Goal: Task Accomplishment & Management: Manage account settings

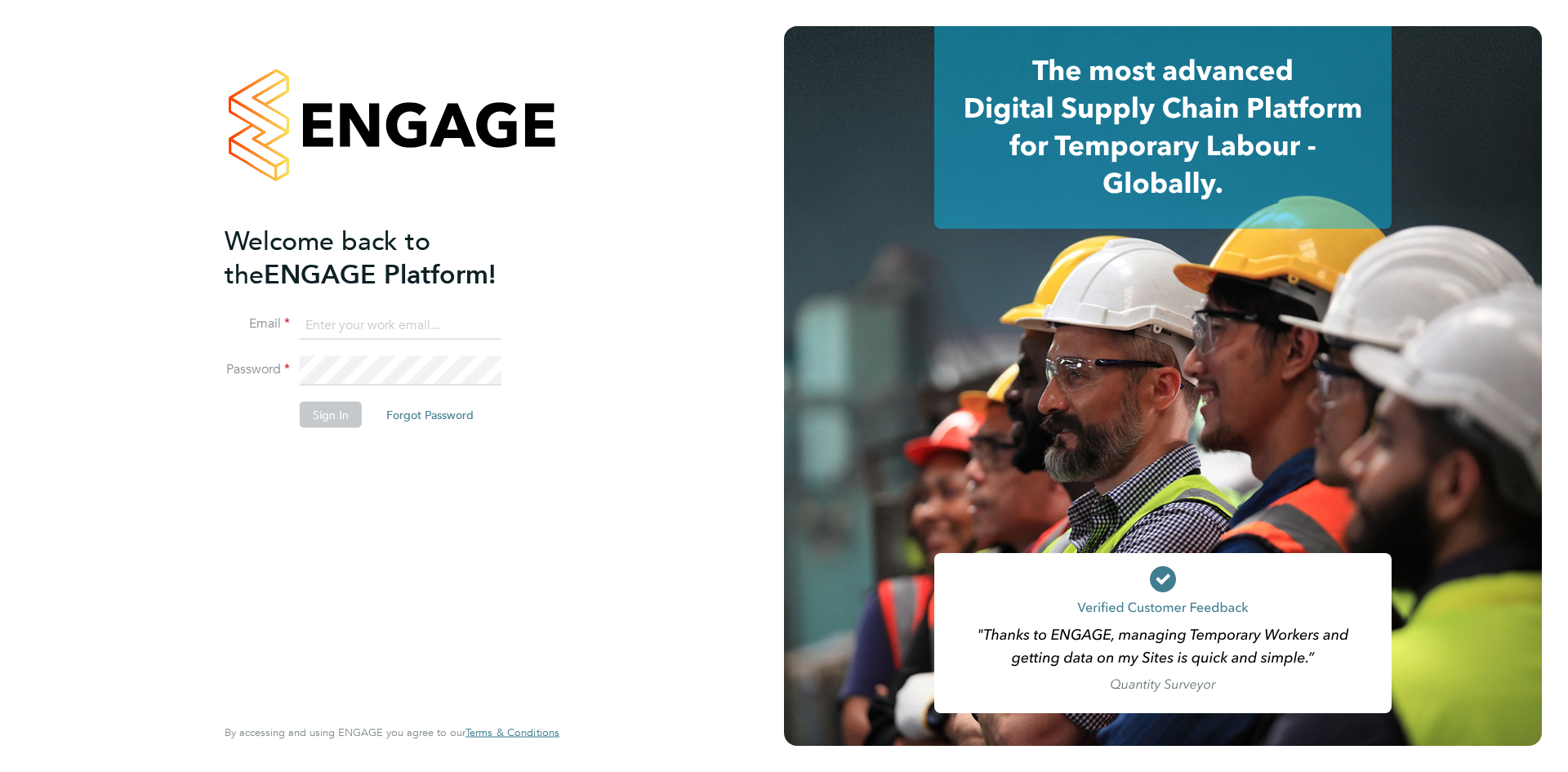
type input "alexandria.williams@elan-homes.co.uk"
click at [314, 411] on button "Sign In" at bounding box center [330, 414] width 62 height 26
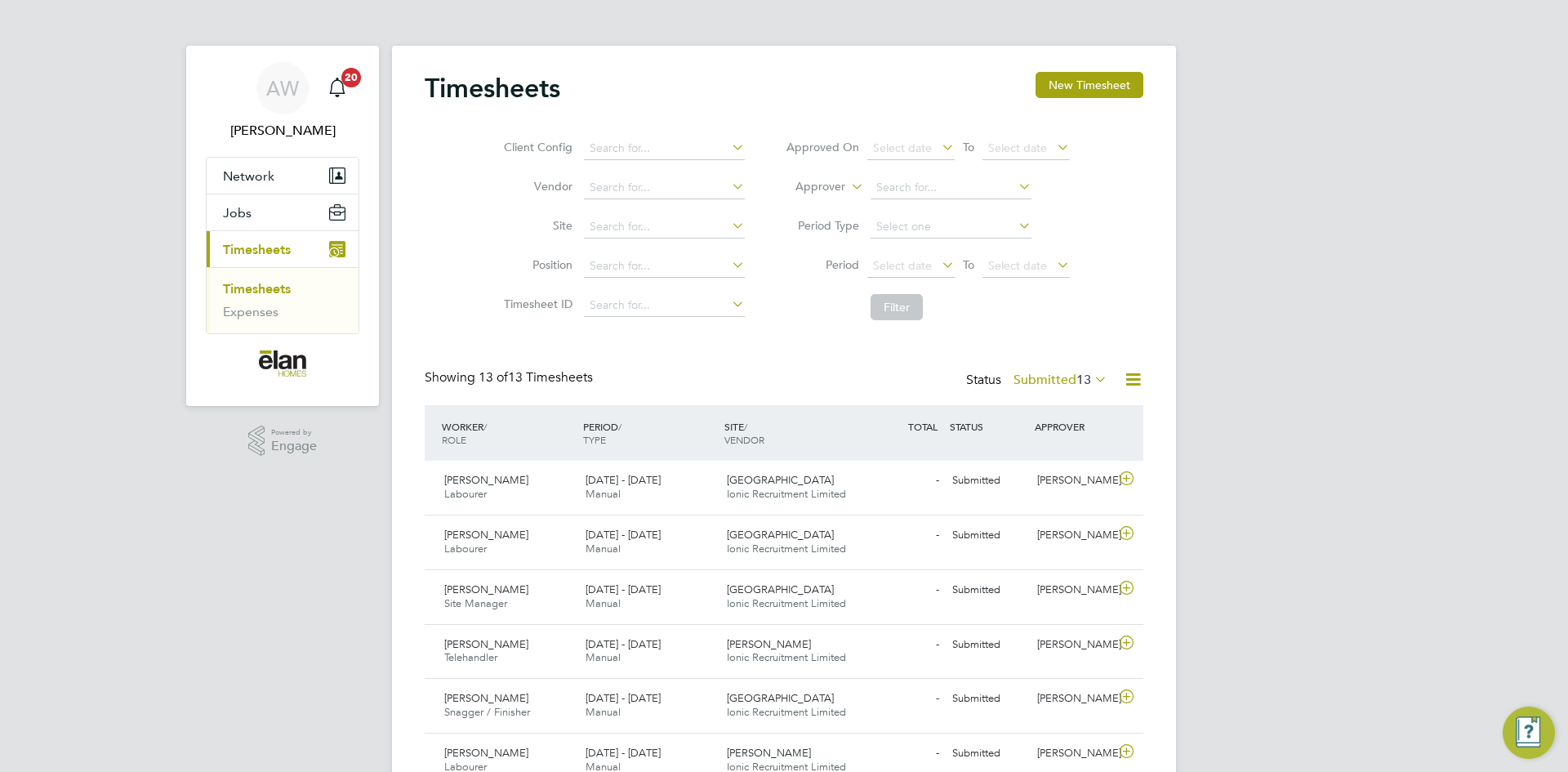
click at [249, 669] on div "AW Alex Williams Notifications 20 Applications: Network Sites Jobs Placements C…" at bounding box center [784, 614] width 1568 height 1228
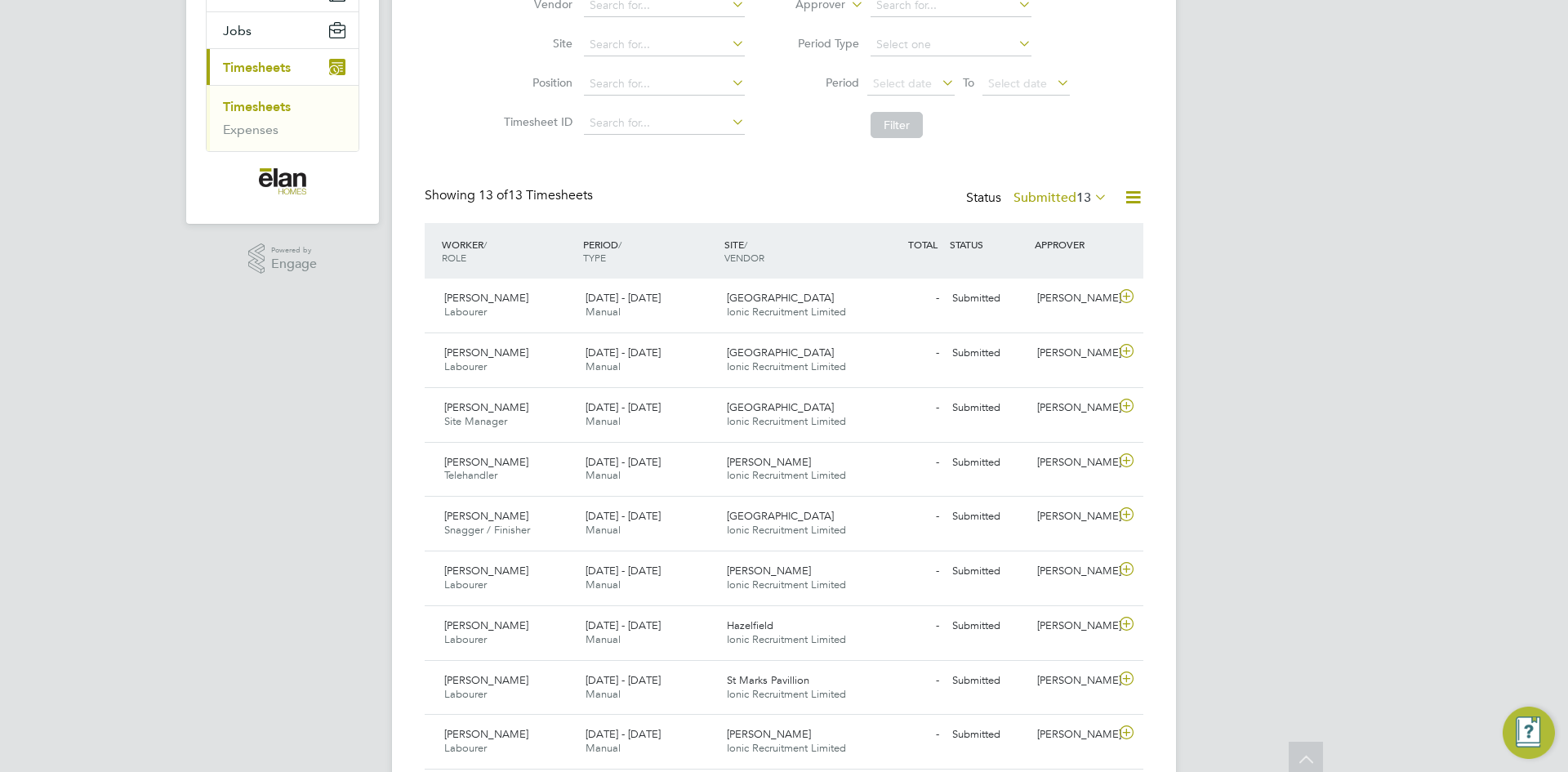
scroll to position [212, 0]
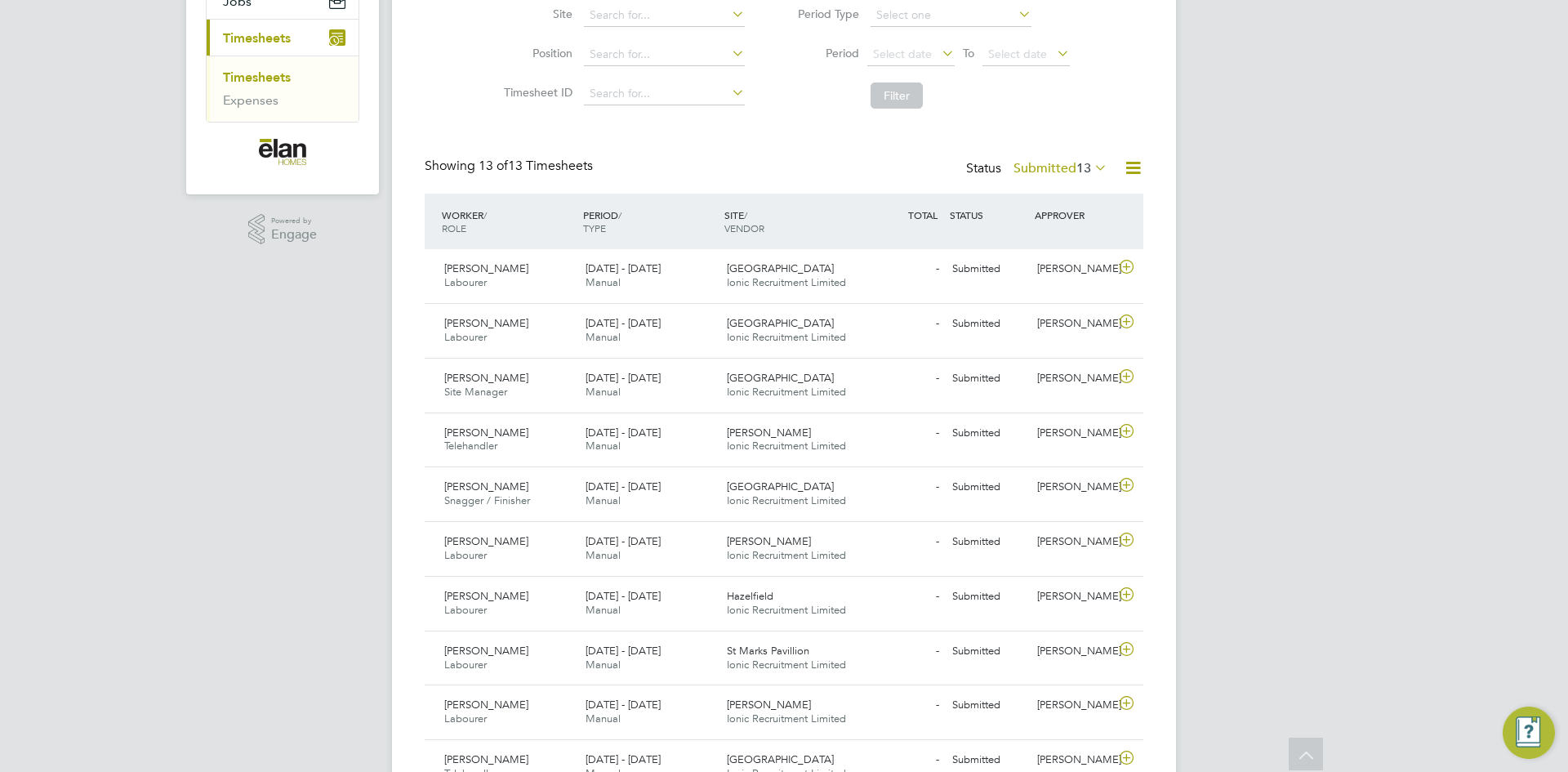
click at [222, 359] on div "AW Alex Williams Notifications 20 Applications: Network Sites Jobs Placements C…" at bounding box center [784, 402] width 1568 height 1228
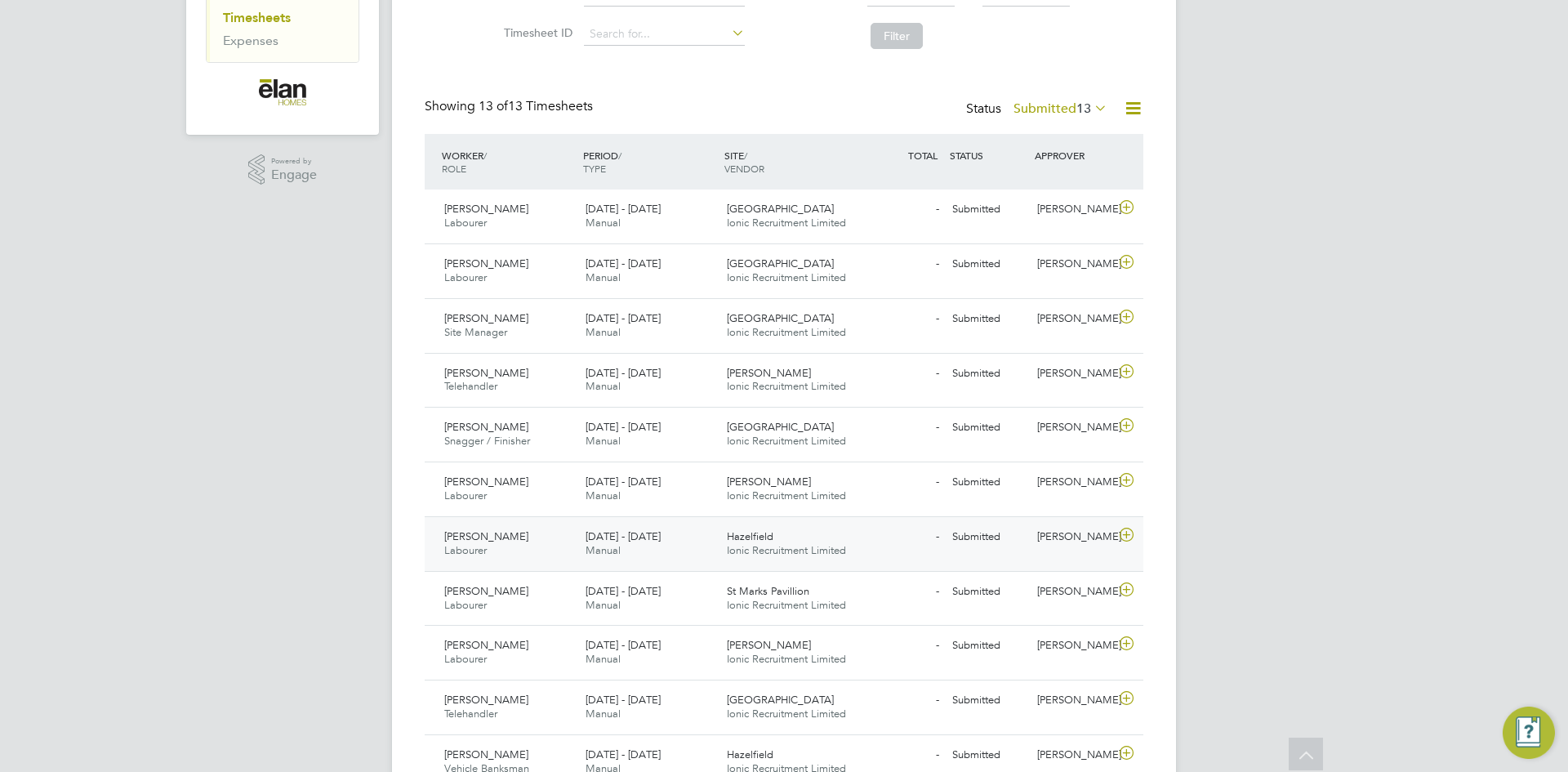
scroll to position [294, 0]
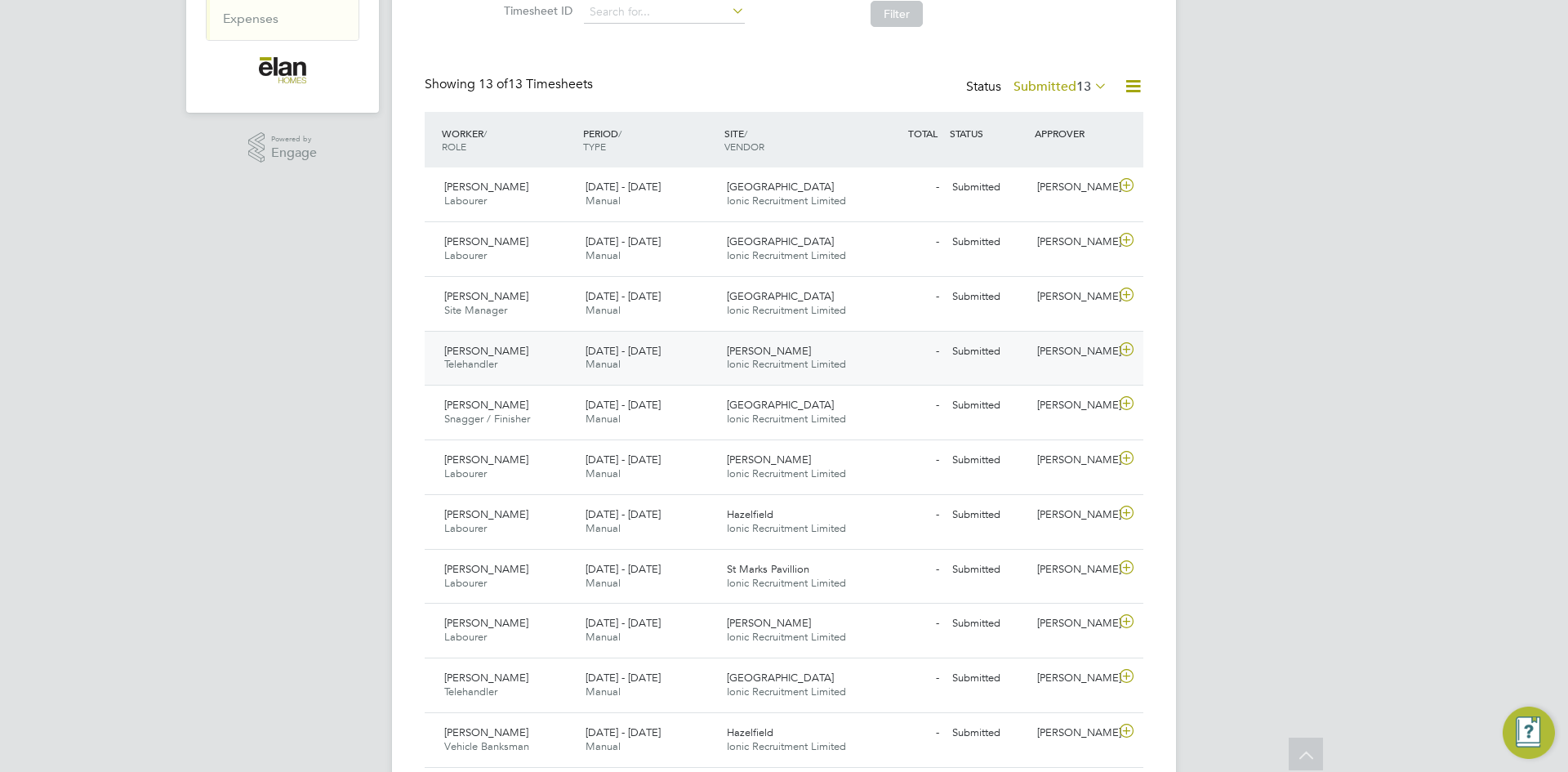
click at [1130, 347] on icon at bounding box center [1126, 349] width 20 height 13
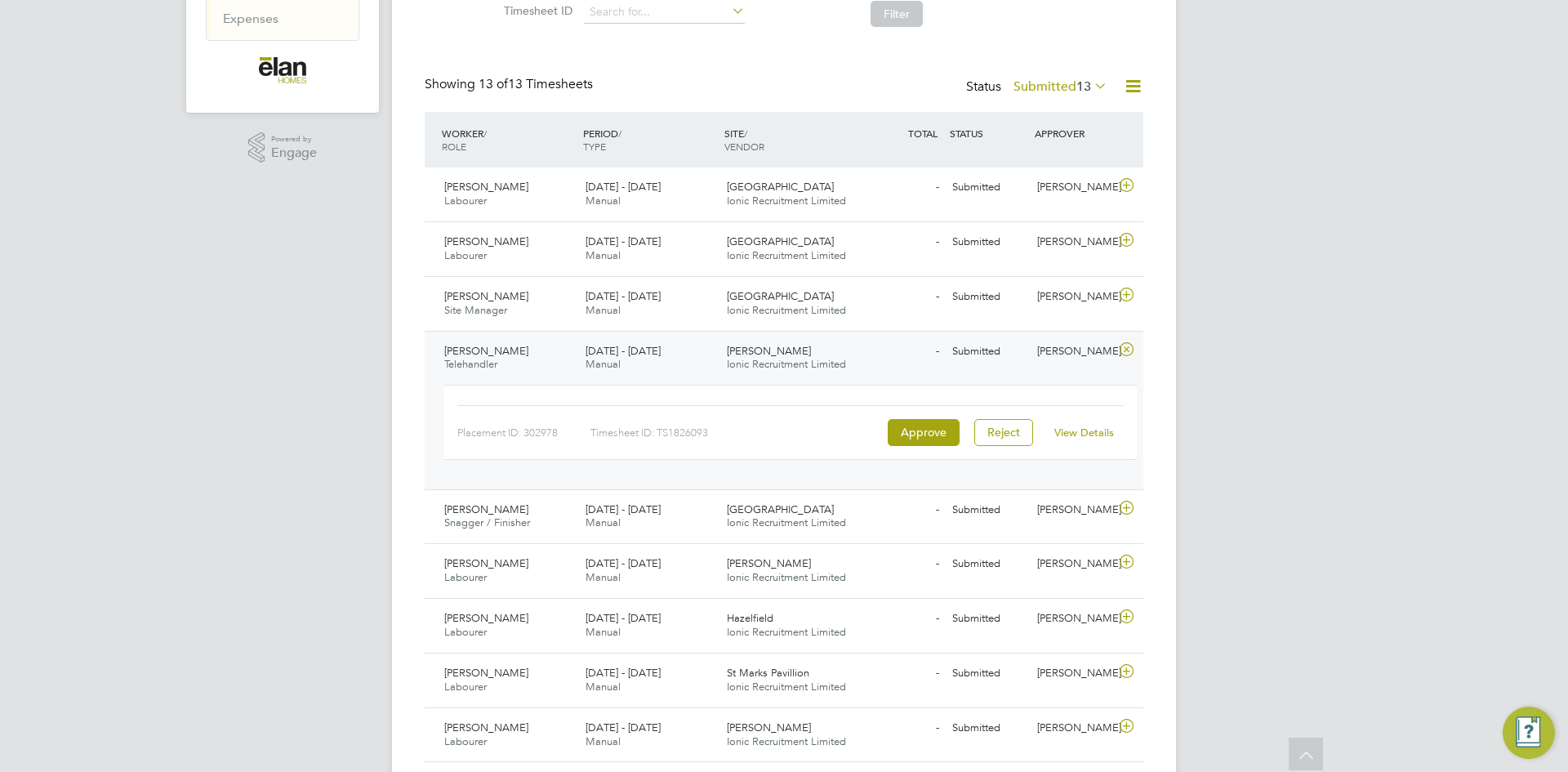
click at [1104, 433] on link "View Details" at bounding box center [1085, 432] width 60 height 13
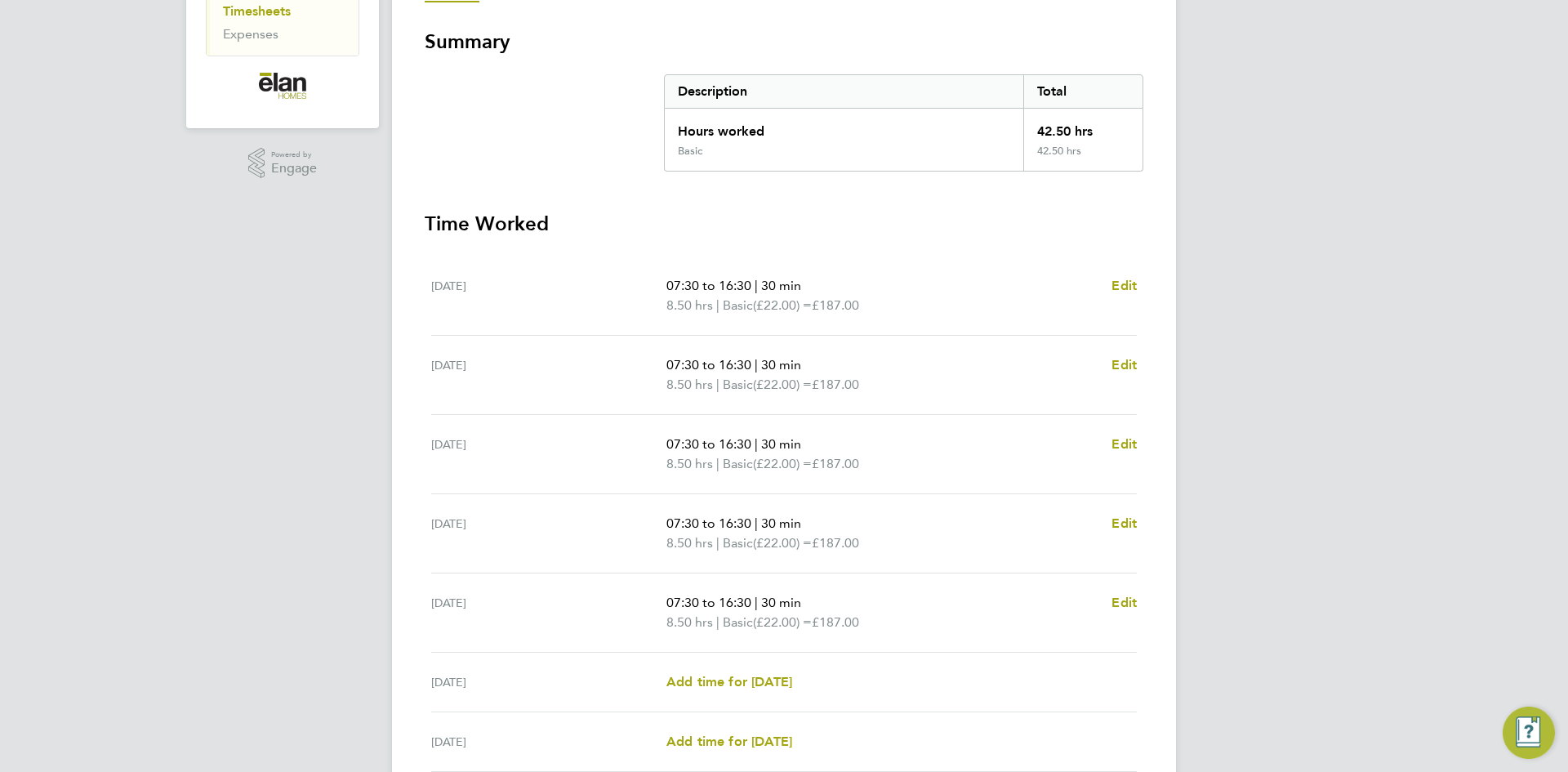
scroll to position [258, 0]
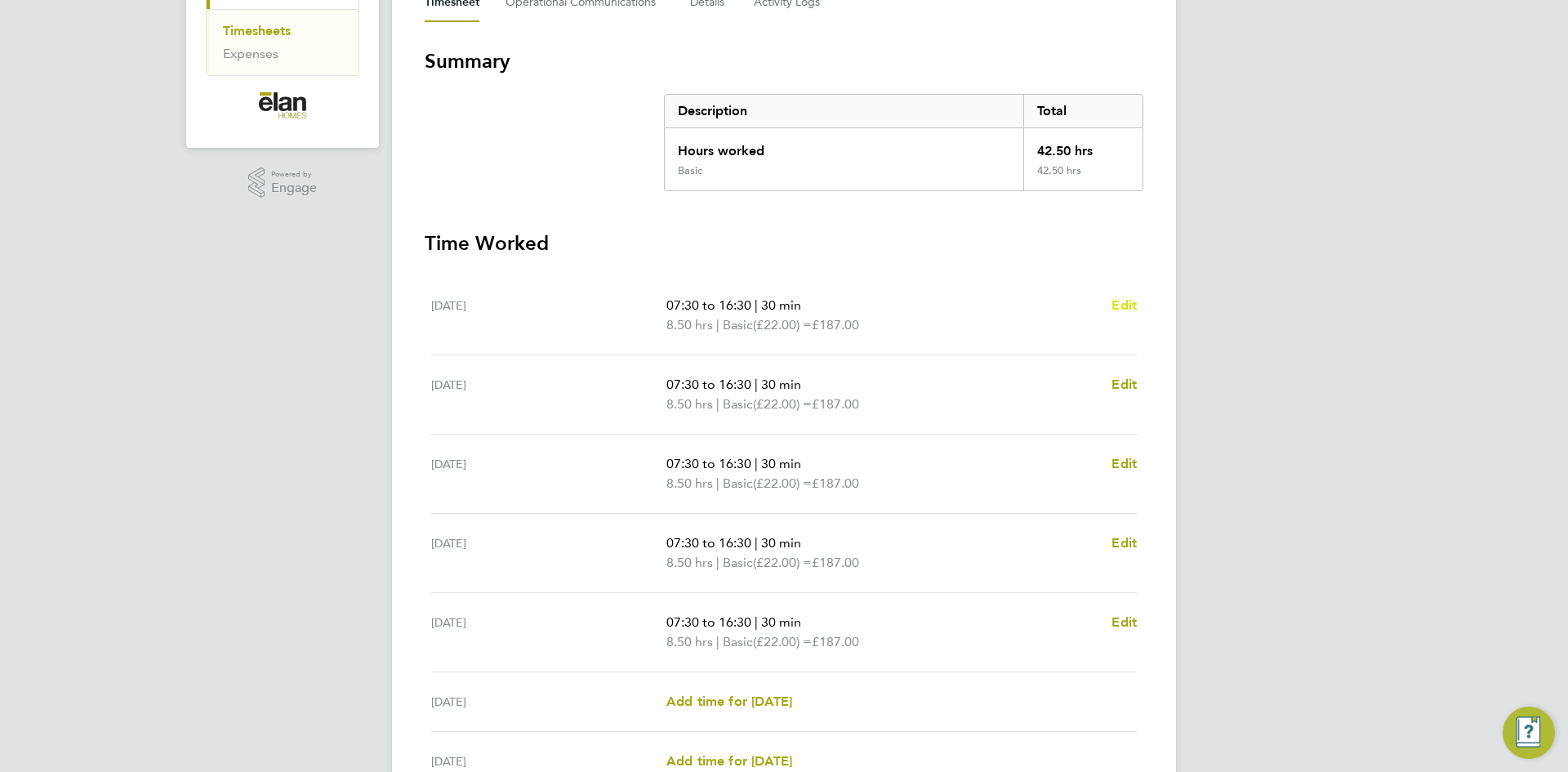
click at [1128, 307] on span "Edit" at bounding box center [1124, 305] width 25 height 15
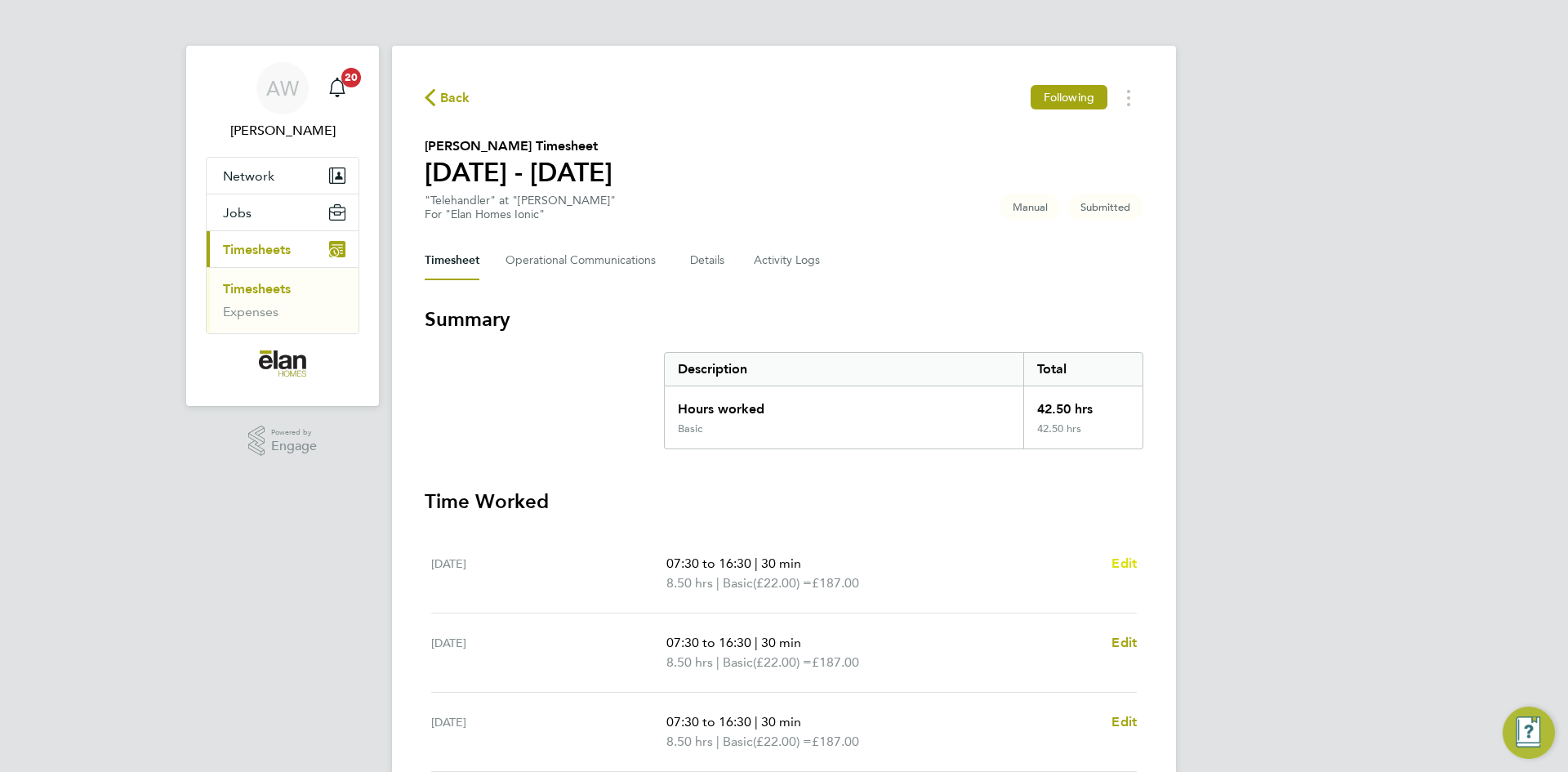
select select "30"
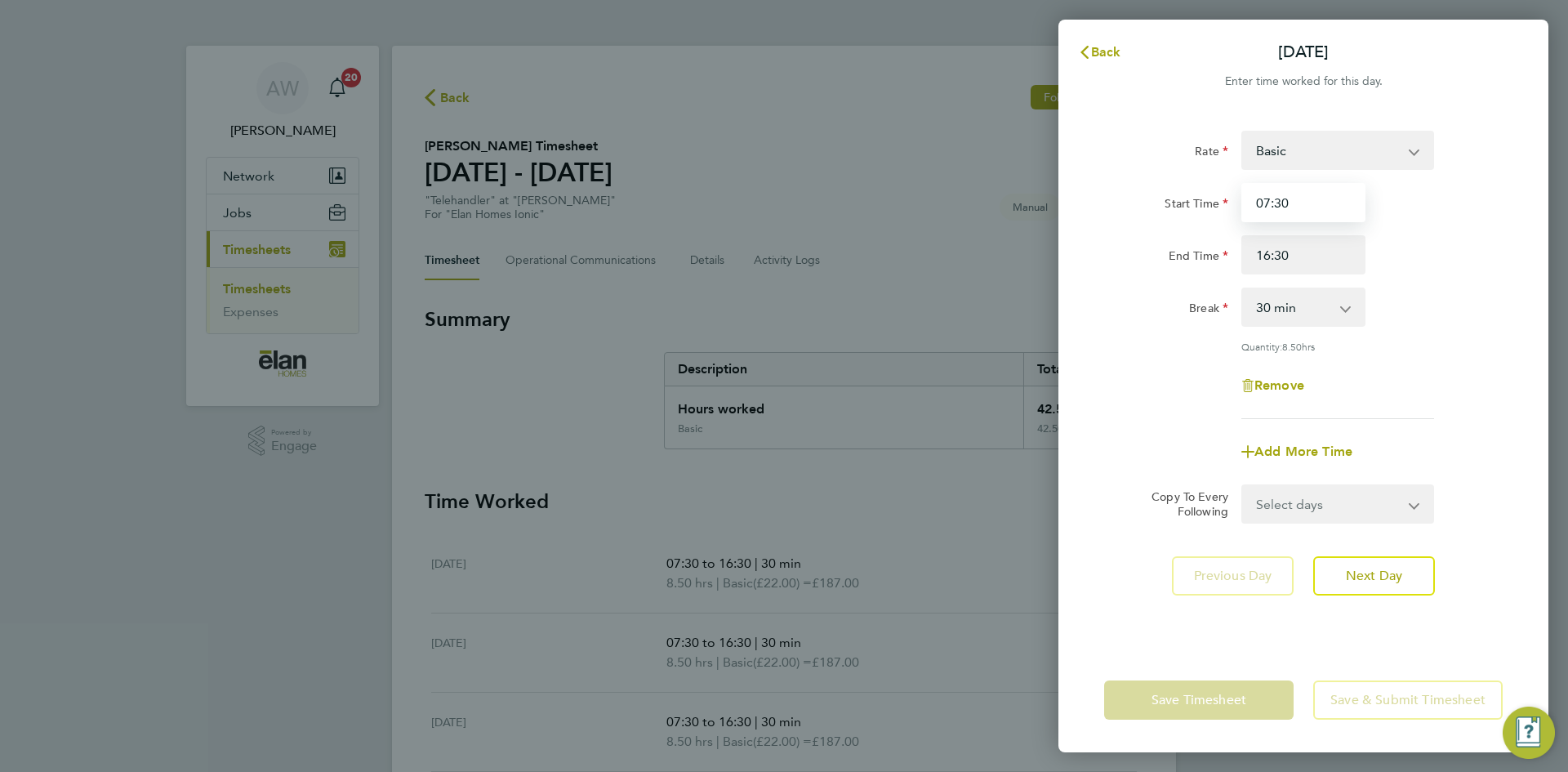
click at [1330, 208] on input "07:30" at bounding box center [1303, 202] width 124 height 39
type input "08:00"
click at [1342, 211] on input "08:00" at bounding box center [1303, 202] width 124 height 39
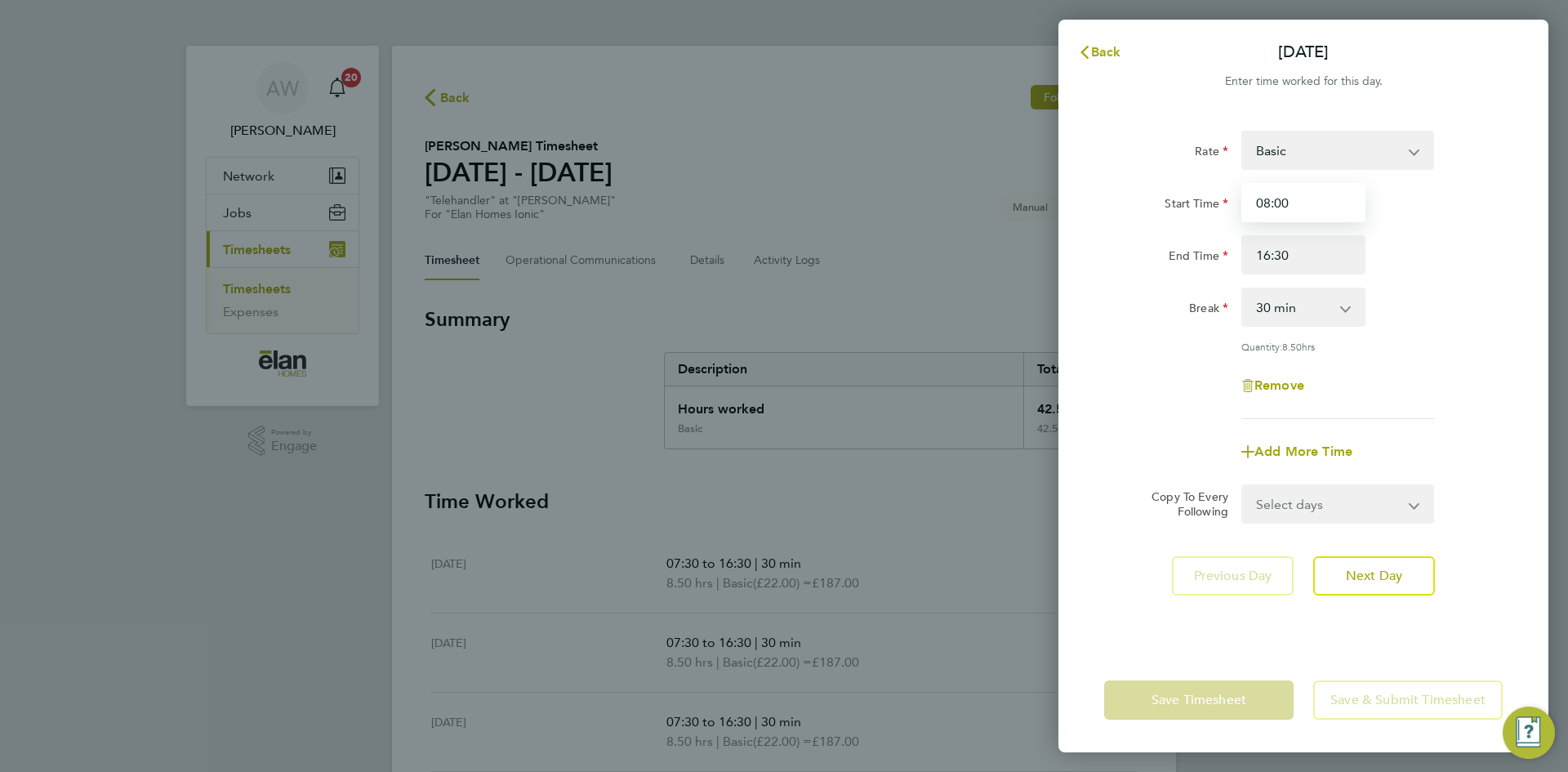
click at [1342, 211] on input "08:00" at bounding box center [1303, 202] width 124 height 39
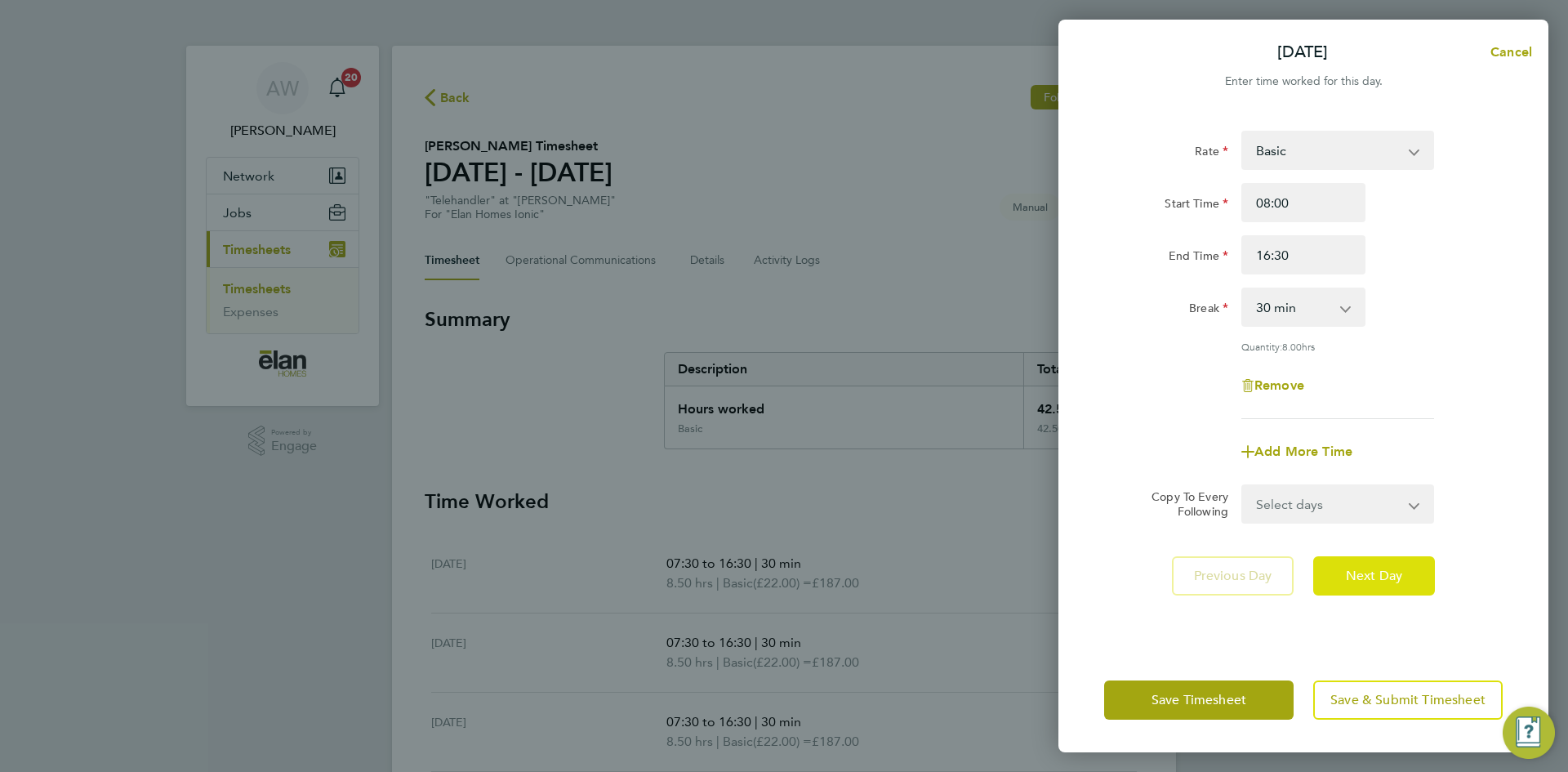
click at [1395, 575] on span "Next Day" at bounding box center [1374, 576] width 57 height 16
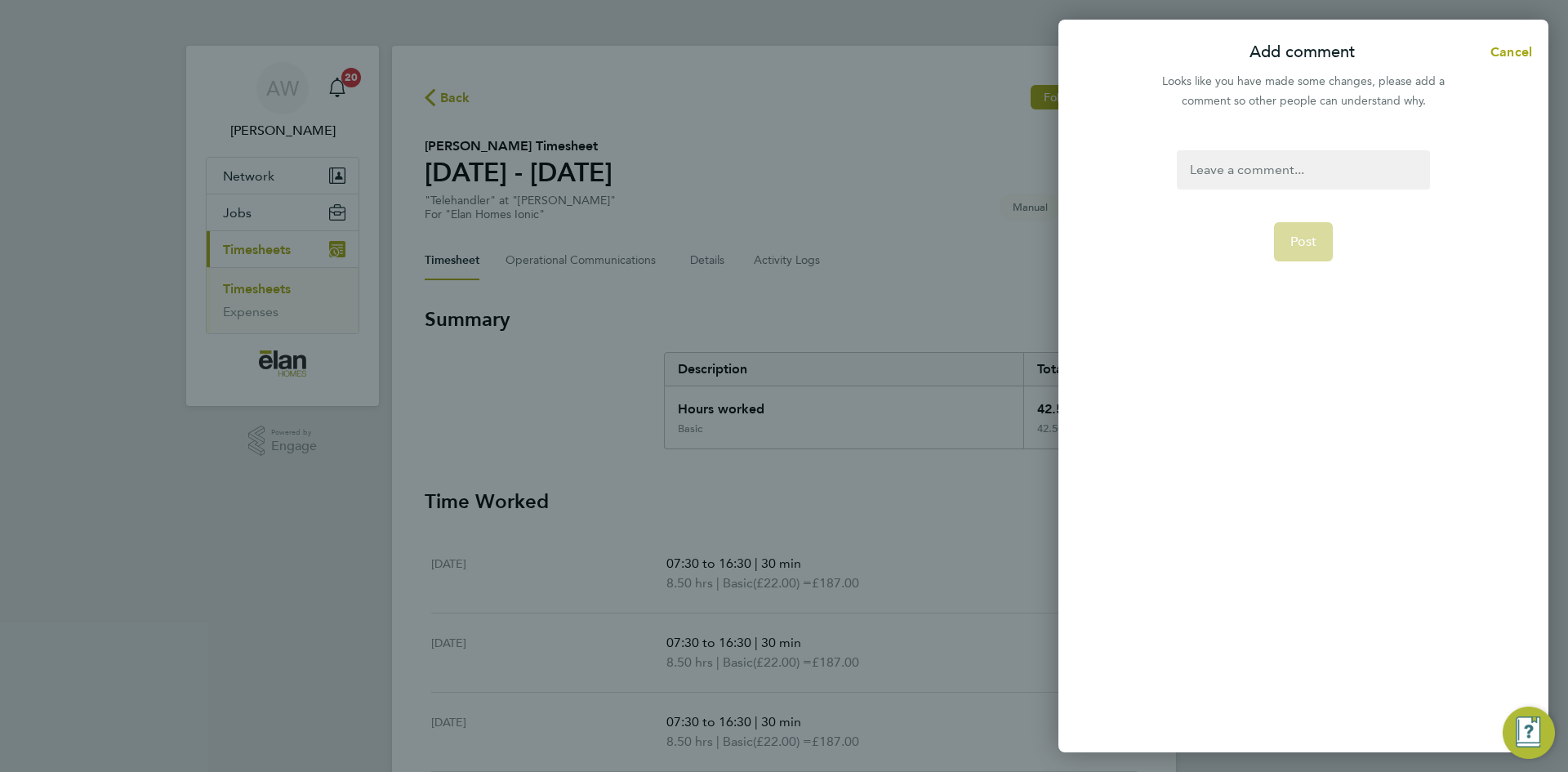
click at [1290, 172] on div at bounding box center [1303, 169] width 252 height 39
click at [1300, 170] on div at bounding box center [1303, 169] width 252 height 39
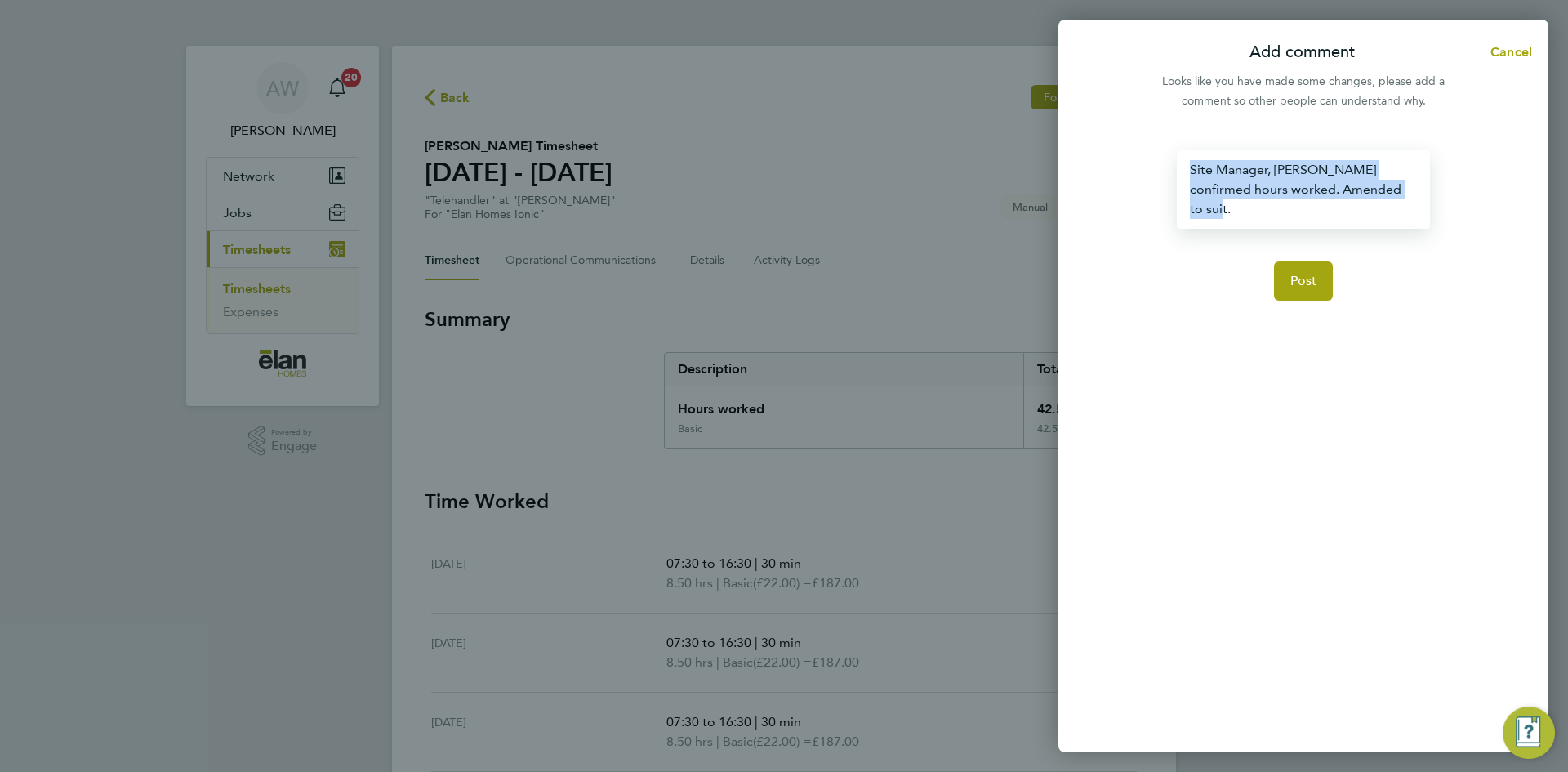
drag, startPoint x: 1400, startPoint y: 193, endPoint x: 866, endPoint y: 160, distance: 535.0
click at [866, 160] on div "Add comment Cancel Looks like you have made some changes, please add a comment …" at bounding box center [784, 386] width 1568 height 772
copy div "Site Manager, Colin Smith confirmed hours worked. Amended to suit."
click at [1281, 272] on button "Post" at bounding box center [1304, 281] width 60 height 39
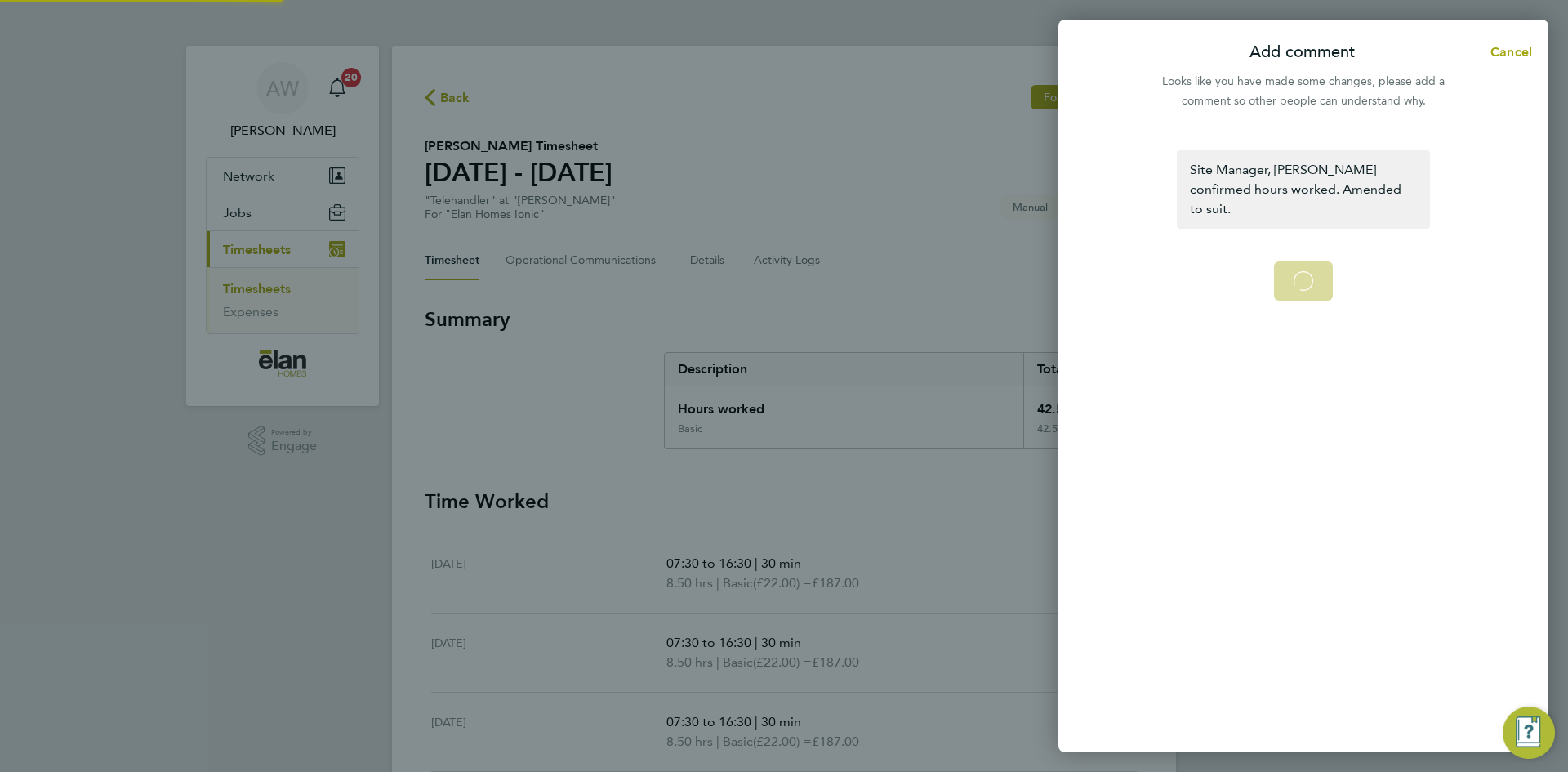
select select "30"
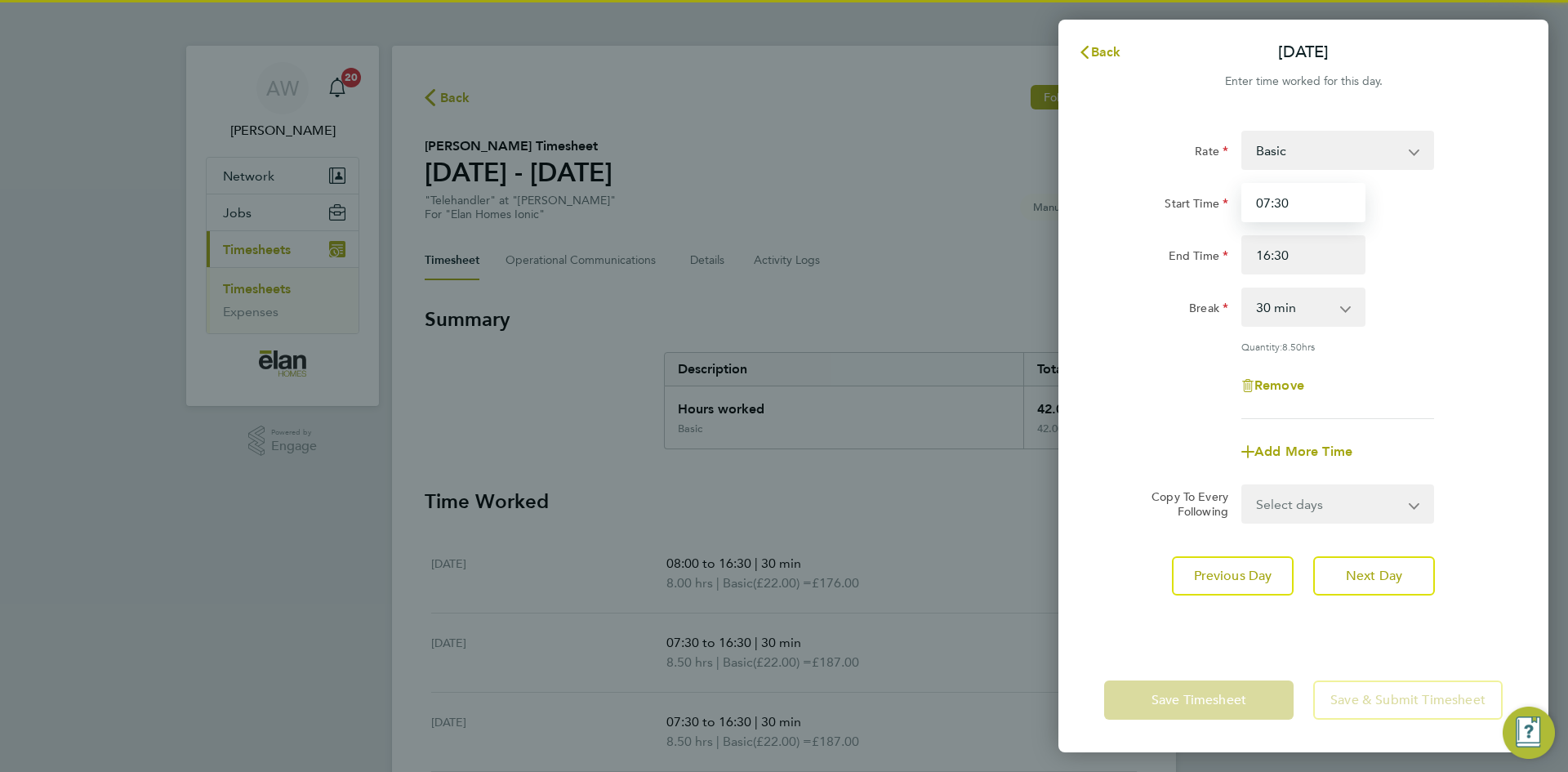
click at [1308, 202] on input "07:30" at bounding box center [1303, 202] width 124 height 39
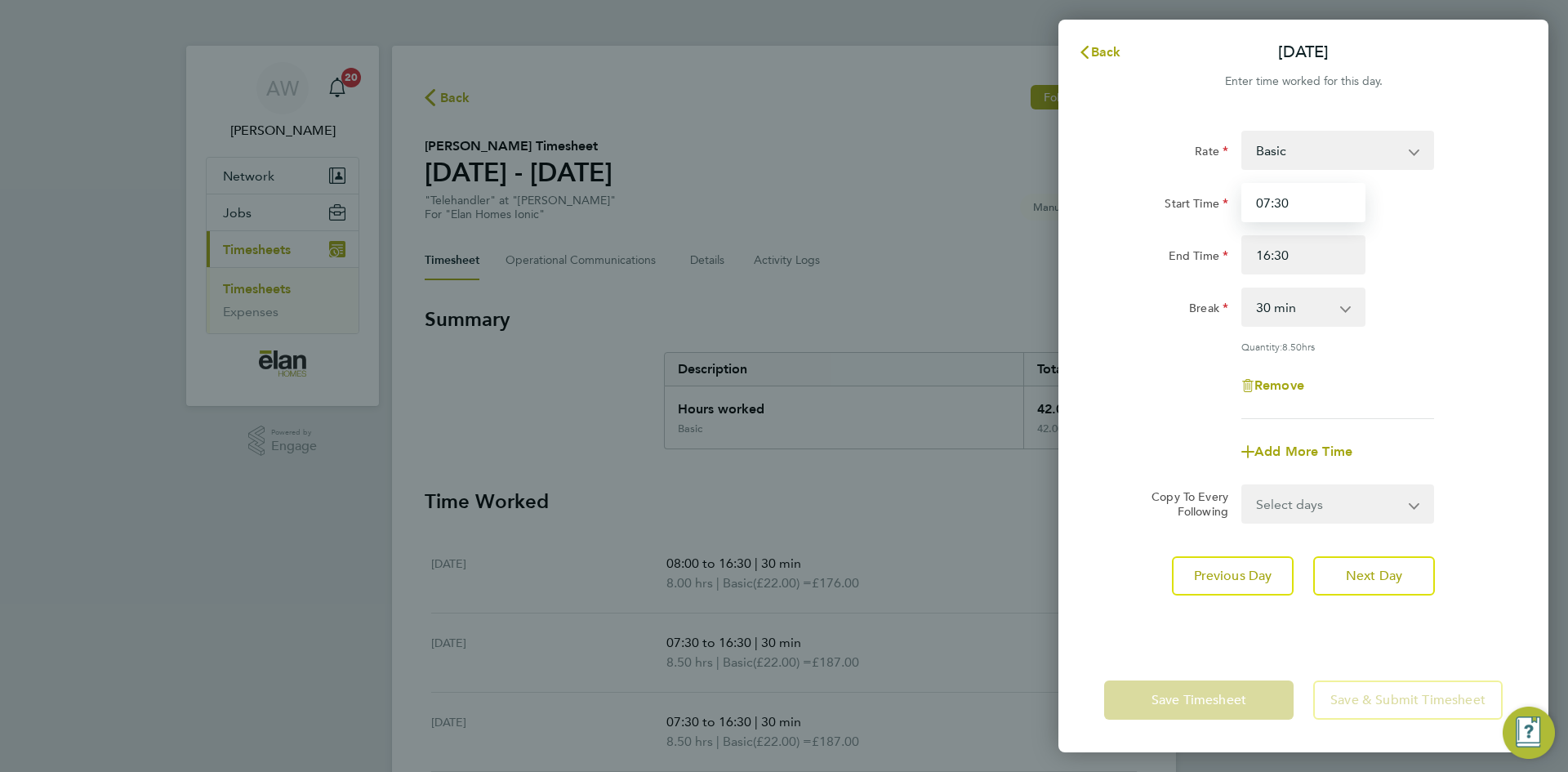
click at [1308, 202] on input "07:30" at bounding box center [1303, 202] width 124 height 39
type input "08:00"
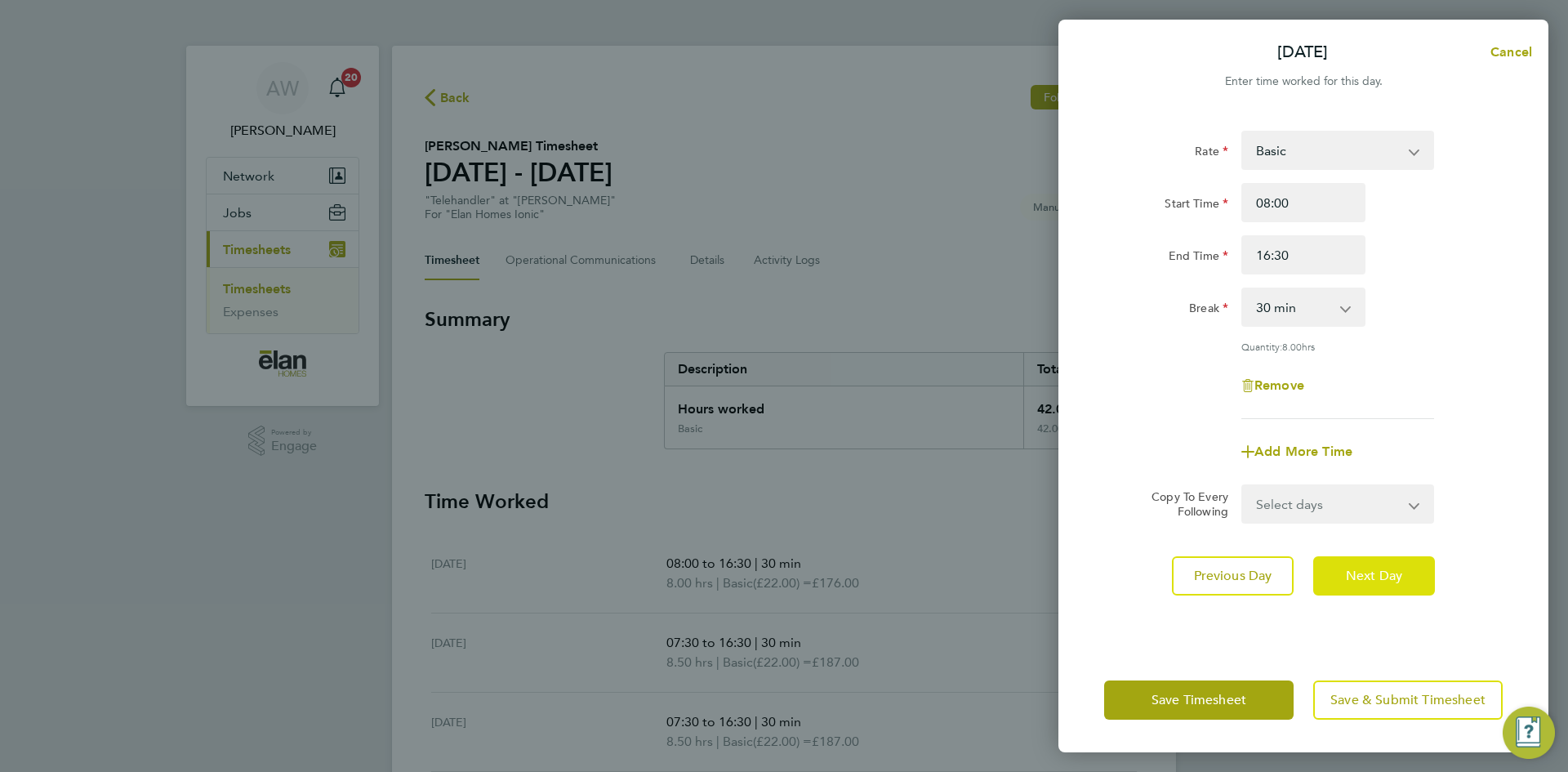
click at [1392, 580] on span "Next Day" at bounding box center [1374, 576] width 57 height 16
select select "30"
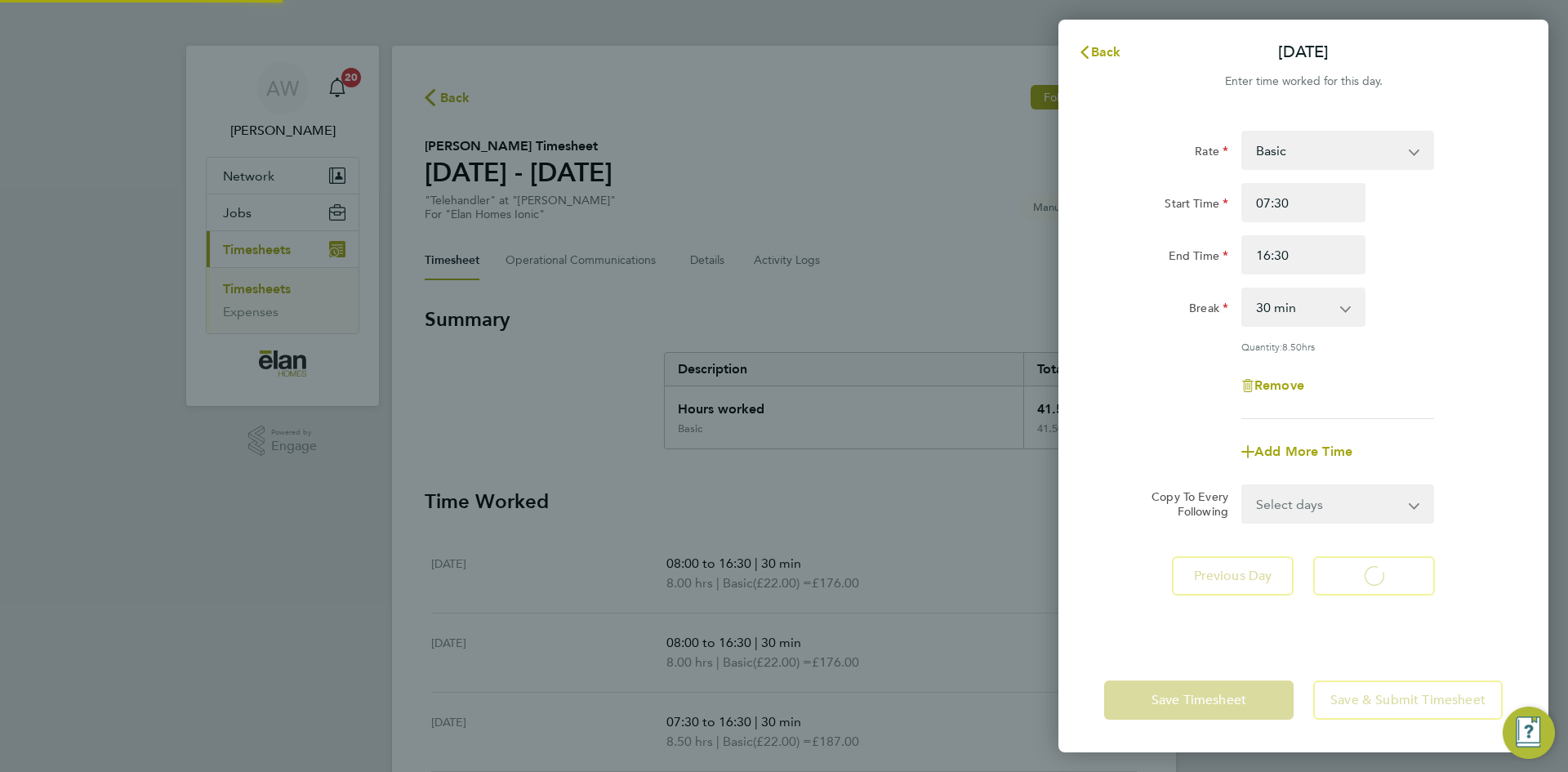
select select "30"
click at [1315, 211] on input "07:30" at bounding box center [1303, 202] width 124 height 39
type input "08:00"
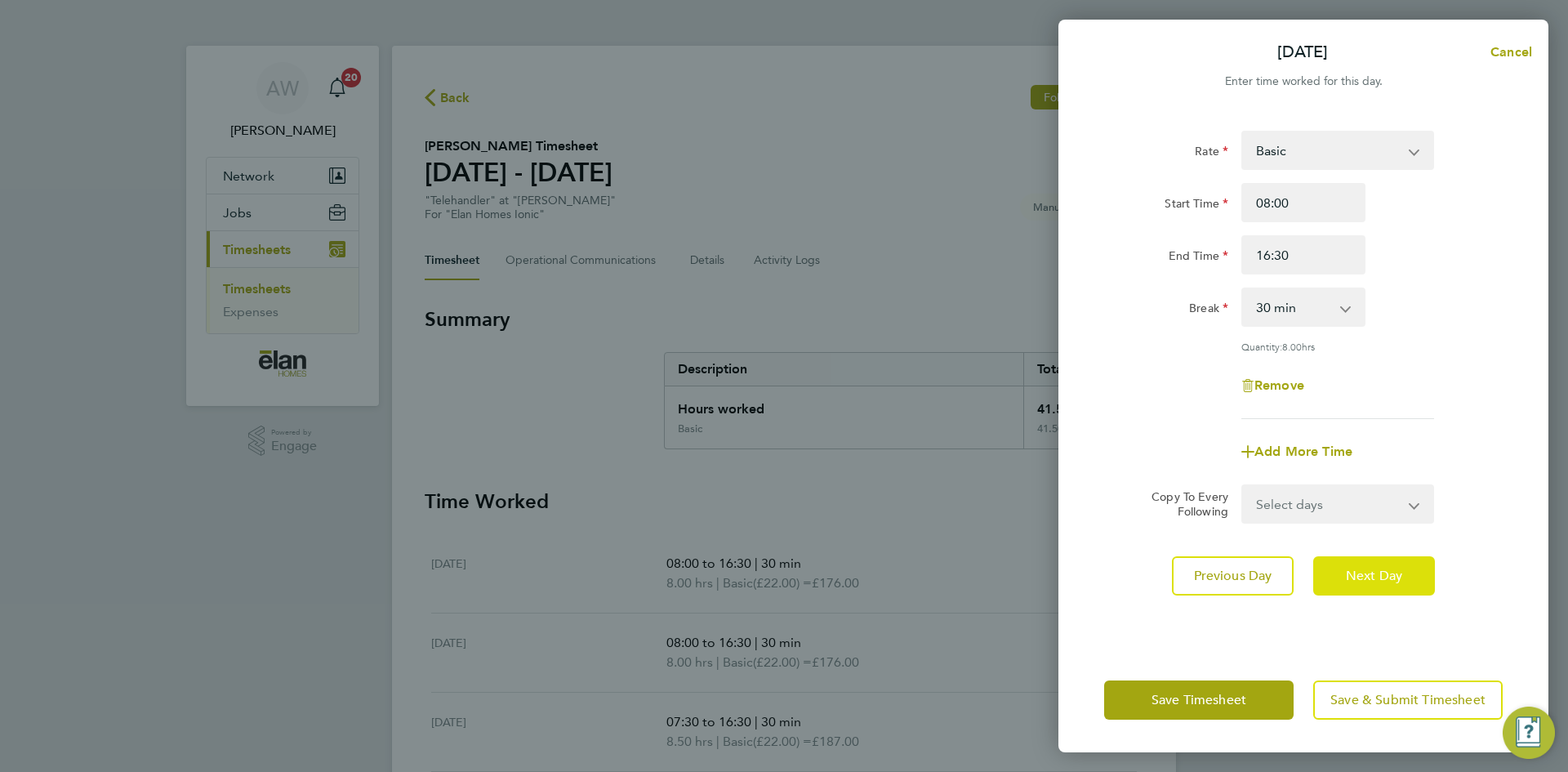
click at [1396, 591] on button "Next Day" at bounding box center [1375, 576] width 121 height 39
select select "30"
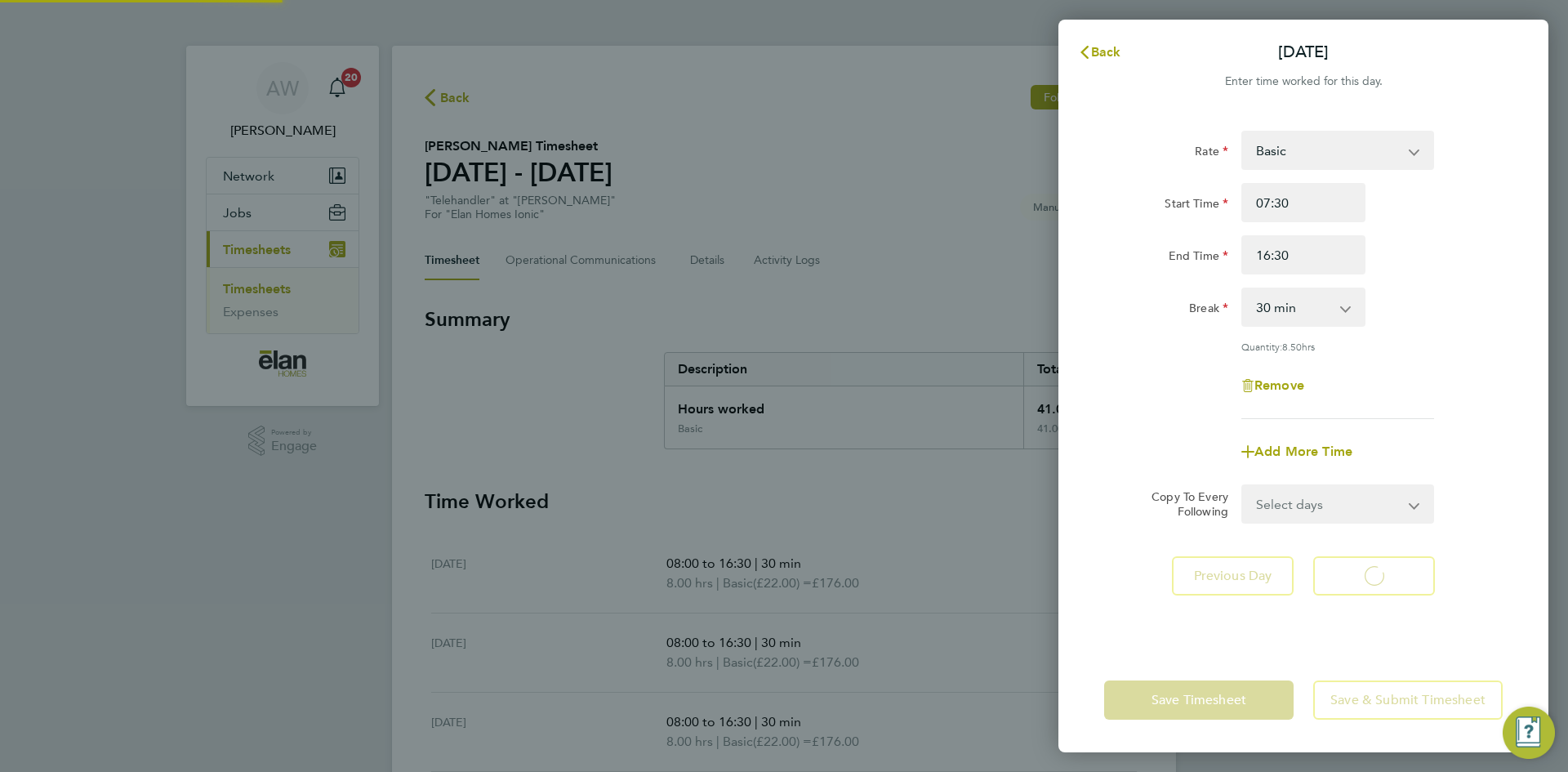
select select "30"
click at [1303, 205] on input "07:30" at bounding box center [1303, 202] width 124 height 39
type input "08:00"
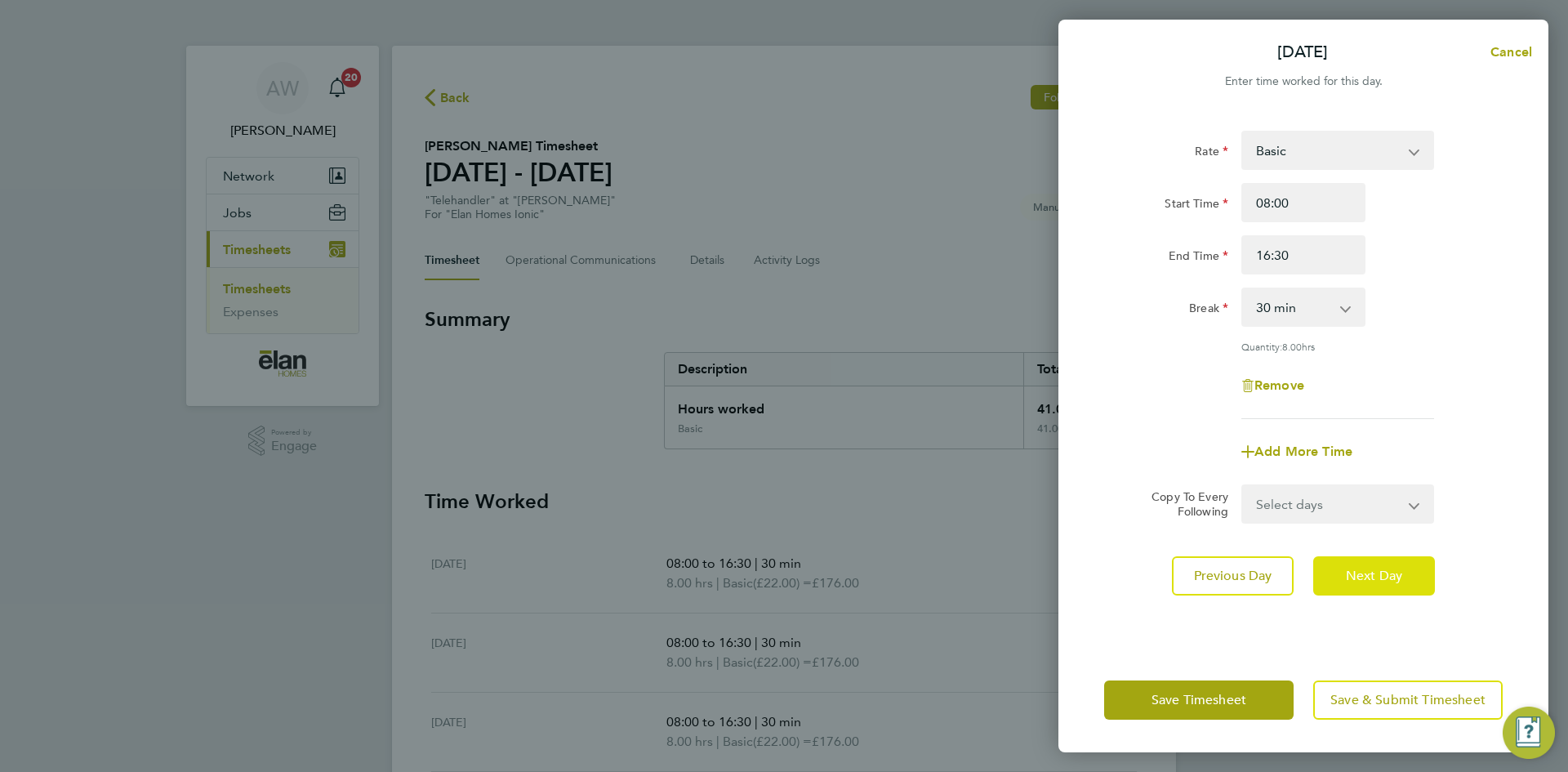
click at [1384, 584] on button "Next Day" at bounding box center [1375, 576] width 121 height 39
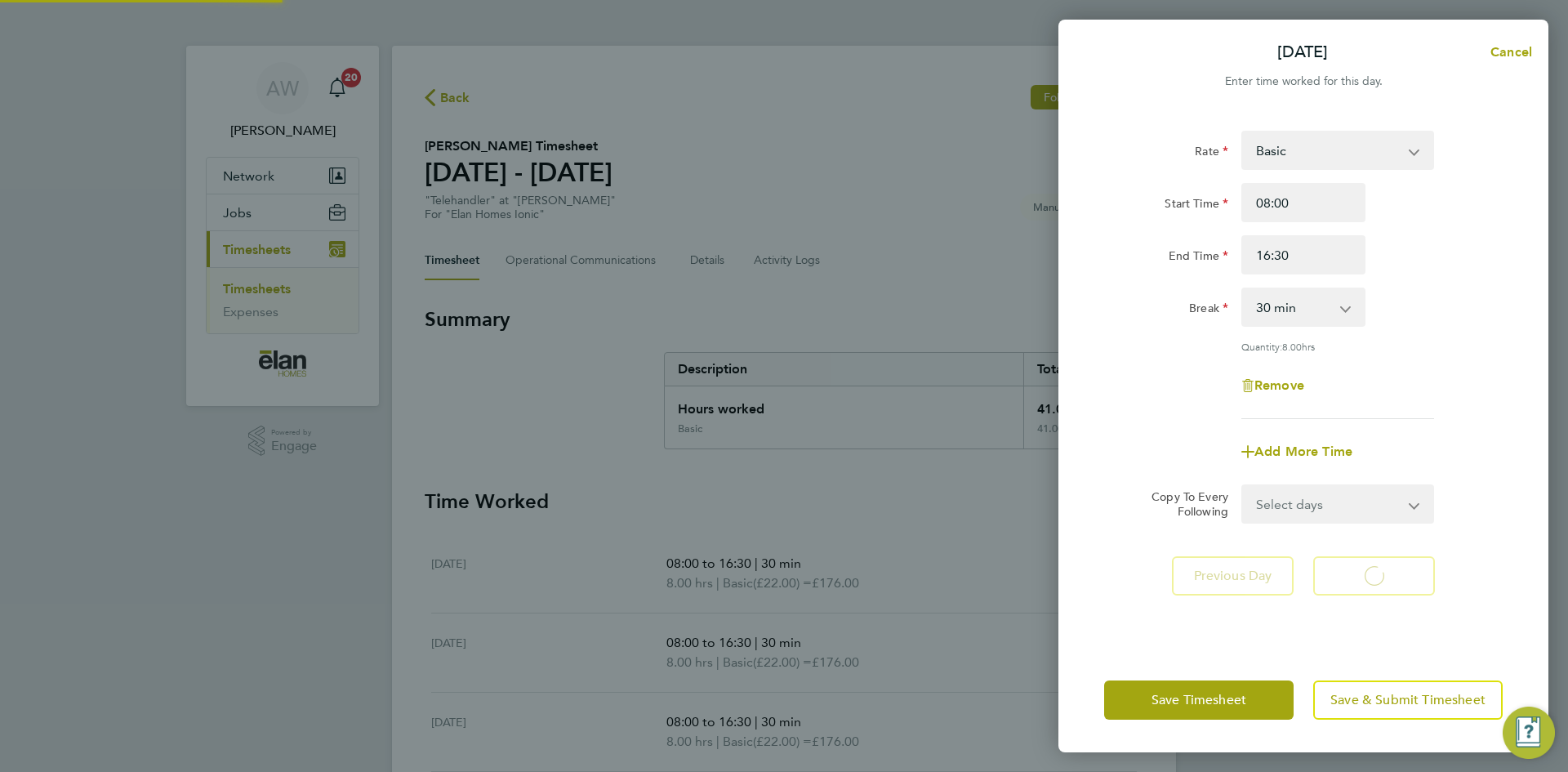
select select "30"
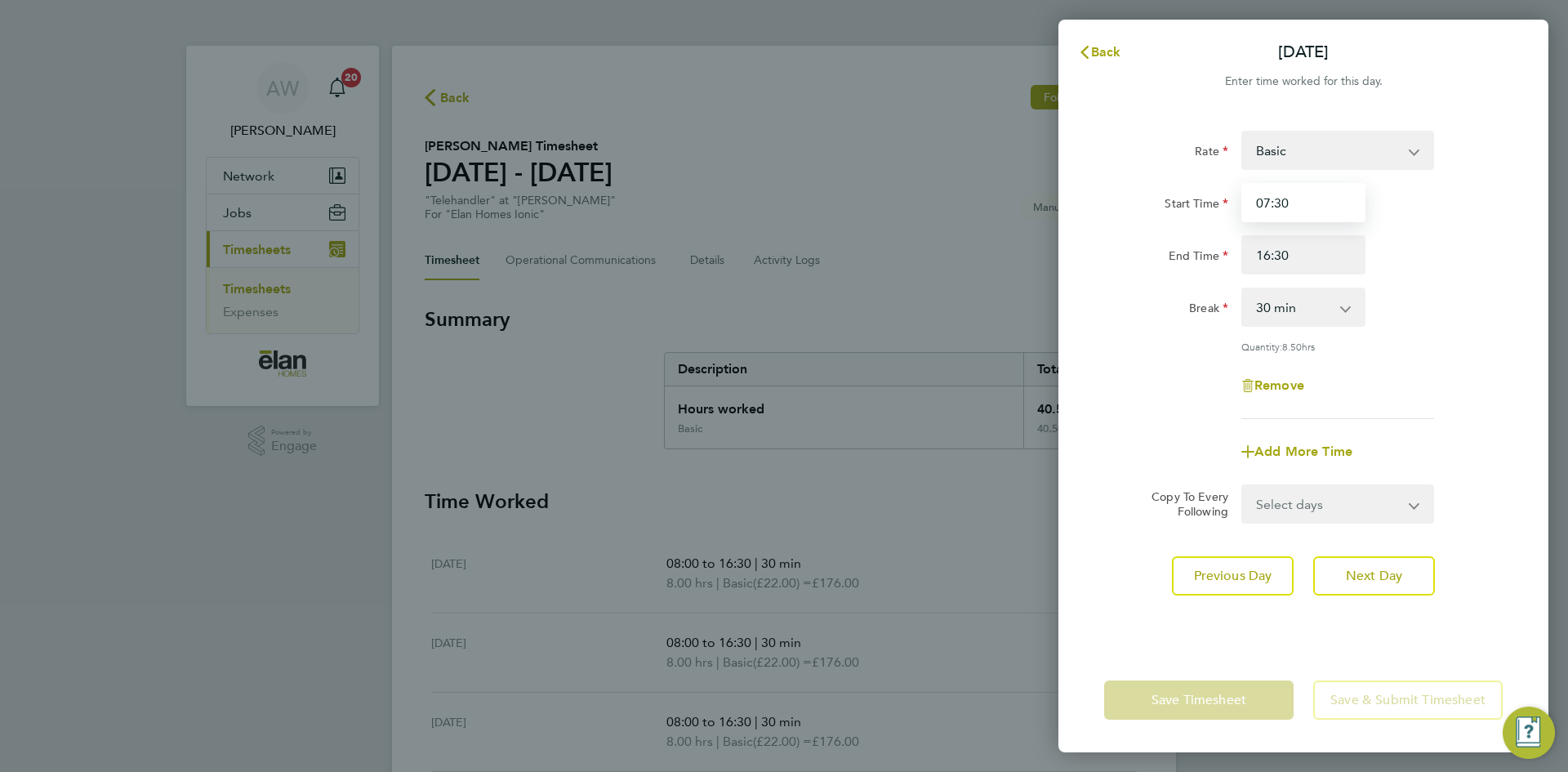
click at [1293, 200] on input "07:30" at bounding box center [1303, 202] width 124 height 39
type input "08:00"
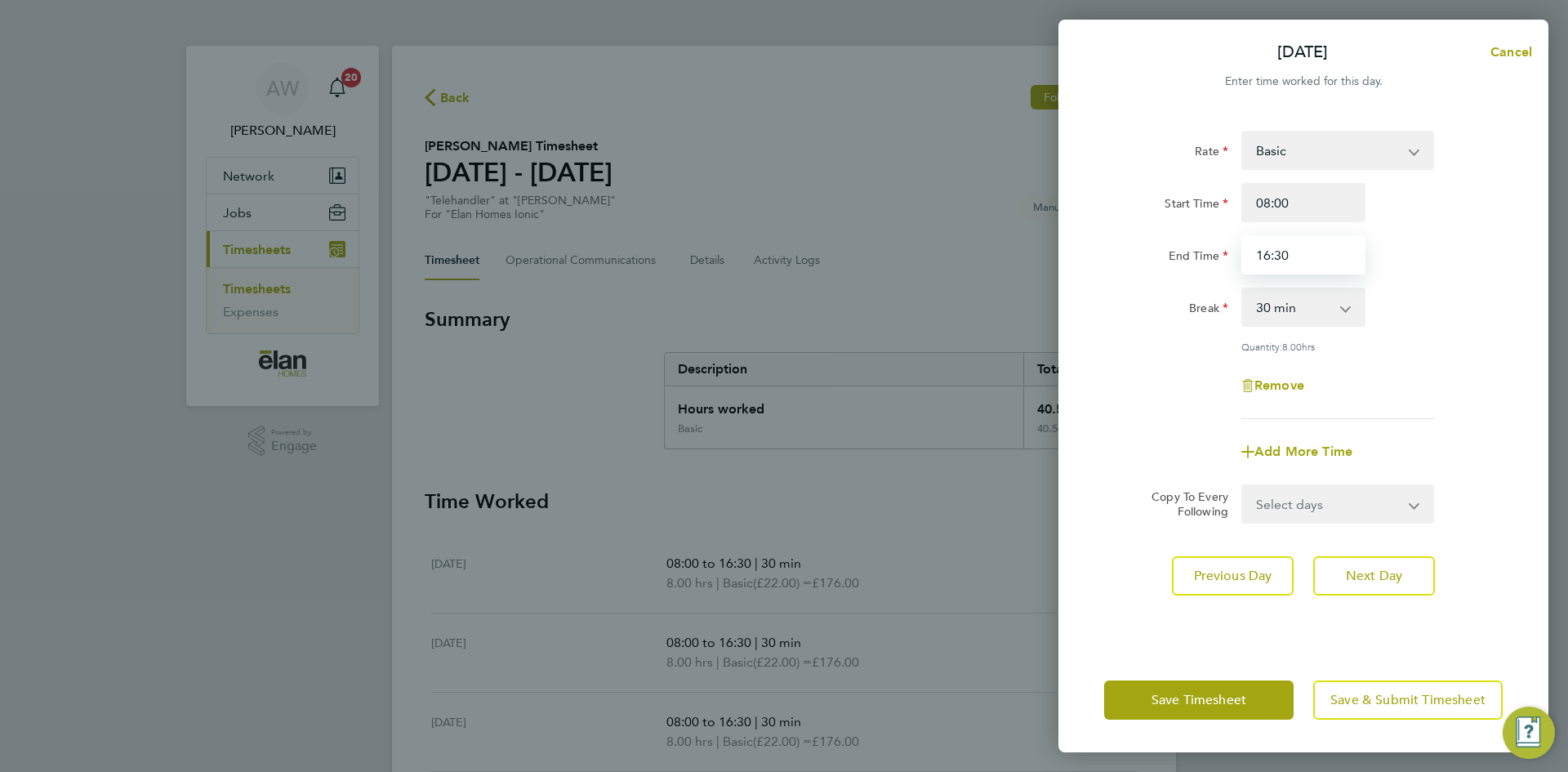
click at [1271, 254] on input "16:30" at bounding box center [1303, 254] width 124 height 39
type input "15:30"
click at [1441, 402] on div "Remove" at bounding box center [1304, 385] width 412 height 39
click at [1231, 708] on button "Save Timesheet" at bounding box center [1198, 700] width 190 height 39
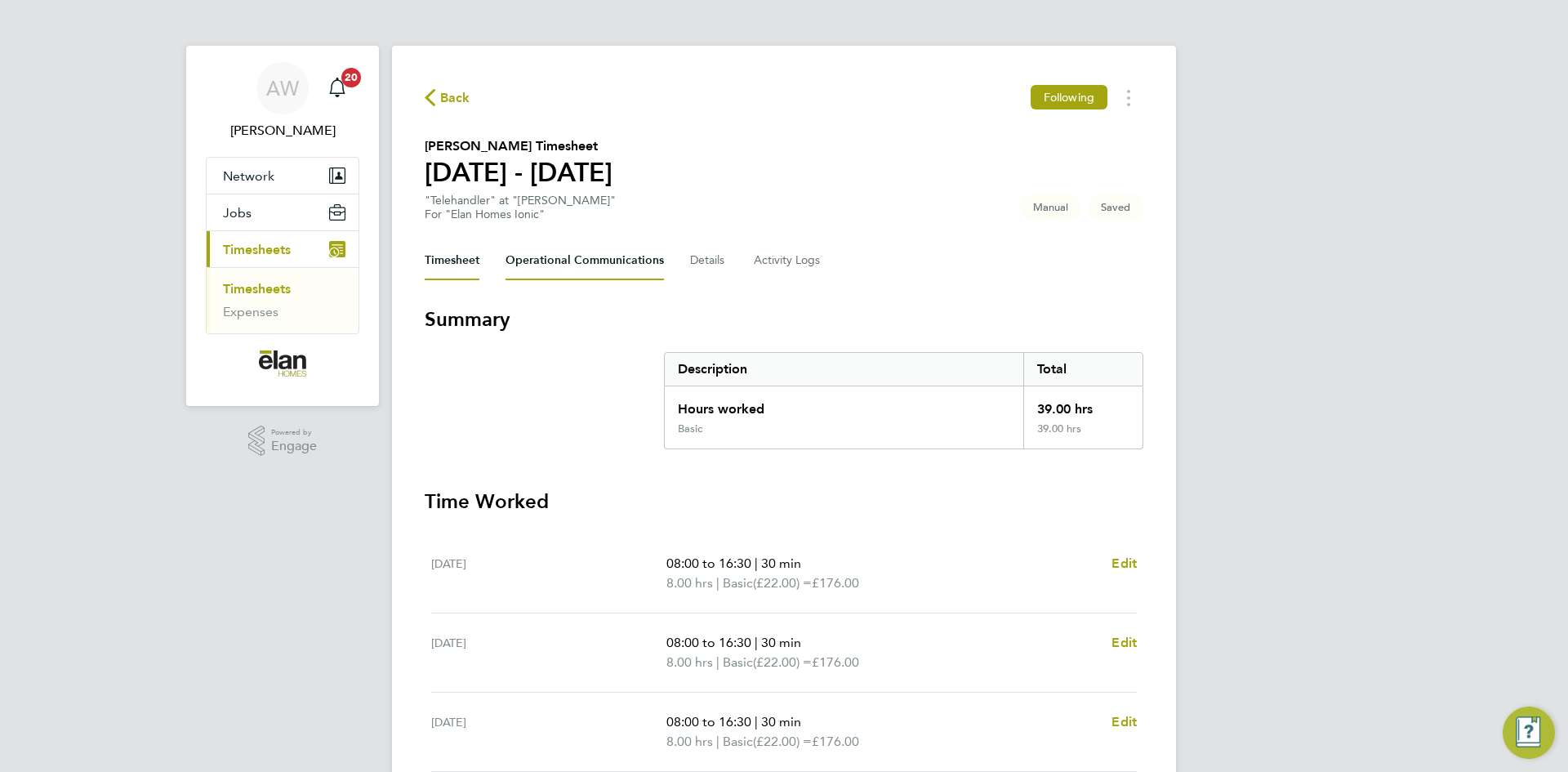
drag, startPoint x: 555, startPoint y: 259, endPoint x: 480, endPoint y: 256, distance: 75.1
click at [555, 259] on Communications-tab "Operational Communications" at bounding box center [584, 260] width 159 height 39
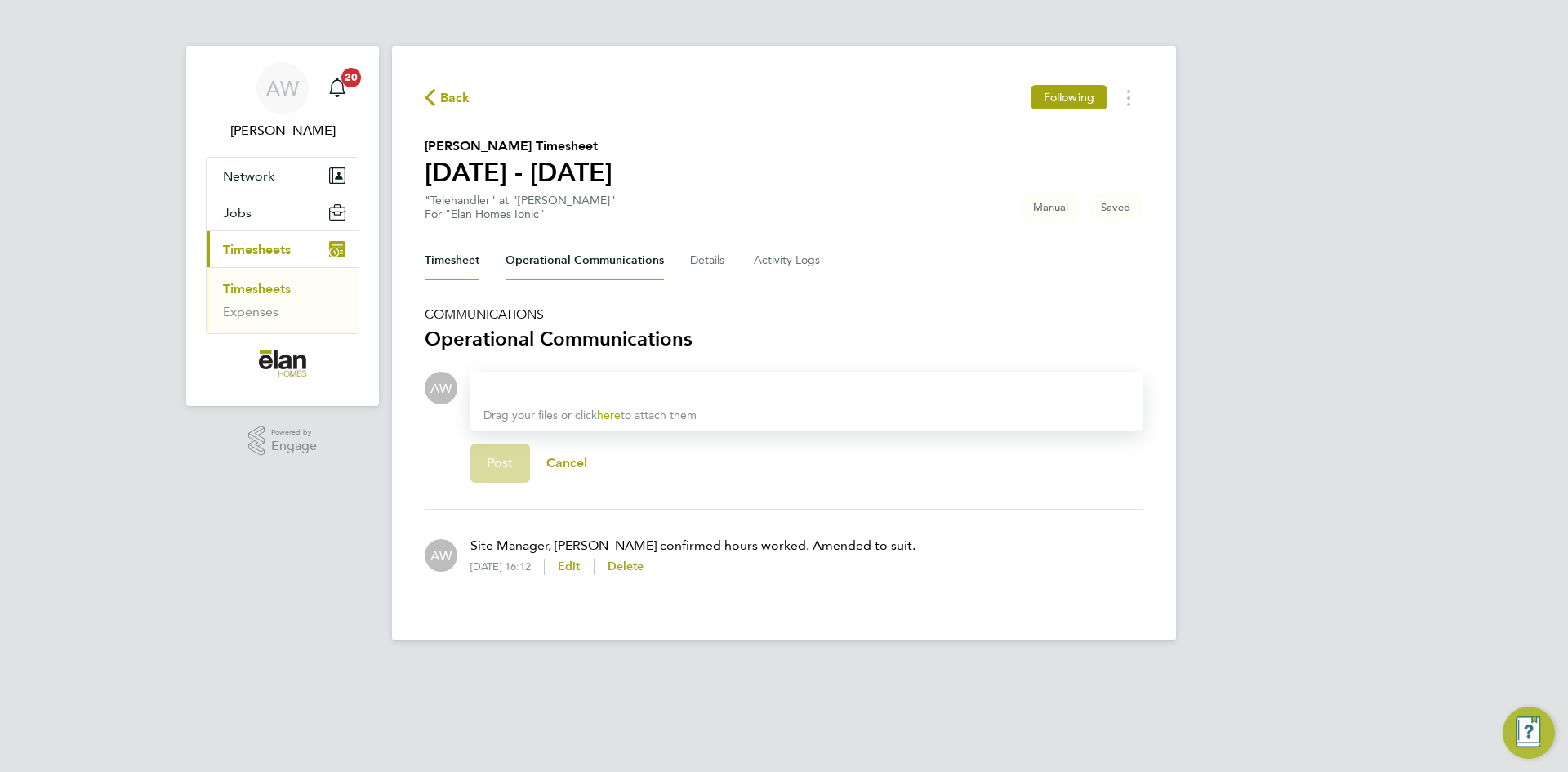
drag, startPoint x: 438, startPoint y: 261, endPoint x: 472, endPoint y: 278, distance: 38.0
click at [438, 261] on button "Timesheet" at bounding box center [451, 260] width 55 height 39
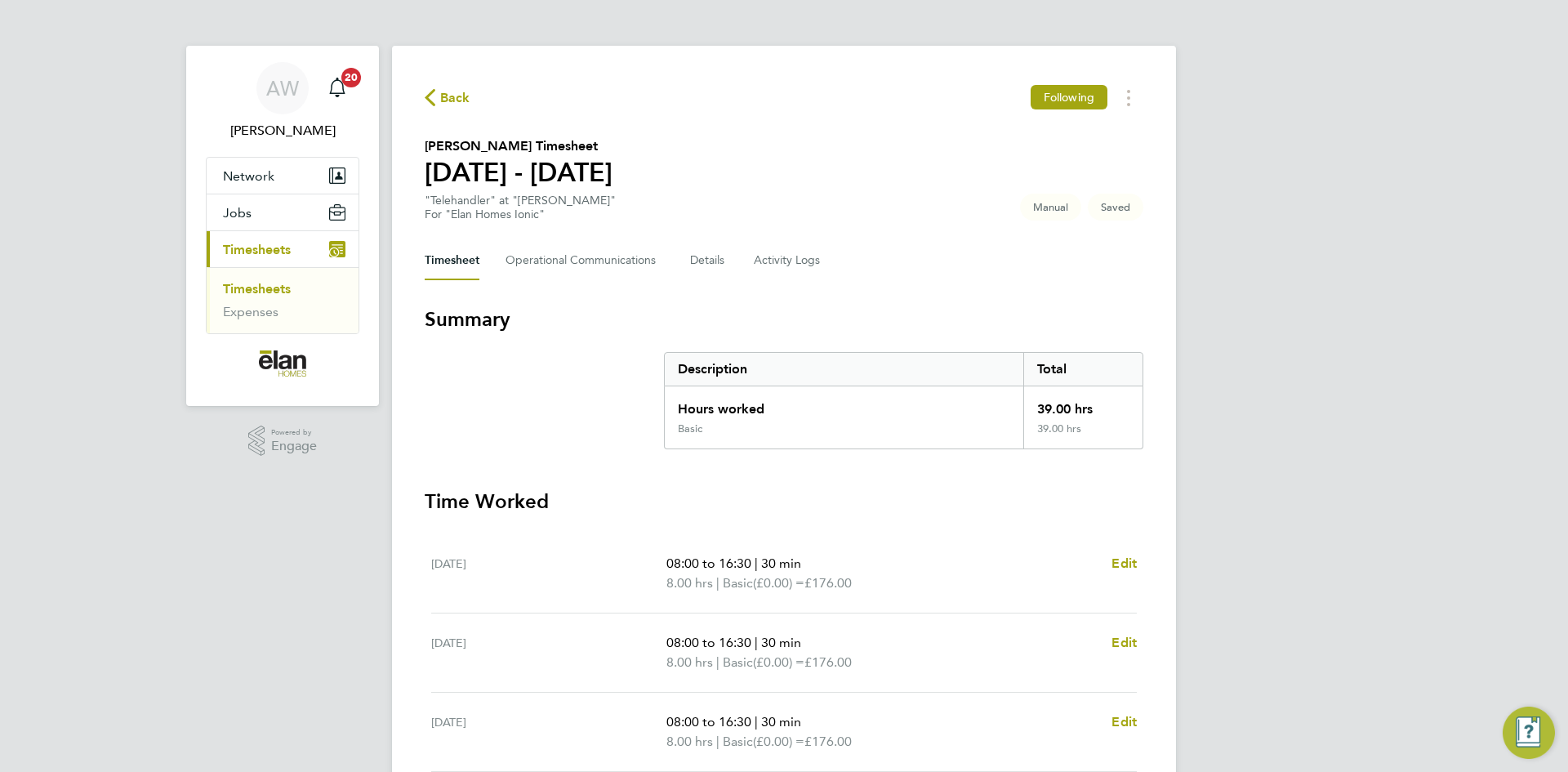
scroll to position [422, 0]
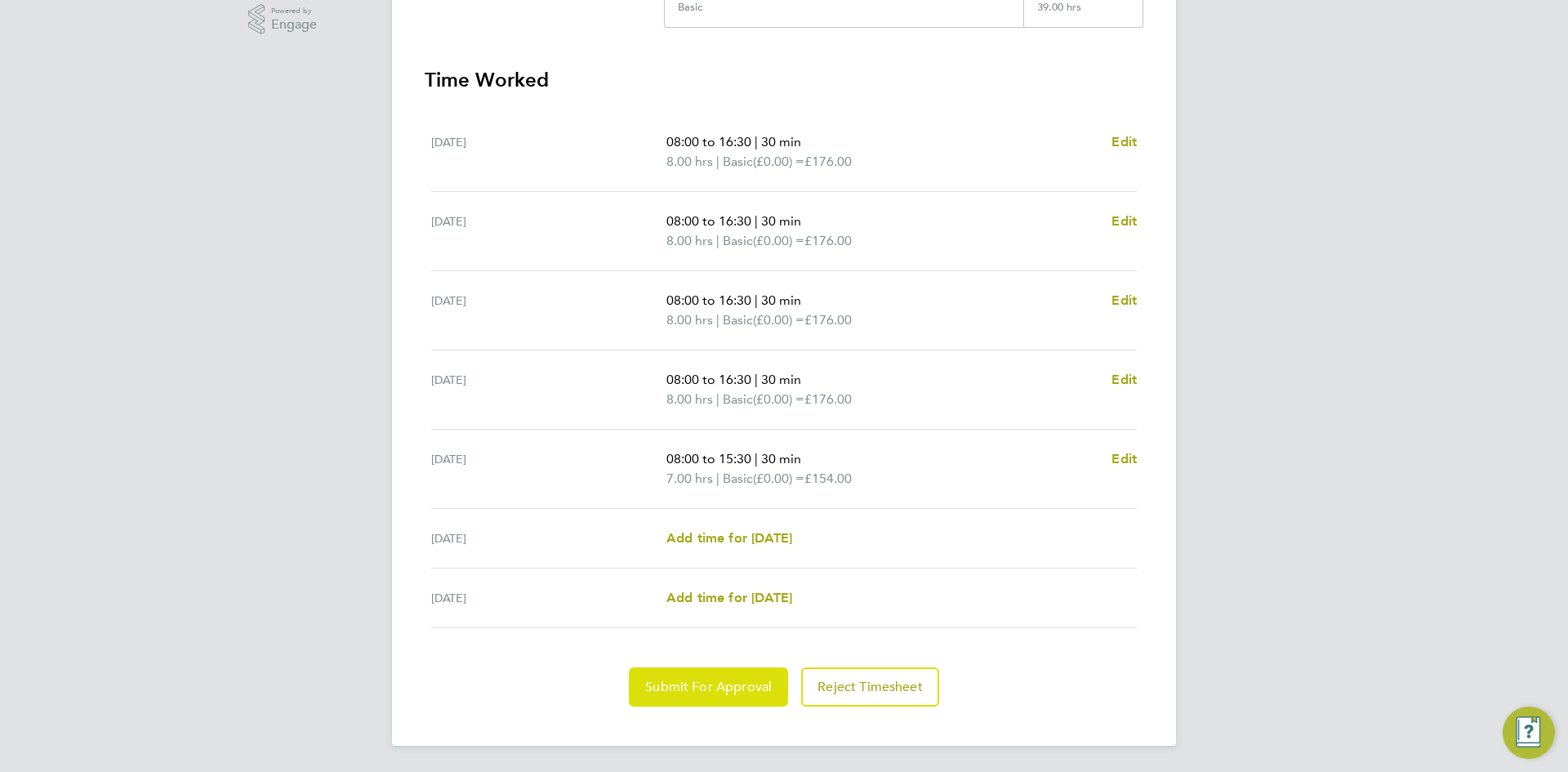
click at [745, 698] on button "Submit For Approval" at bounding box center [707, 686] width 159 height 39
click at [708, 698] on button "Approve Timesheet" at bounding box center [708, 686] width 153 height 39
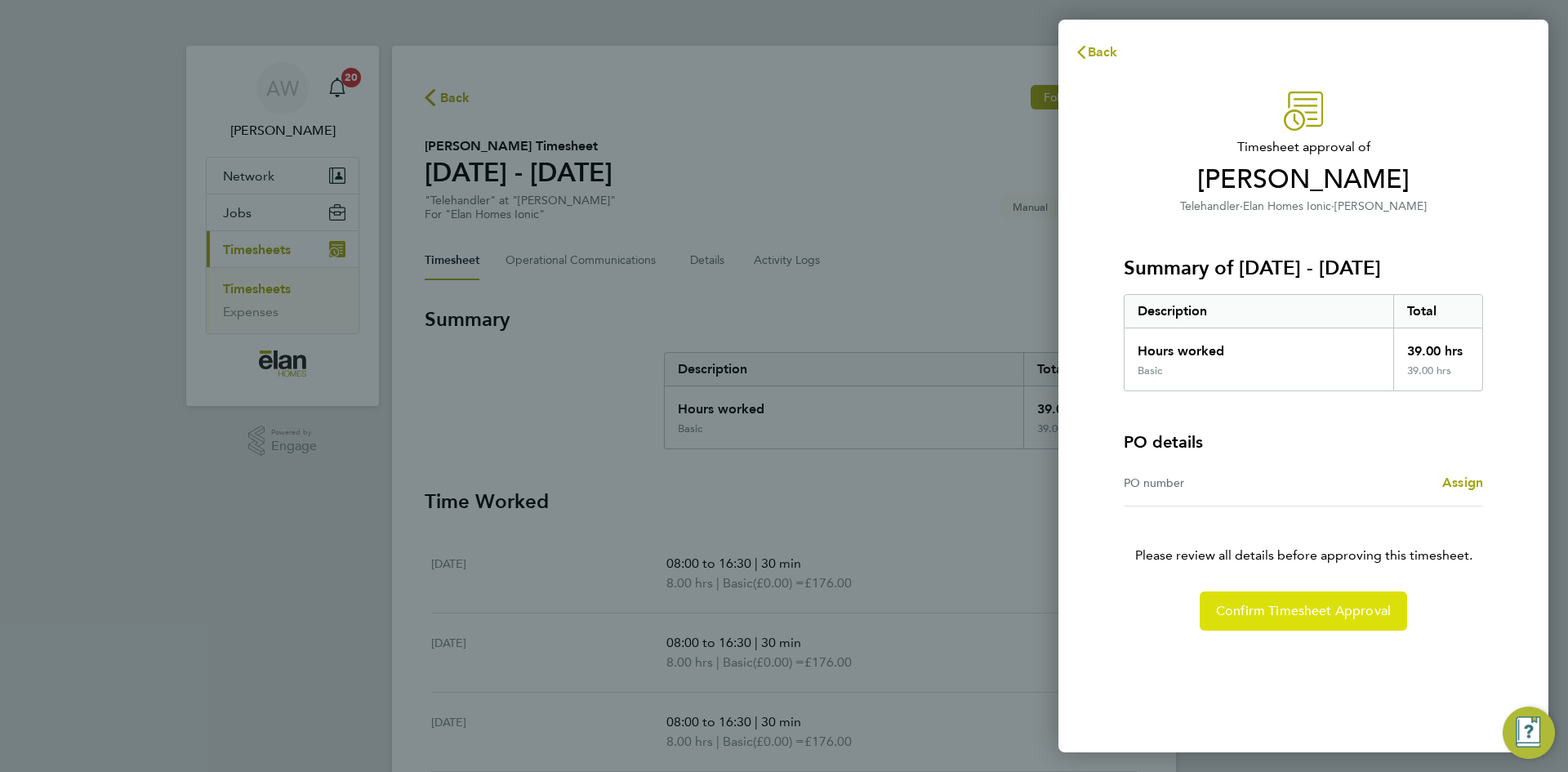
click at [1264, 615] on span "Confirm Timesheet Approval" at bounding box center [1304, 610] width 175 height 16
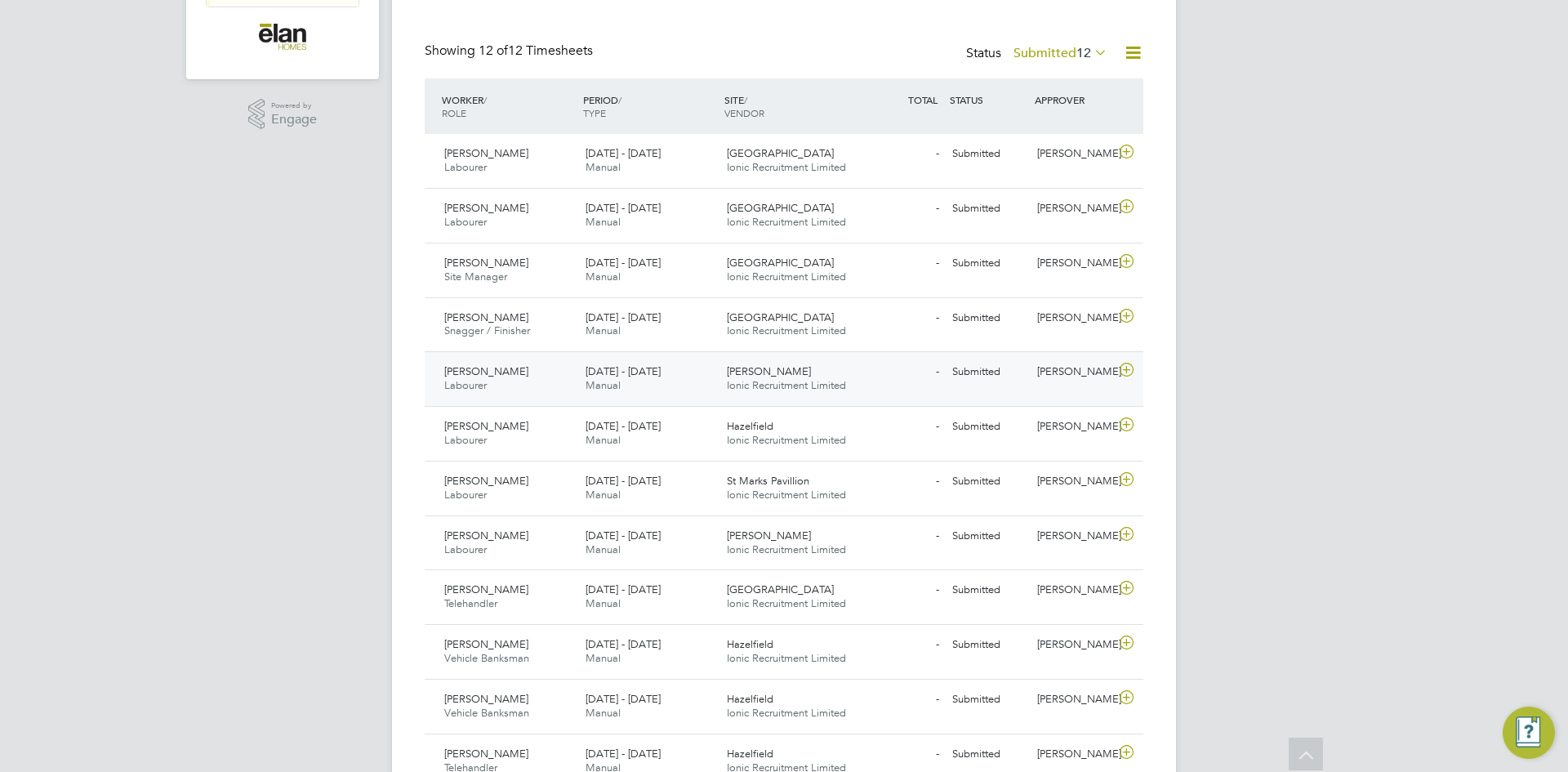
click at [1130, 373] on icon at bounding box center [1126, 371] width 20 height 13
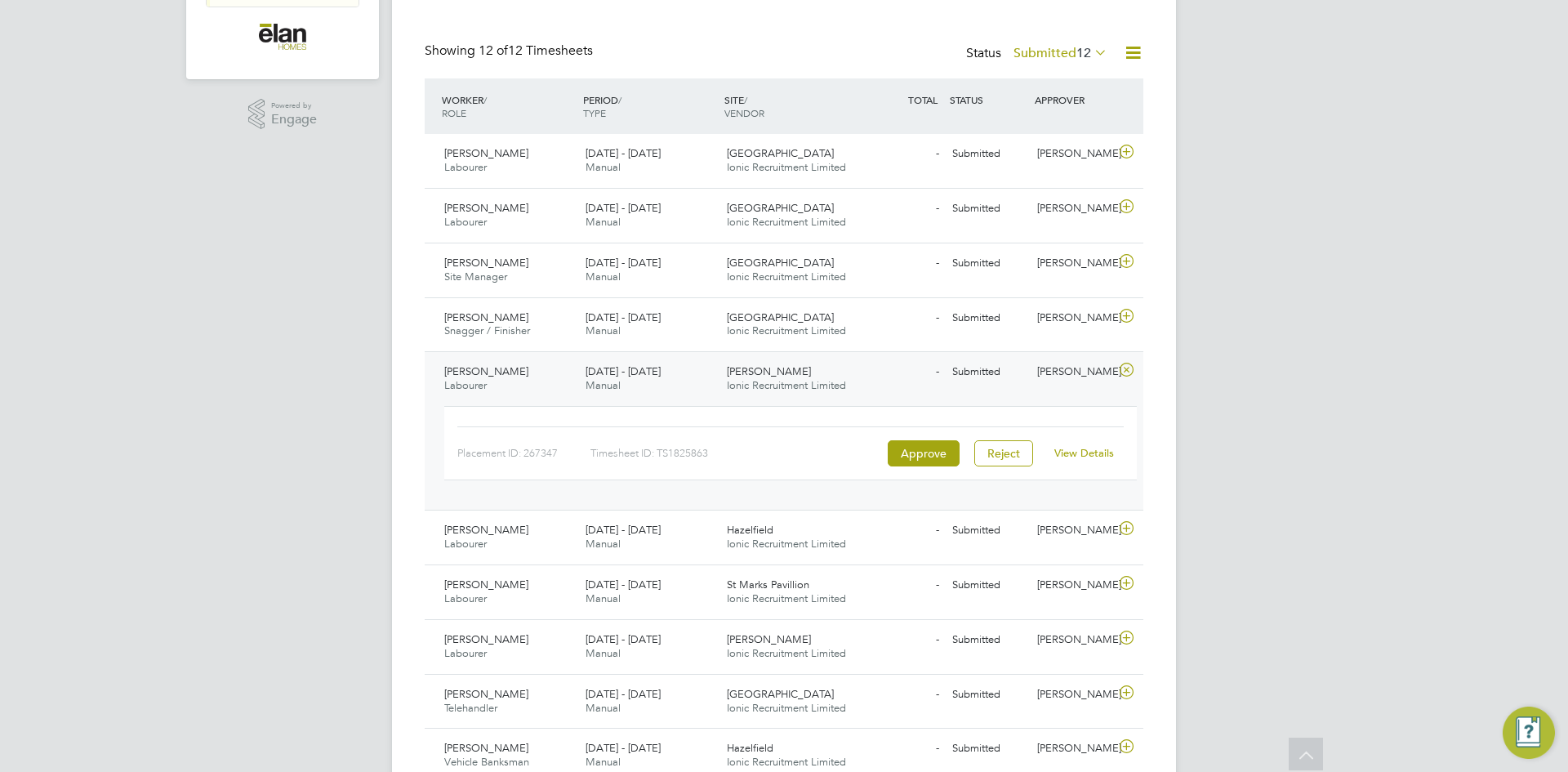
click at [1077, 453] on link "View Details" at bounding box center [1085, 452] width 60 height 13
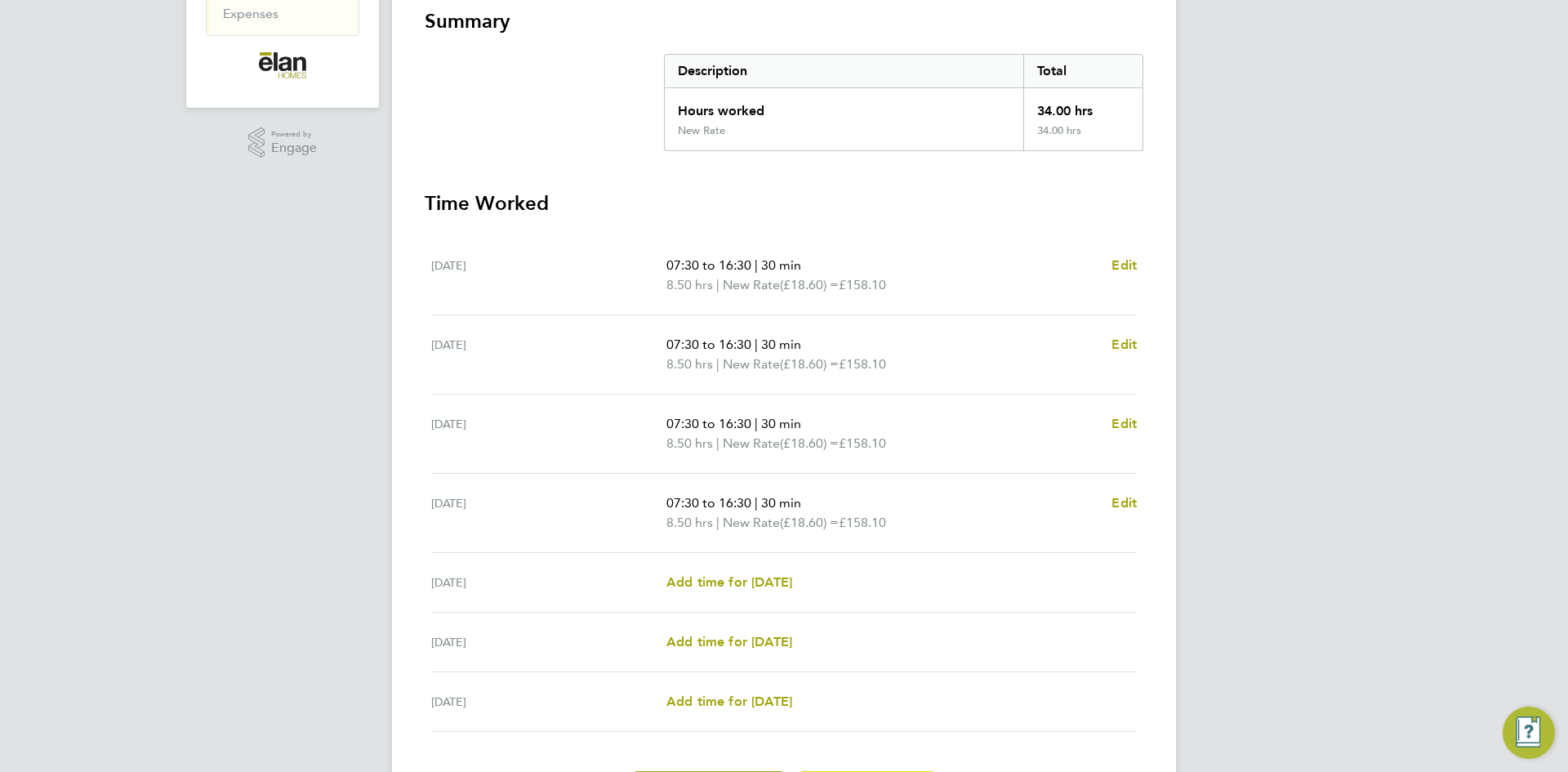
scroll to position [326, 0]
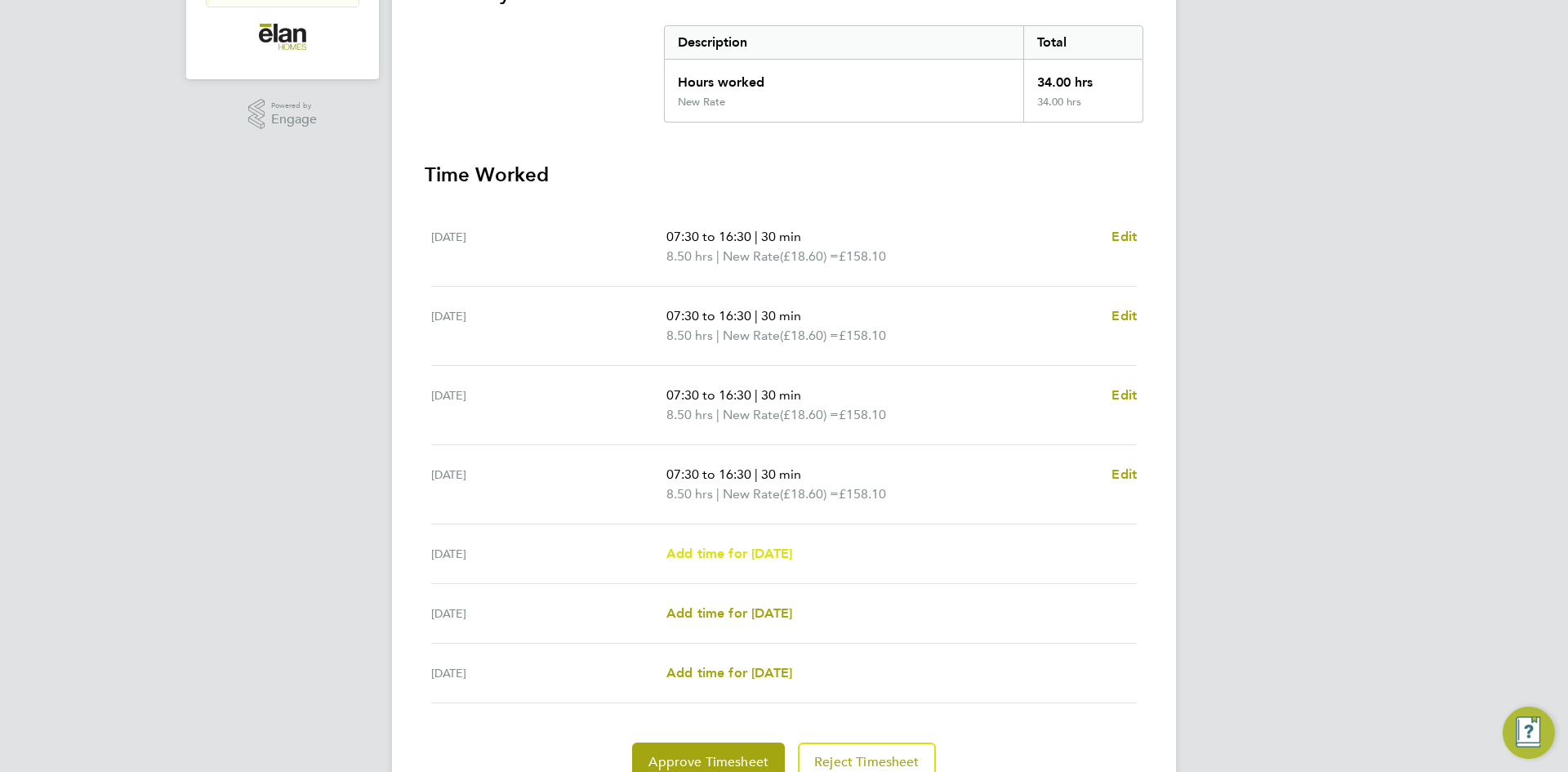
click at [786, 557] on span "Add time for Fri 19 Sep" at bounding box center [729, 553] width 126 height 15
select select "30"
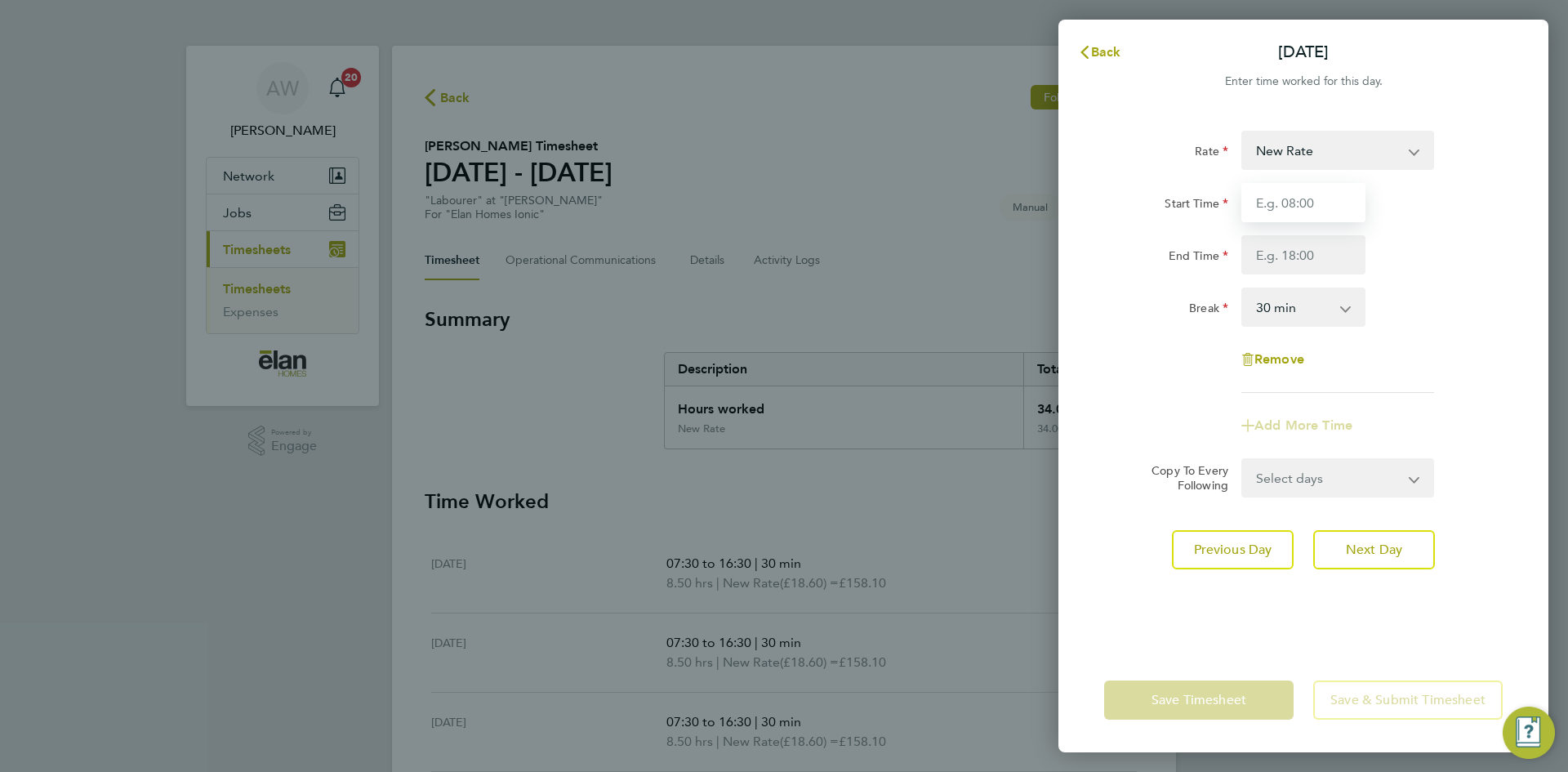
click at [1303, 185] on input "Start Time" at bounding box center [1303, 202] width 124 height 39
type input "07:30"
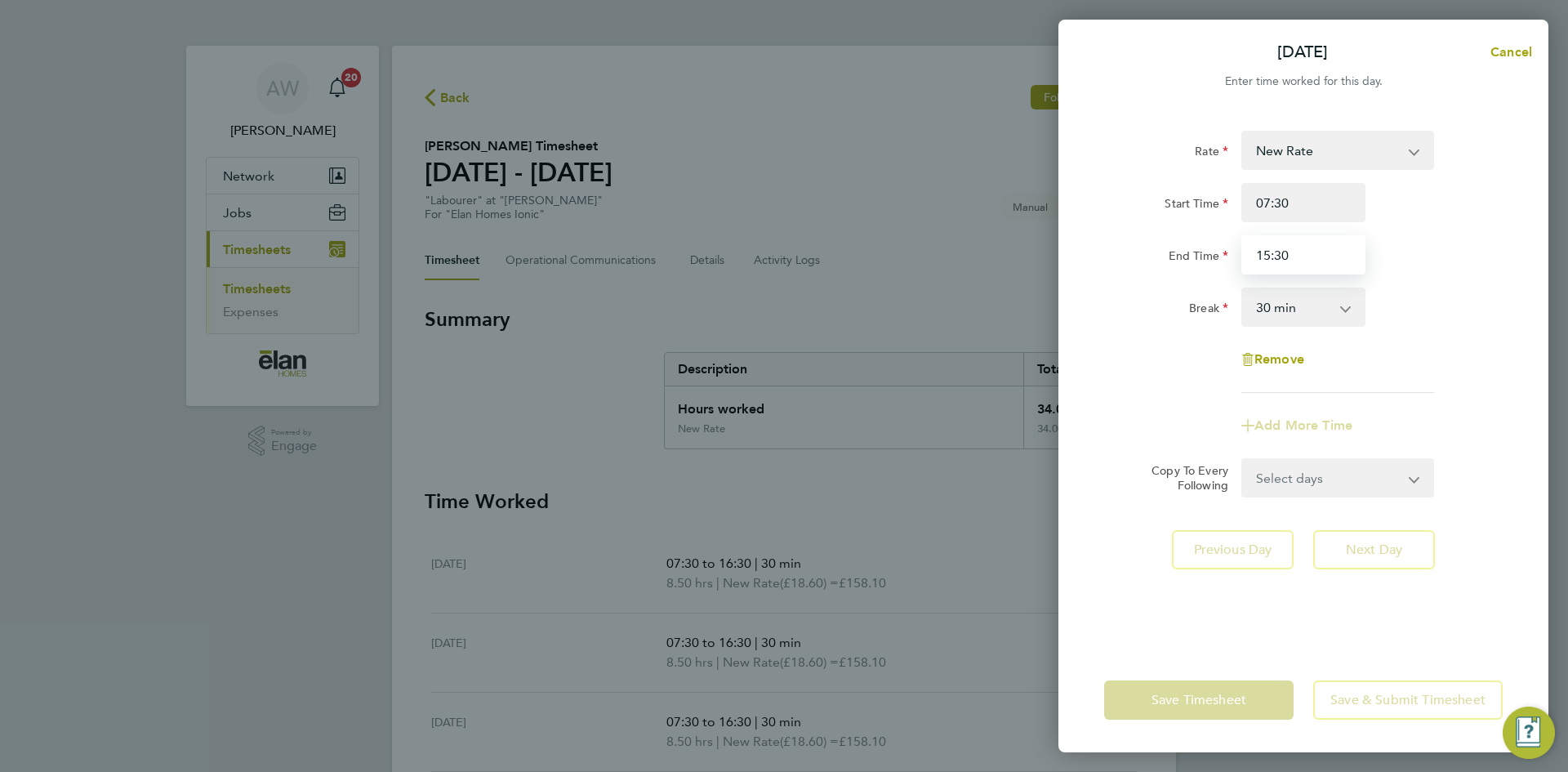
type input "15:30"
click at [1429, 337] on div "Rate New Rate 3 Days + 3 Days - Start Time 07:30 End Time 15:30 Break 0 min 15 …" at bounding box center [1303, 262] width 398 height 262
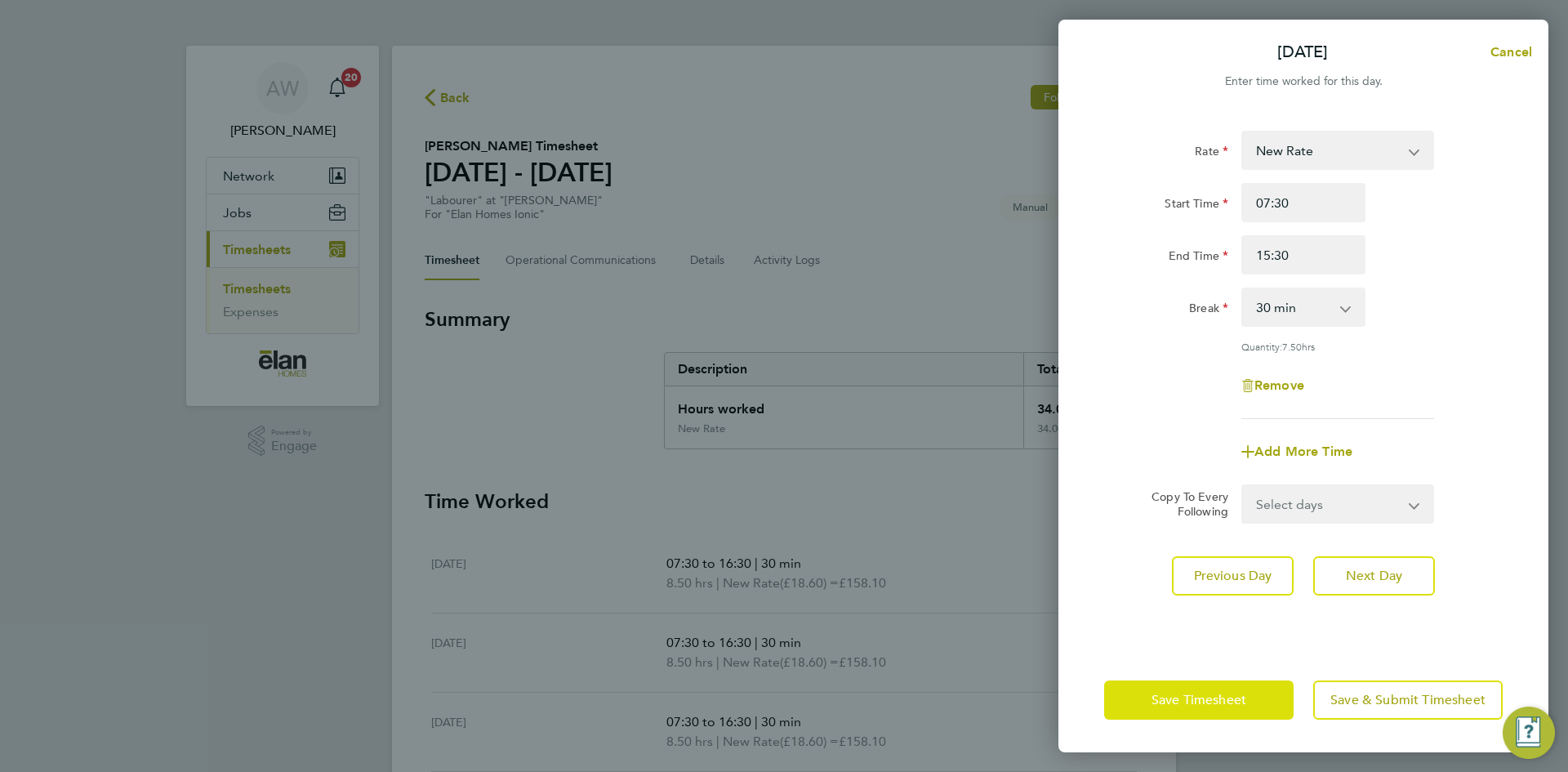
click at [1239, 707] on span "Save Timesheet" at bounding box center [1199, 700] width 94 height 16
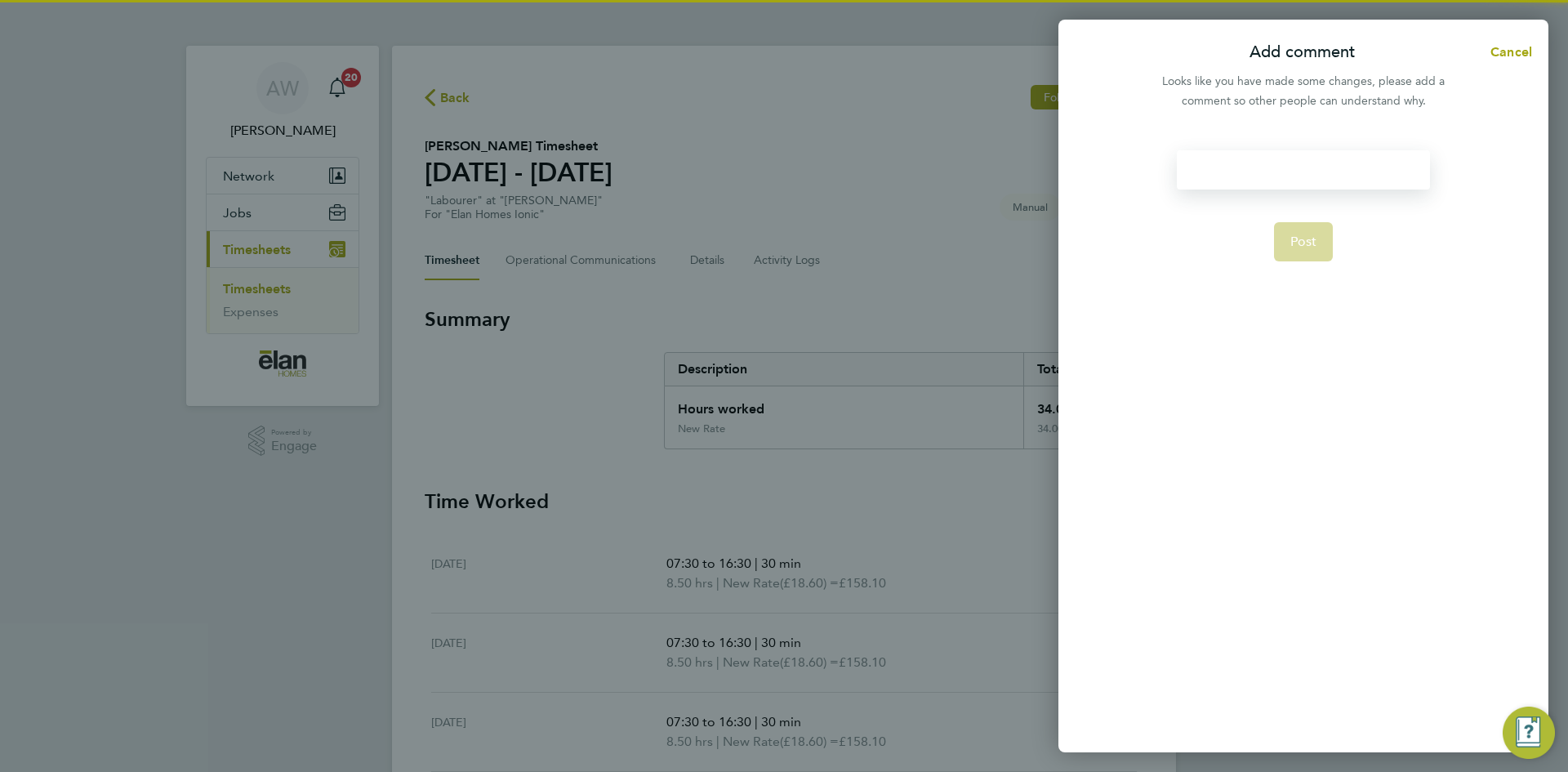
click at [1266, 156] on div at bounding box center [1303, 169] width 252 height 39
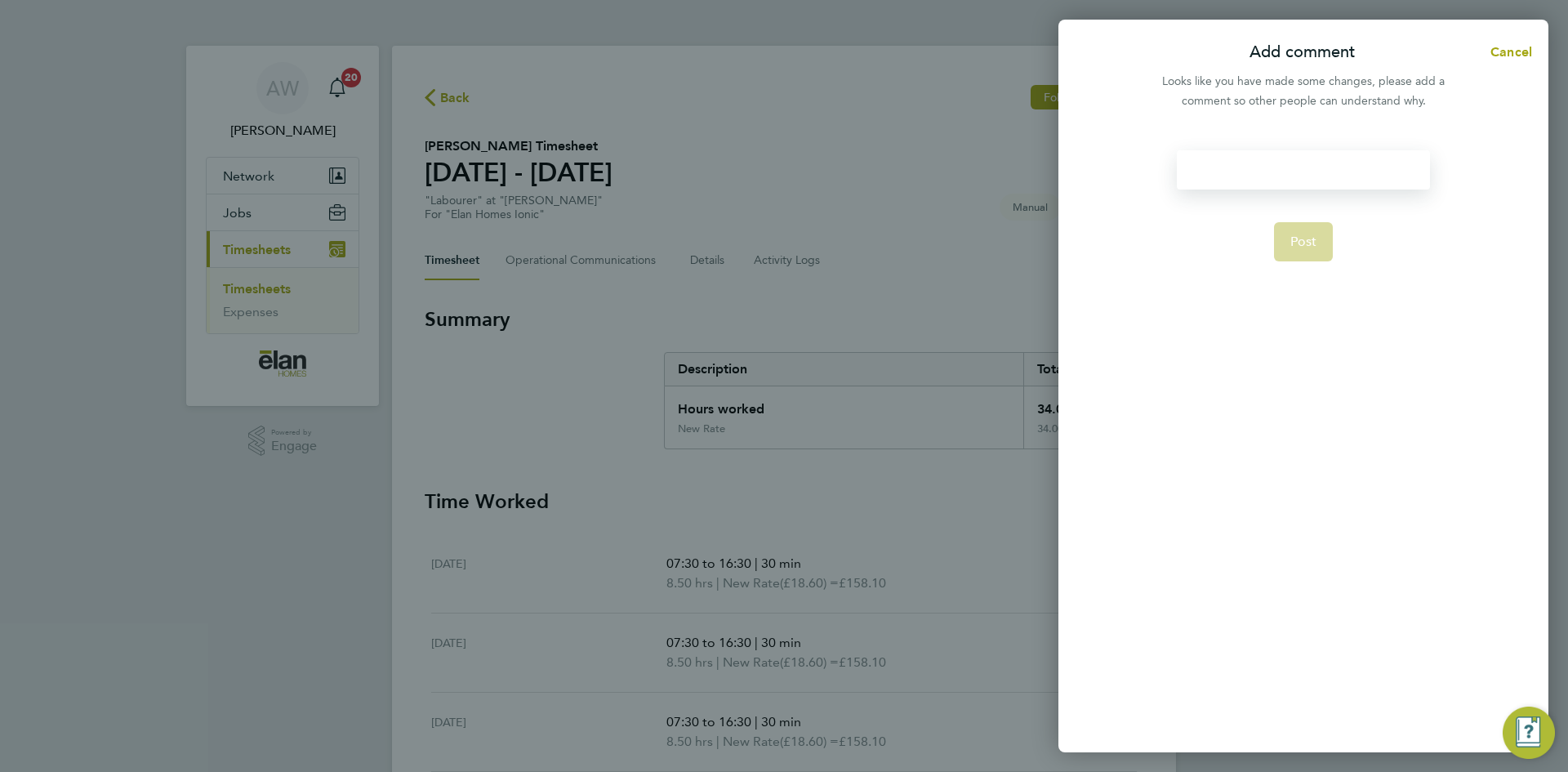
click at [1275, 173] on div at bounding box center [1303, 169] width 252 height 39
paste div
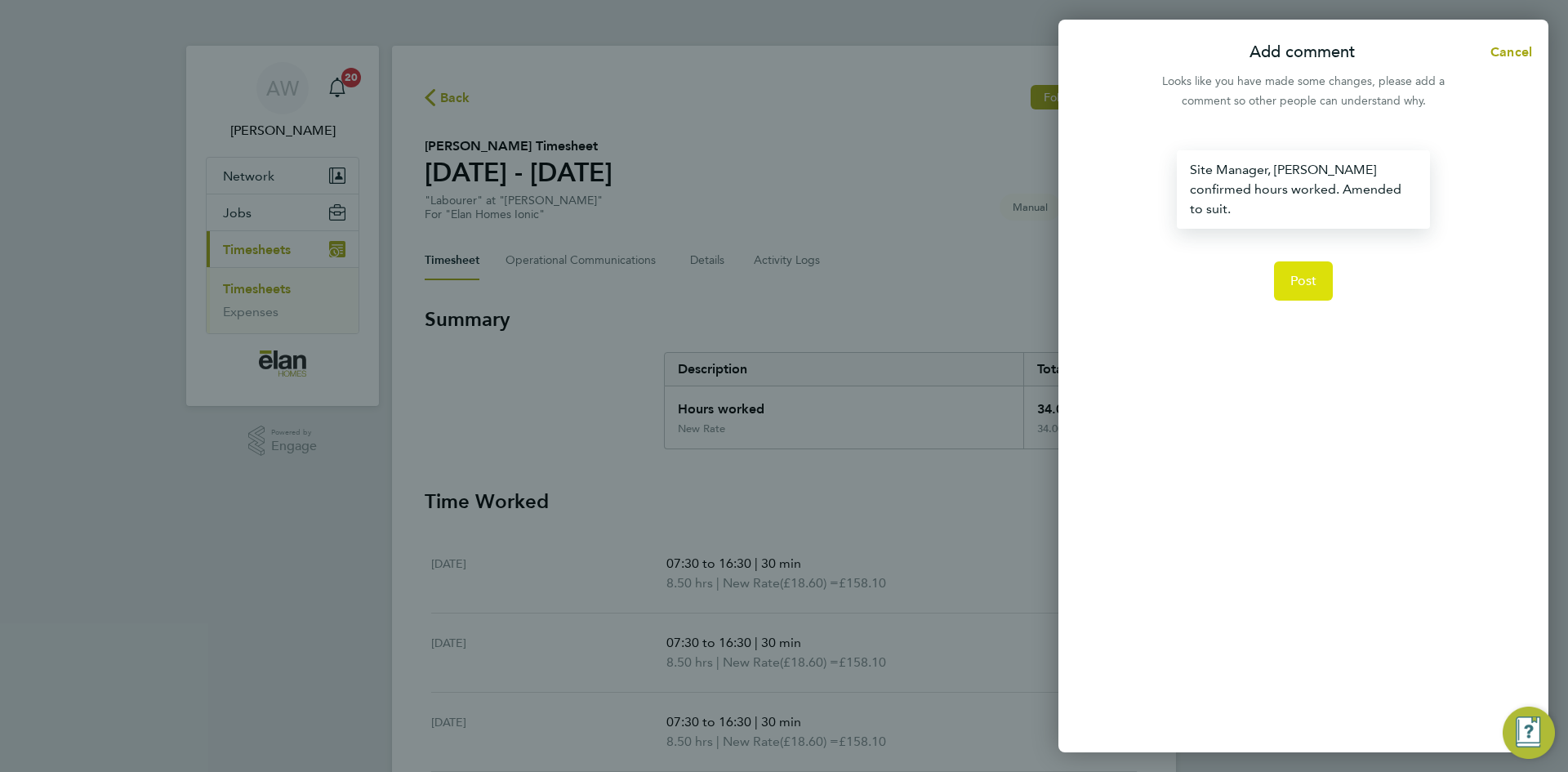
click at [1313, 272] on span "Post" at bounding box center [1304, 280] width 27 height 16
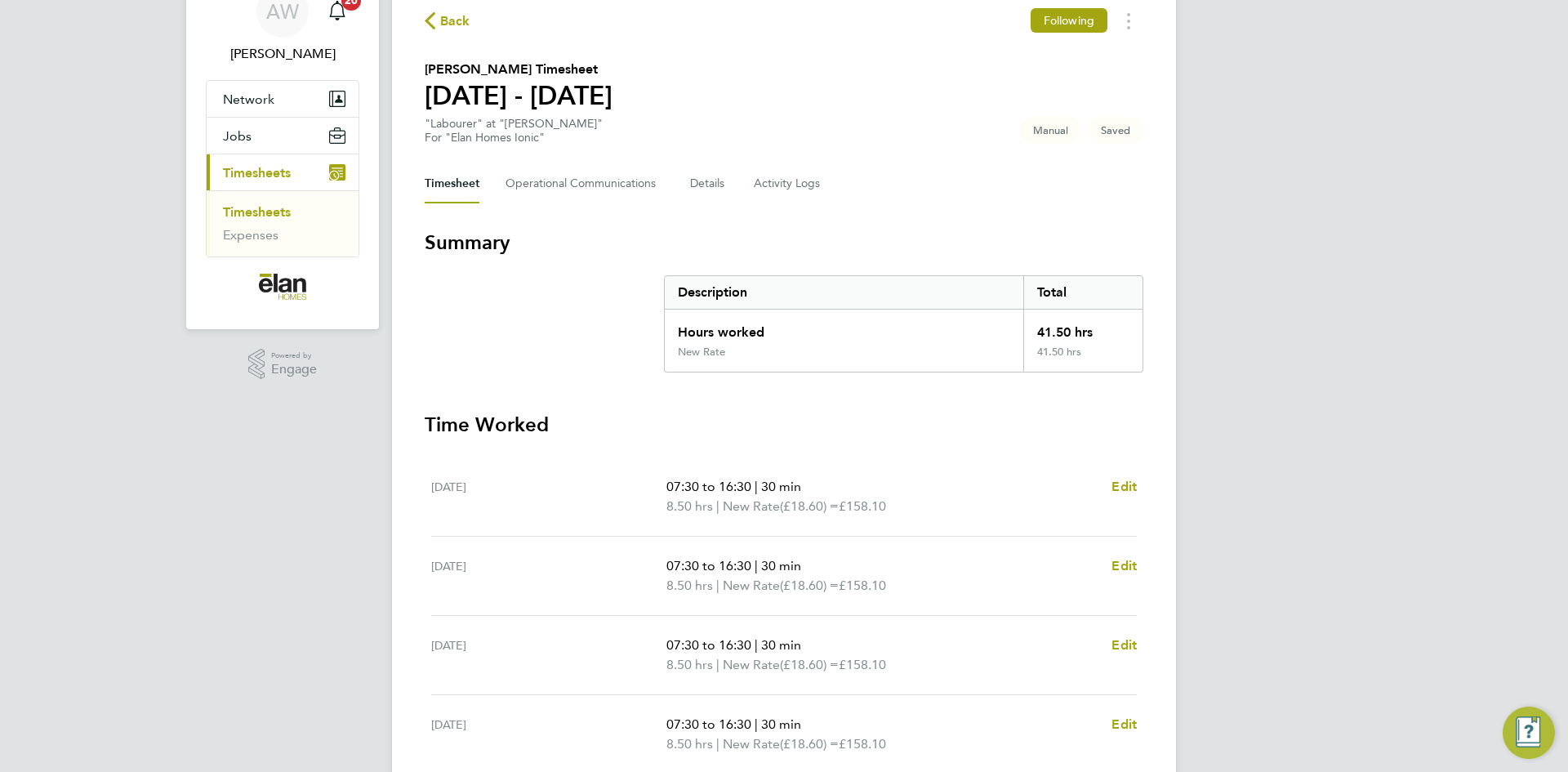
scroll to position [326, 0]
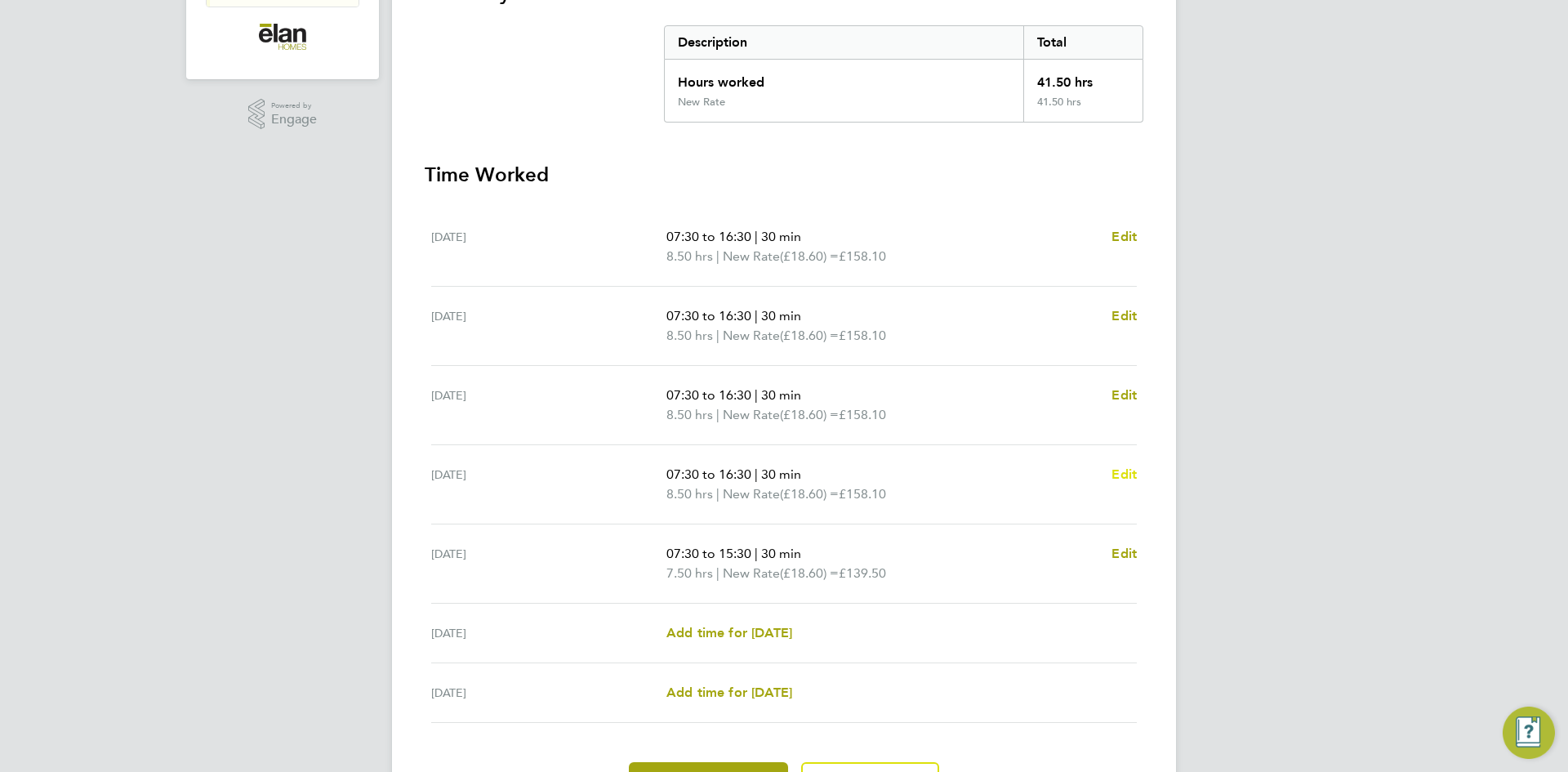
click at [1128, 477] on span "Edit" at bounding box center [1124, 475] width 25 height 15
select select "30"
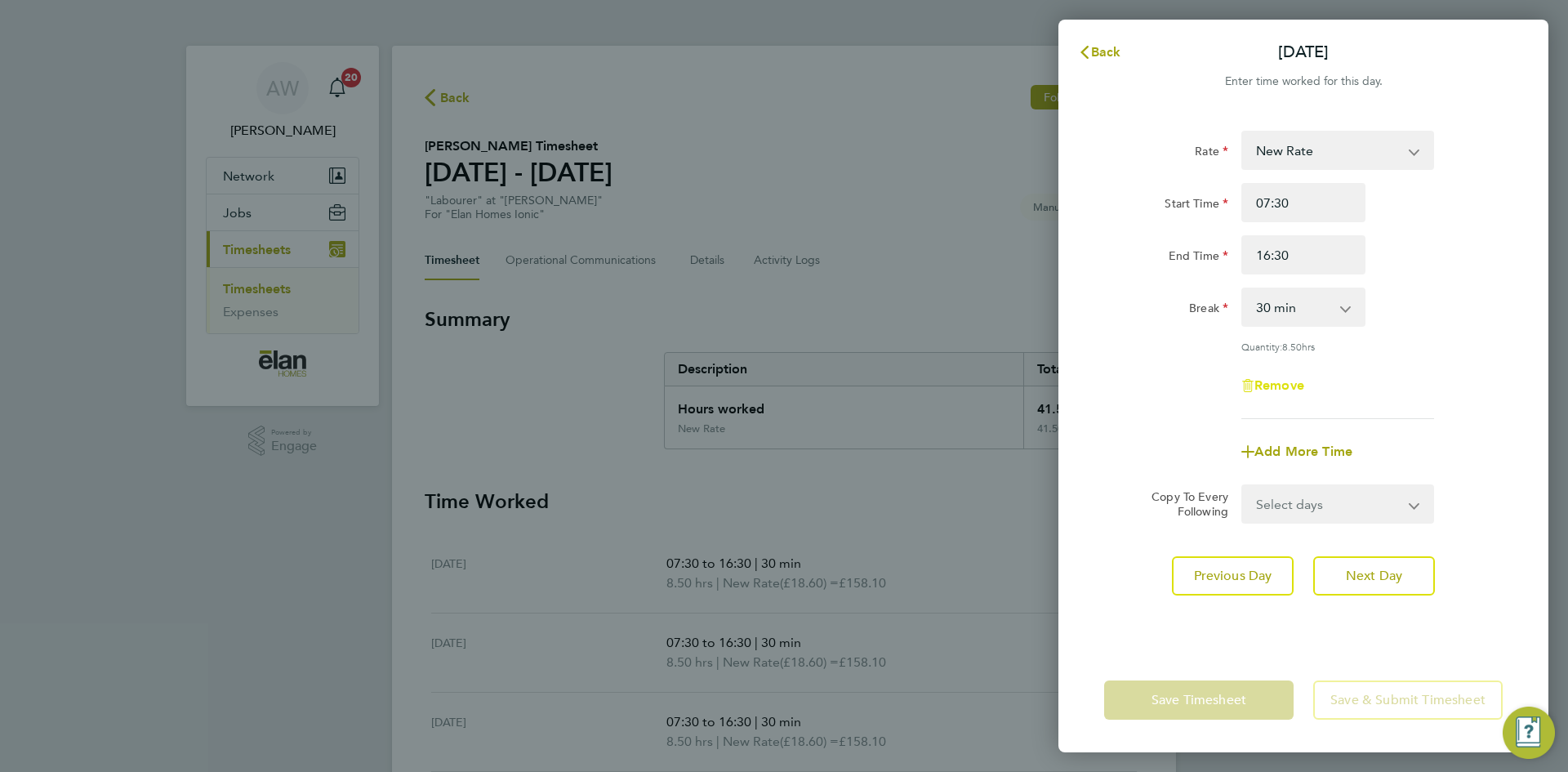
click at [1282, 381] on span "Remove" at bounding box center [1279, 385] width 50 height 15
select select "null"
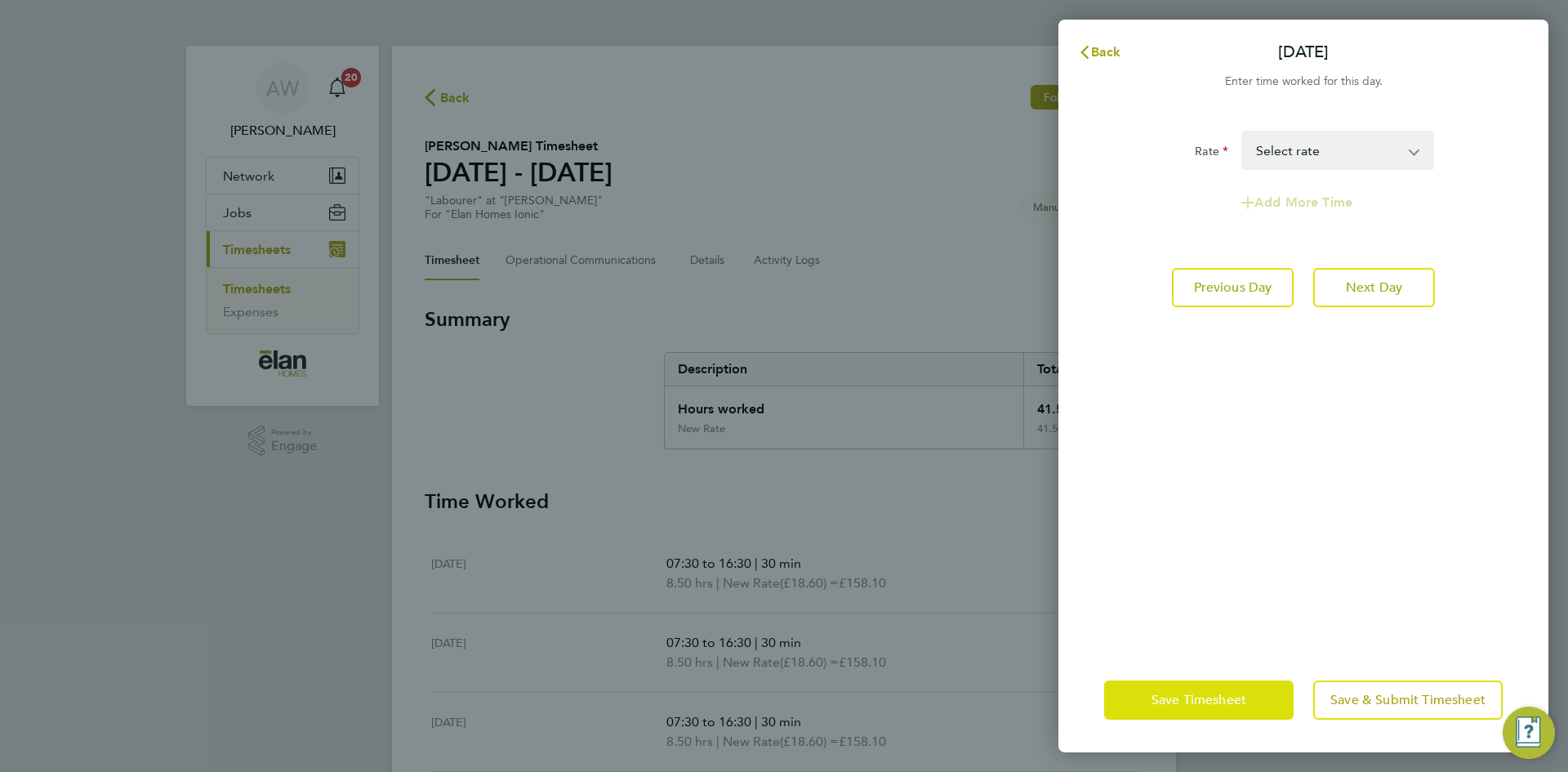
click at [1205, 711] on button "Save Timesheet" at bounding box center [1198, 700] width 190 height 39
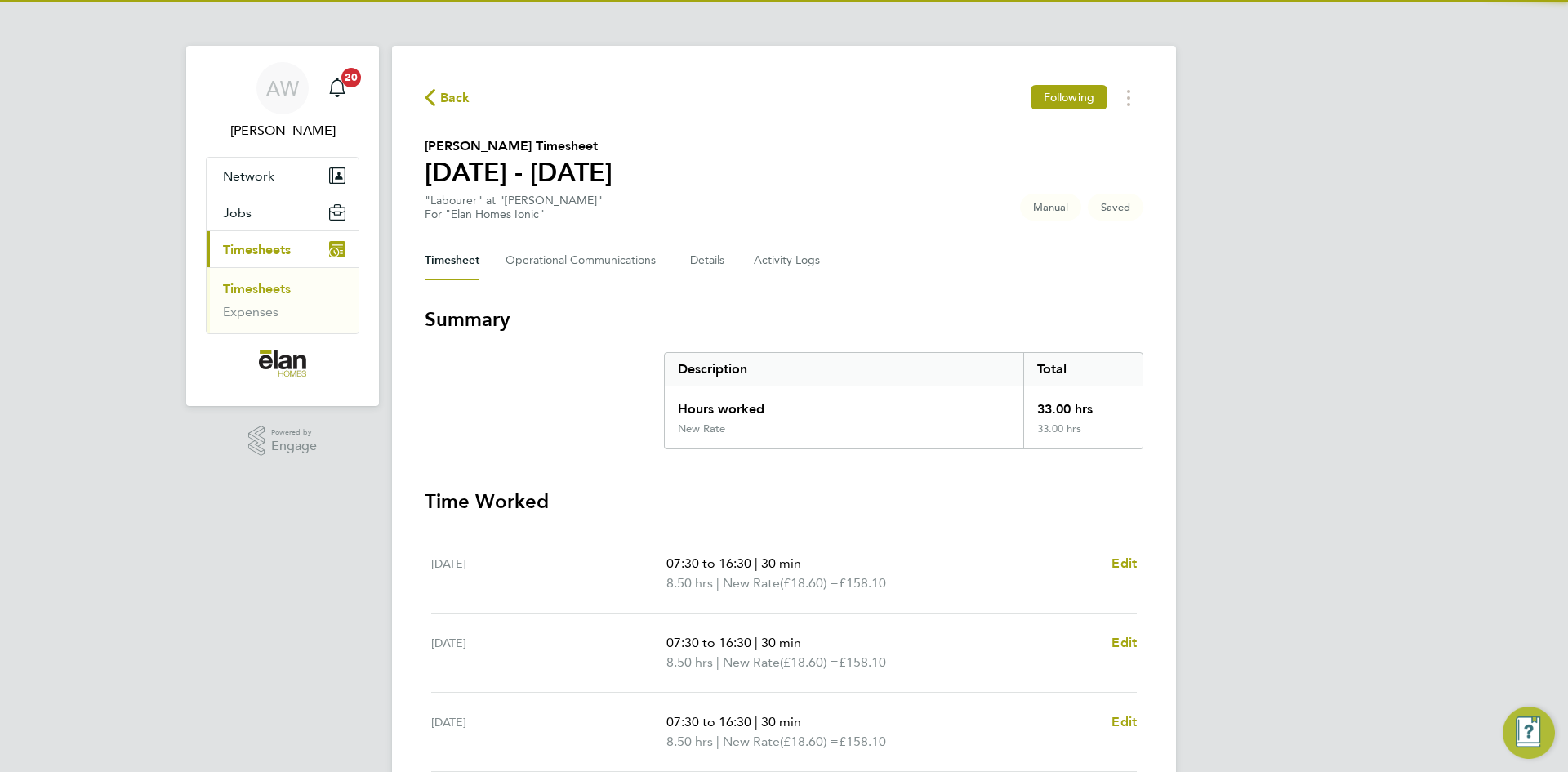
scroll to position [402, 0]
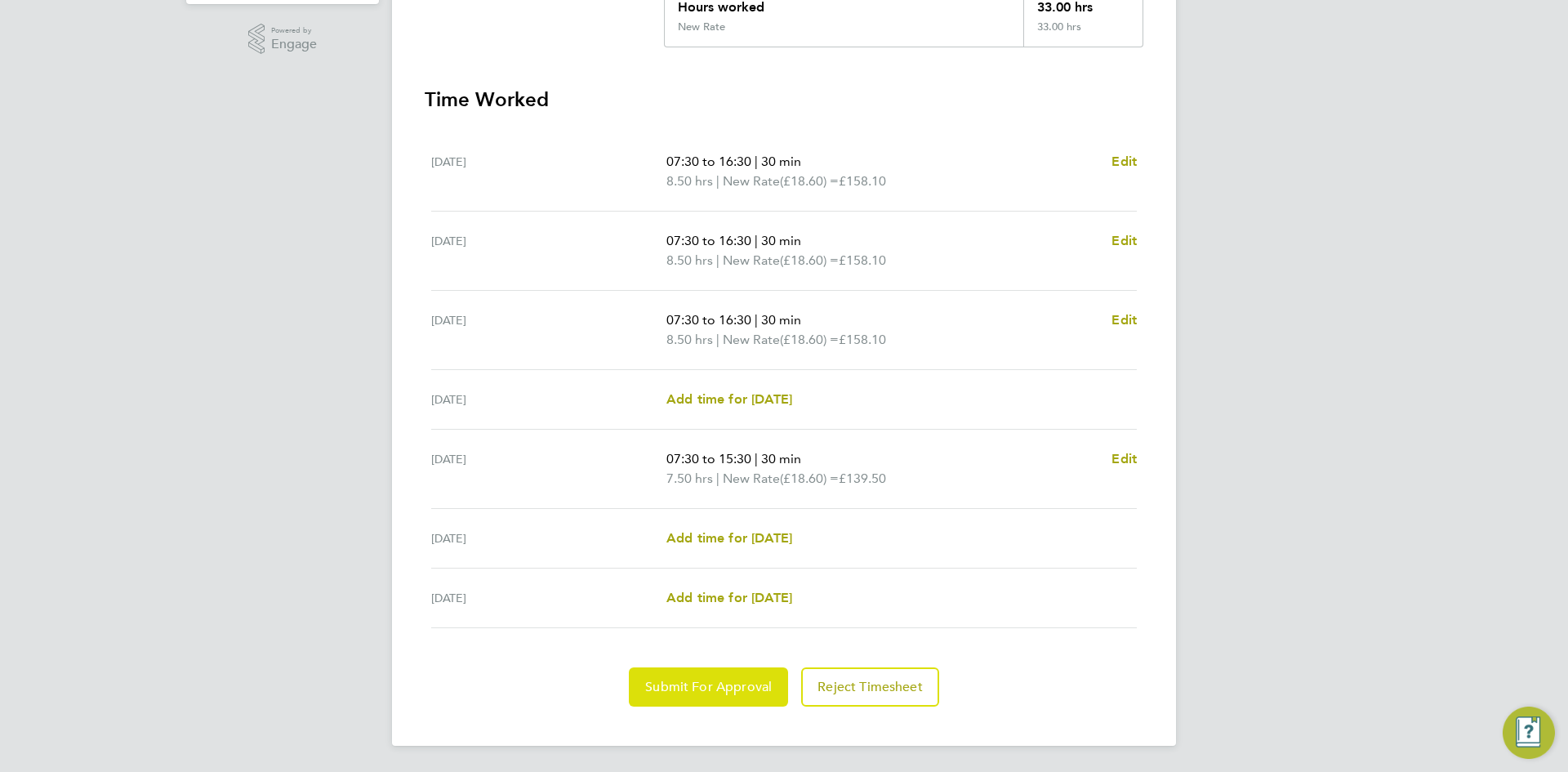
click at [714, 696] on button "Submit For Approval" at bounding box center [707, 686] width 159 height 39
click at [753, 700] on button "Approve Timesheet" at bounding box center [708, 686] width 153 height 39
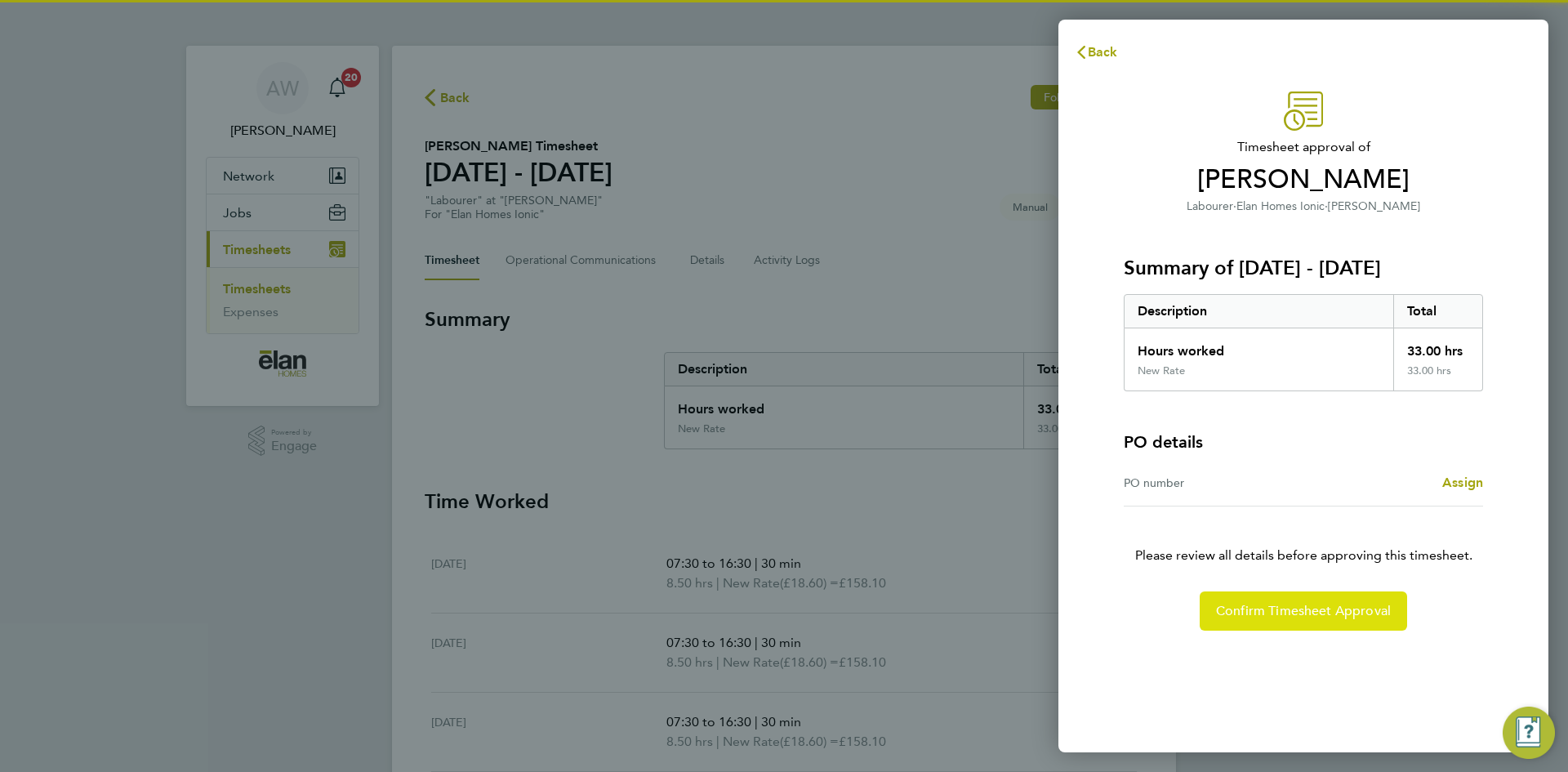
click at [1304, 602] on button "Confirm Timesheet Approval" at bounding box center [1304, 610] width 208 height 39
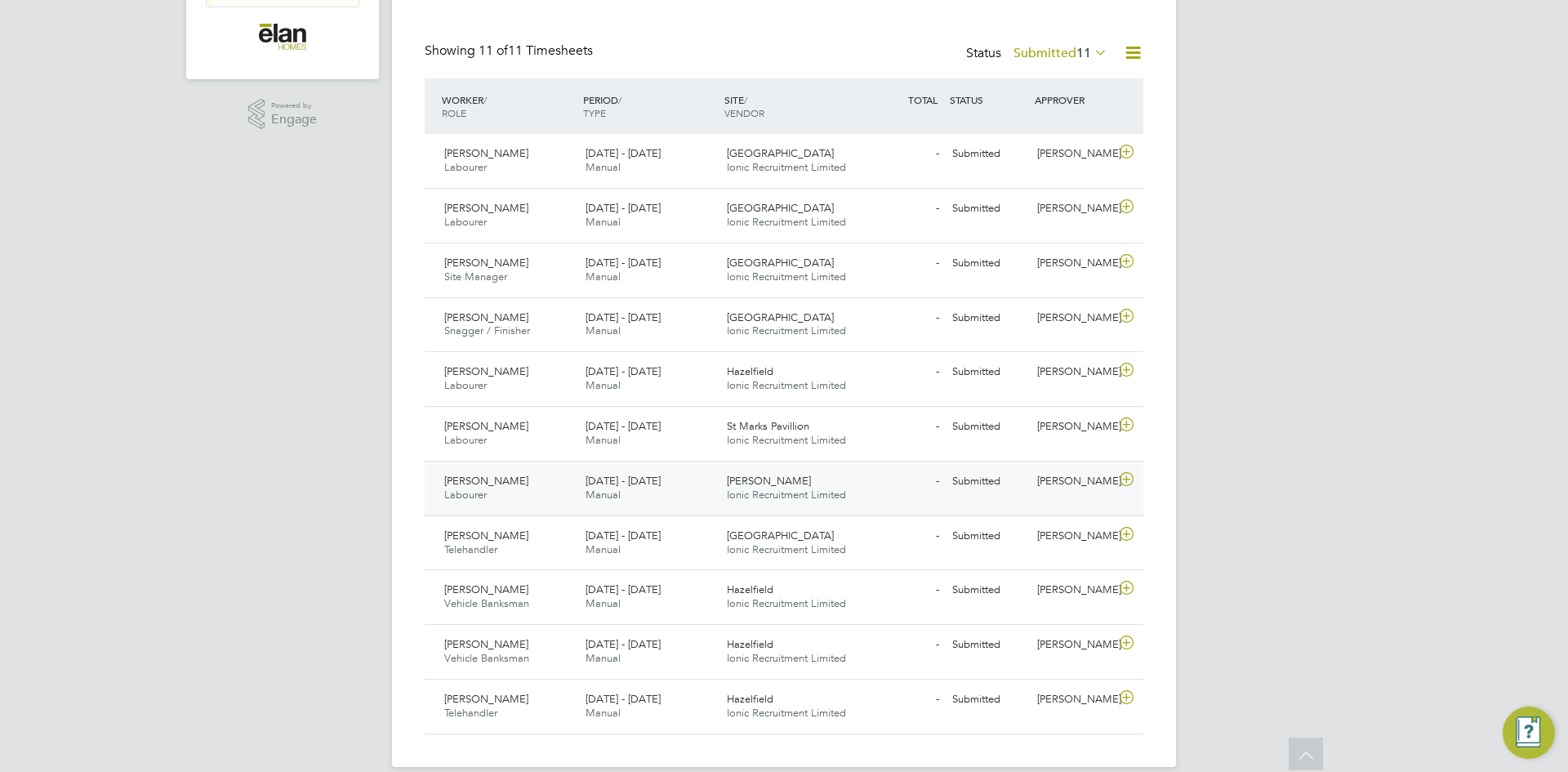
click at [1126, 478] on icon at bounding box center [1126, 479] width 20 height 13
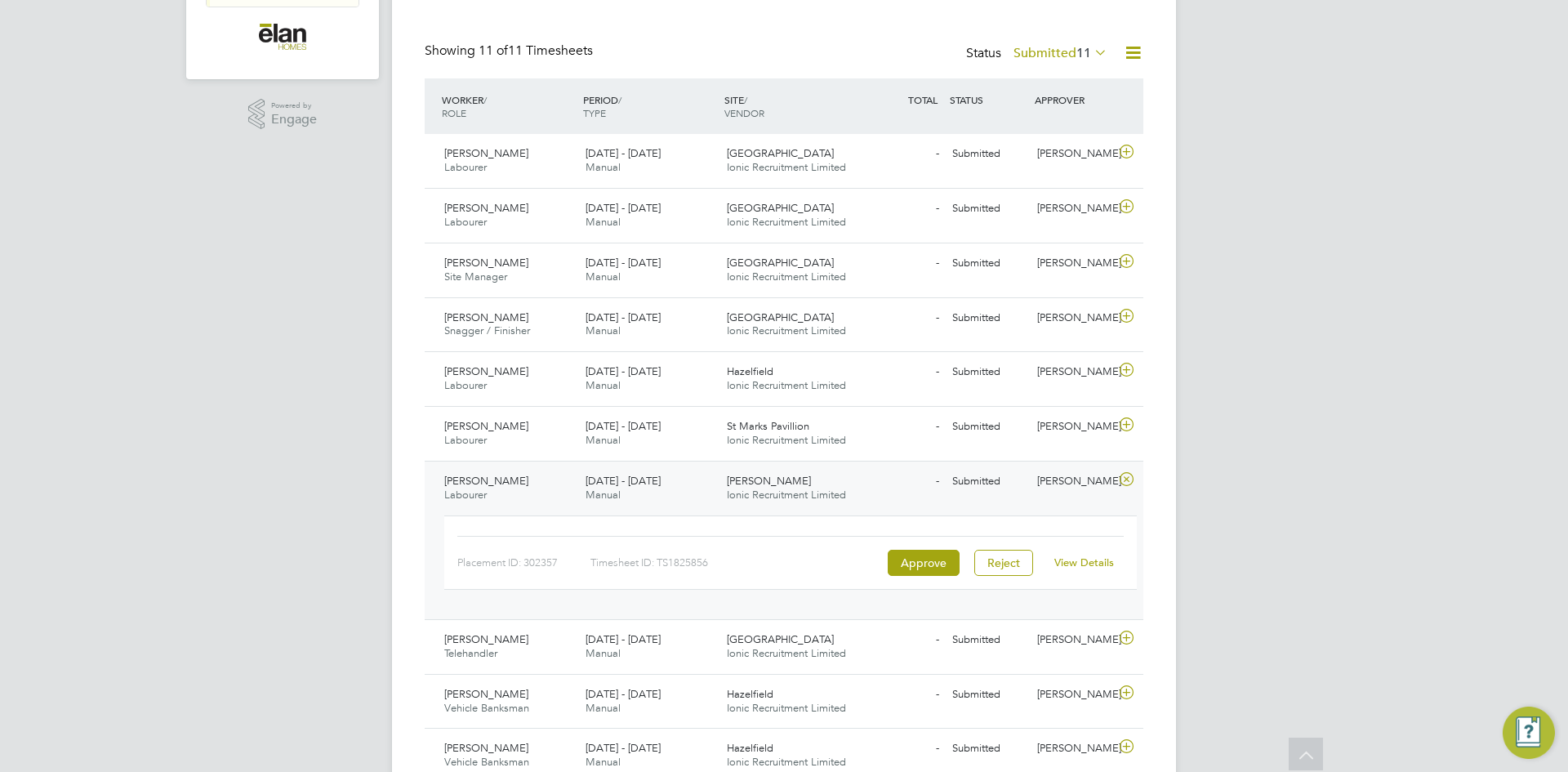
click at [1088, 564] on link "View Details" at bounding box center [1085, 562] width 60 height 13
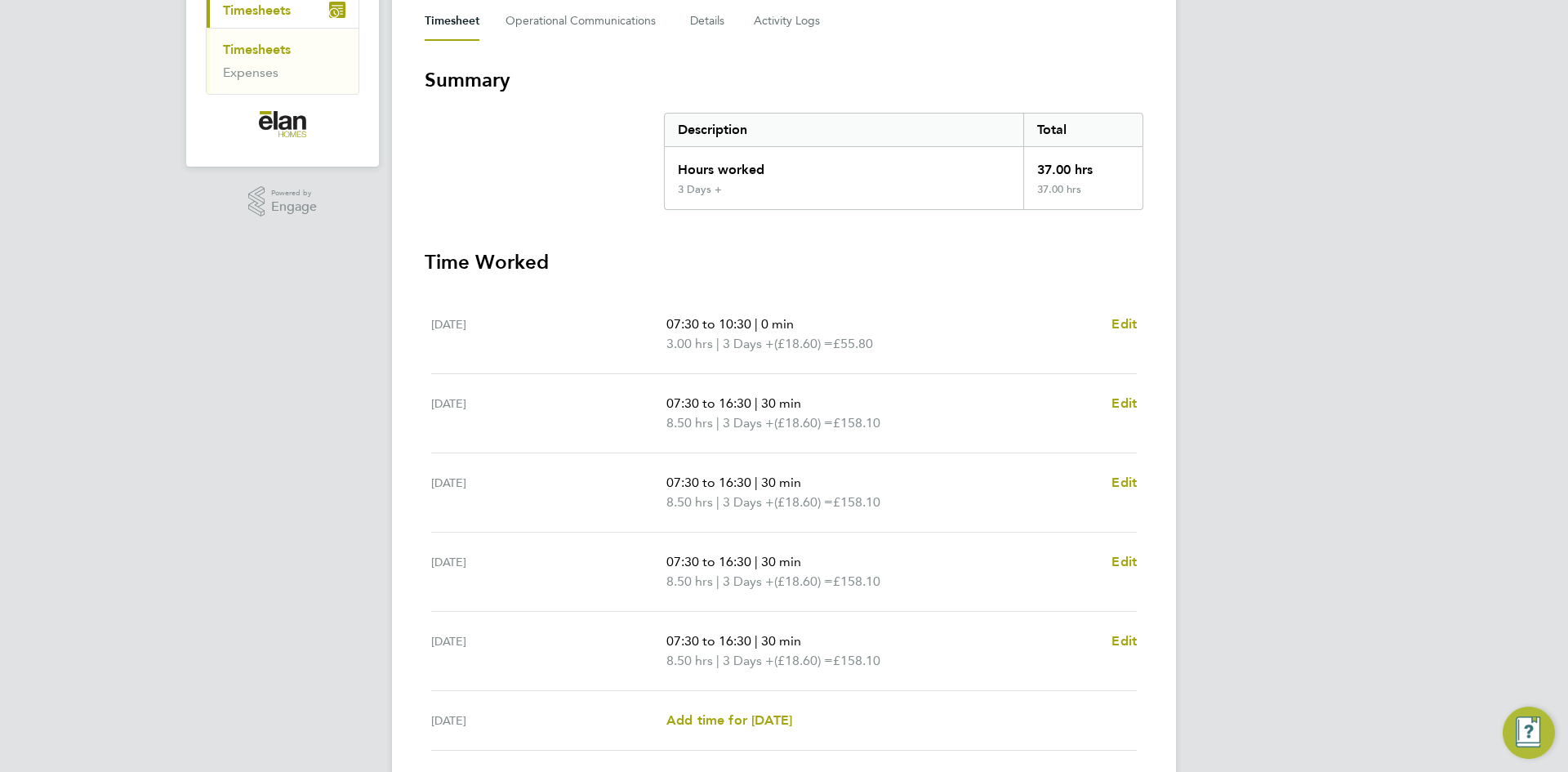
scroll to position [245, 0]
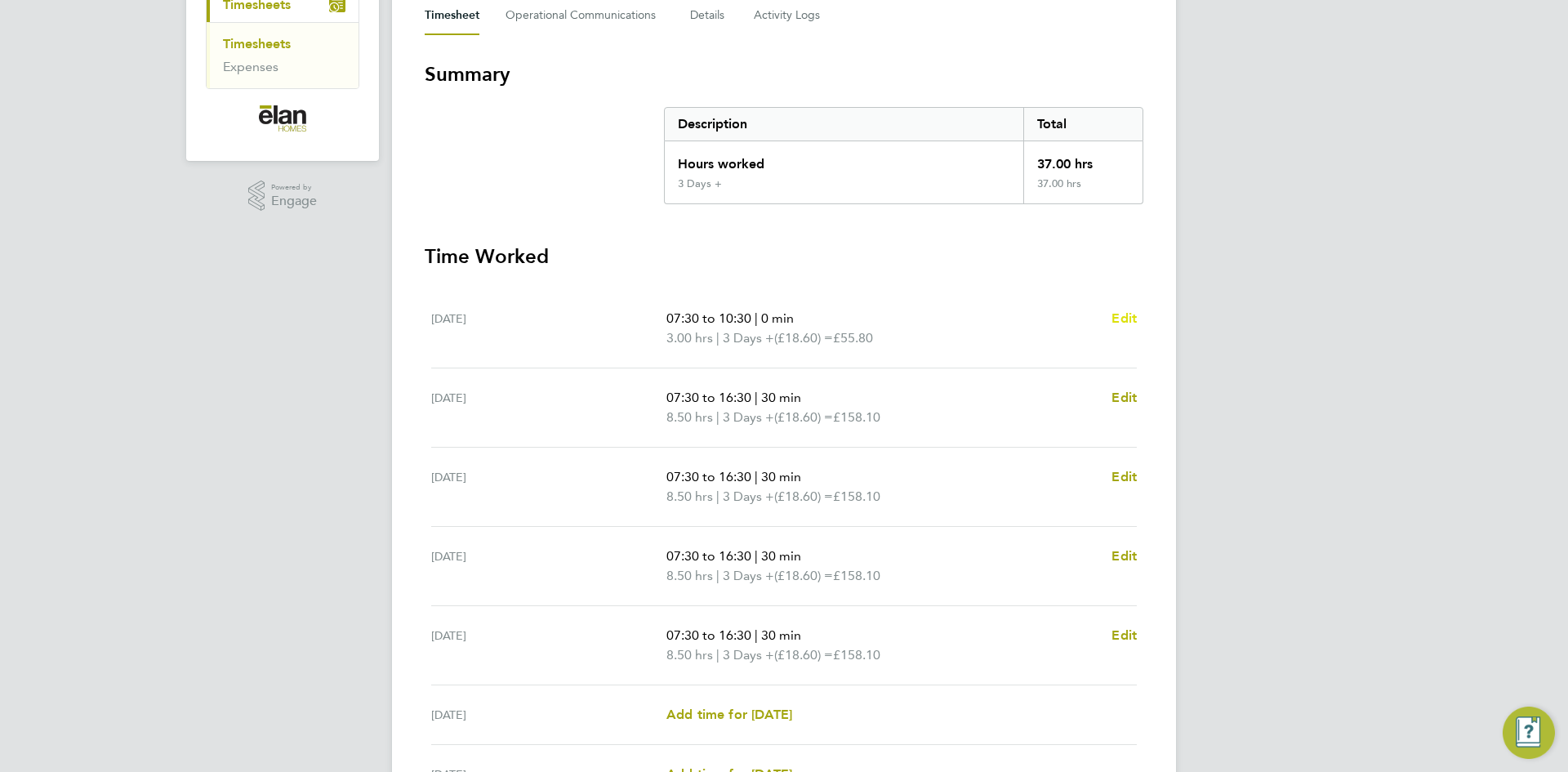
click at [1126, 317] on span "Edit" at bounding box center [1124, 318] width 25 height 15
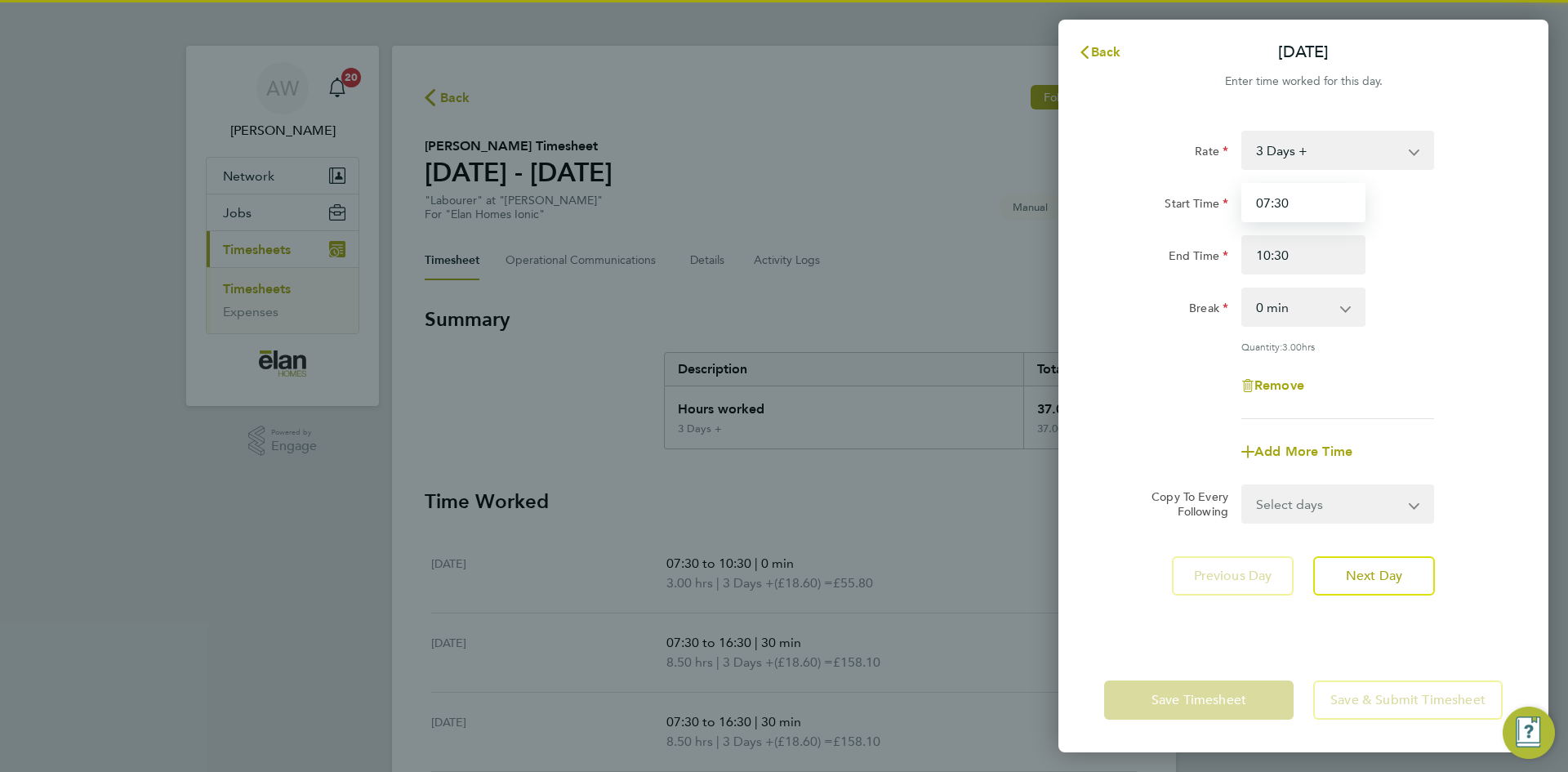
click at [1321, 201] on input "07:30" at bounding box center [1303, 202] width 124 height 39
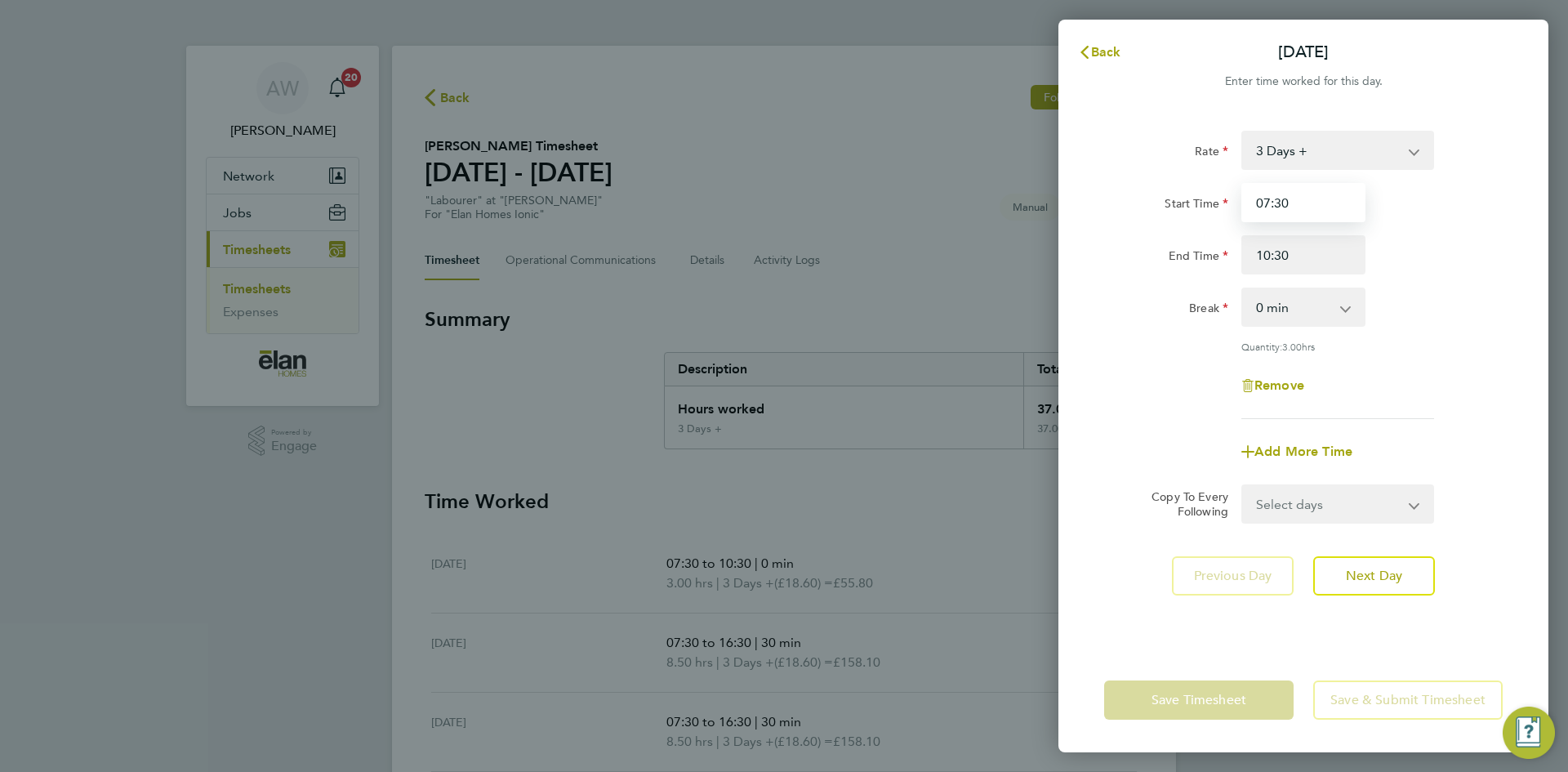
click at [1321, 201] on input "07:30" at bounding box center [1303, 202] width 124 height 39
type input "08:00"
click at [1378, 580] on span "Next Day" at bounding box center [1374, 576] width 57 height 16
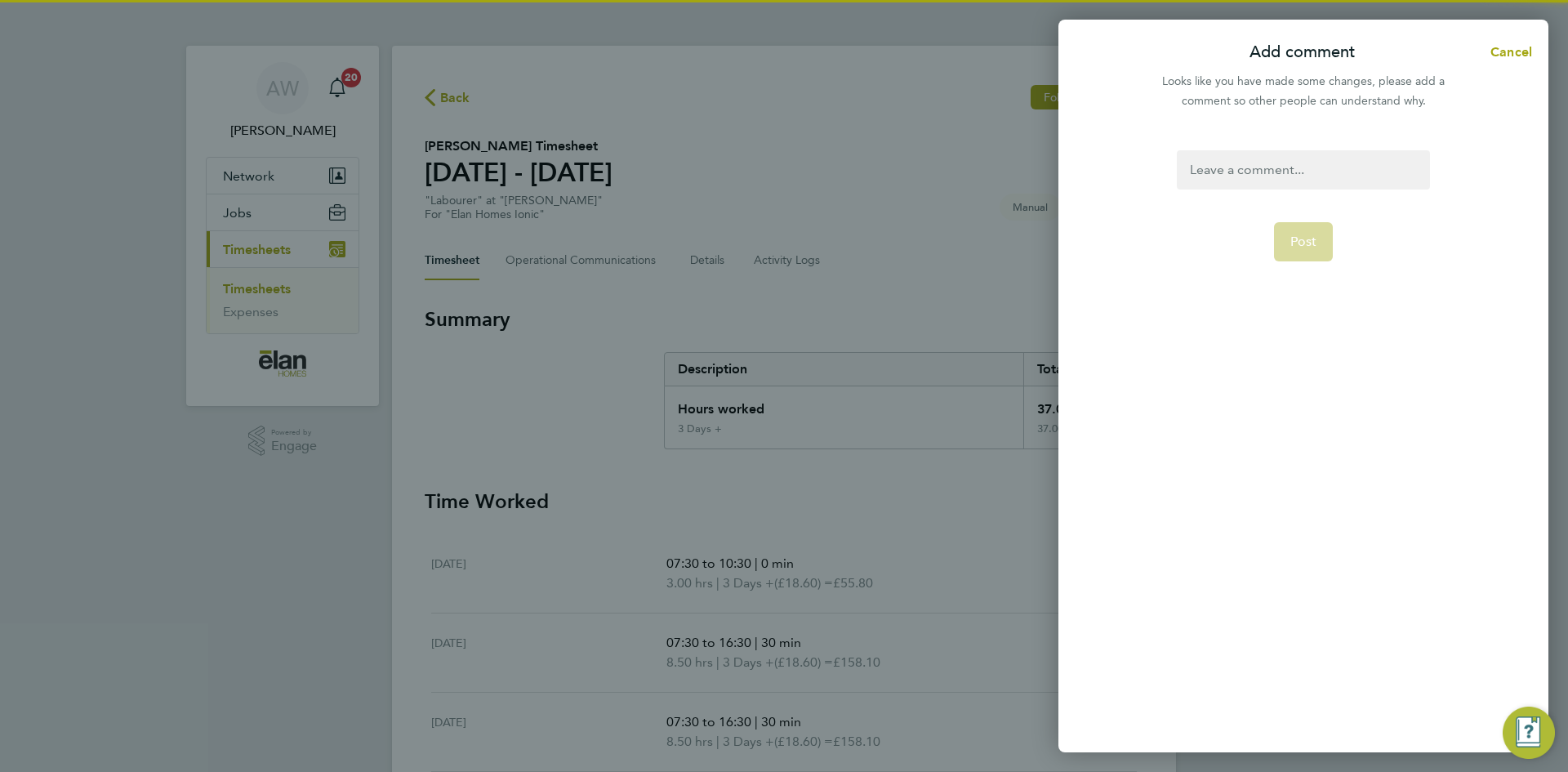
click at [1268, 180] on div at bounding box center [1303, 169] width 252 height 39
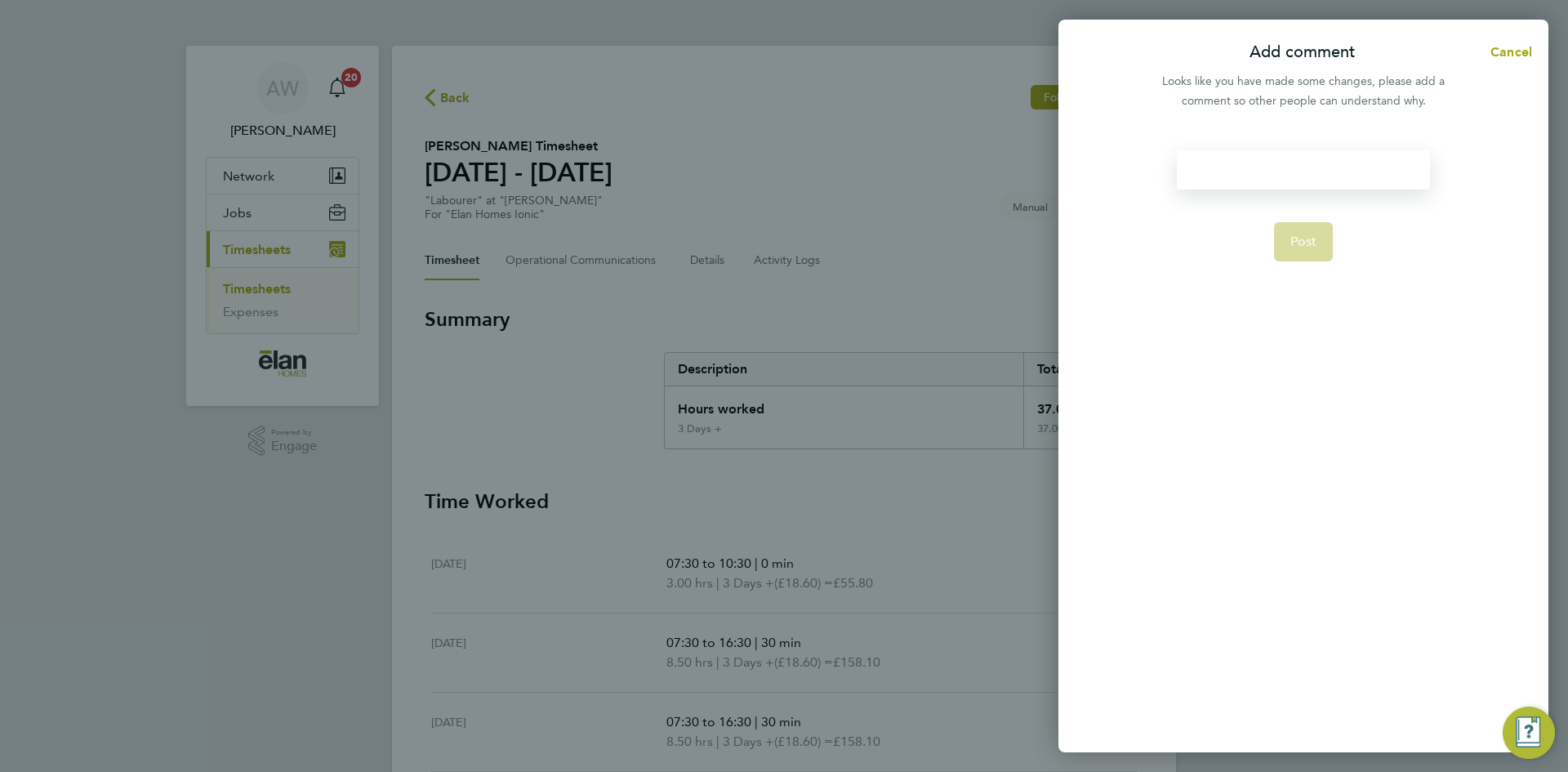
paste div
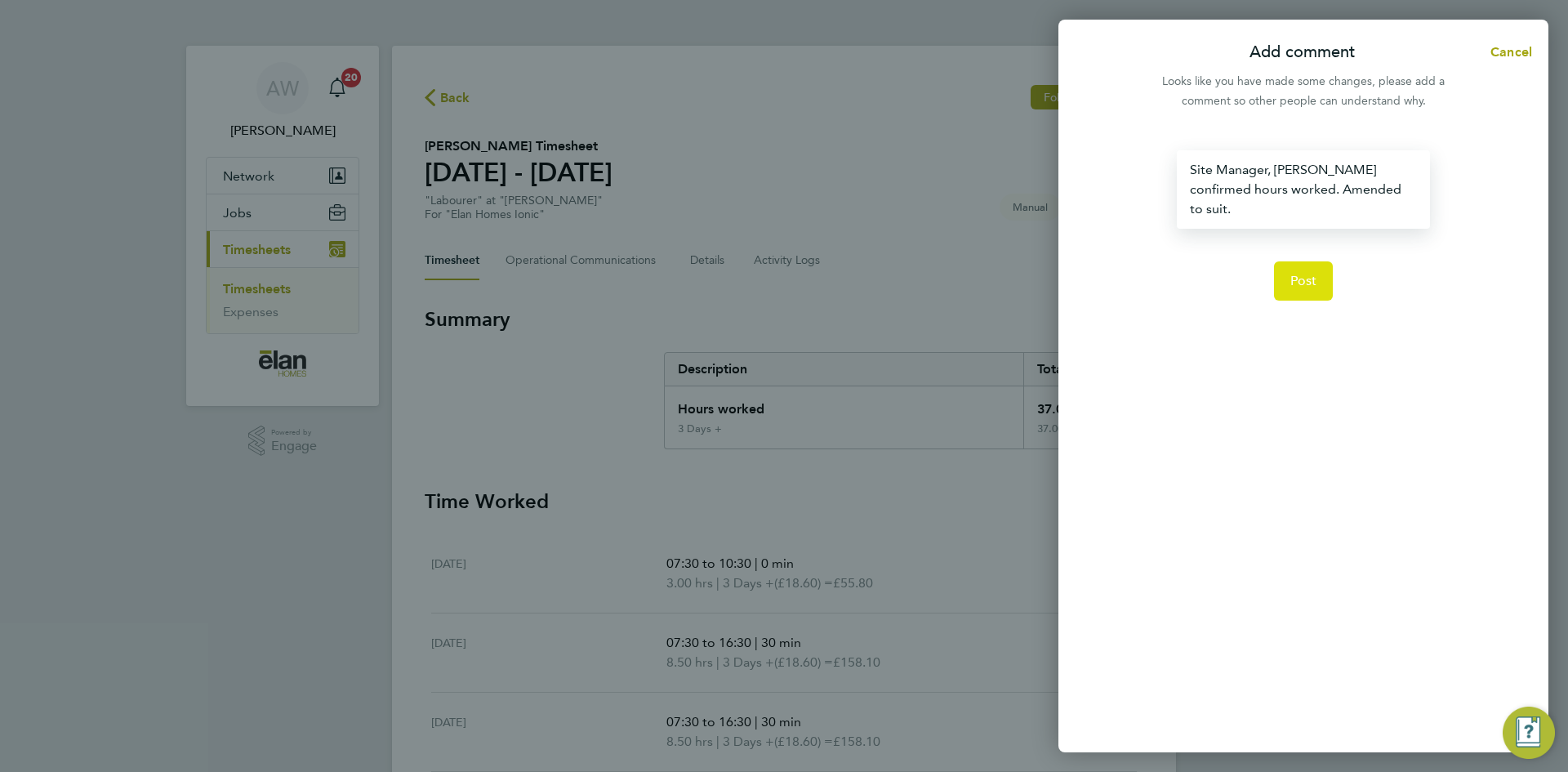
click at [1314, 272] on span "Post" at bounding box center [1304, 280] width 27 height 16
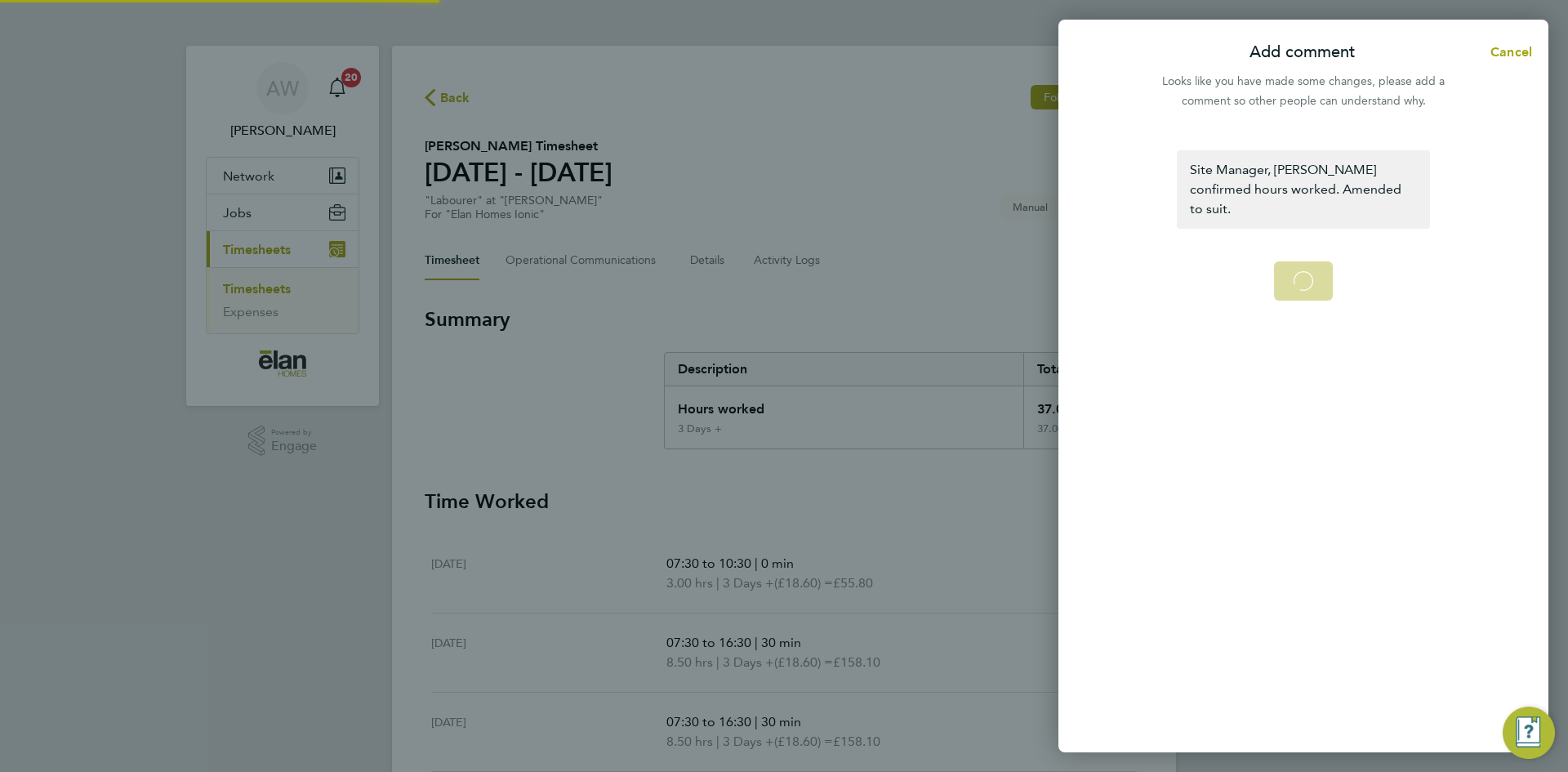
select select "30"
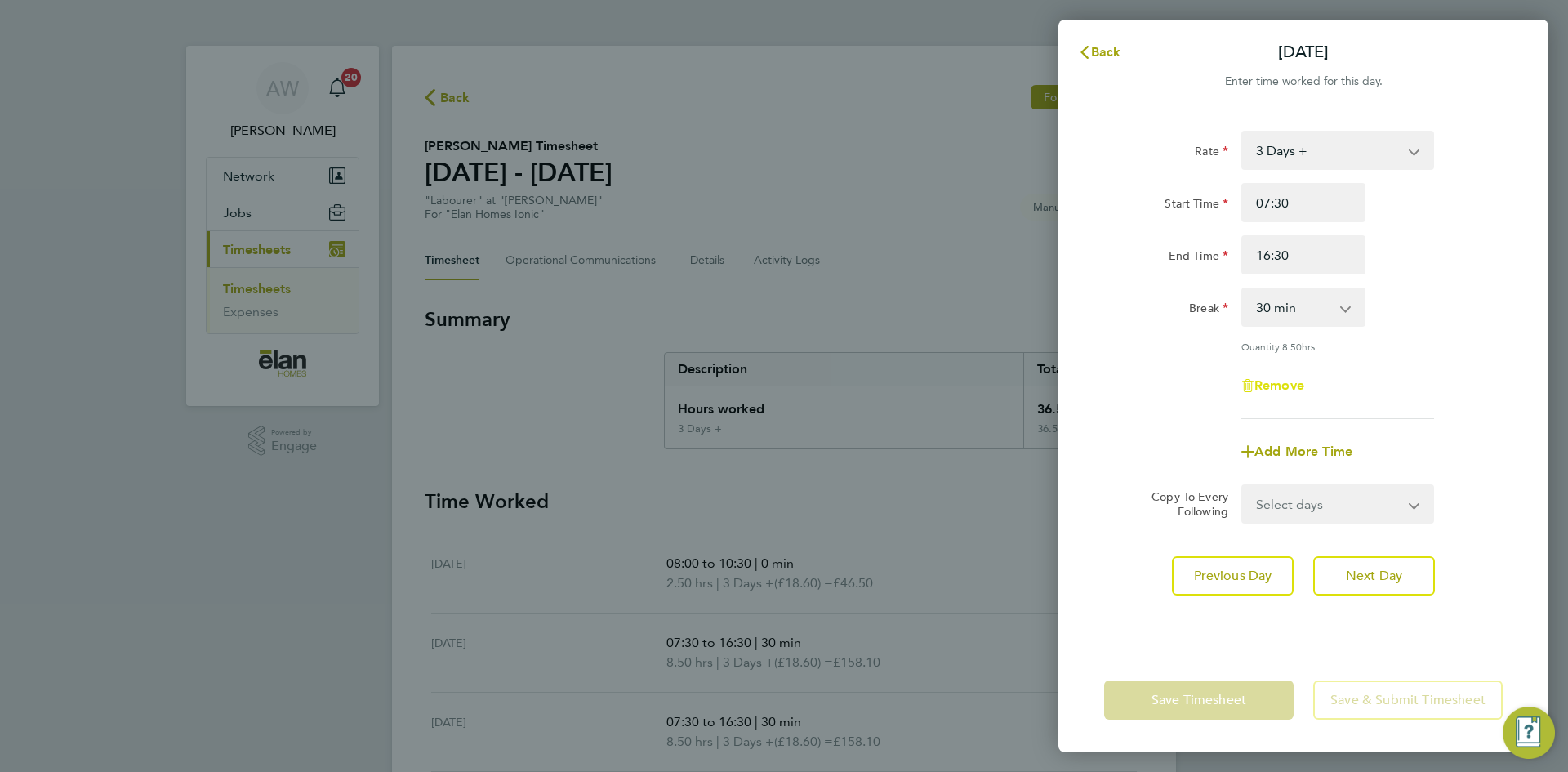
click at [1276, 380] on span "Remove" at bounding box center [1279, 385] width 50 height 15
select select "null"
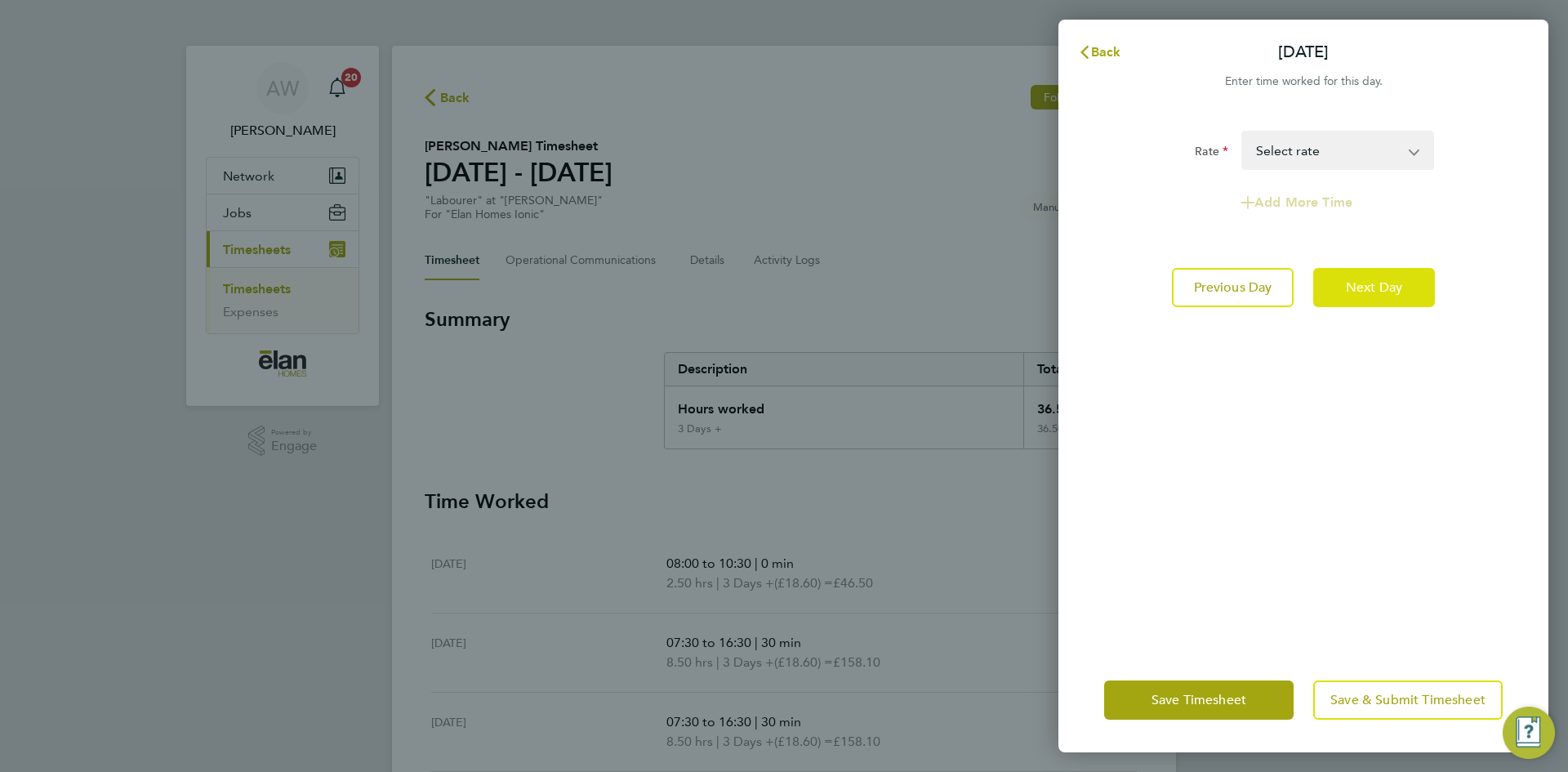
click at [1375, 289] on span "Next Day" at bounding box center [1374, 287] width 57 height 16
select select "30"
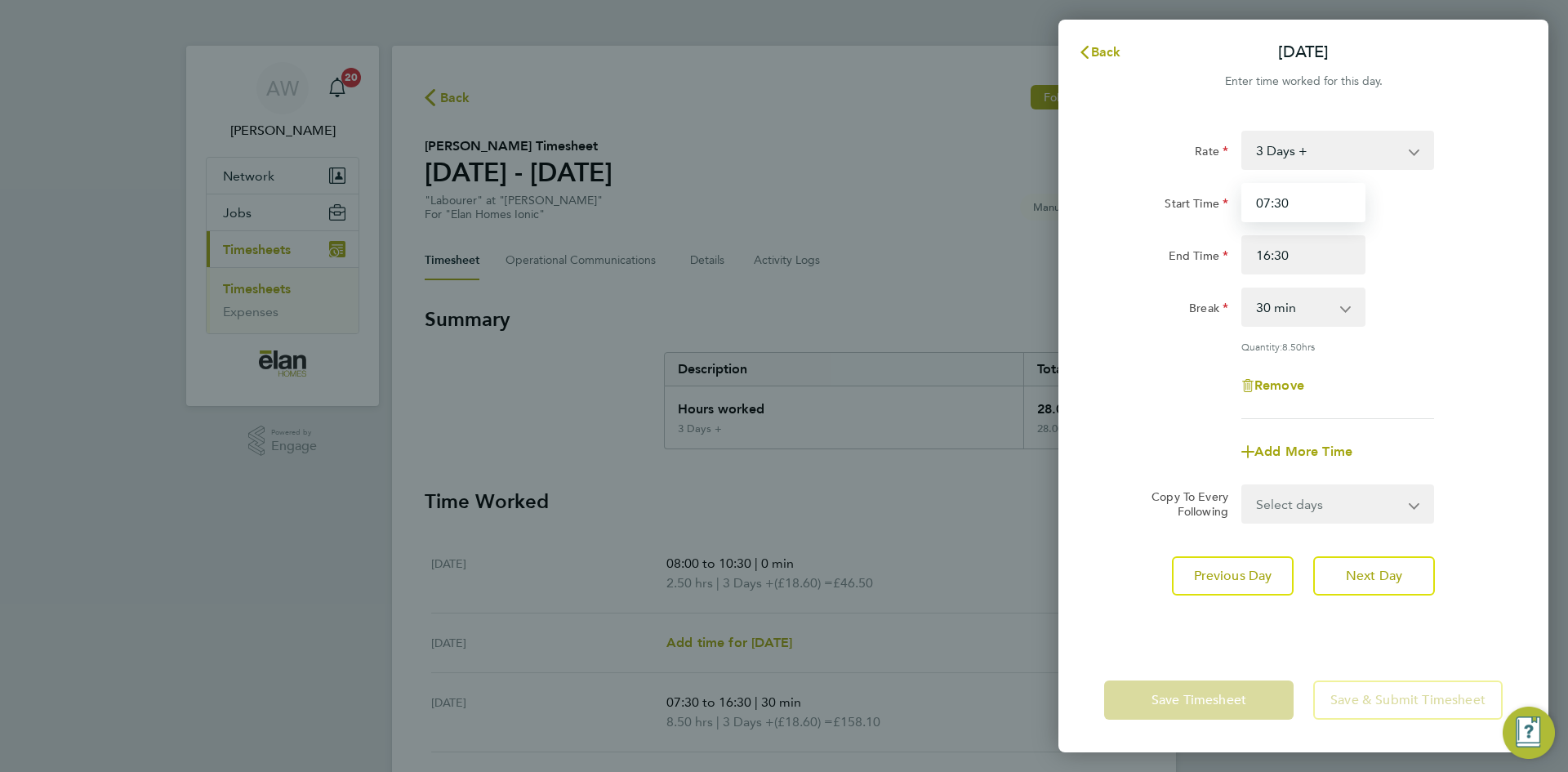
click at [1300, 211] on input "07:30" at bounding box center [1303, 202] width 124 height 39
type input "08:00"
click at [1354, 579] on span "Next Day" at bounding box center [1374, 576] width 57 height 16
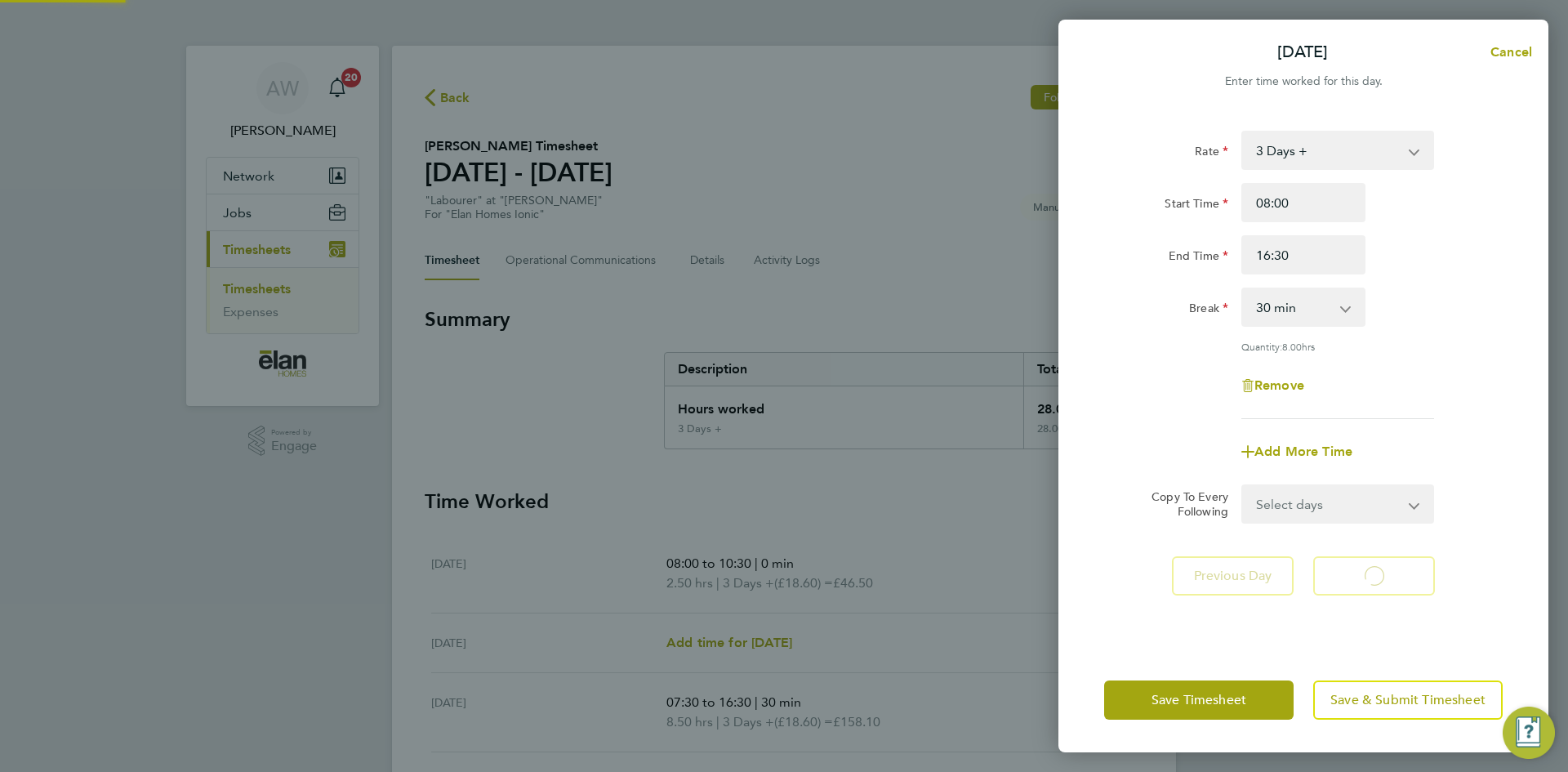
select select "30"
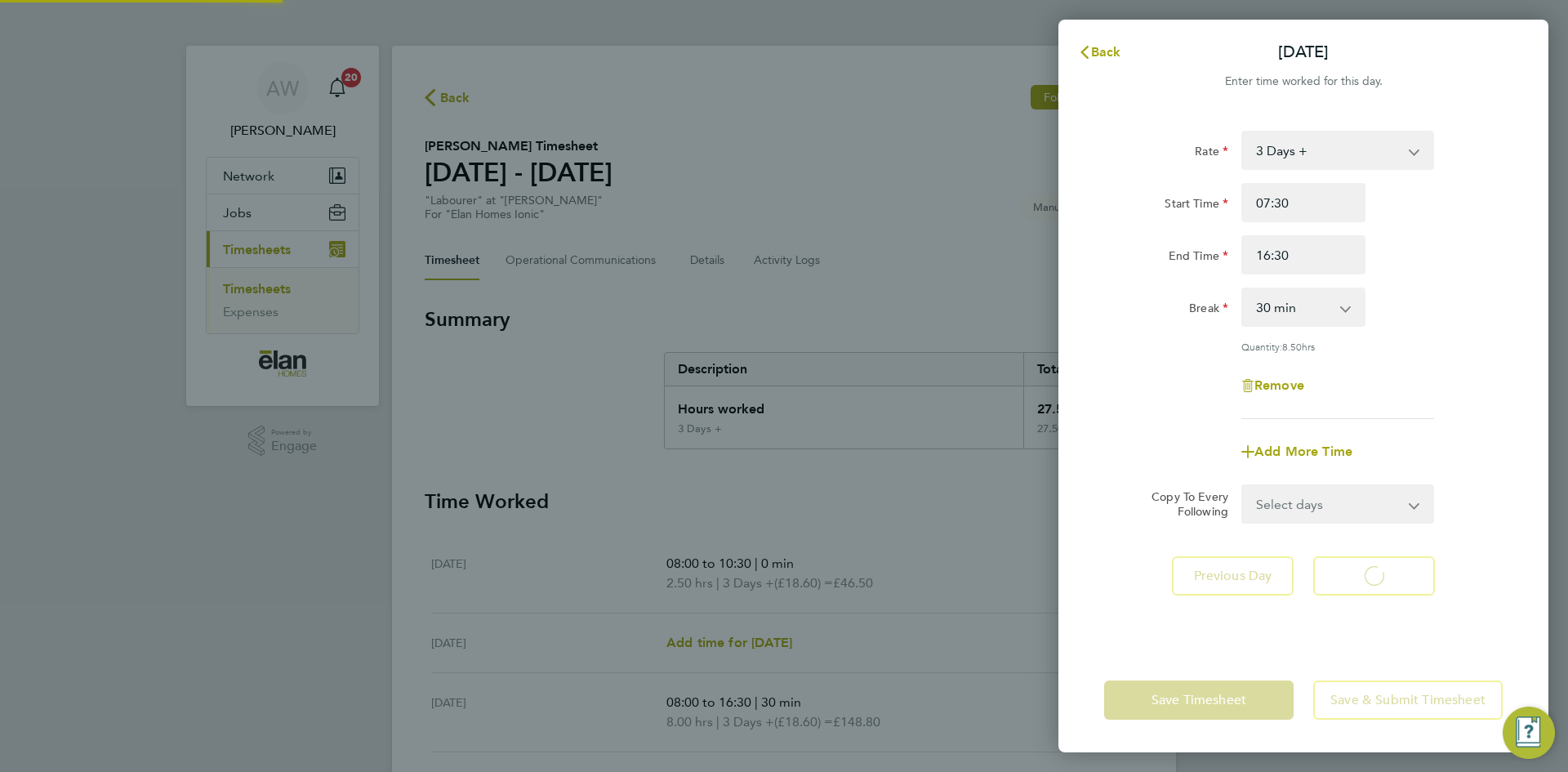
select select "30"
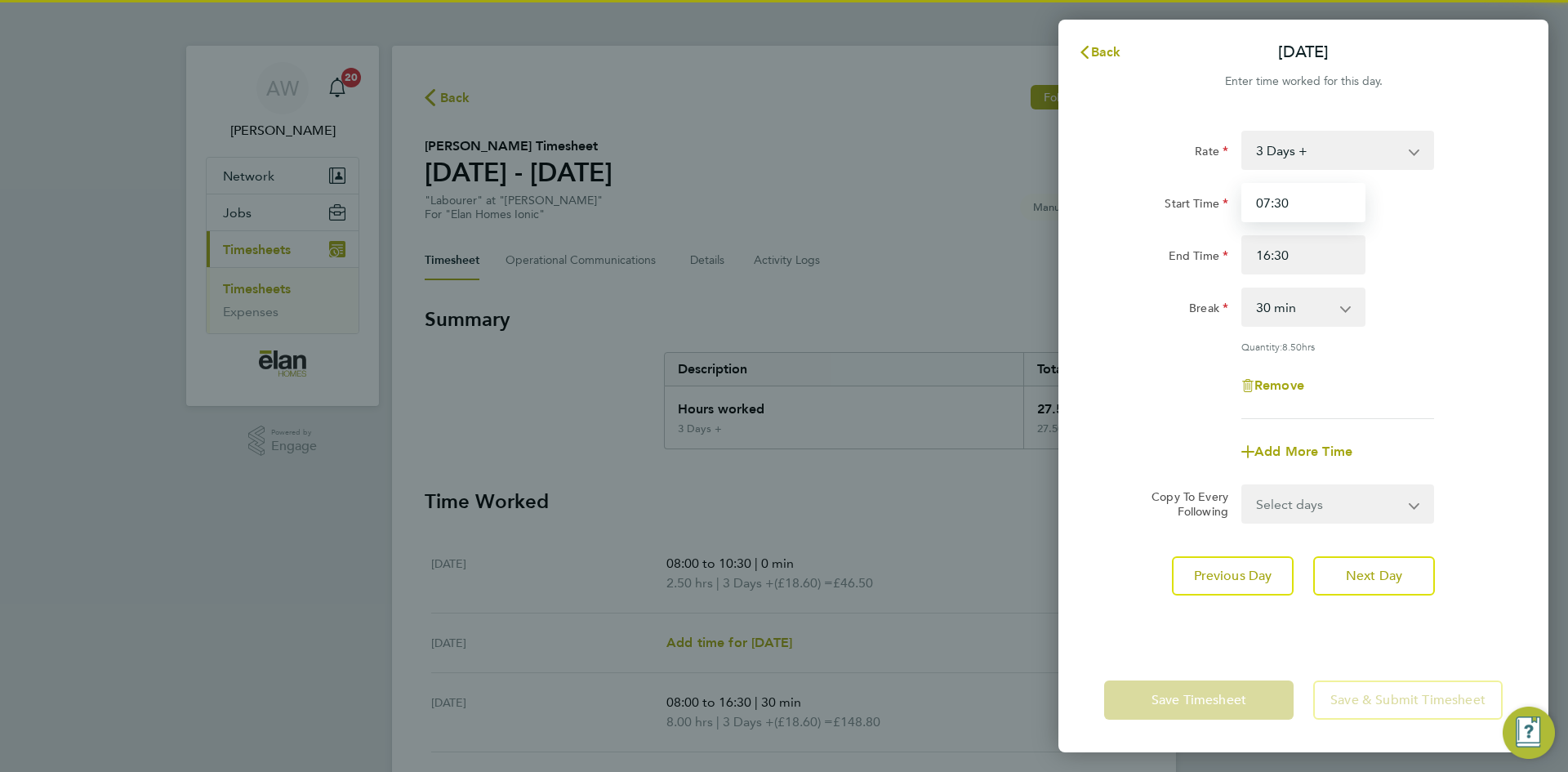
click at [1328, 208] on input "07:30" at bounding box center [1303, 202] width 124 height 39
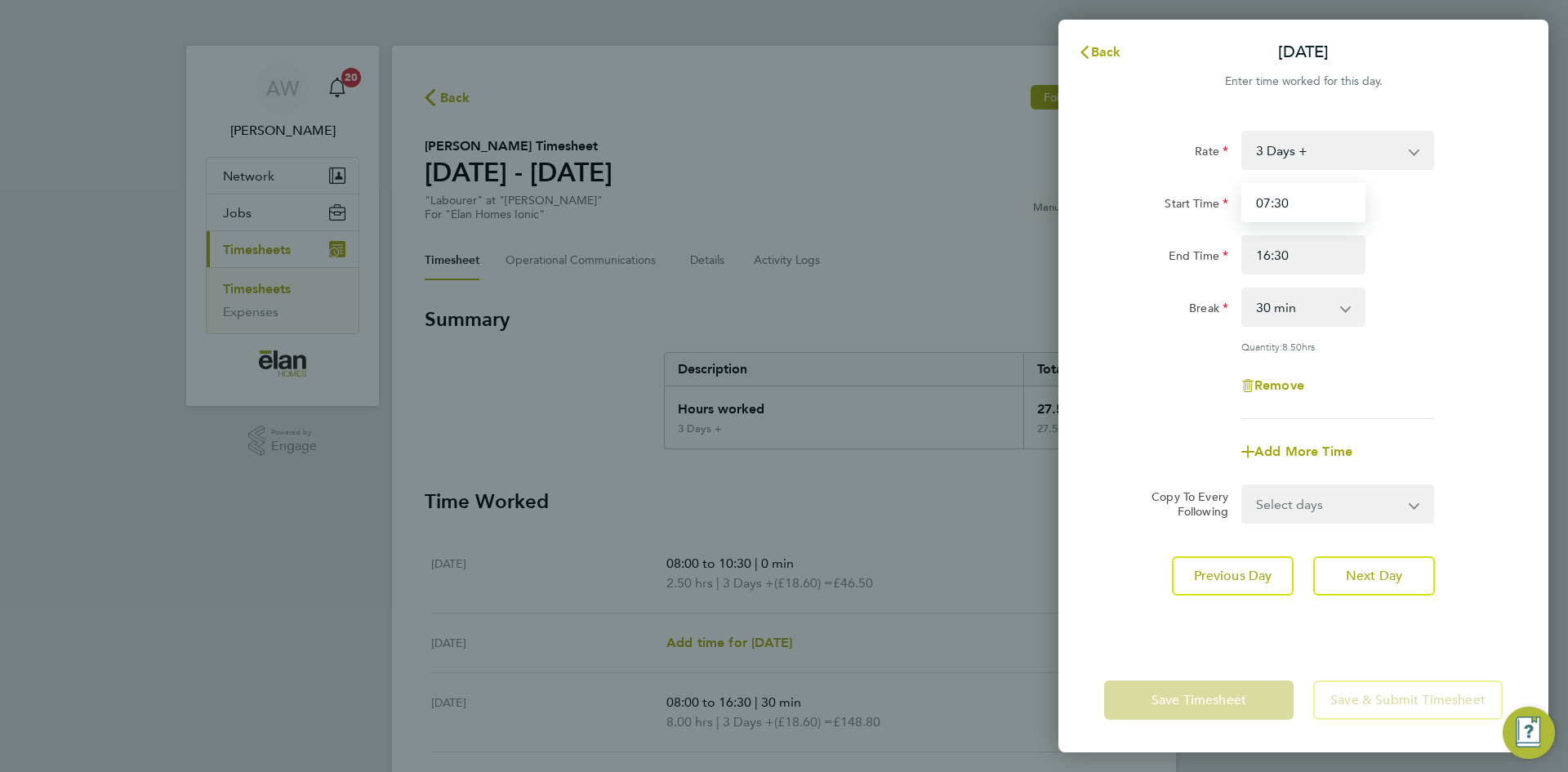
click at [1328, 208] on input "07:30" at bounding box center [1303, 202] width 124 height 39
type input "08:00"
click at [1486, 452] on div "Add More Time" at bounding box center [1304, 451] width 412 height 39
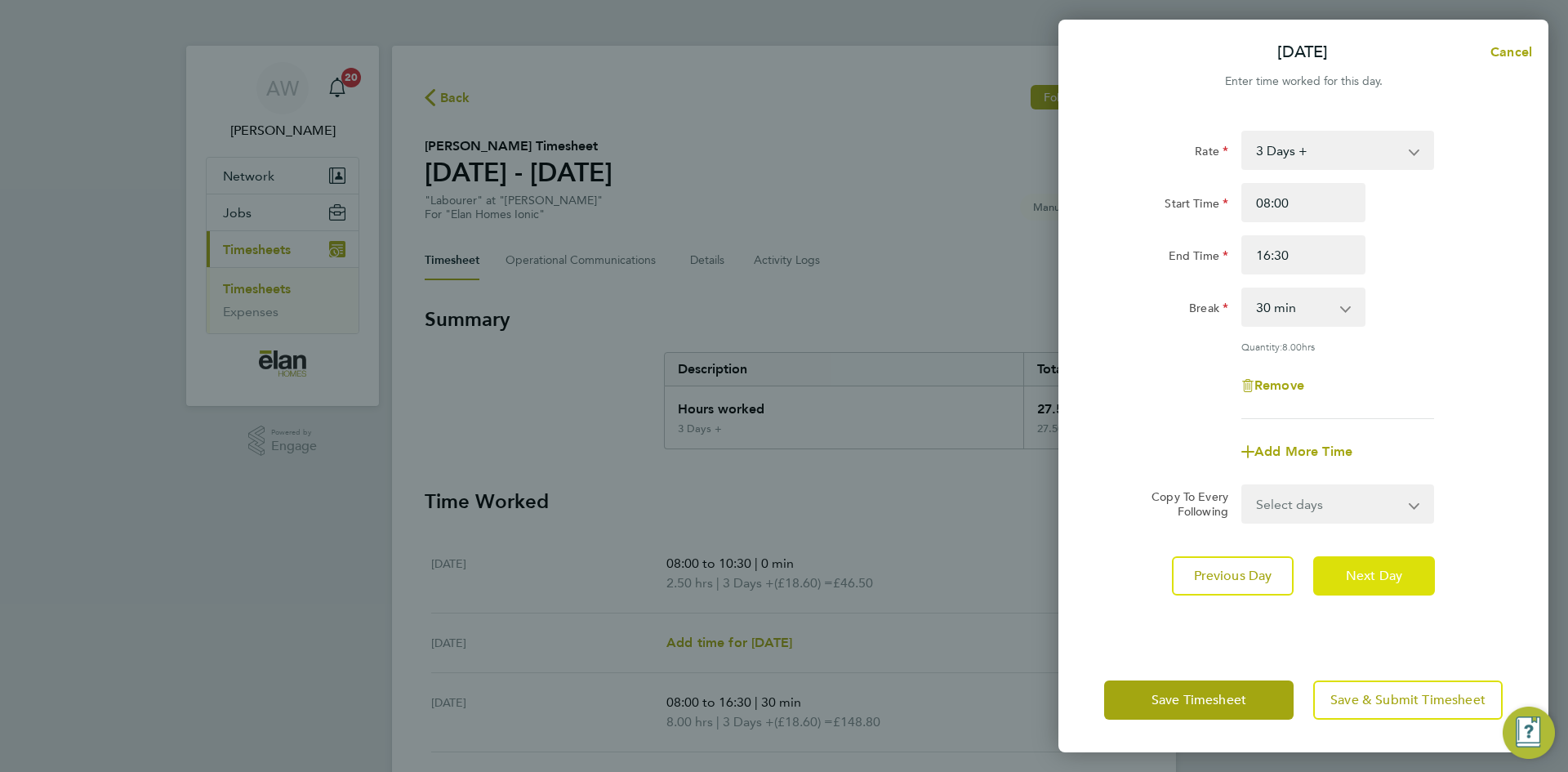
click at [1415, 585] on button "Next Day" at bounding box center [1375, 576] width 121 height 39
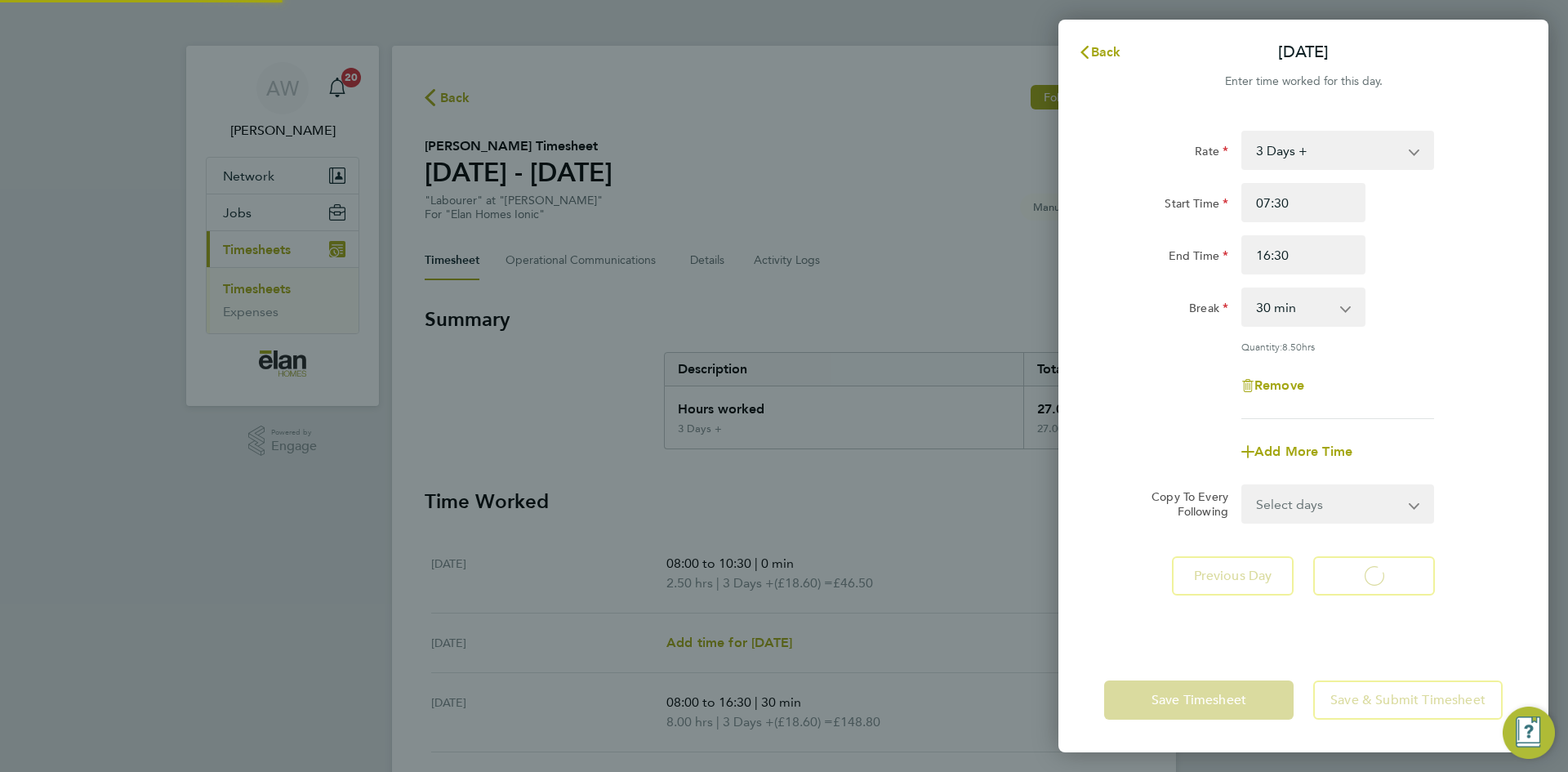
select select "30"
click at [1310, 199] on input "07:30" at bounding box center [1303, 202] width 124 height 39
type input "08:00"
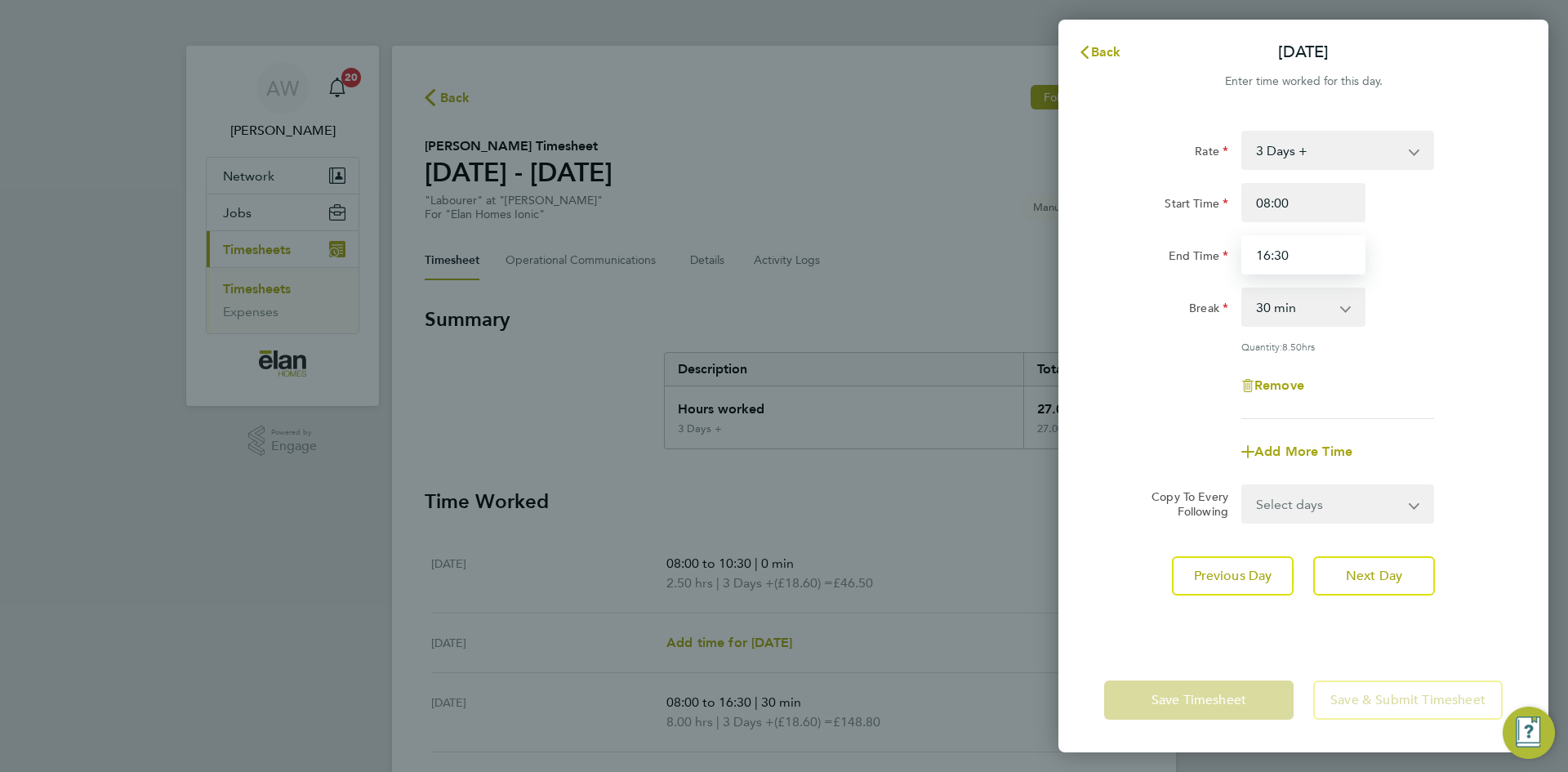
click at [1267, 259] on input "16:30" at bounding box center [1303, 254] width 124 height 39
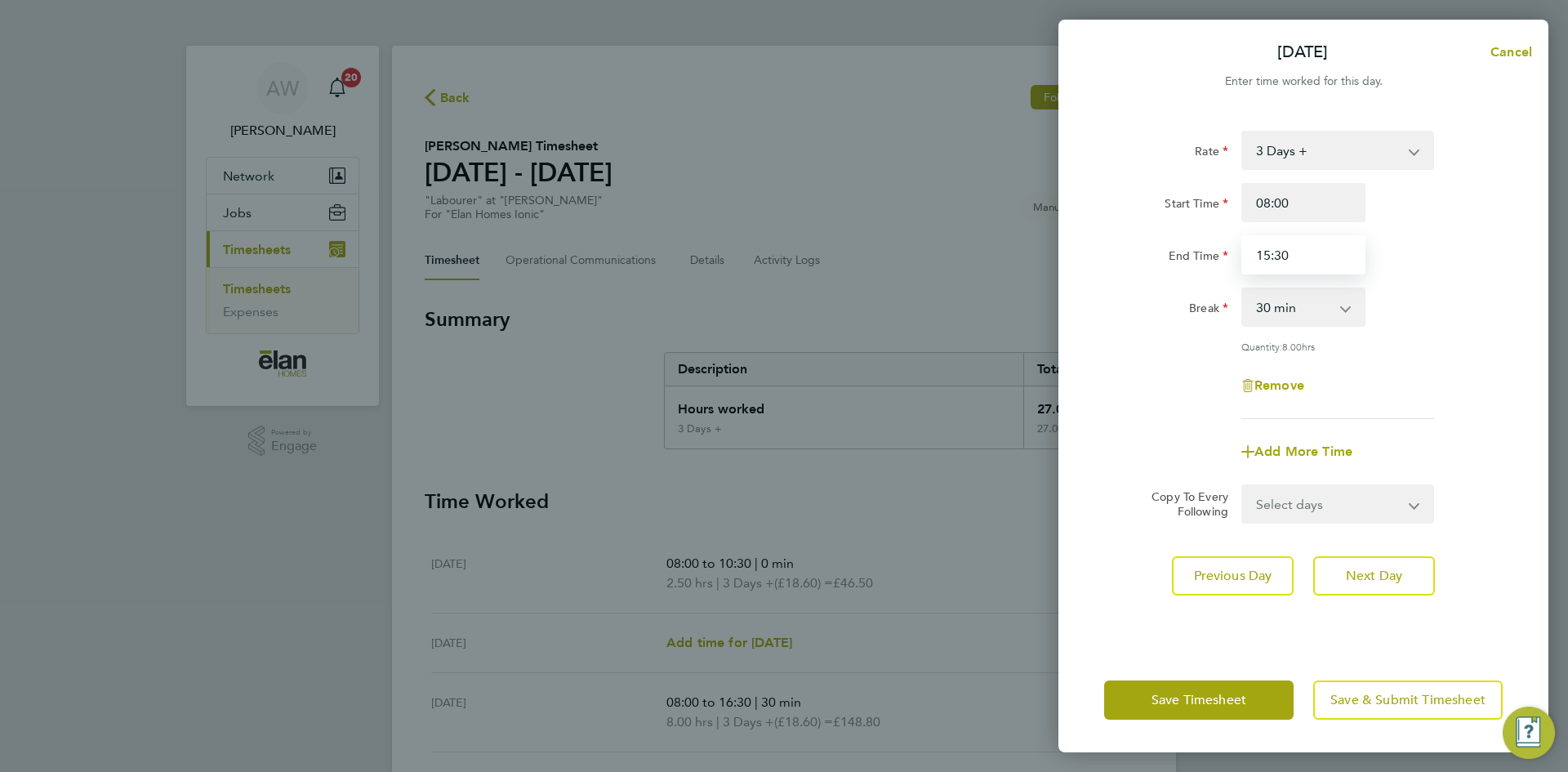
type input "15:30"
click at [1509, 305] on div "Rate 3 Days + 3 Days - Start Time 08:00 End Time 15:30 Break 0 min 15 min 30 mi…" at bounding box center [1303, 379] width 490 height 537
click at [1375, 700] on span "Save & Submit Timesheet" at bounding box center [1407, 700] width 155 height 16
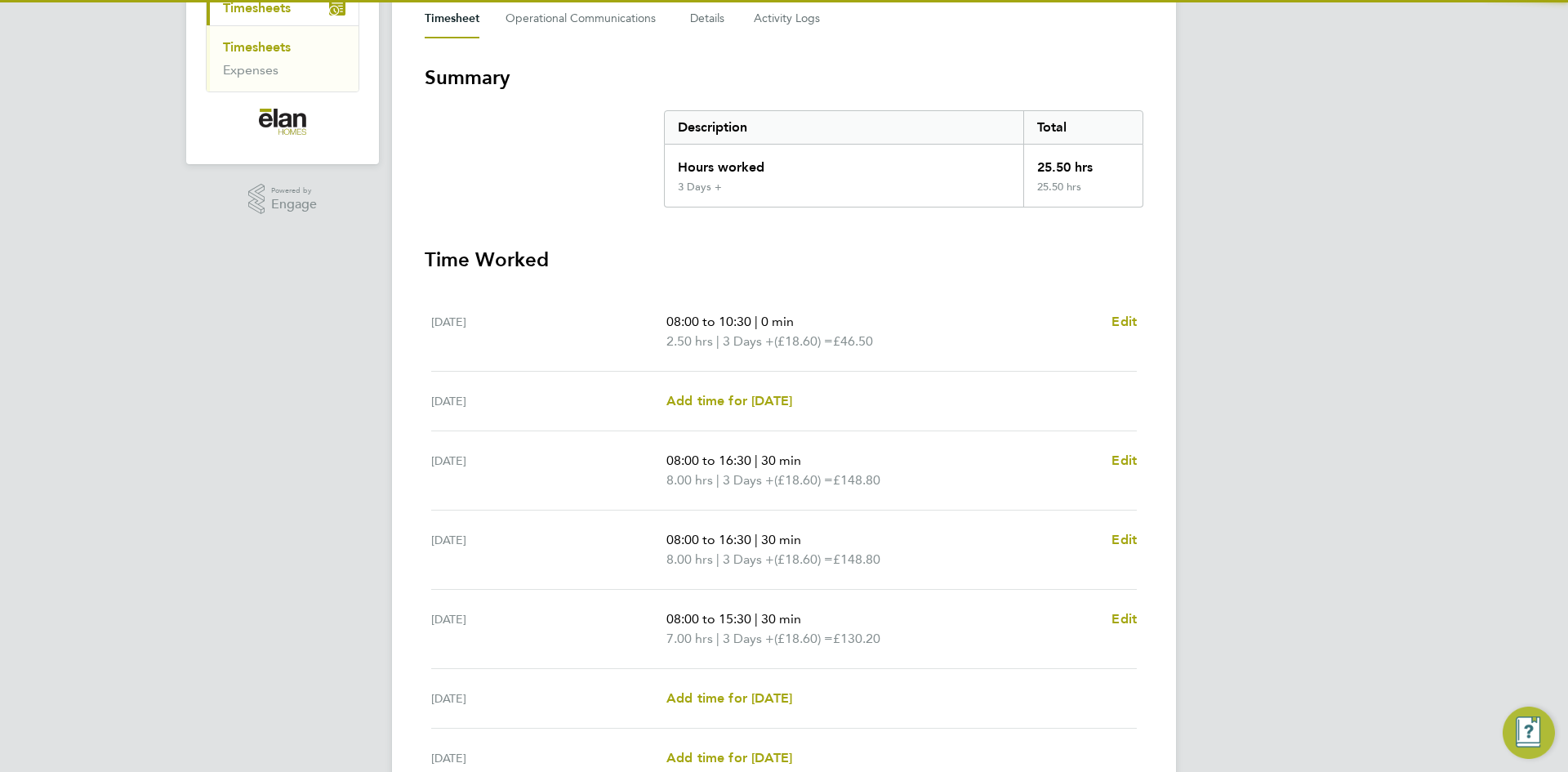
scroll to position [402, 0]
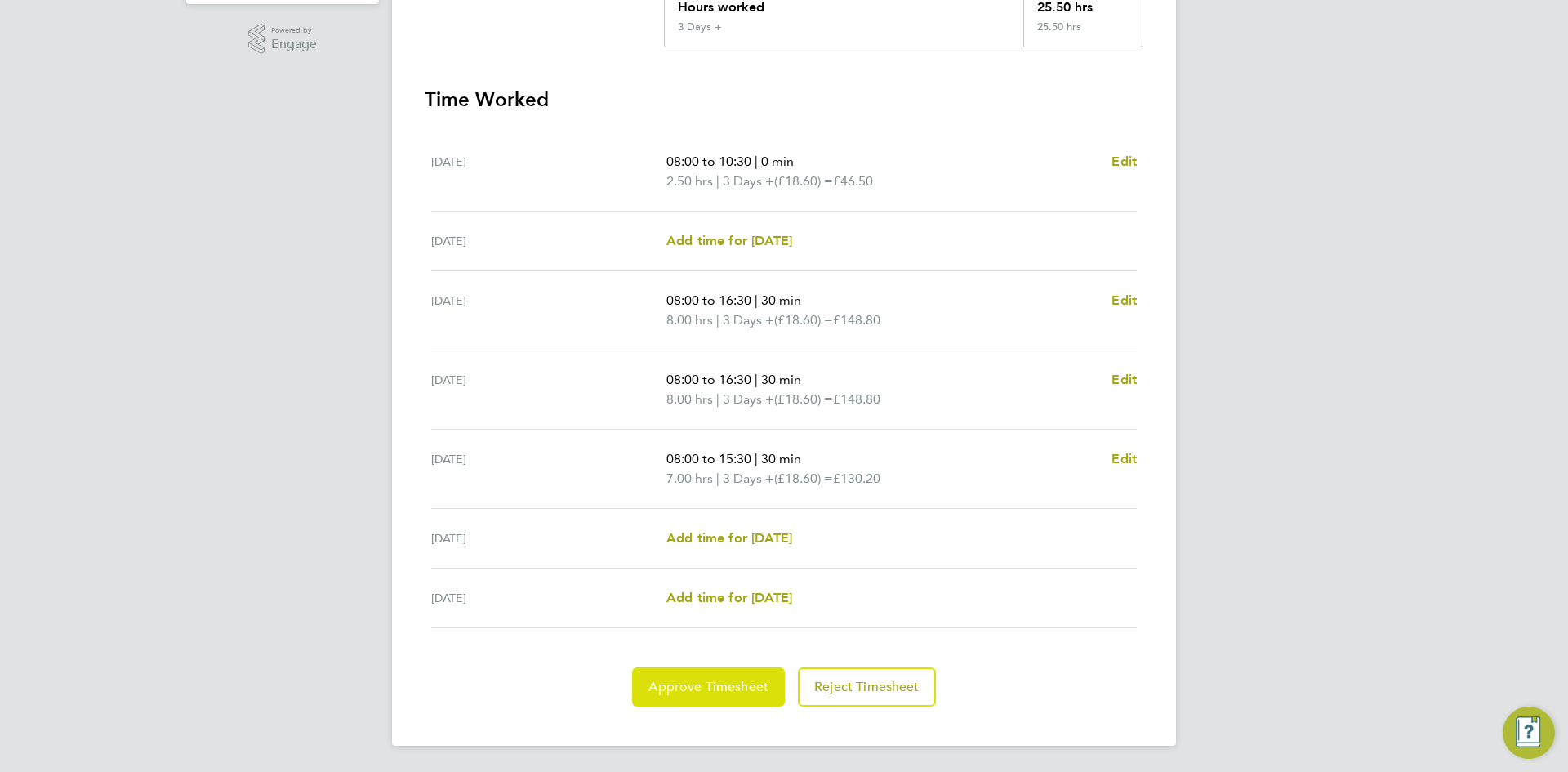
click at [711, 687] on span "Approve Timesheet" at bounding box center [708, 686] width 120 height 16
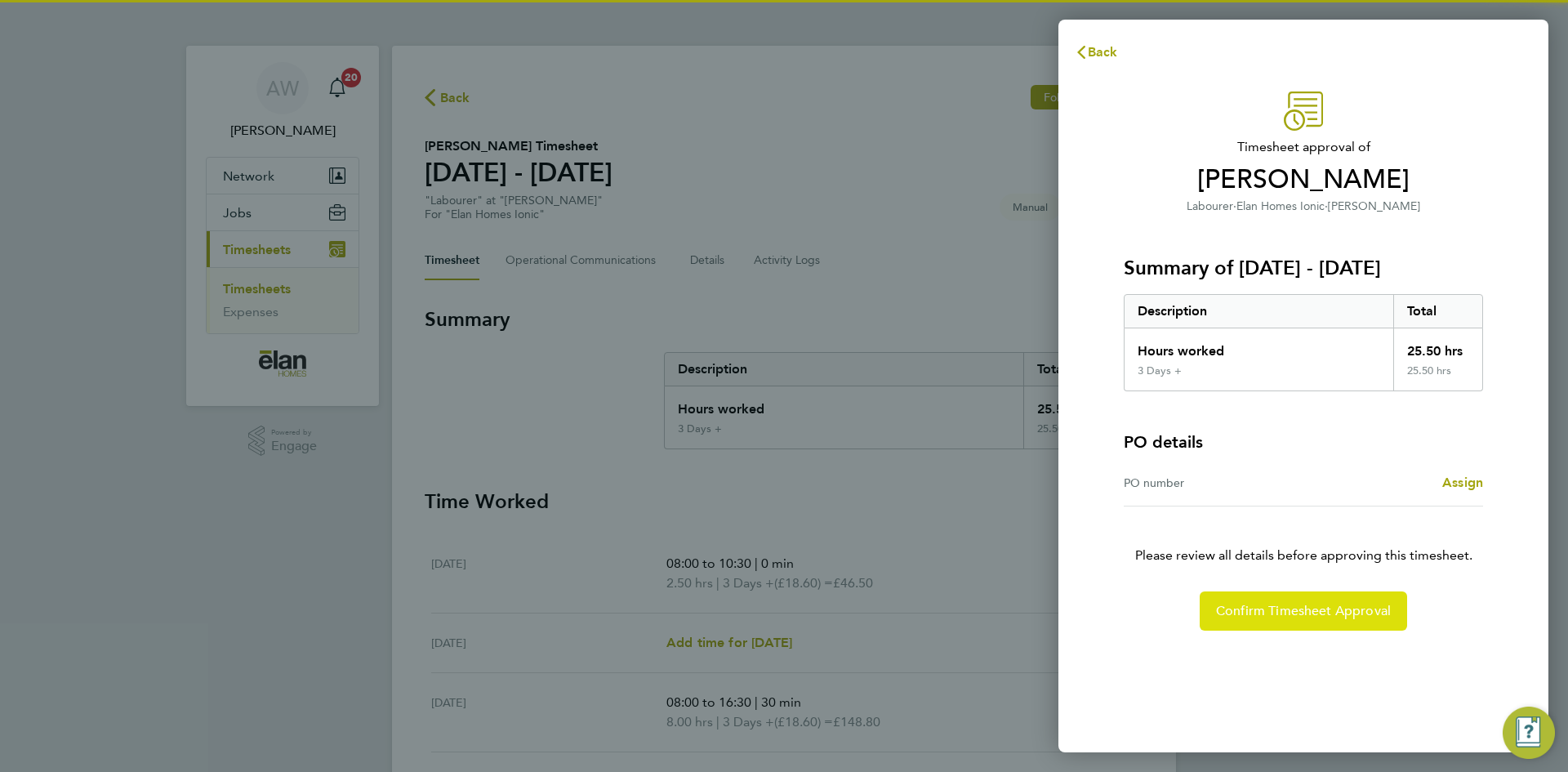
click at [1276, 615] on span "Confirm Timesheet Approval" at bounding box center [1304, 610] width 175 height 16
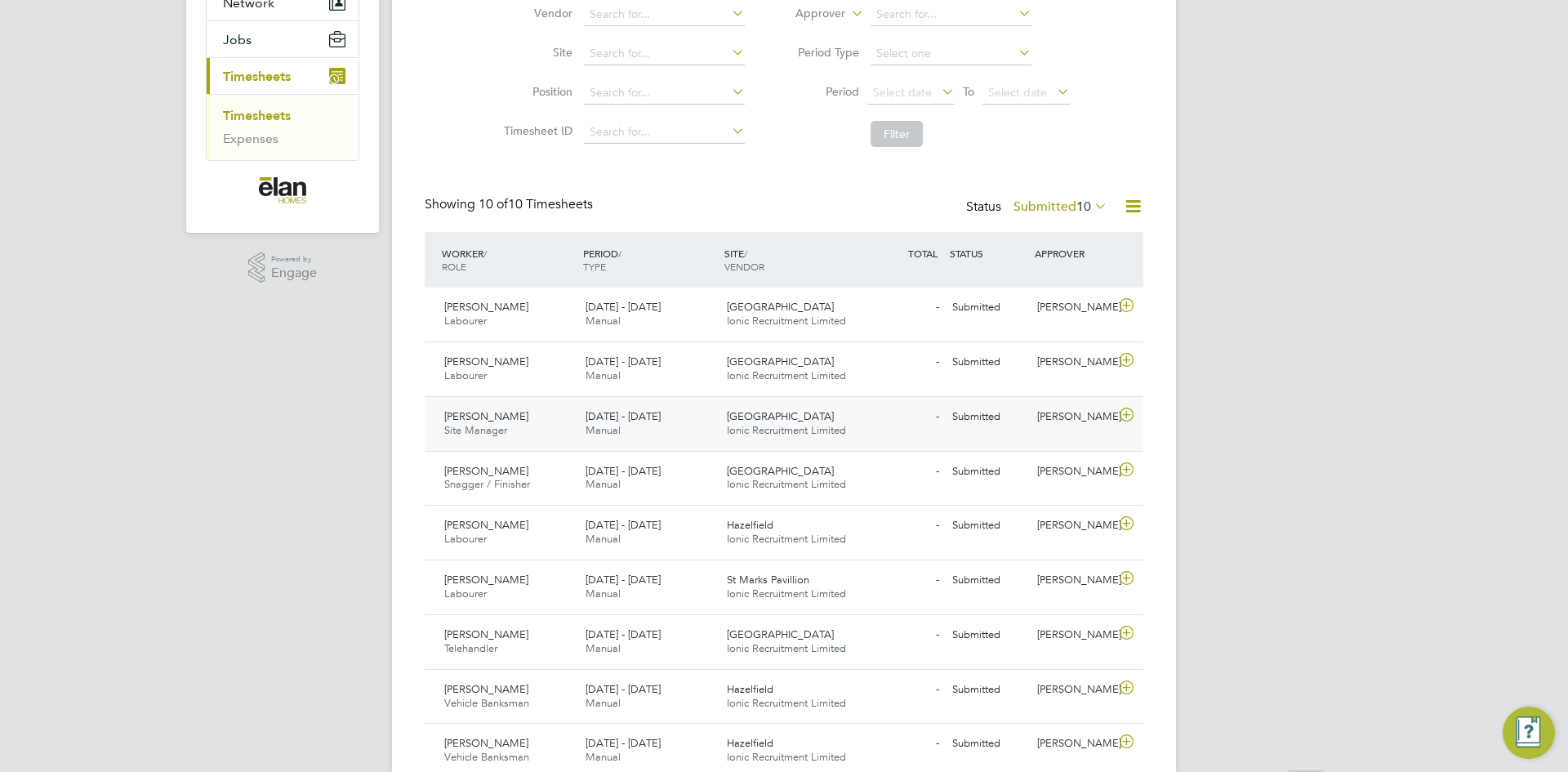
scroll to position [294, 0]
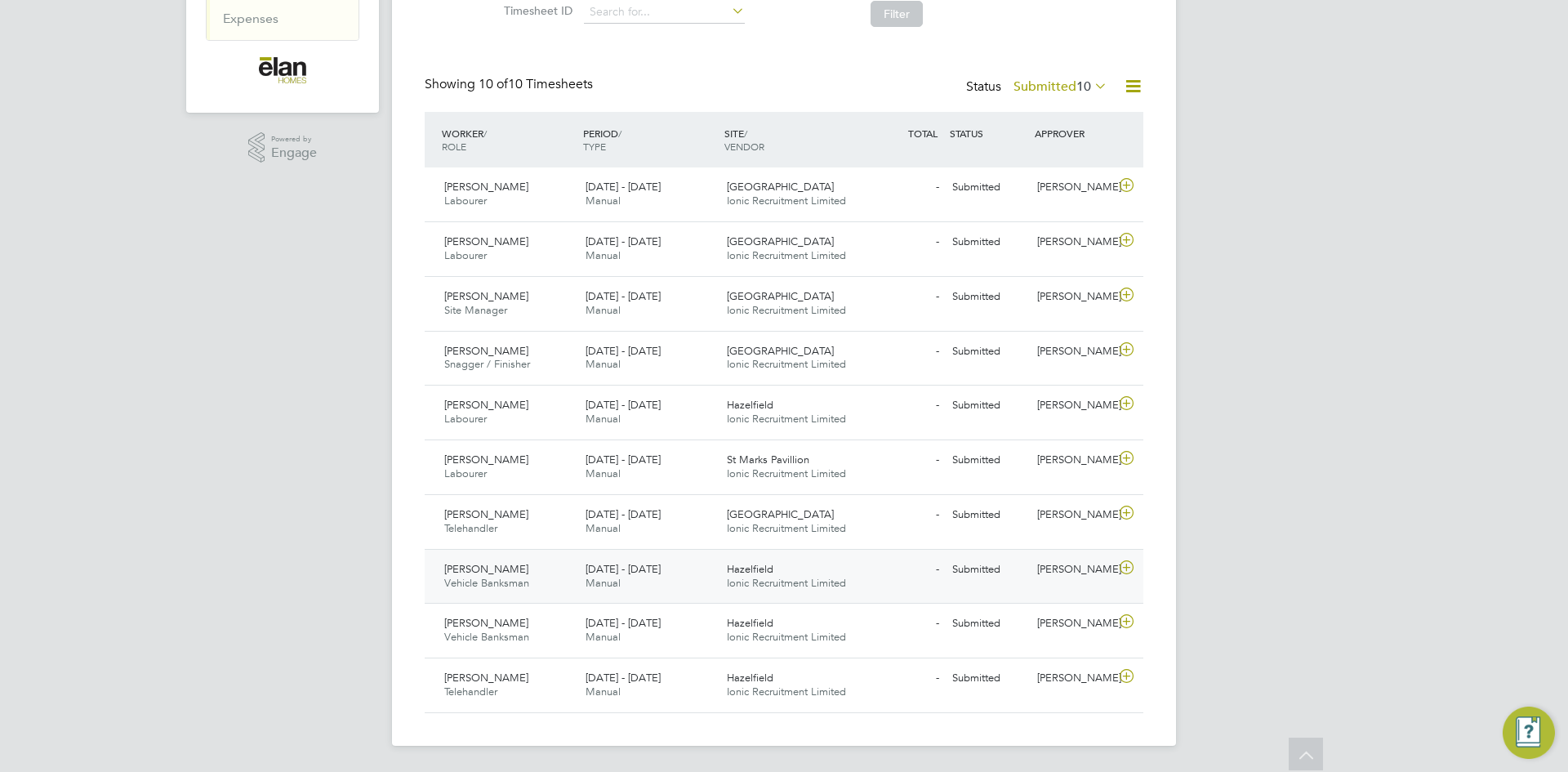
click at [1129, 566] on icon at bounding box center [1126, 568] width 20 height 13
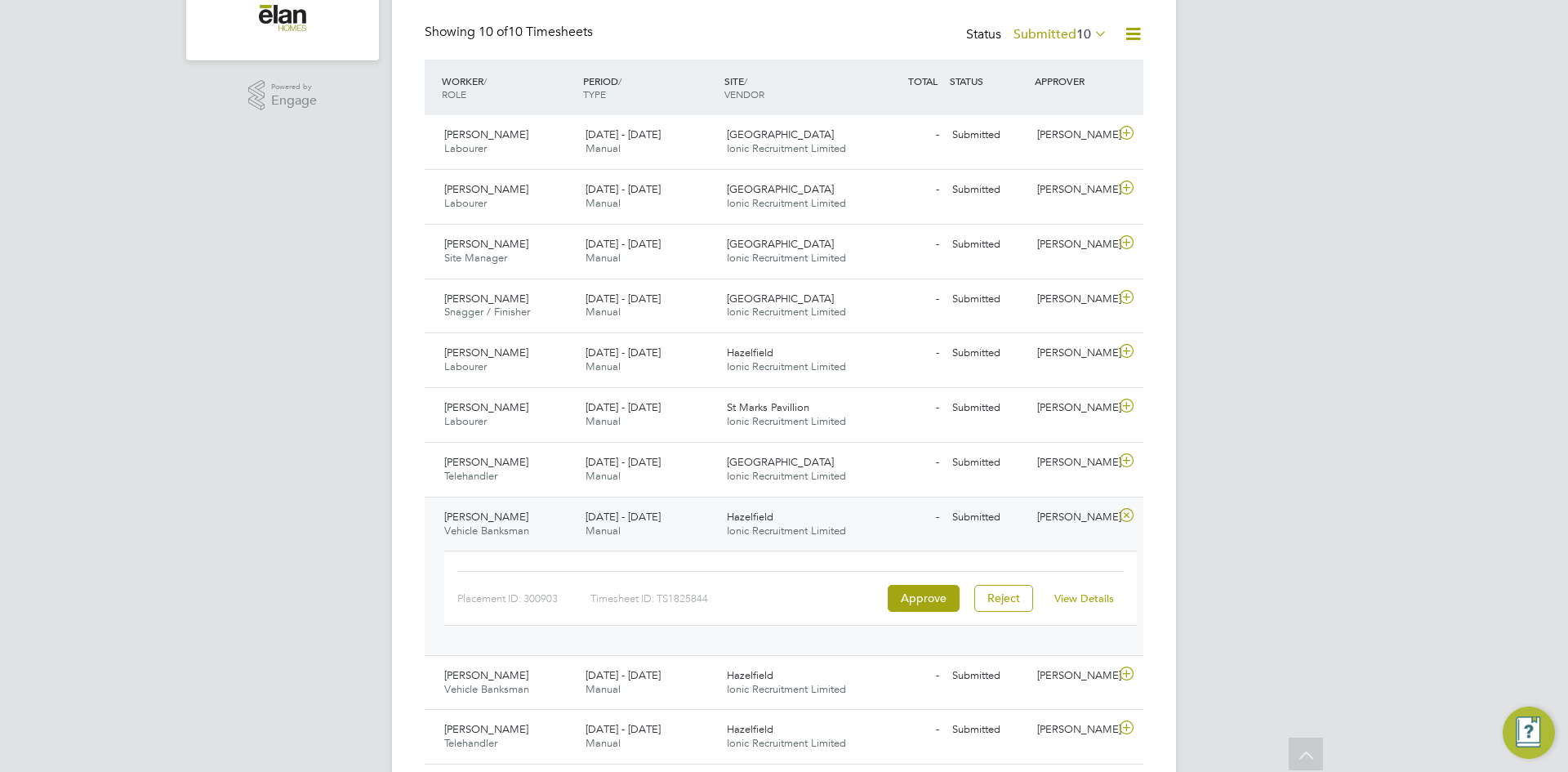
scroll to position [397, 0]
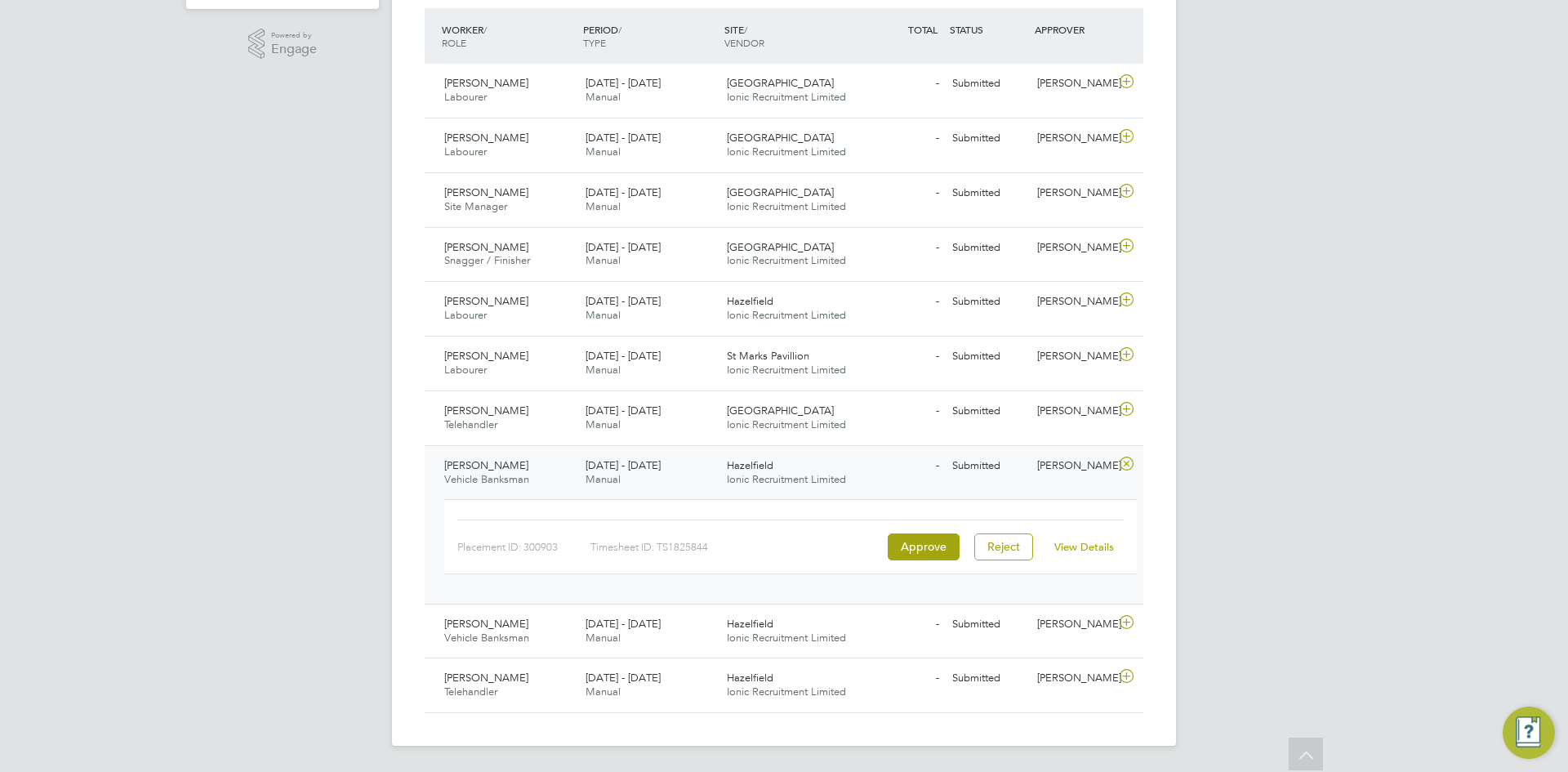
click at [1109, 546] on link "View Details" at bounding box center [1085, 547] width 60 height 13
click at [1131, 675] on icon at bounding box center [1126, 677] width 20 height 13
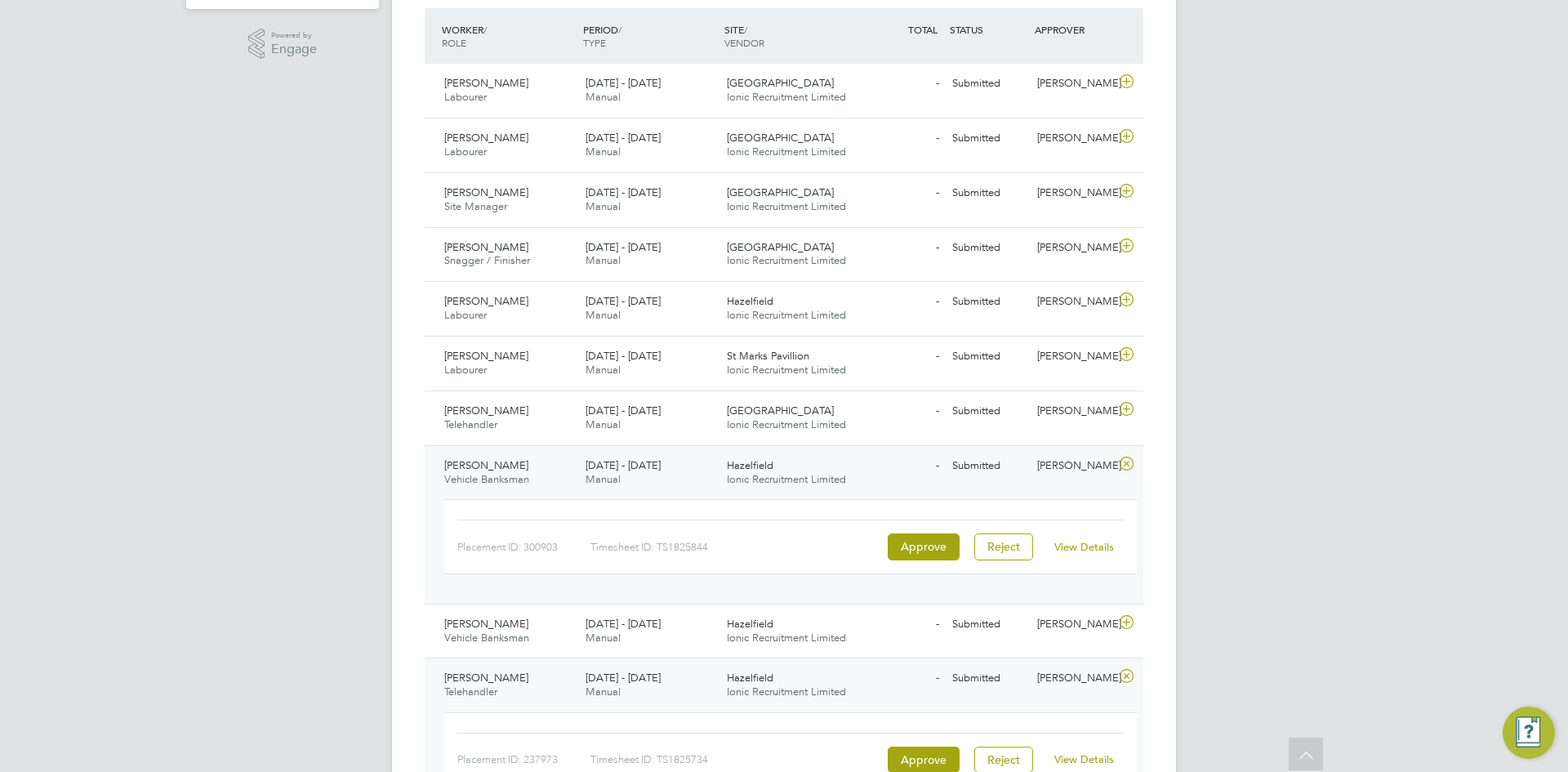
click at [1099, 757] on link "View Details" at bounding box center [1085, 759] width 60 height 13
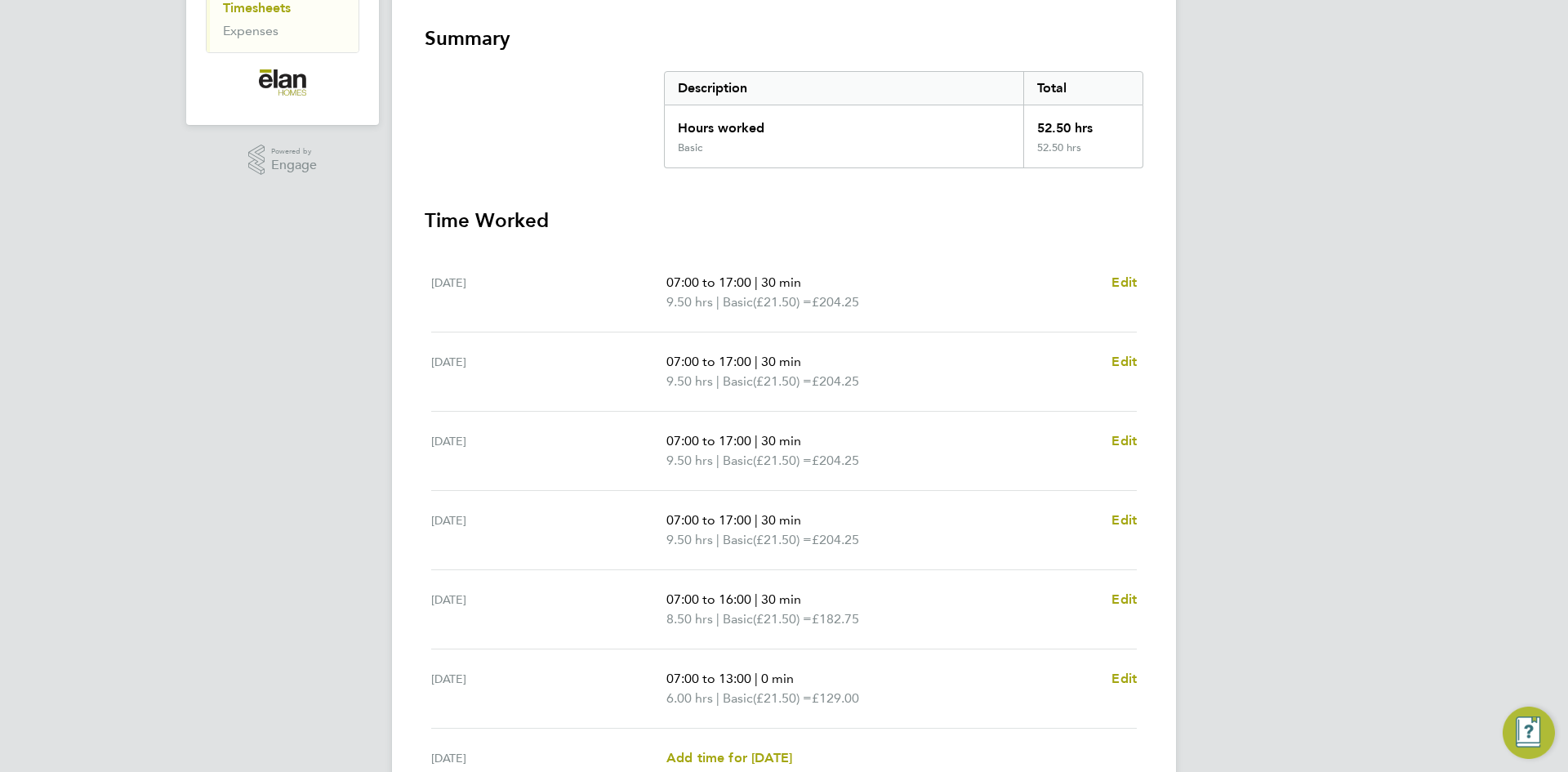
scroll to position [278, 0]
click at [480, 285] on div "[DATE]" at bounding box center [549, 296] width 235 height 39
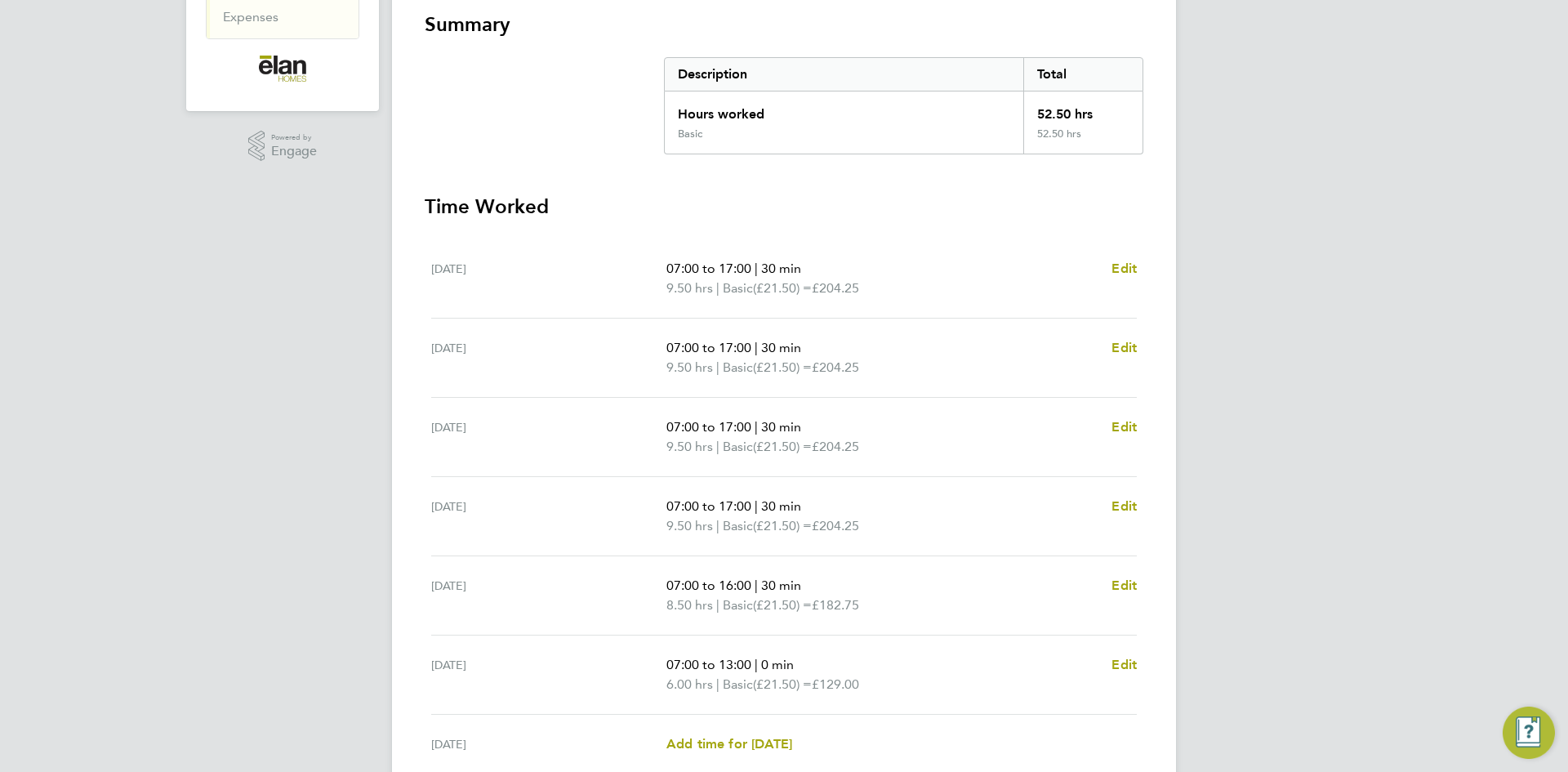
scroll to position [196, 0]
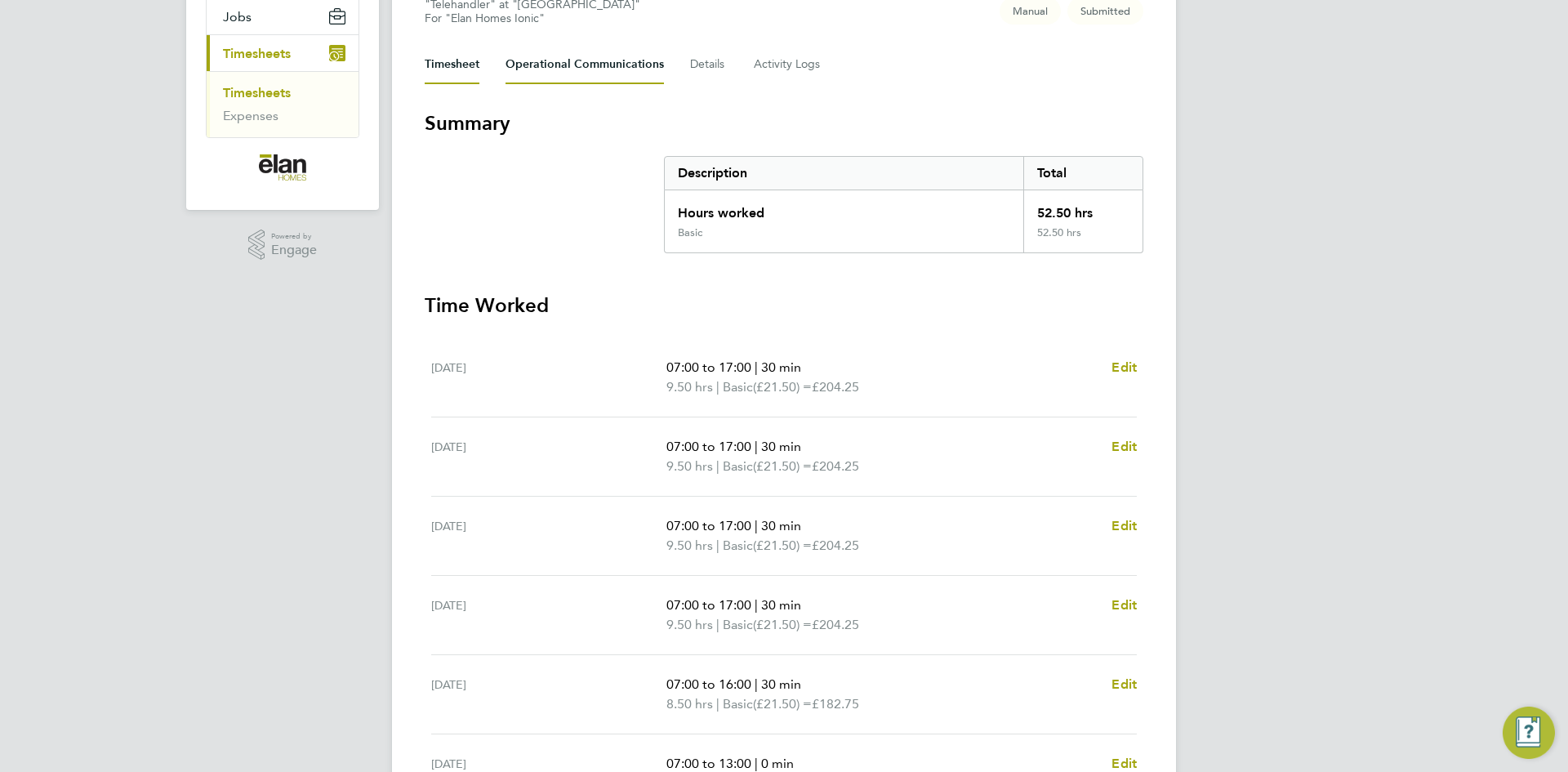
click at [542, 66] on Communications-tab "Operational Communications" at bounding box center [584, 64] width 159 height 39
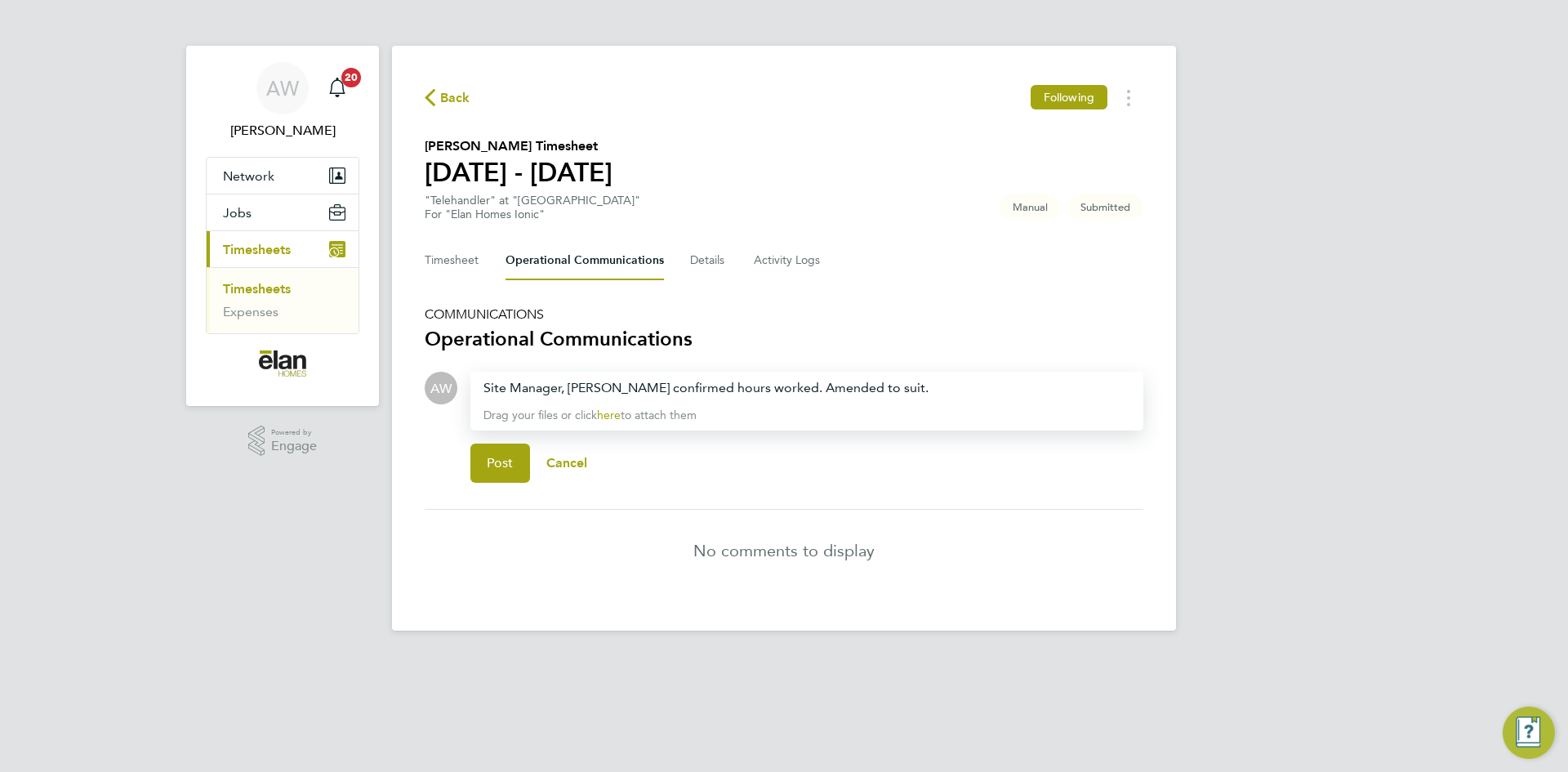
click at [632, 386] on div "Site Manager, Colin Smith confirmed hours worked. Amended to suit." at bounding box center [807, 388] width 647 height 19
drag, startPoint x: 920, startPoint y: 389, endPoint x: 789, endPoint y: 381, distance: 131.2
click at [789, 381] on div "Site Manager, Wayne Aron confirmed hours worked. Amended to suit." at bounding box center [807, 388] width 647 height 19
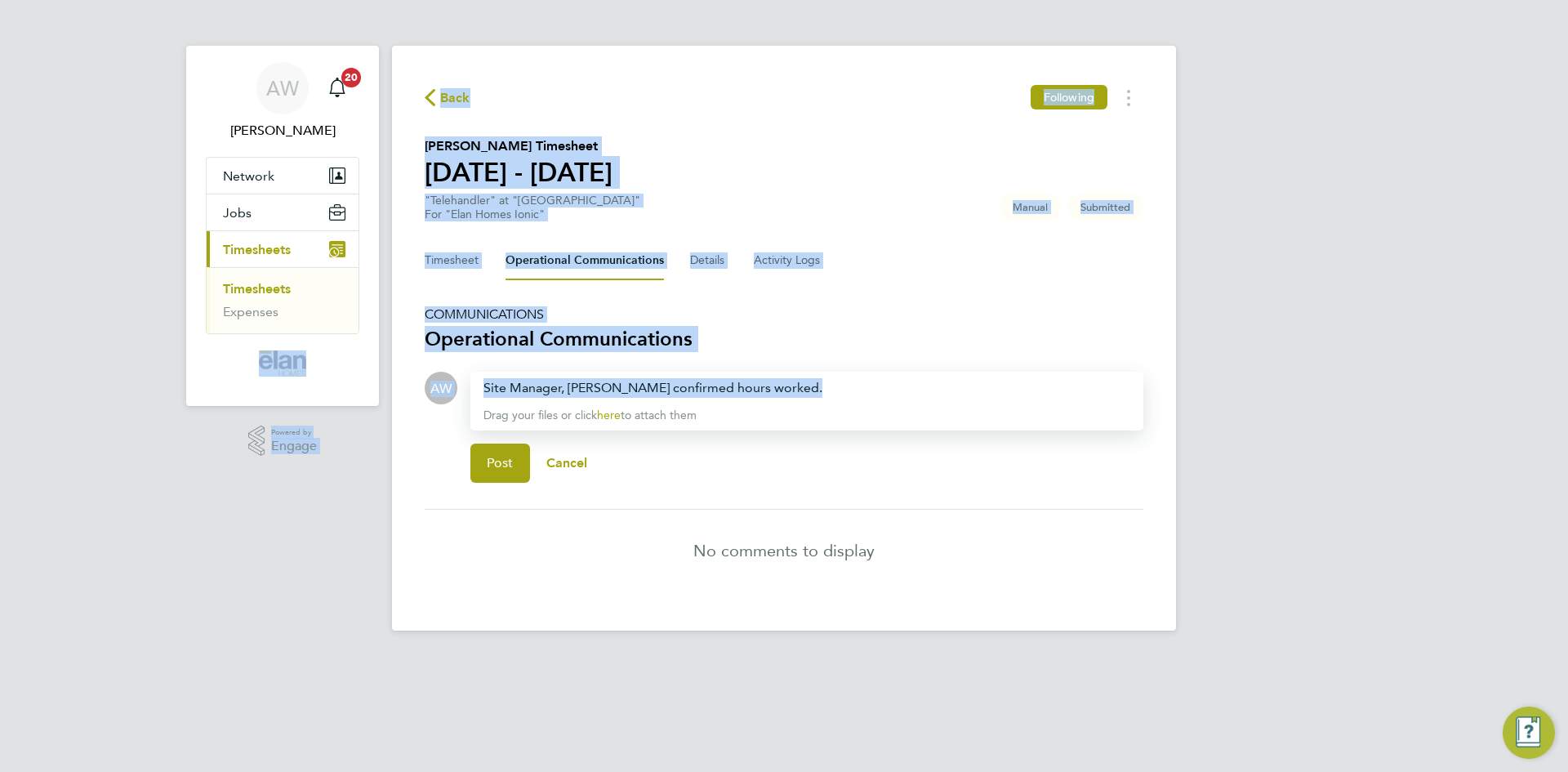
drag, startPoint x: 817, startPoint y: 374, endPoint x: 375, endPoint y: 367, distance: 442.1
click at [375, 367] on div "AW Alex Williams Notifications 20 Applications: Network Sites Jobs Placements C…" at bounding box center [784, 328] width 1568 height 656
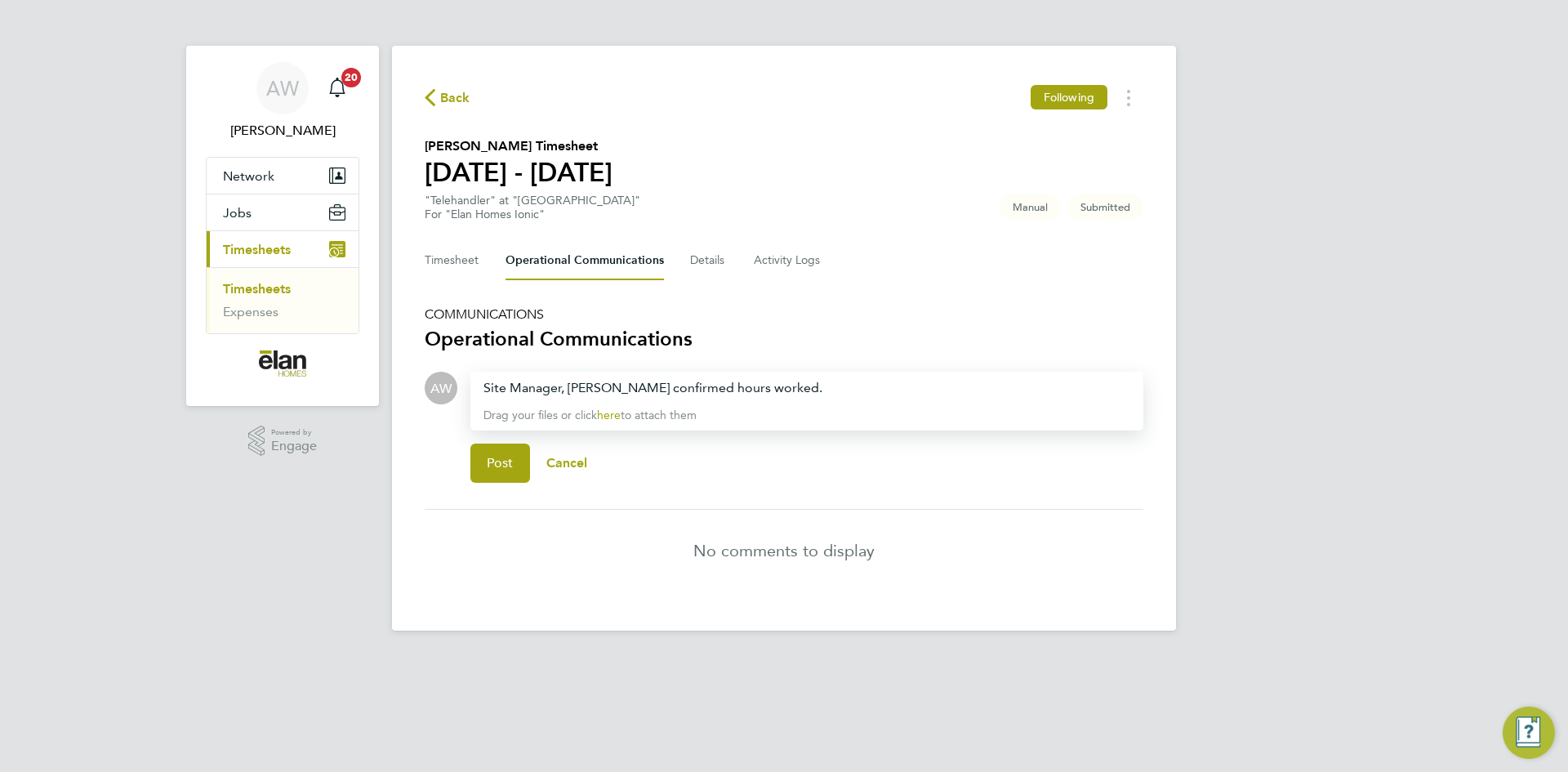
click at [889, 414] on p "Drag your files or click here to attach them" at bounding box center [807, 415] width 647 height 16
drag, startPoint x: 863, startPoint y: 388, endPoint x: 256, endPoint y: 353, distance: 608.0
click at [256, 353] on div "AW Alex Williams Notifications 20 Applications: Network Sites Jobs Placements C…" at bounding box center [784, 328] width 1568 height 656
copy div "Site Manager, Wayne Aron confirmed hours worked."
drag, startPoint x: 482, startPoint y: 468, endPoint x: 482, endPoint y: 428, distance: 40.0
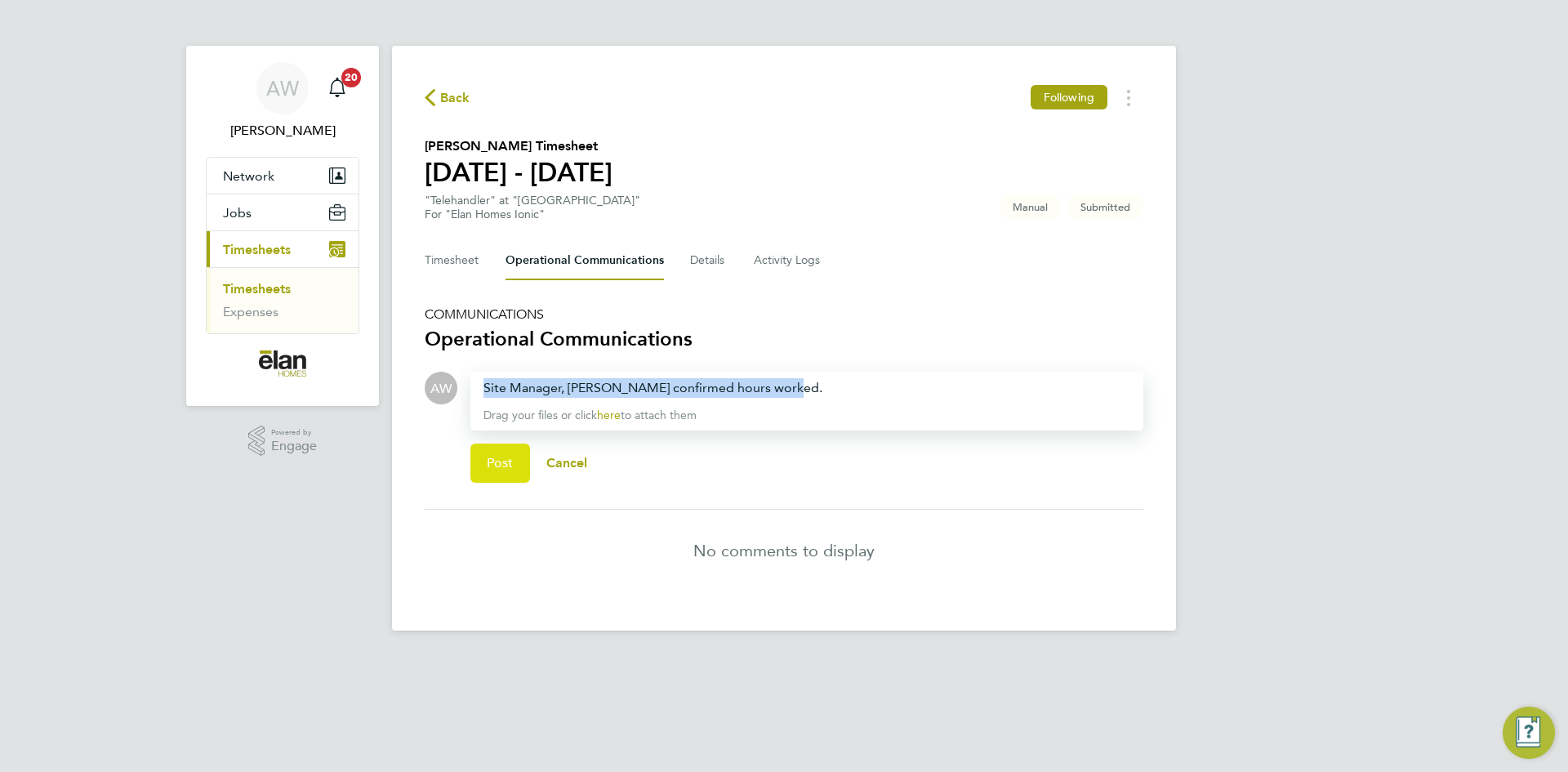
click at [482, 468] on button "Post" at bounding box center [501, 463] width 60 height 39
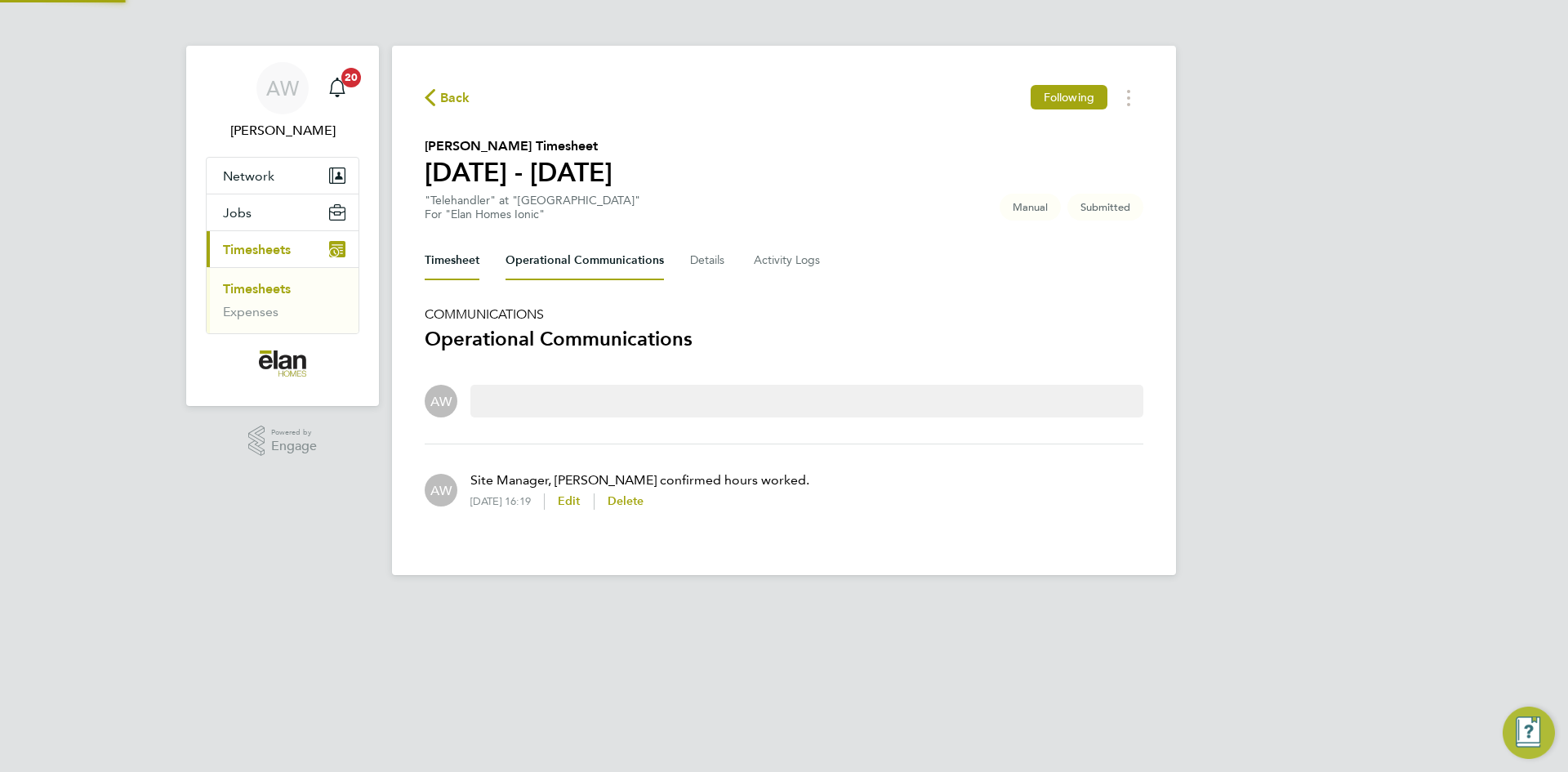
click at [441, 252] on button "Timesheet" at bounding box center [451, 260] width 55 height 39
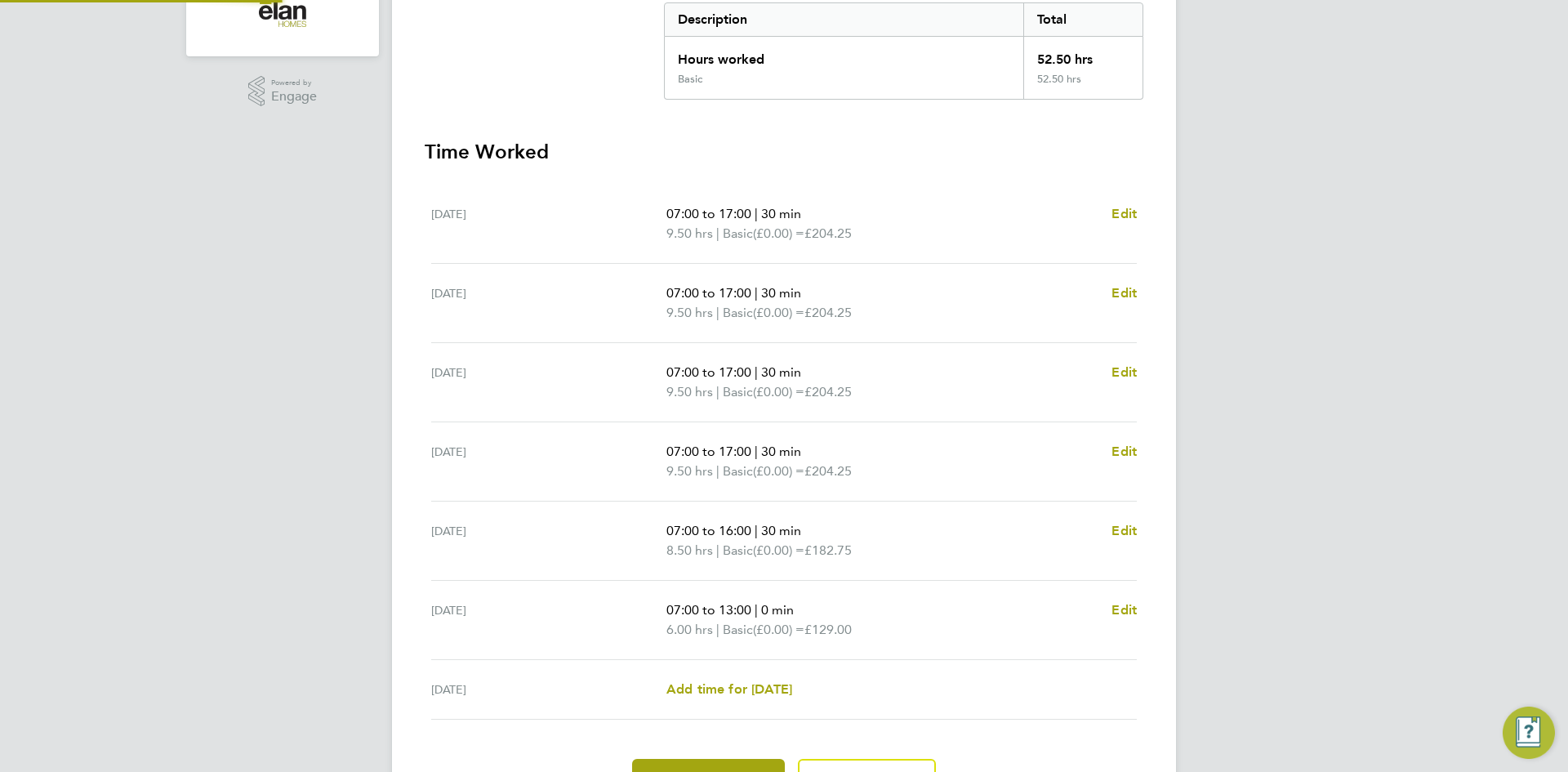
scroll to position [441, 0]
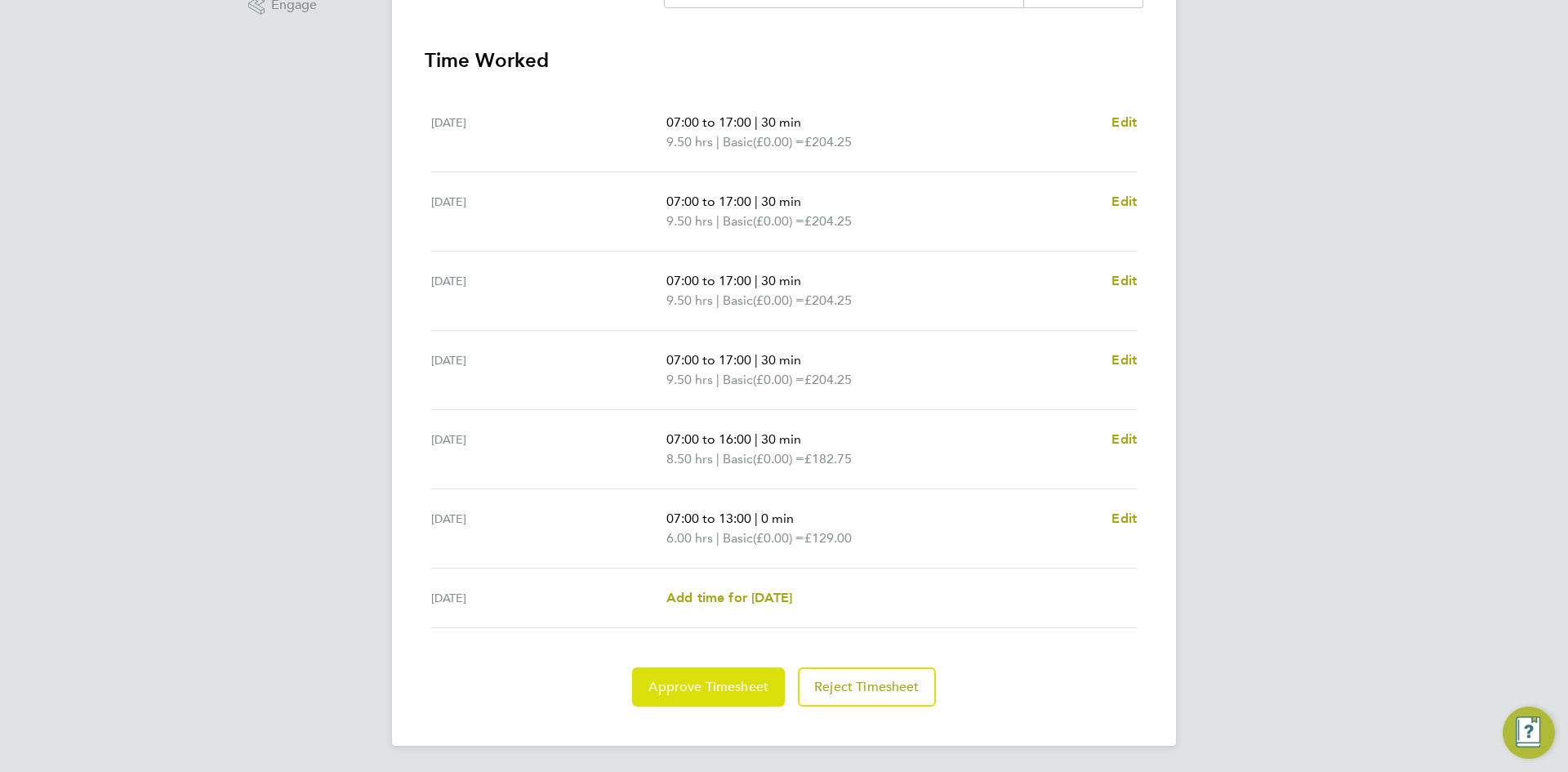
click at [717, 680] on span "Approve Timesheet" at bounding box center [708, 686] width 120 height 16
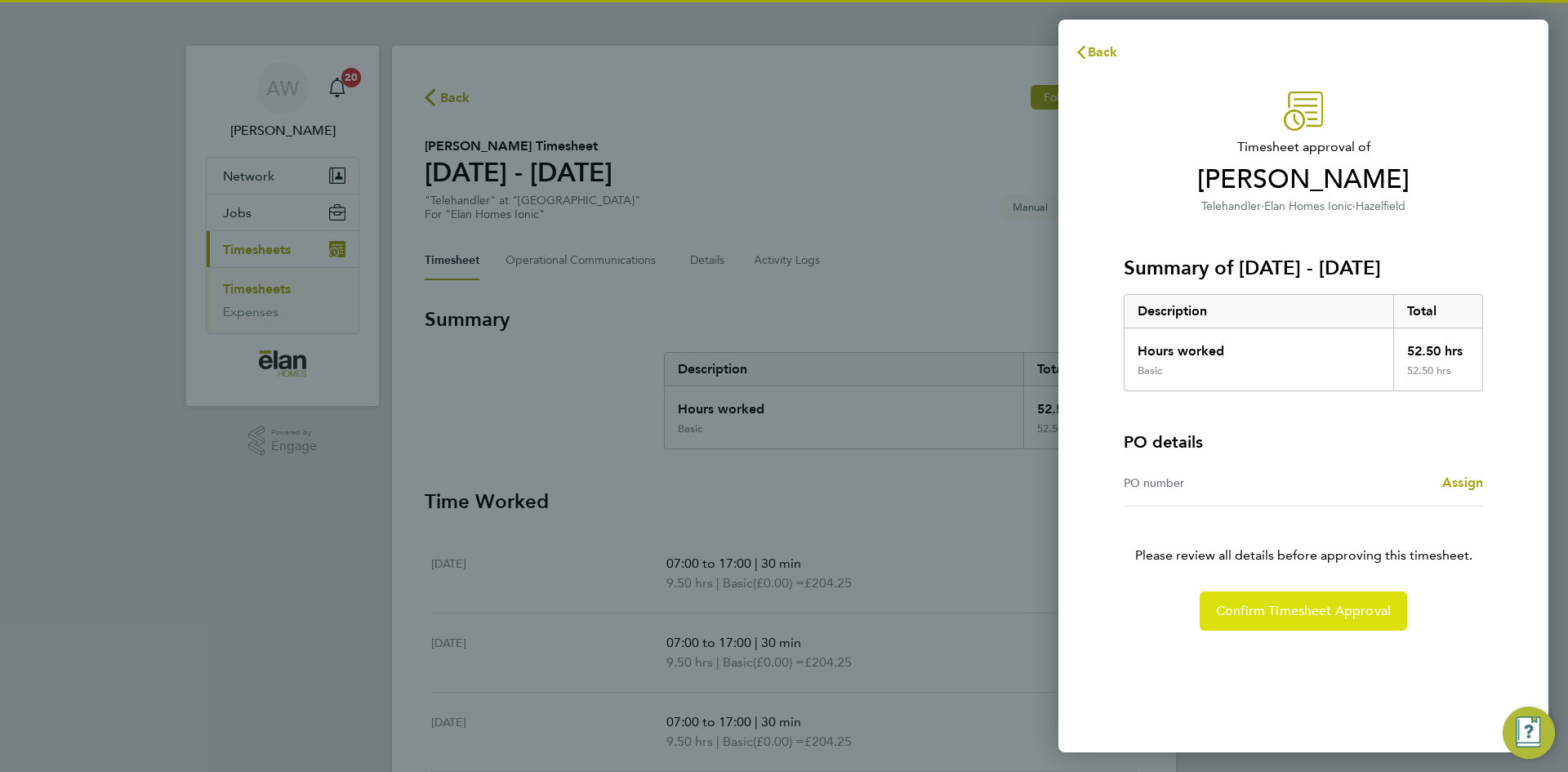
click at [1312, 617] on span "Confirm Timesheet Approval" at bounding box center [1304, 610] width 175 height 16
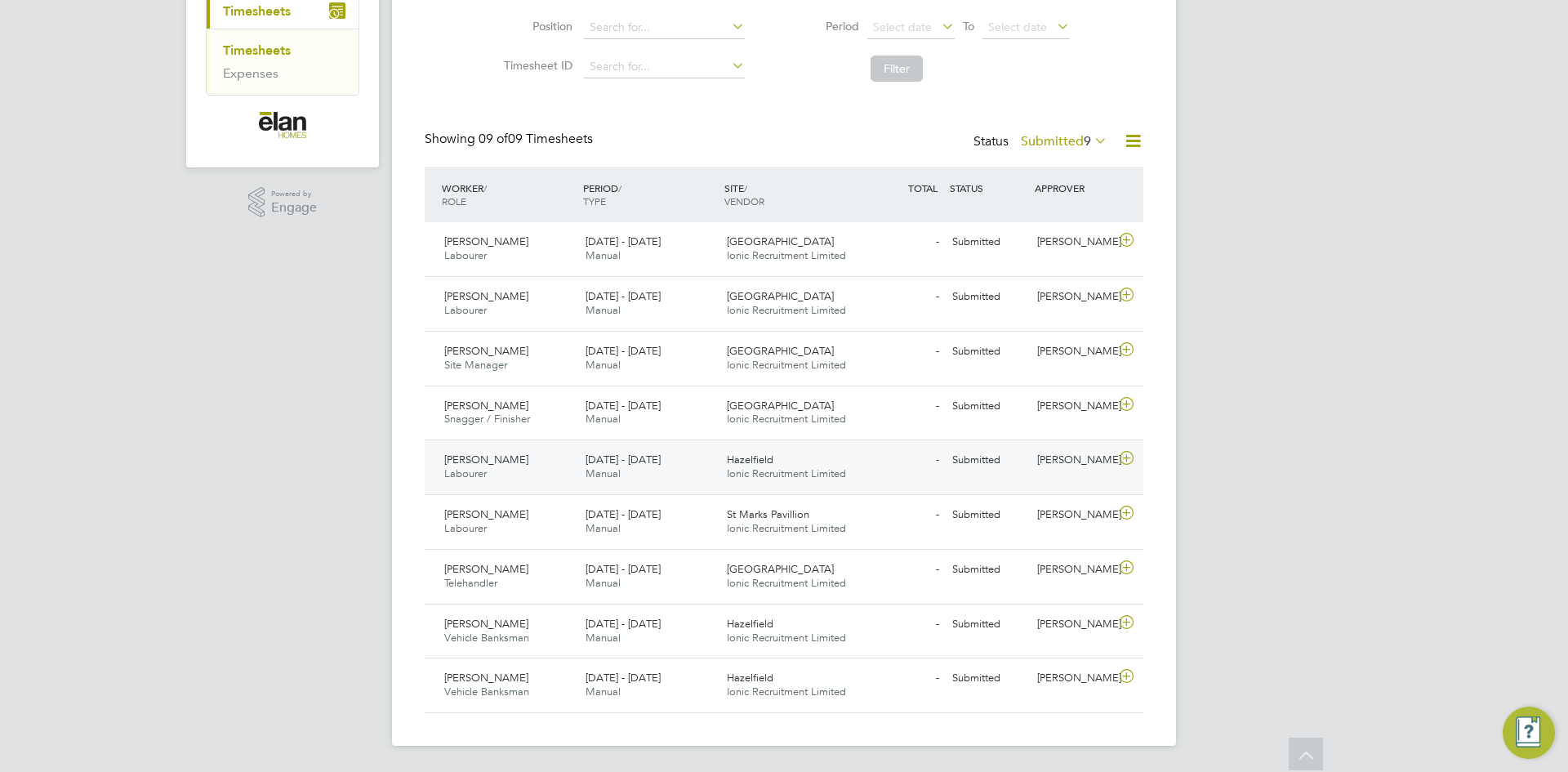
click at [1130, 455] on icon at bounding box center [1126, 458] width 20 height 13
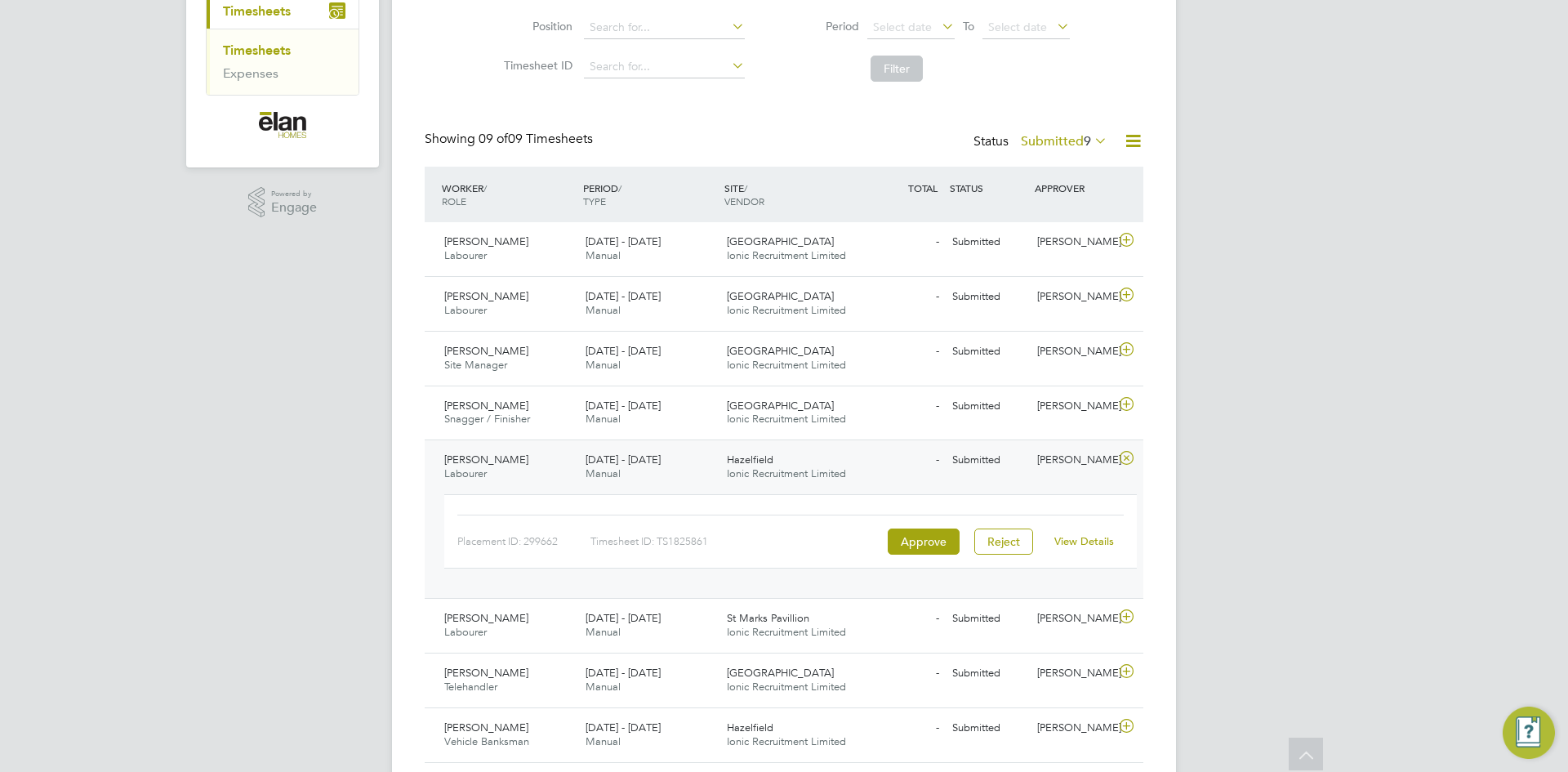
click at [1062, 540] on link "View Details" at bounding box center [1085, 541] width 60 height 13
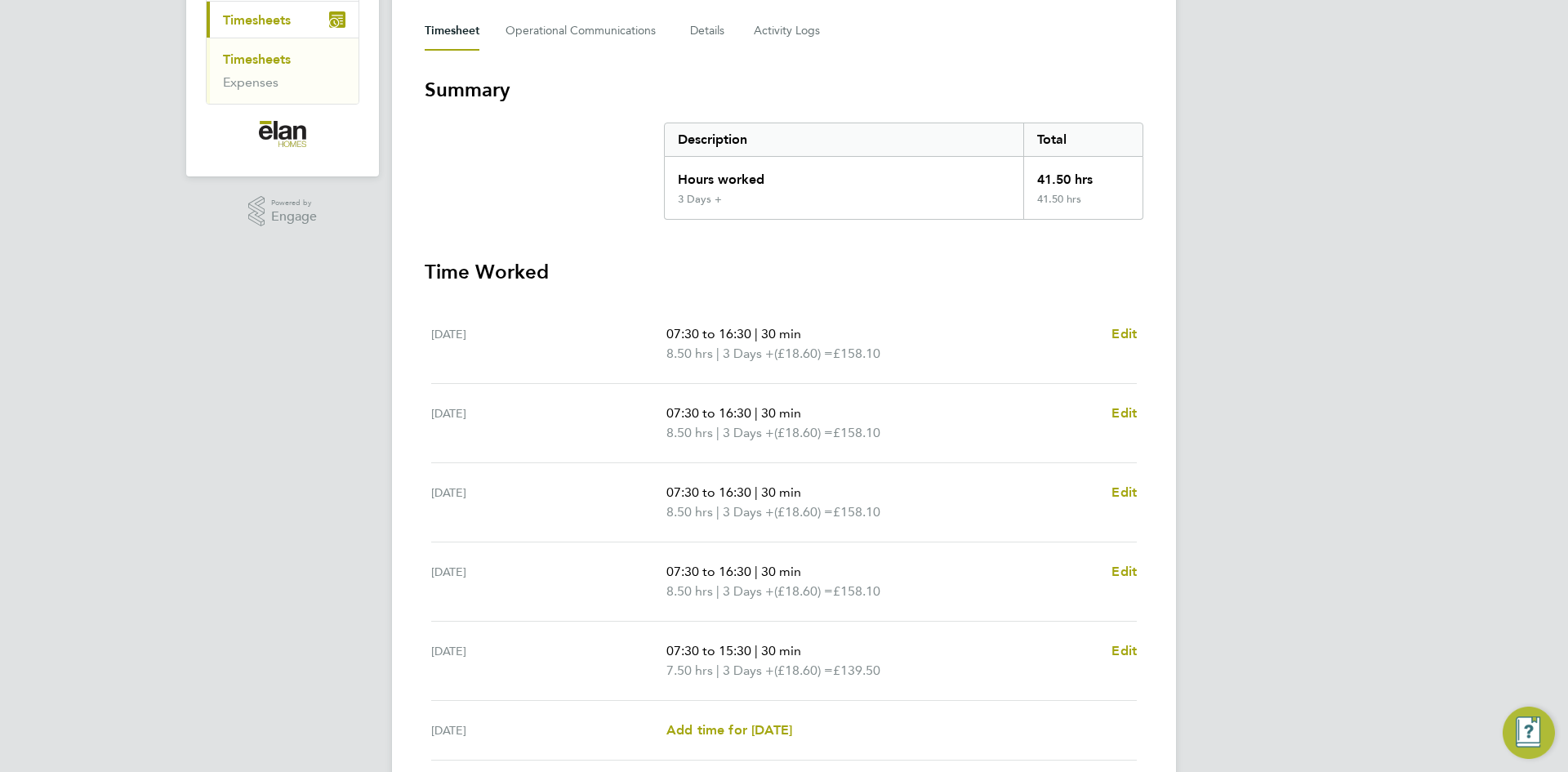
scroll to position [82, 0]
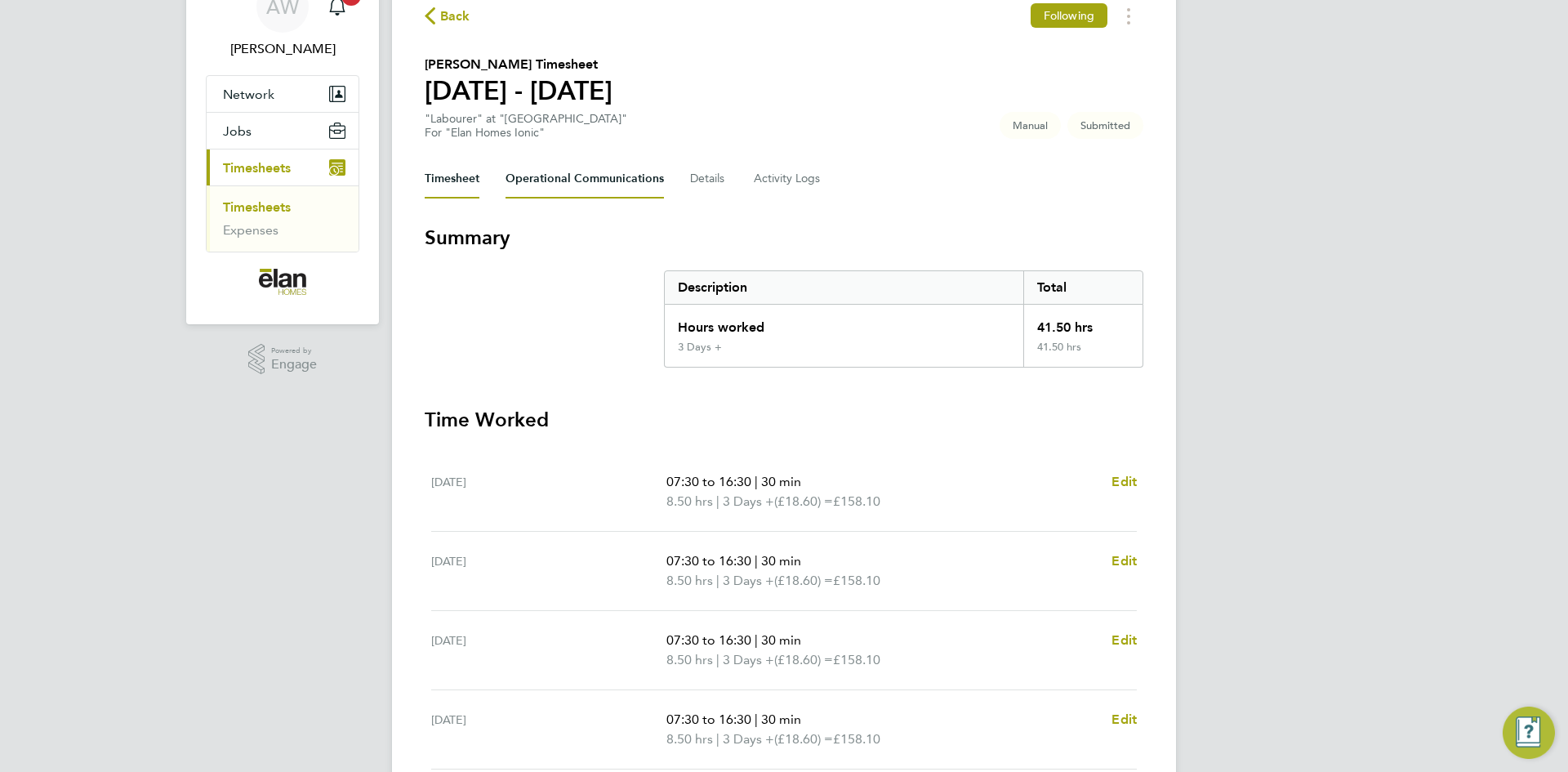
click at [590, 179] on Communications-tab "Operational Communications" at bounding box center [584, 178] width 159 height 39
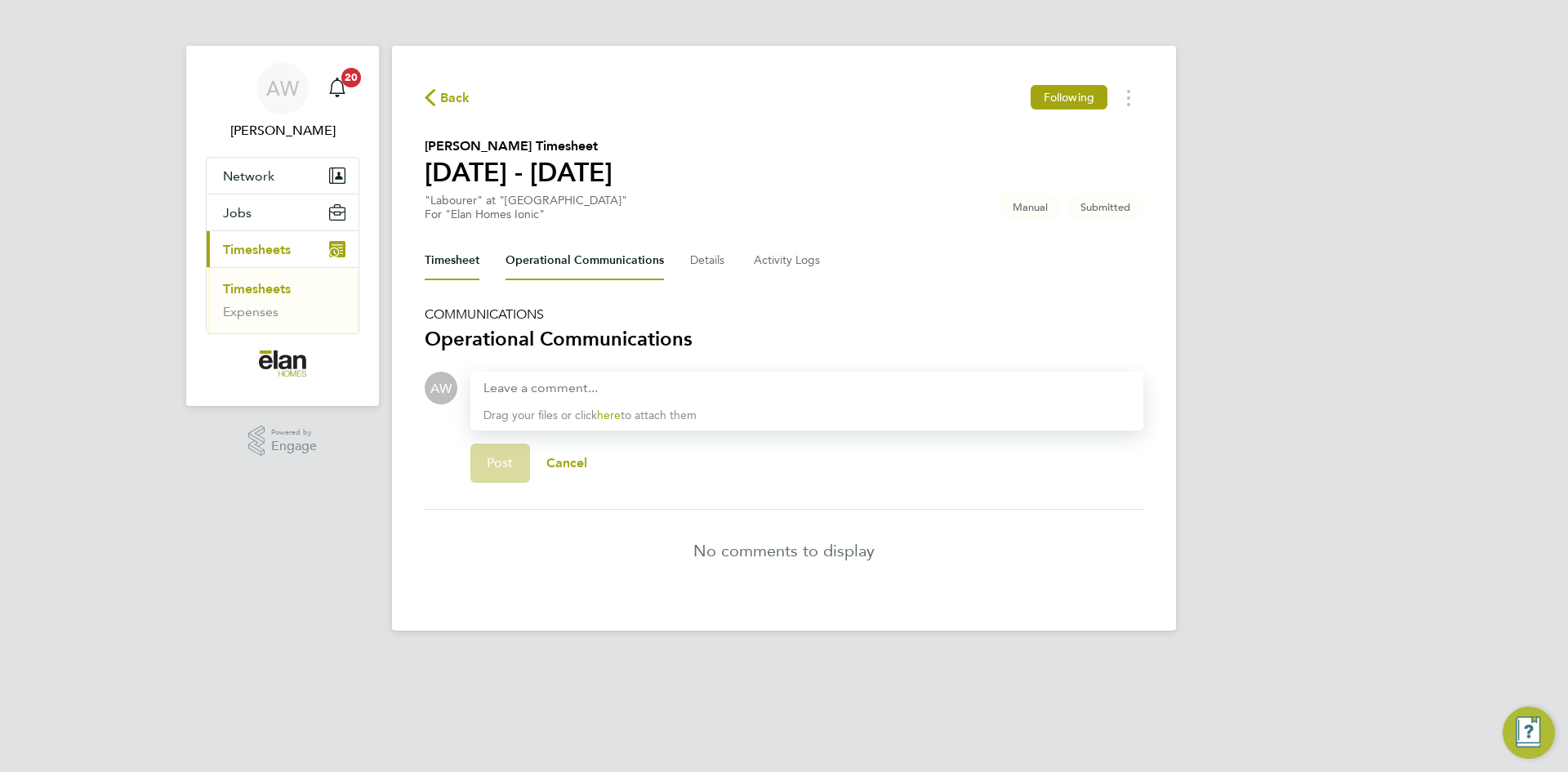
click at [459, 262] on button "Timesheet" at bounding box center [451, 260] width 55 height 39
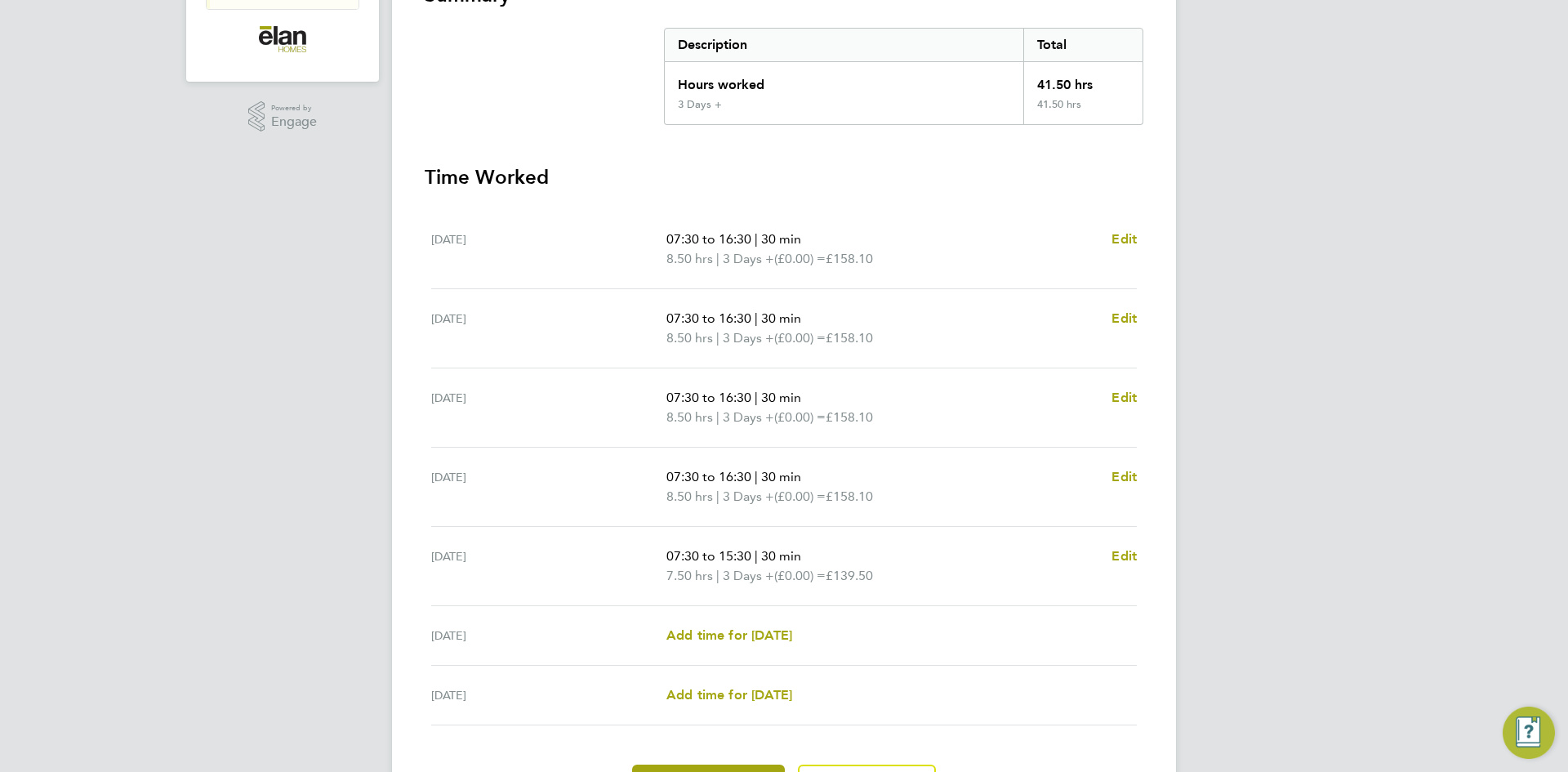
scroll to position [164, 0]
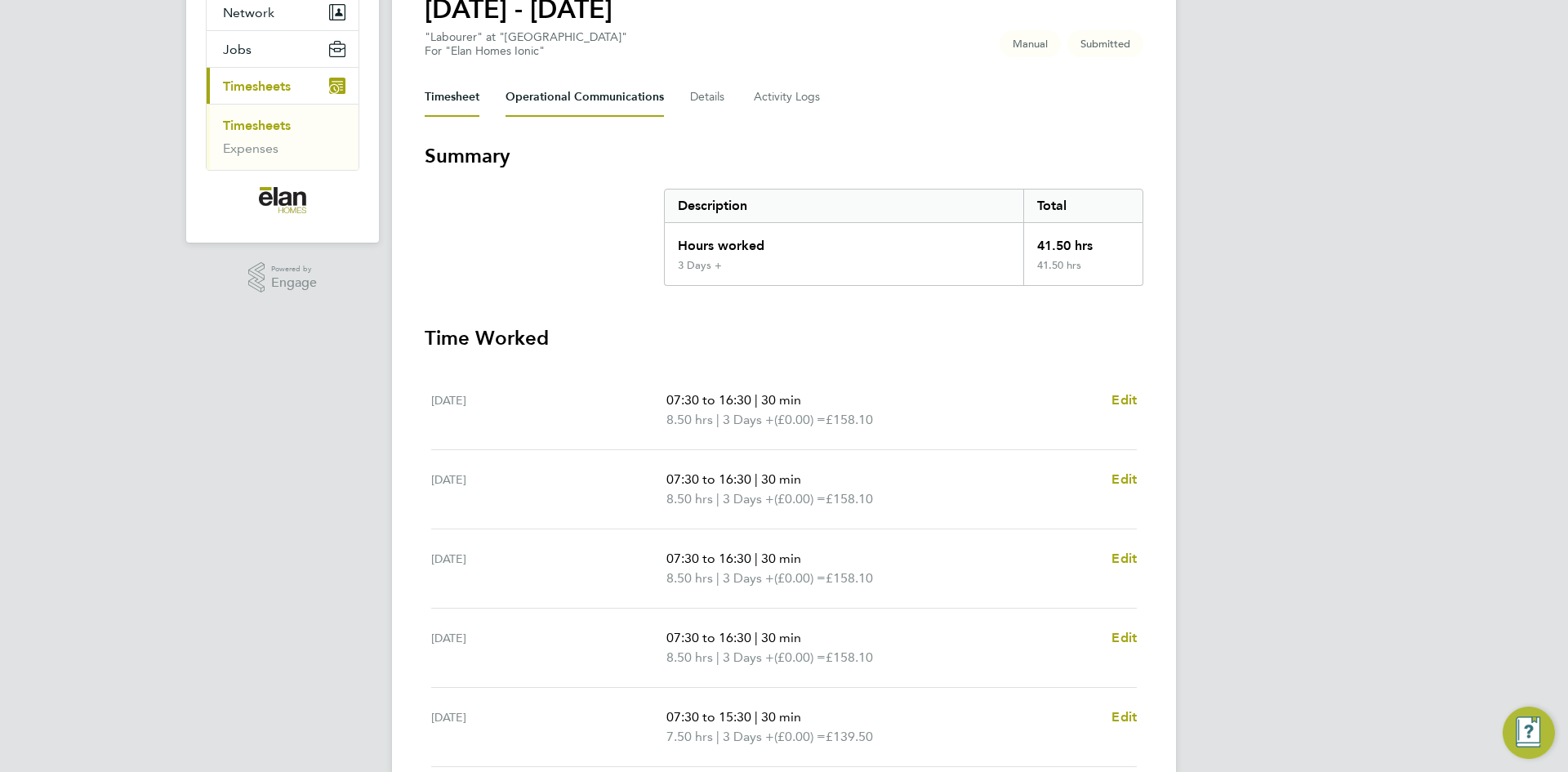
click at [568, 104] on Communications-tab "Operational Communications" at bounding box center [584, 97] width 159 height 39
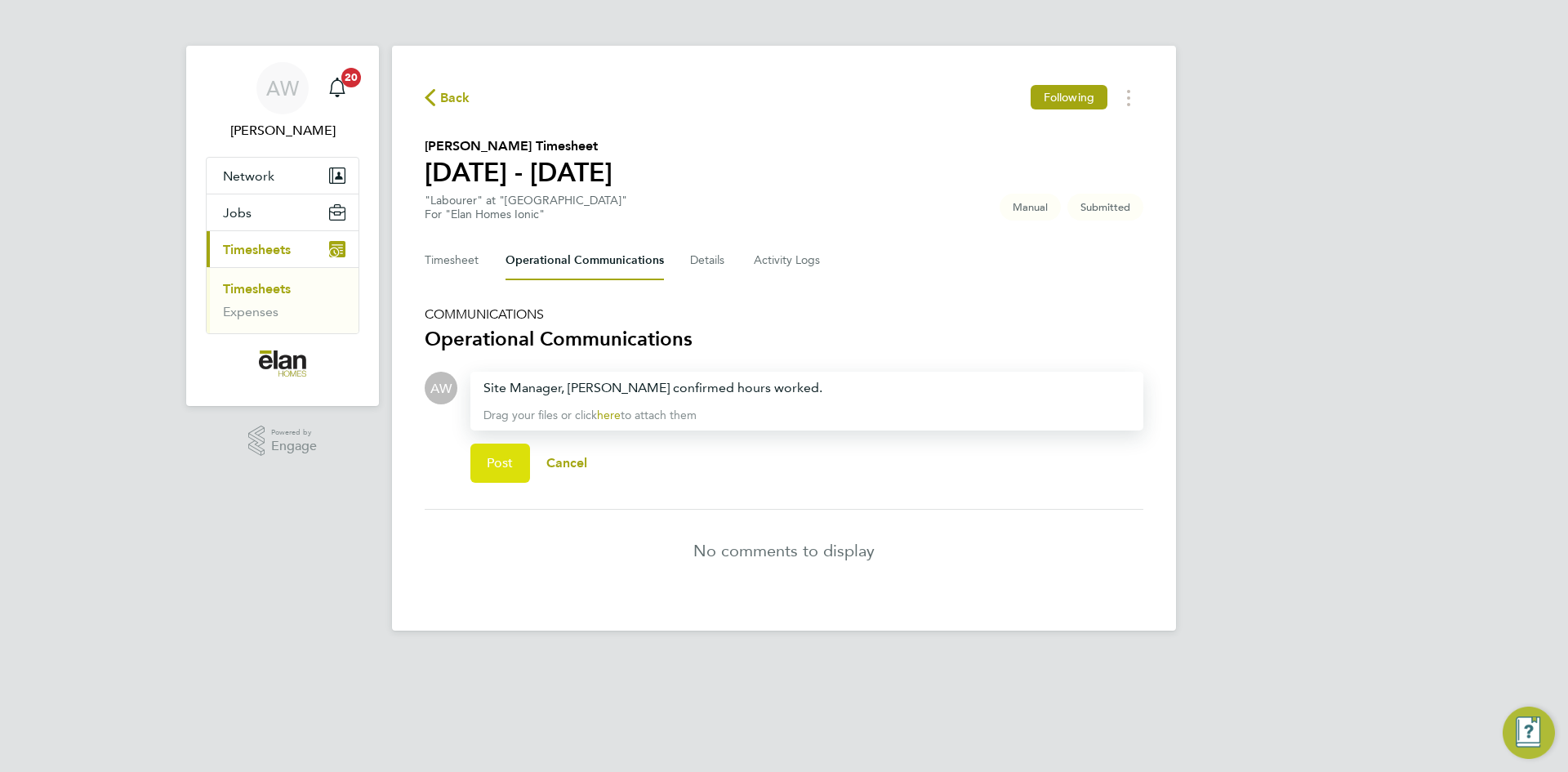
click at [488, 477] on button "Post" at bounding box center [501, 463] width 60 height 39
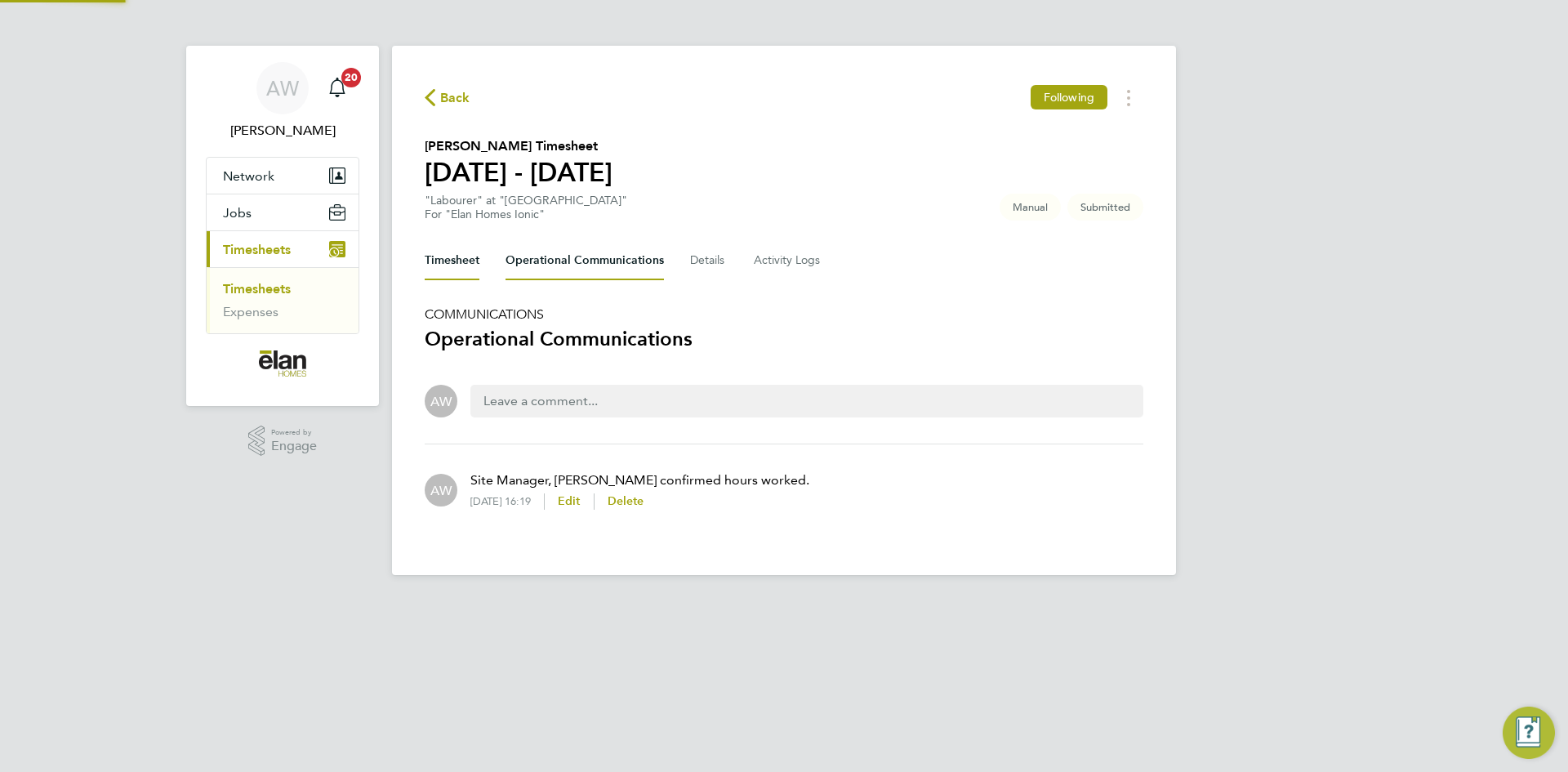
click at [454, 262] on button "Timesheet" at bounding box center [451, 260] width 55 height 39
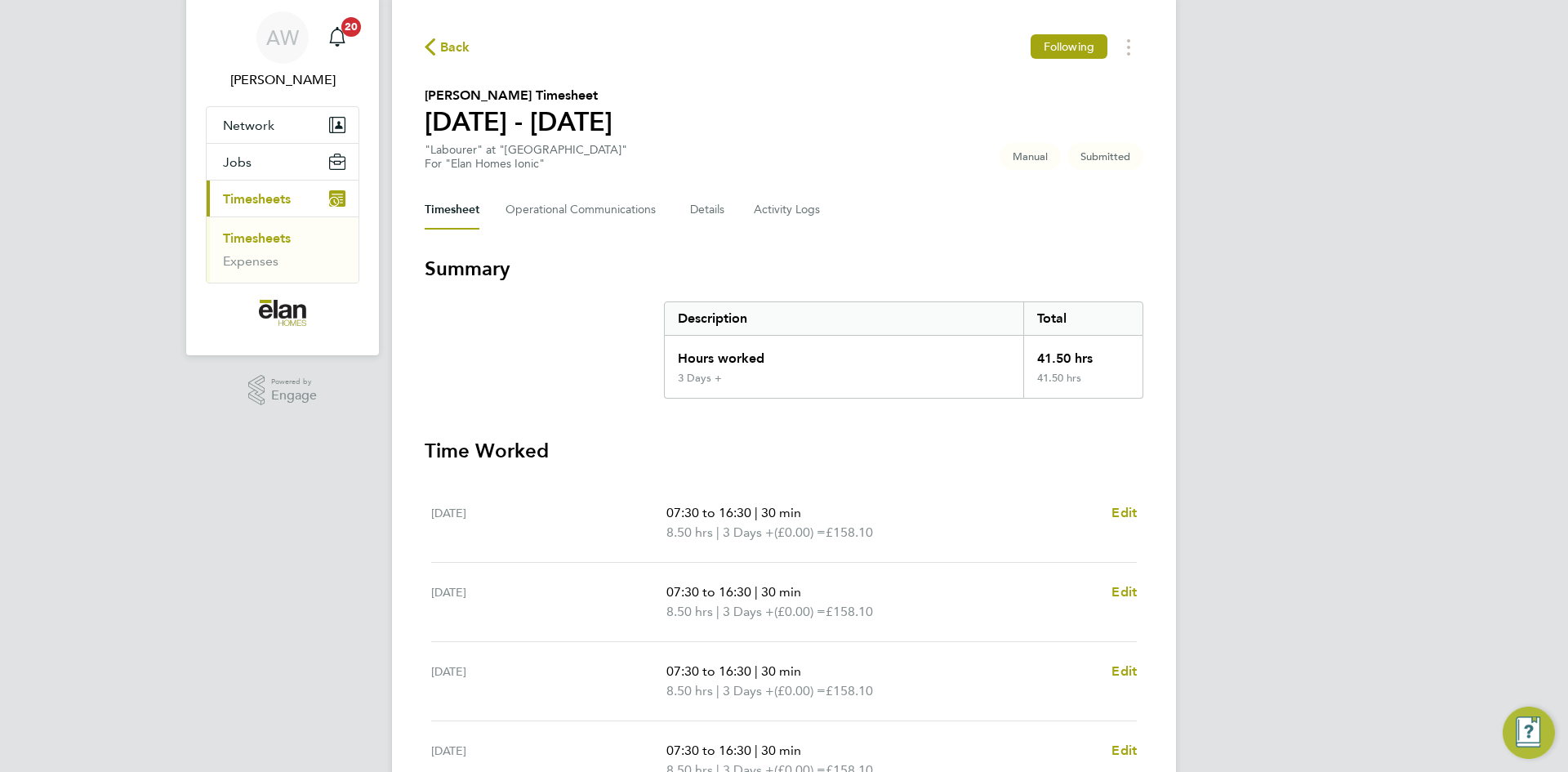
scroll to position [422, 0]
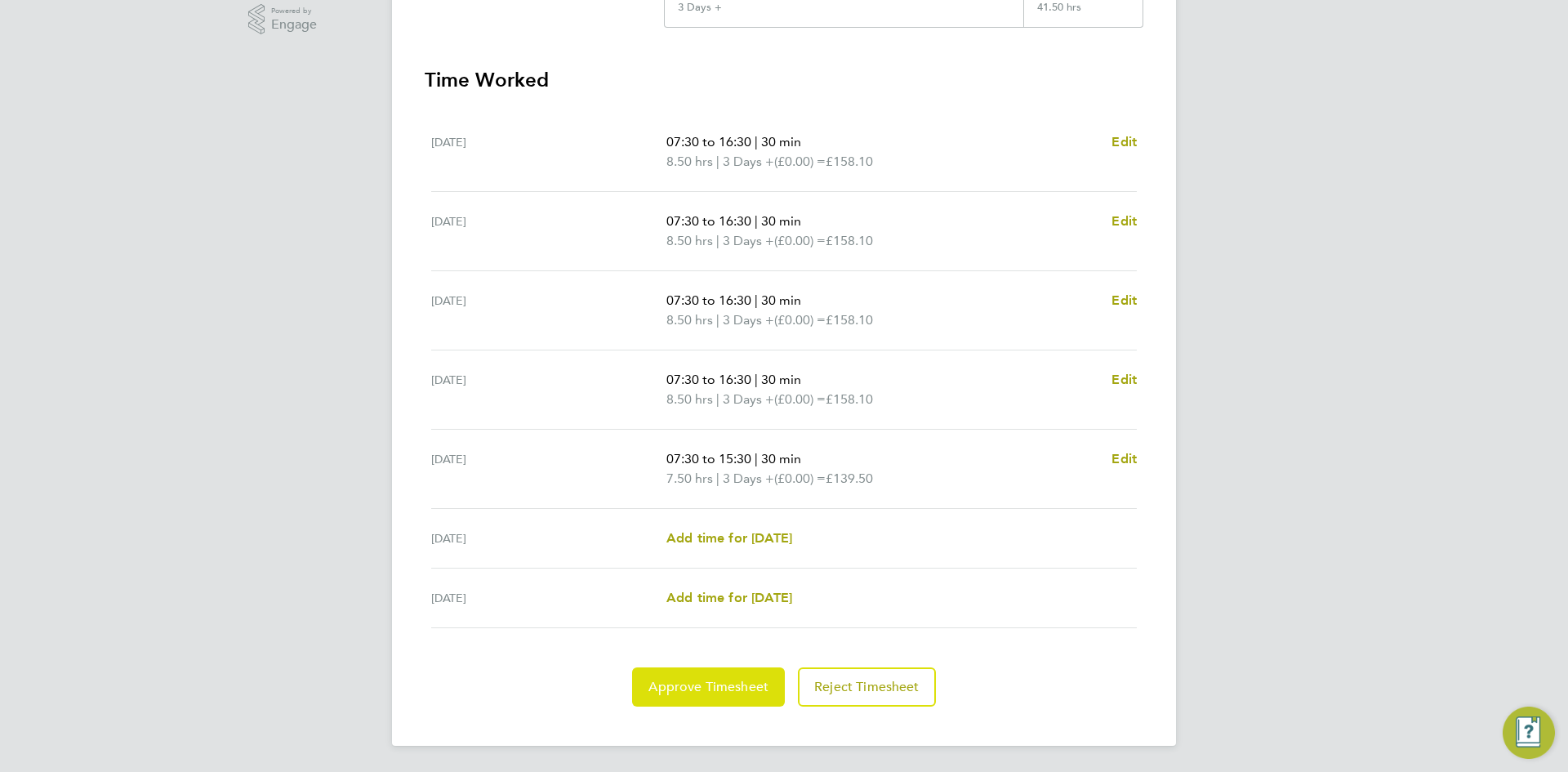
click at [747, 683] on span "Approve Timesheet" at bounding box center [708, 686] width 120 height 16
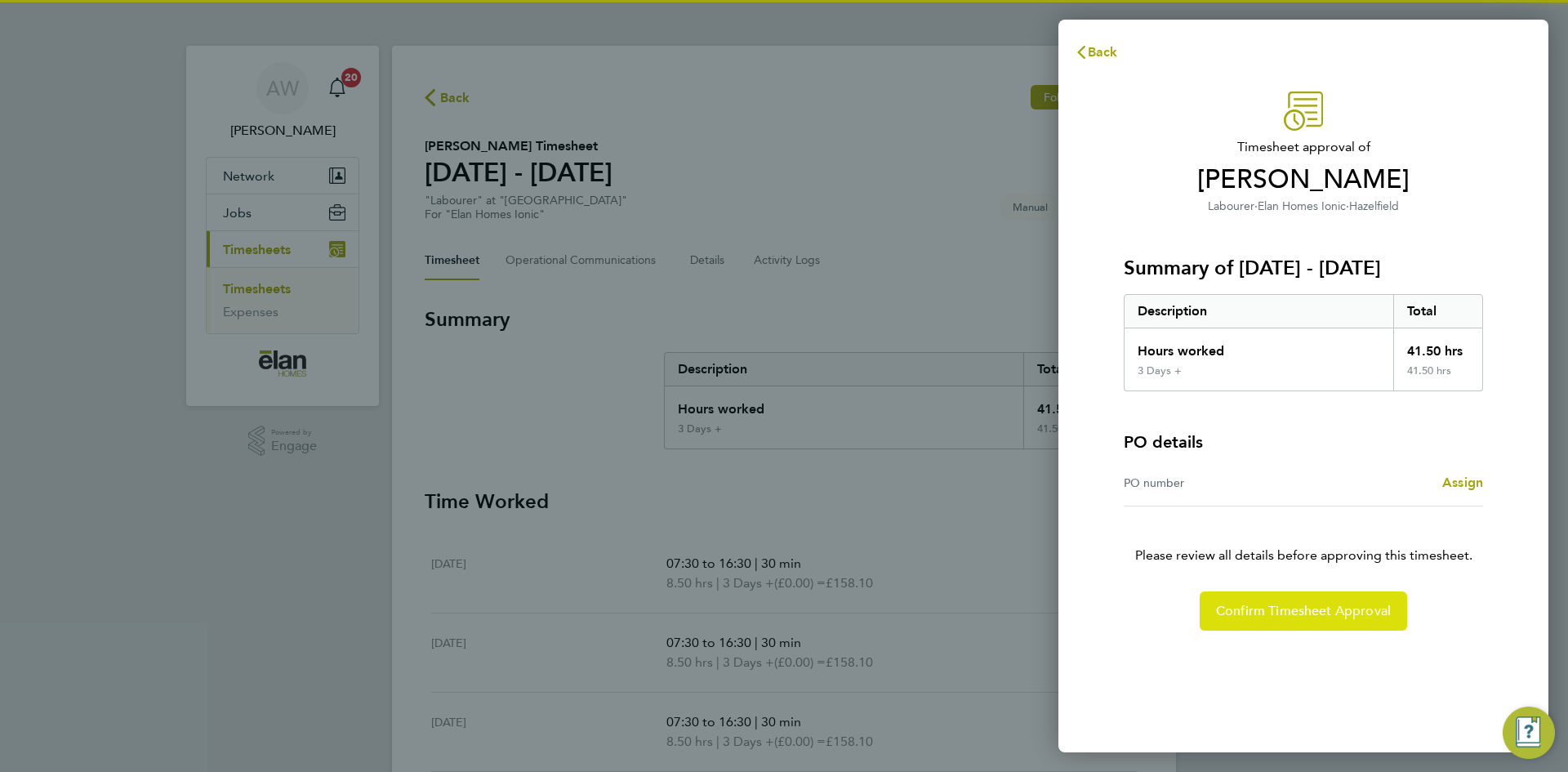
click at [1271, 616] on span "Confirm Timesheet Approval" at bounding box center [1304, 610] width 175 height 16
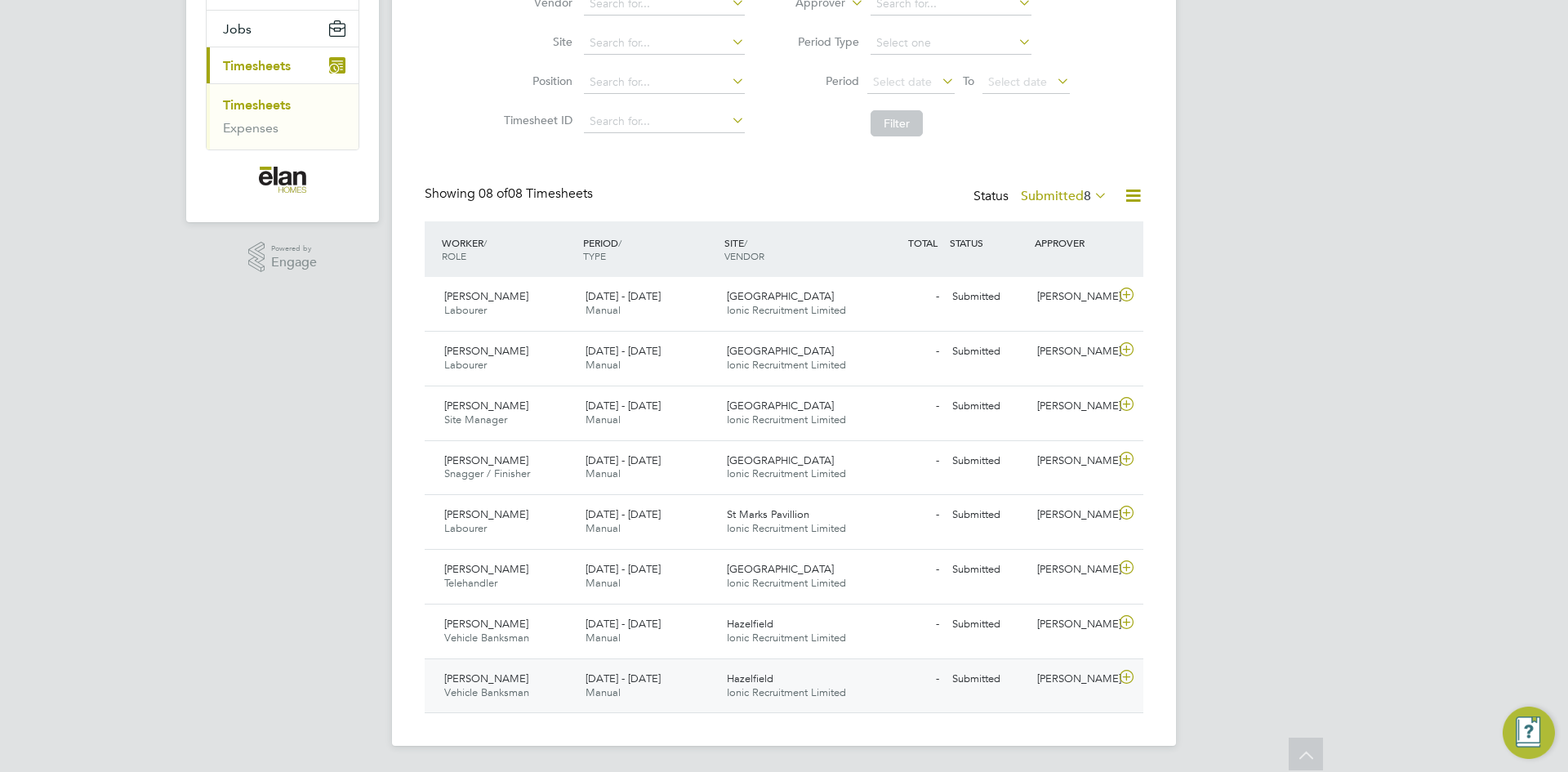
click at [1131, 679] on icon at bounding box center [1126, 678] width 20 height 13
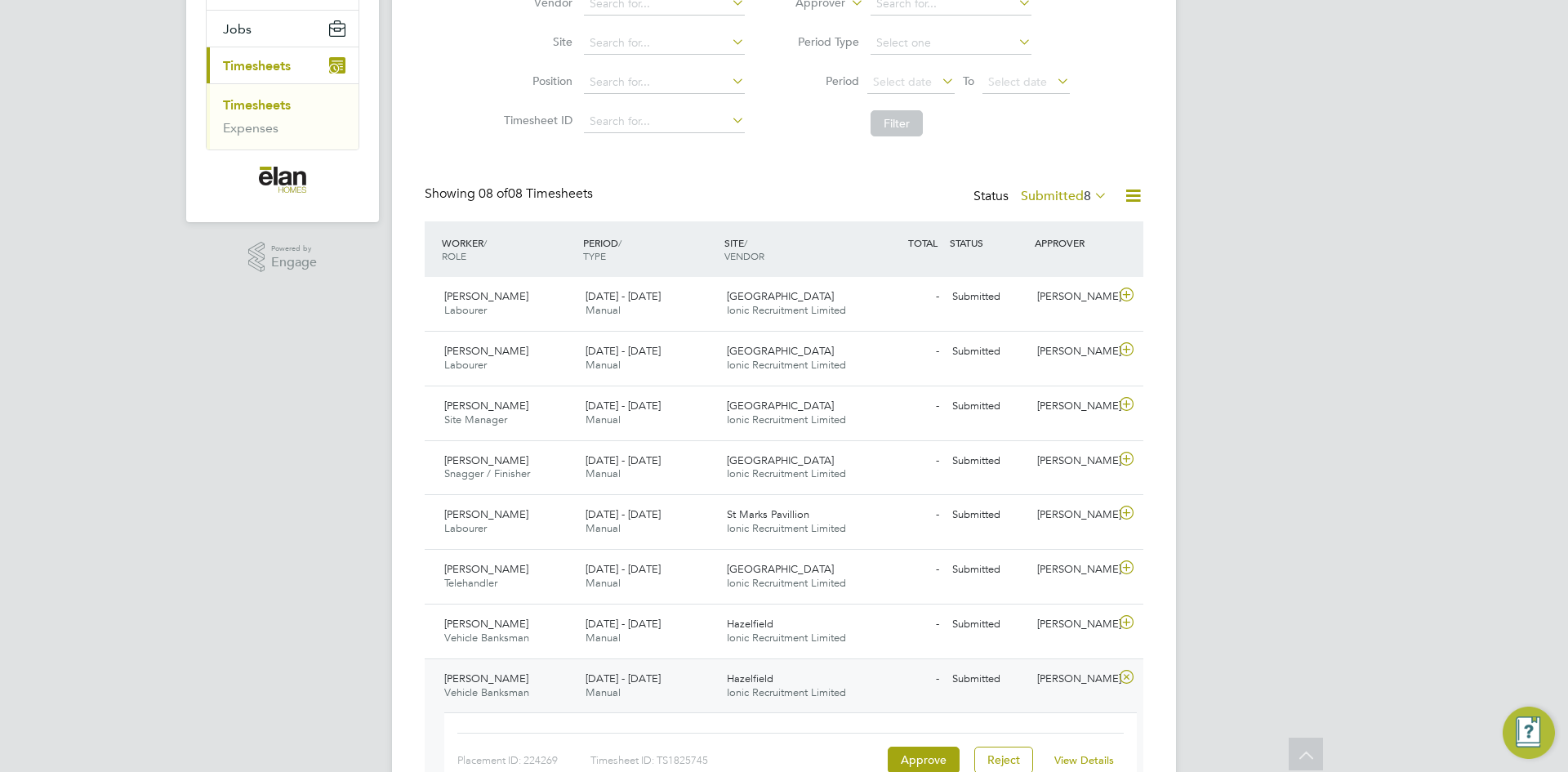
click at [1082, 756] on link "View Details" at bounding box center [1085, 759] width 60 height 13
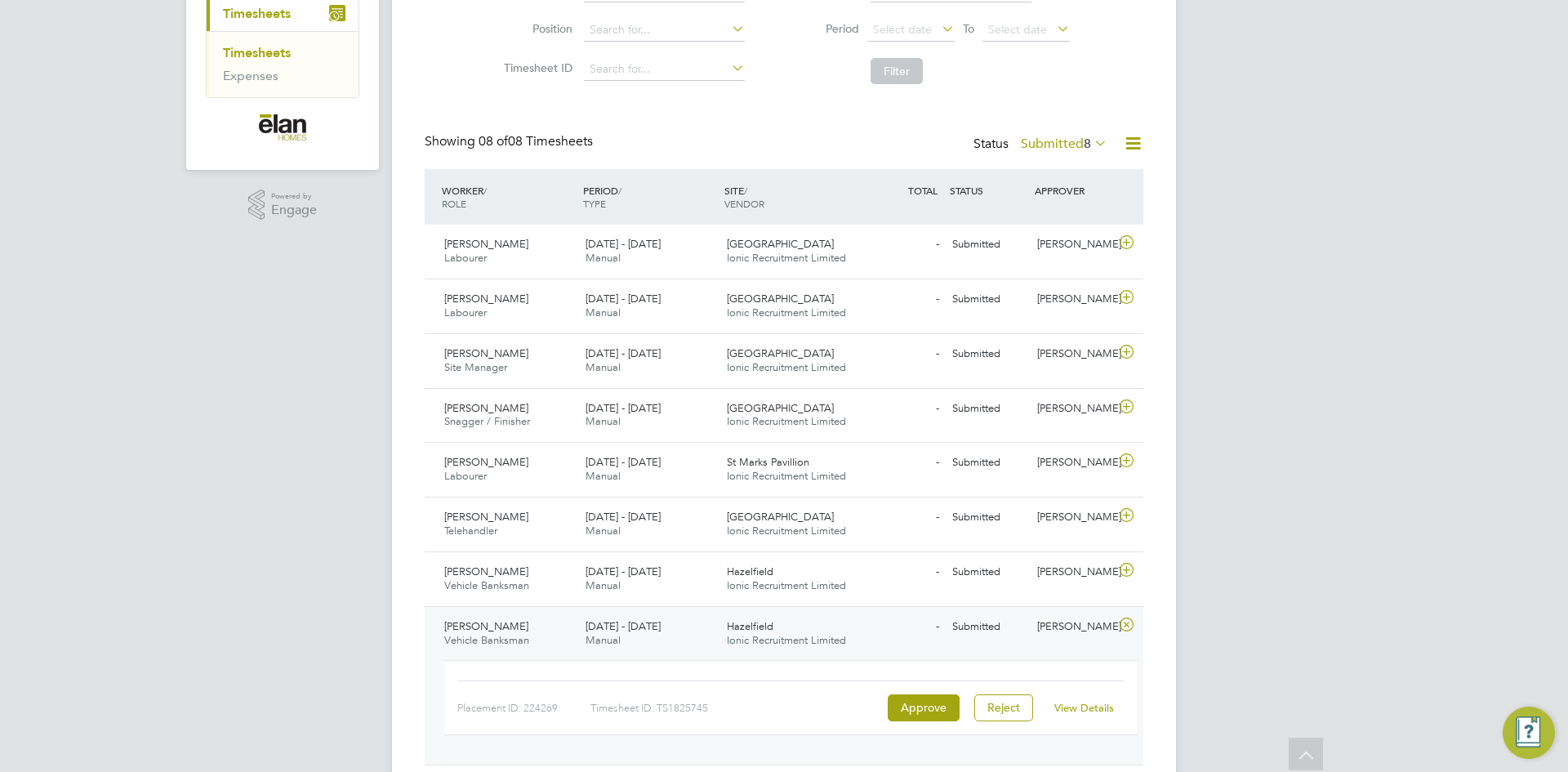
scroll to position [289, 0]
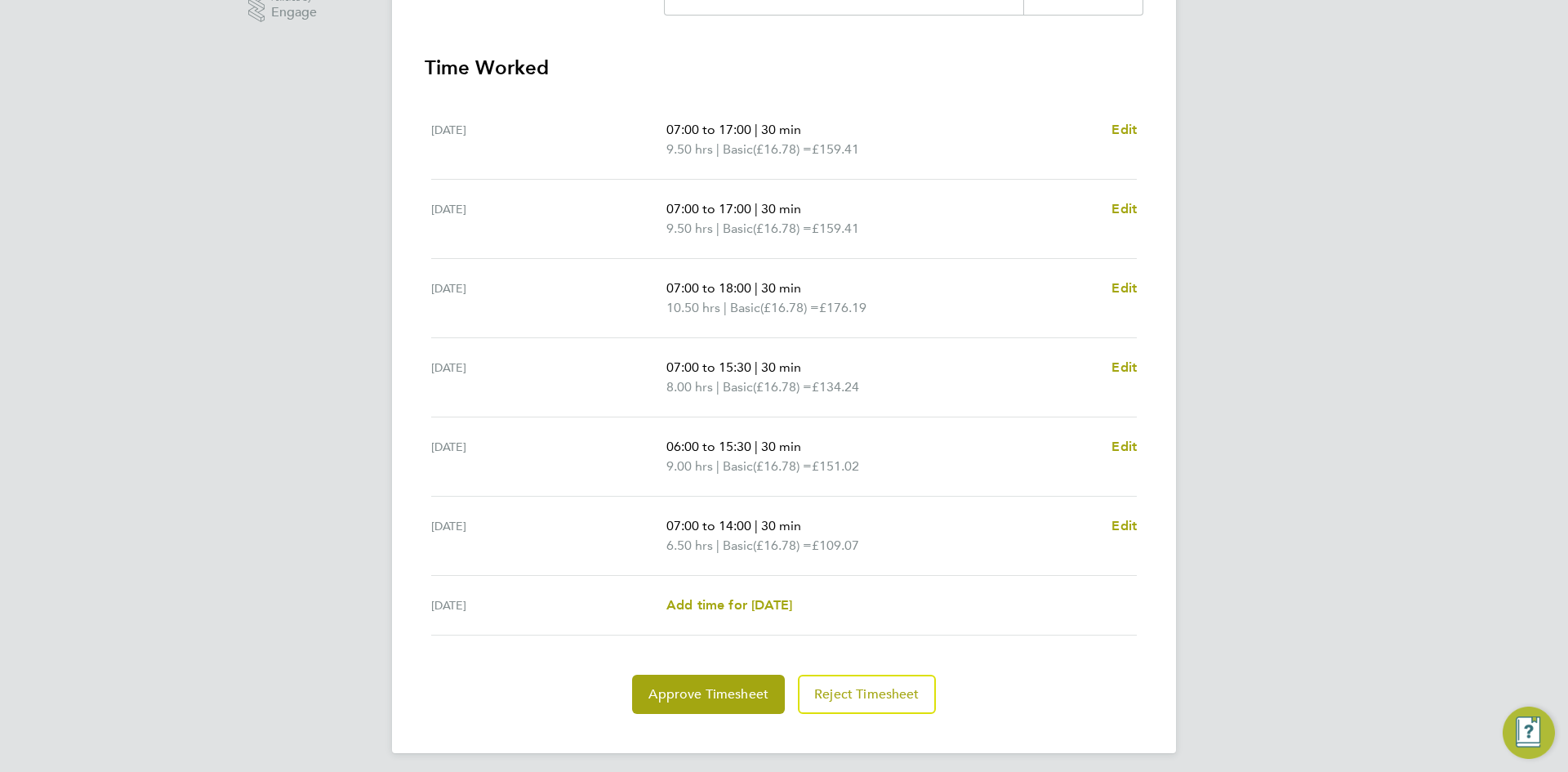
scroll to position [441, 0]
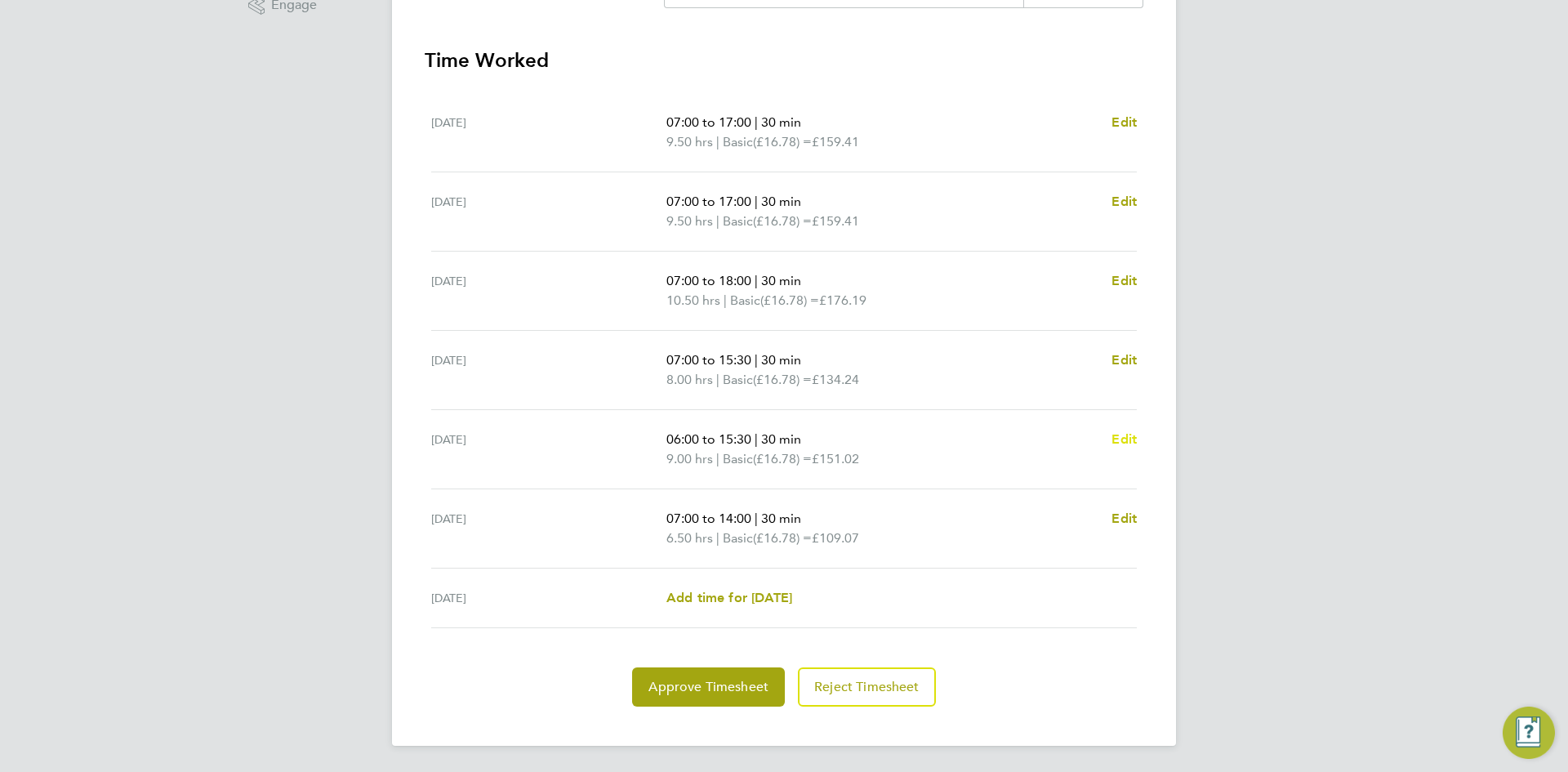
click at [1128, 436] on span "Edit" at bounding box center [1124, 439] width 25 height 15
select select "30"
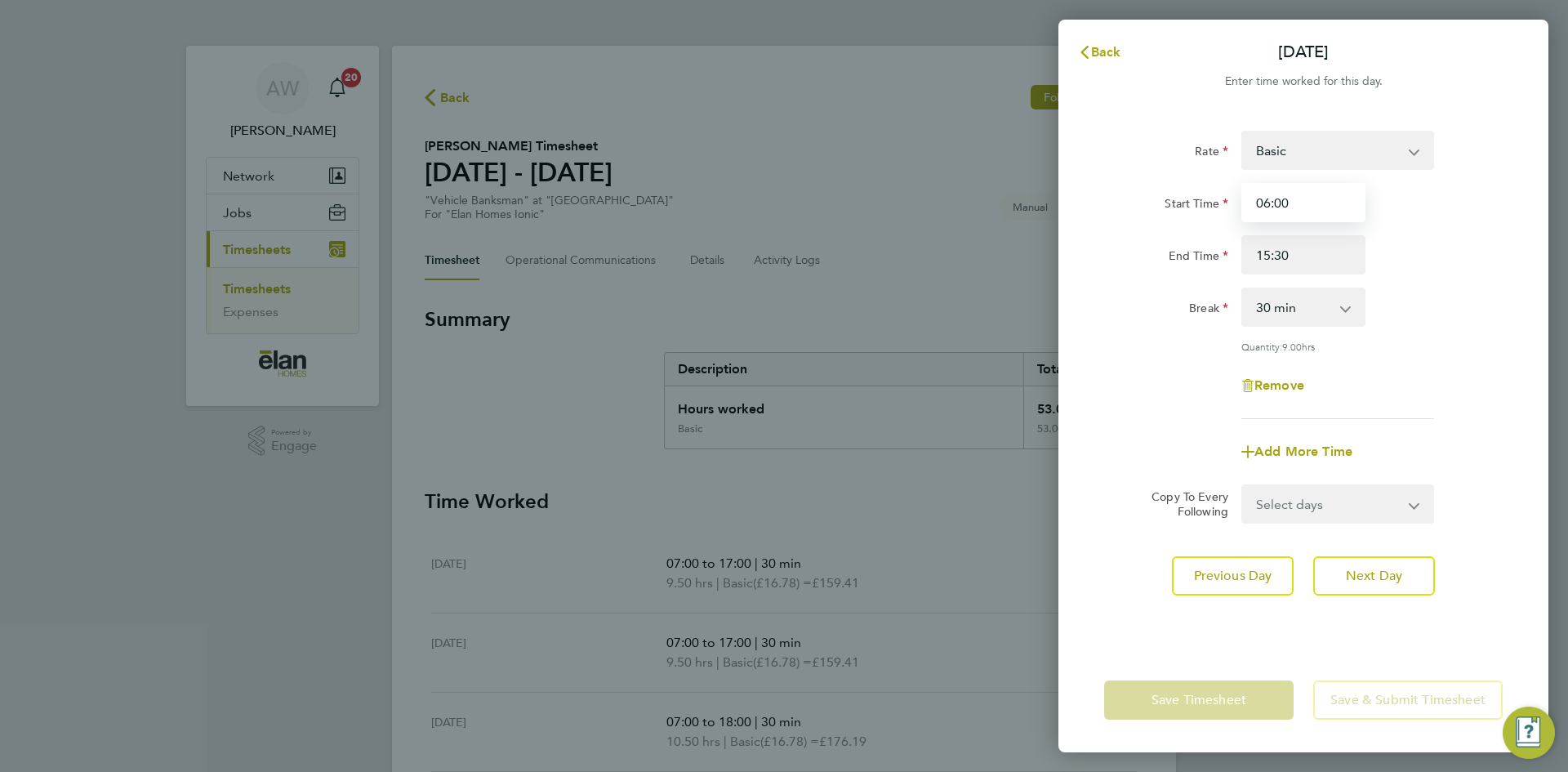
click at [1298, 197] on input "06:00" at bounding box center [1303, 202] width 124 height 39
type input "07:00"
click at [1474, 423] on app-timesheet-line-form-group "Rate Basic Start Time 07:00 End Time 15:30 Break 0 min 15 min 30 min 45 min 60 …" at bounding box center [1303, 301] width 398 height 341
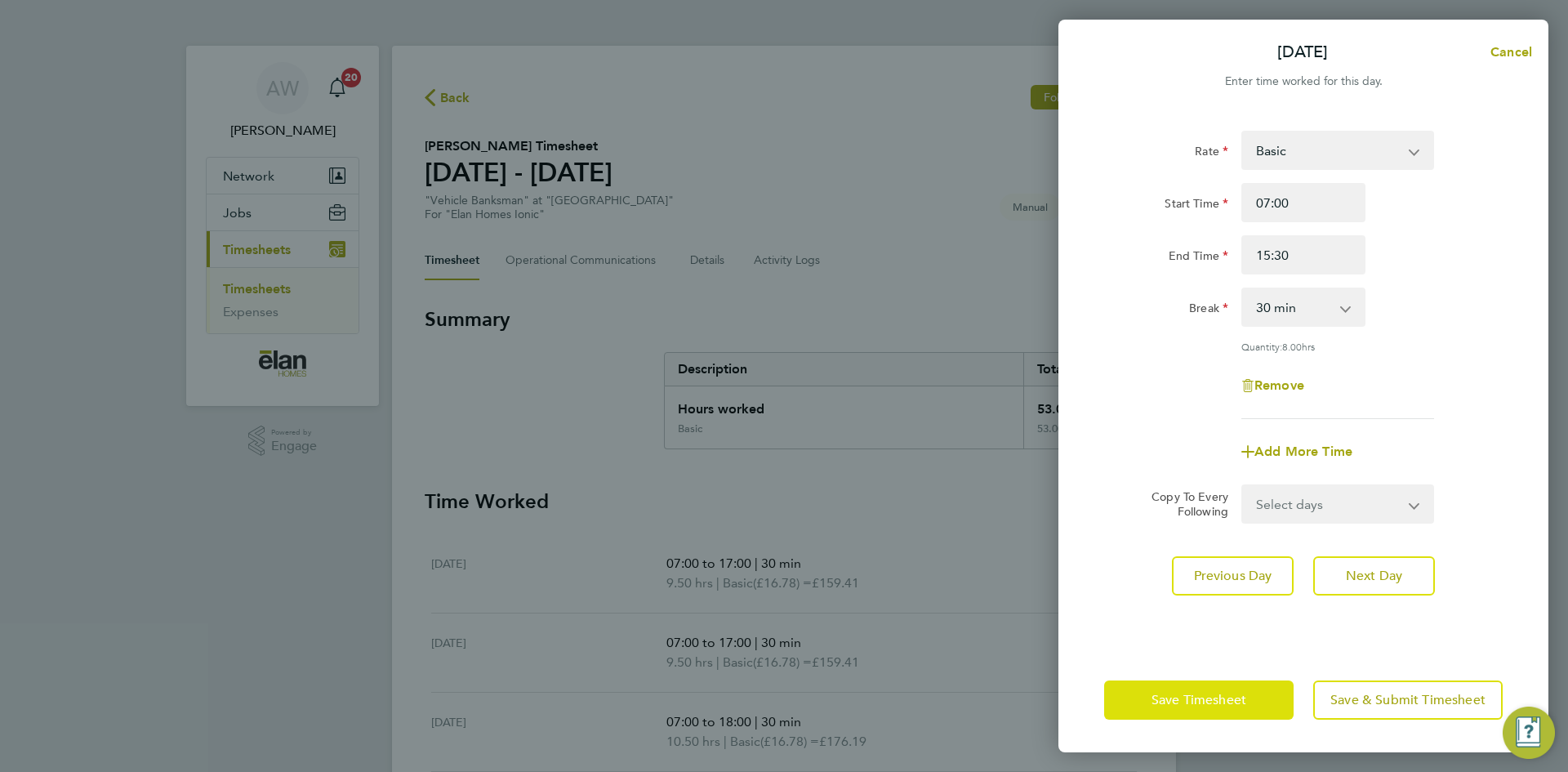
click at [1248, 709] on button "Save Timesheet" at bounding box center [1198, 700] width 190 height 39
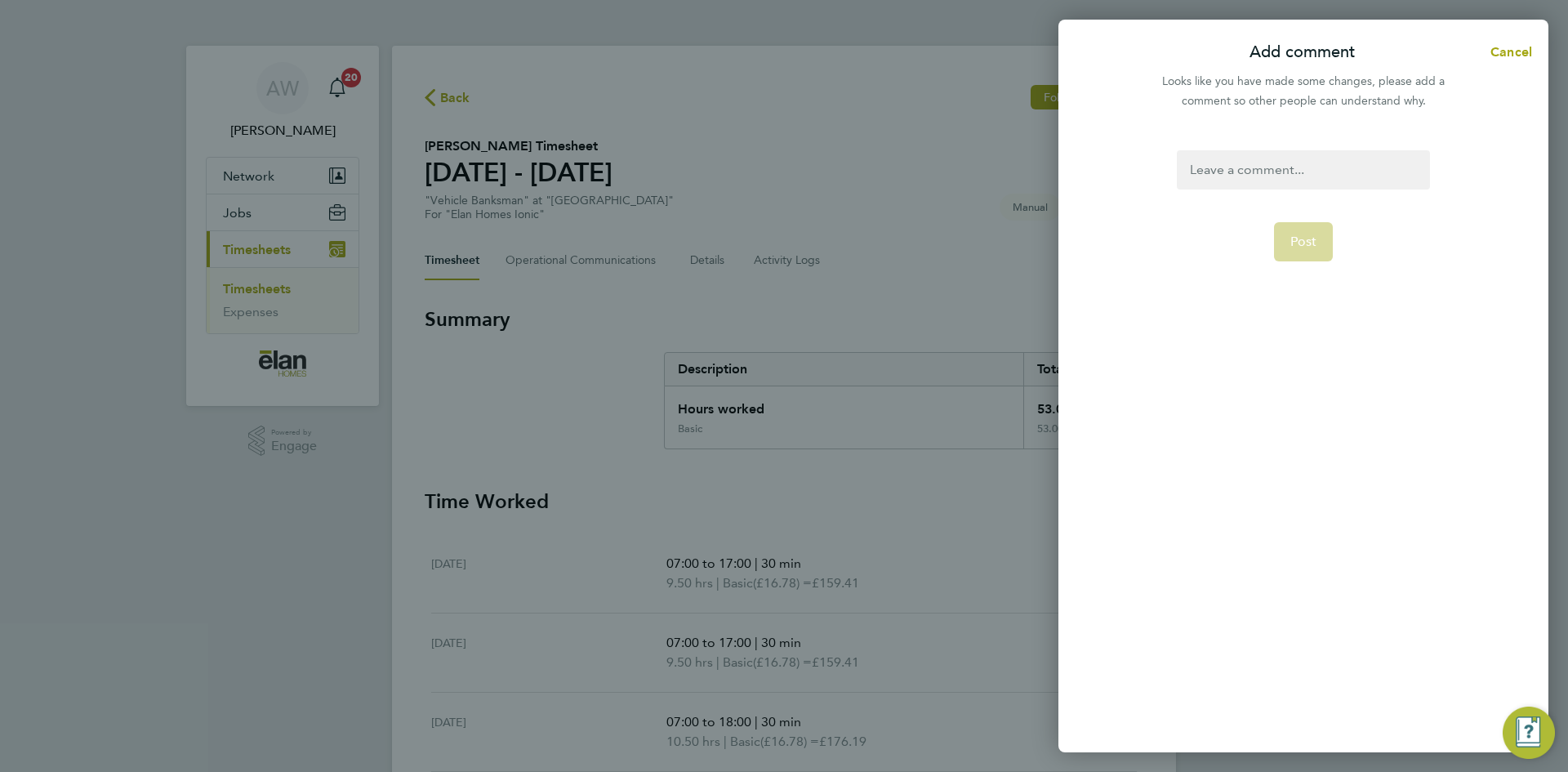
click at [1228, 179] on div at bounding box center [1303, 169] width 252 height 39
paste div
click at [1308, 272] on span "Post" at bounding box center [1304, 280] width 27 height 16
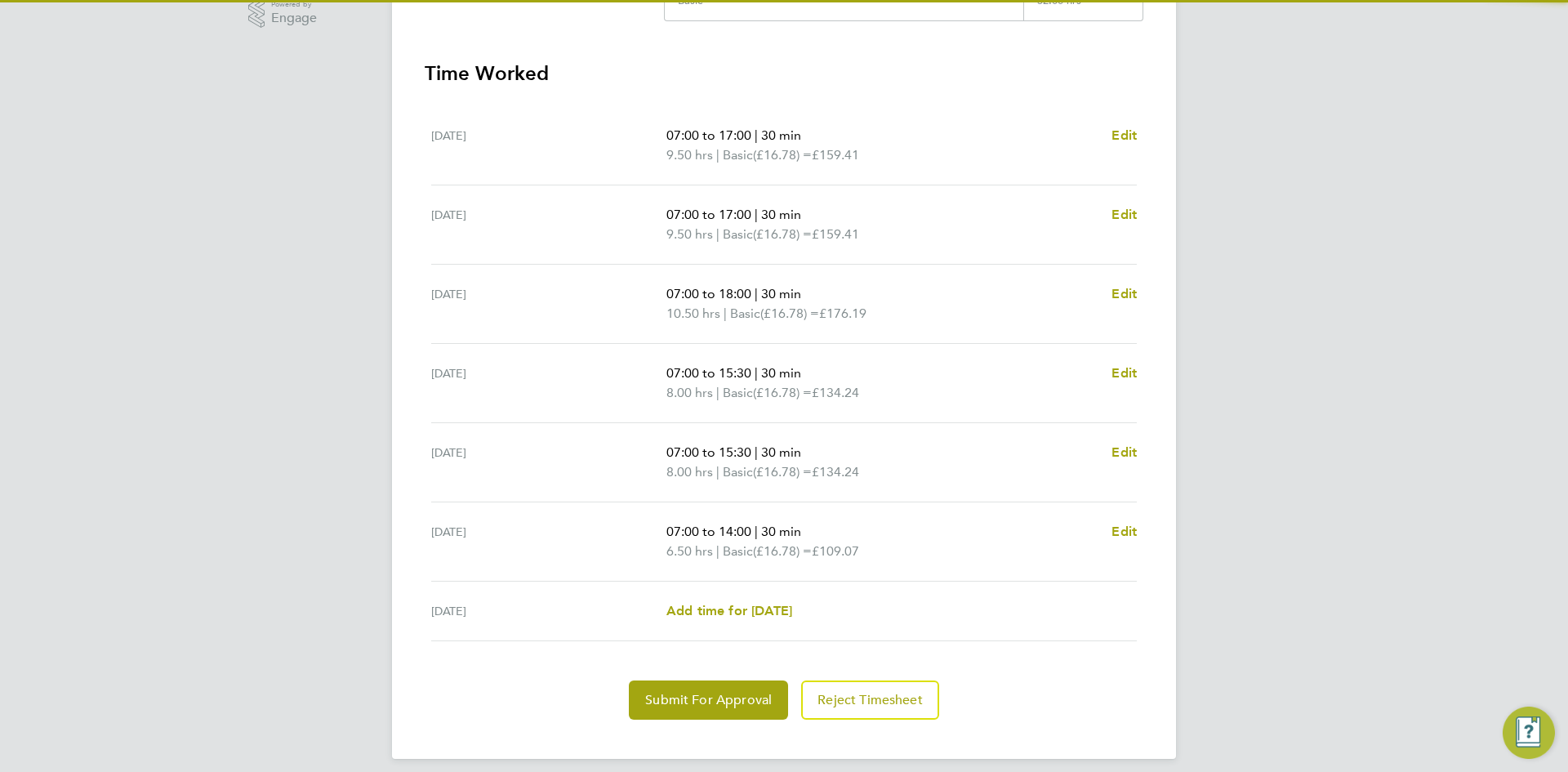
scroll to position [441, 0]
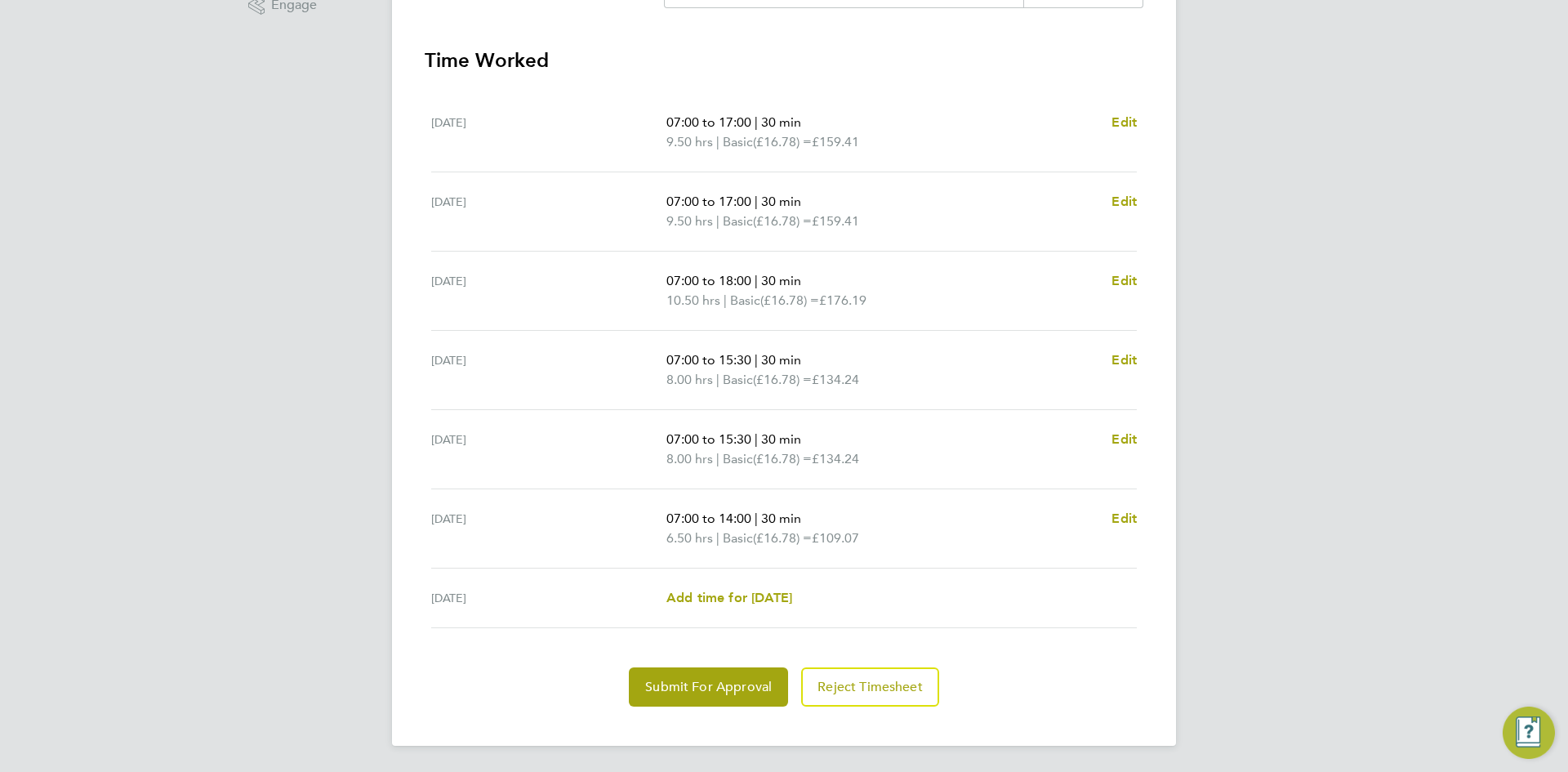
click at [758, 519] on span "|" at bounding box center [756, 518] width 3 height 15
drag, startPoint x: 845, startPoint y: 514, endPoint x: 784, endPoint y: 513, distance: 61.0
click at [787, 513] on p "07:00 to 14:00 | 30 min" at bounding box center [882, 519] width 432 height 19
drag, startPoint x: 639, startPoint y: 510, endPoint x: 603, endPoint y: 507, distance: 36.1
click at [604, 509] on div "[DATE] 07:00 to 14:00 | 30 min 6.50 hrs | Basic (£16.78) = £109.07 Edit" at bounding box center [784, 528] width 706 height 79
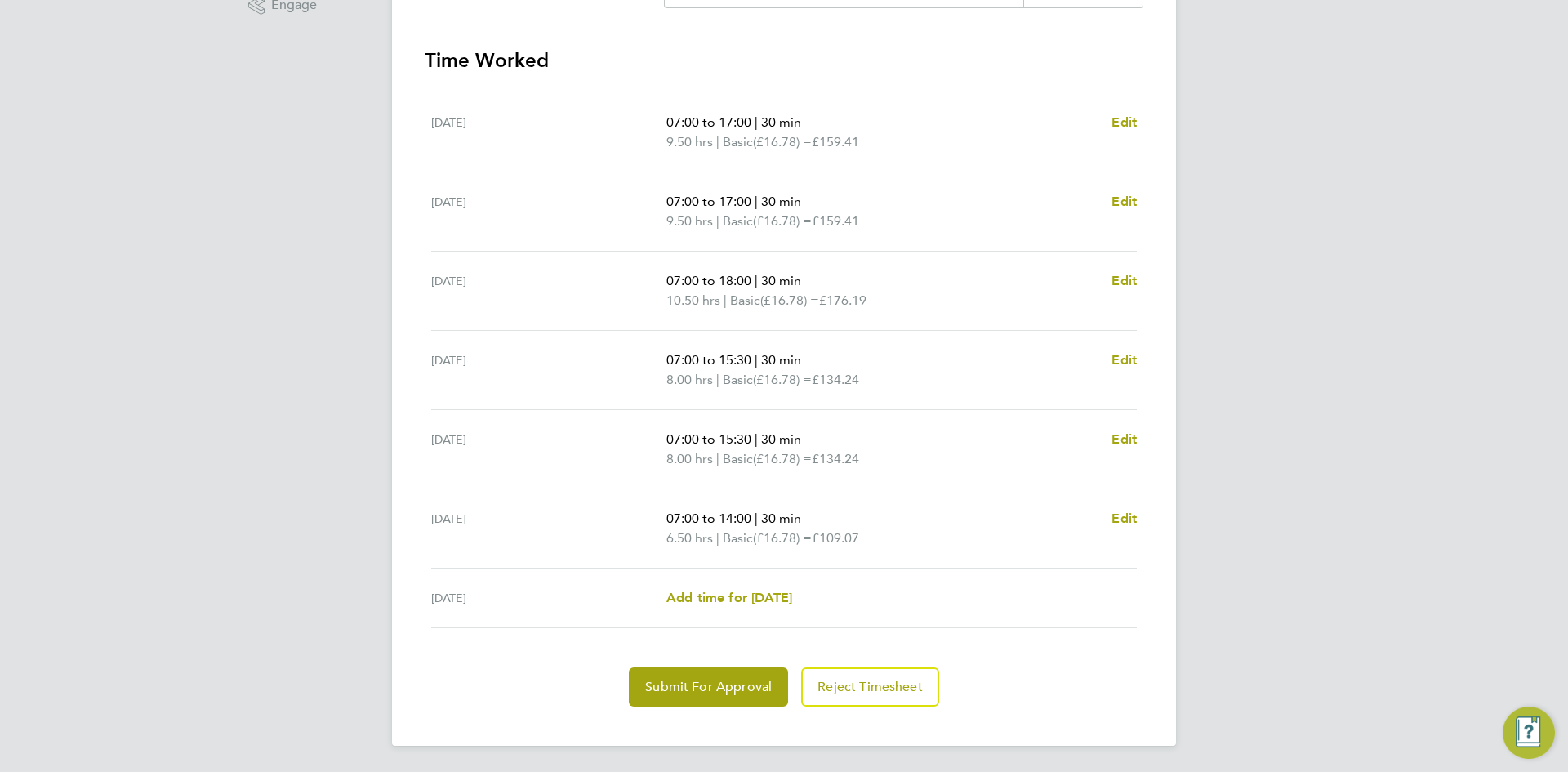
click at [669, 513] on span "07:00 to 14:00" at bounding box center [708, 518] width 85 height 15
click at [702, 694] on span "Submit For Approval" at bounding box center [708, 686] width 127 height 16
click at [731, 691] on span "Approve Timesheet" at bounding box center [708, 686] width 120 height 16
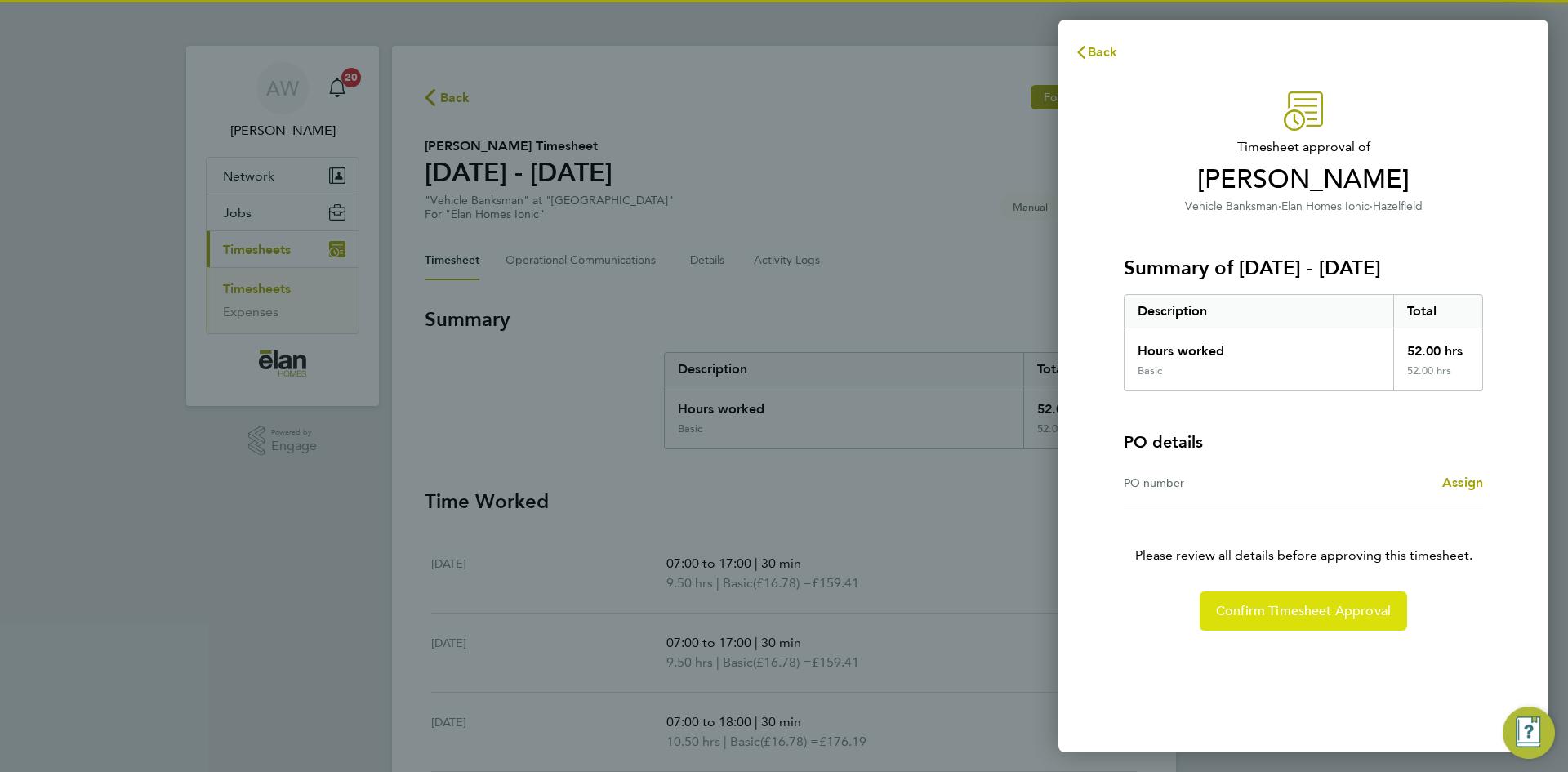
click at [1296, 607] on span "Confirm Timesheet Approval" at bounding box center [1304, 610] width 175 height 16
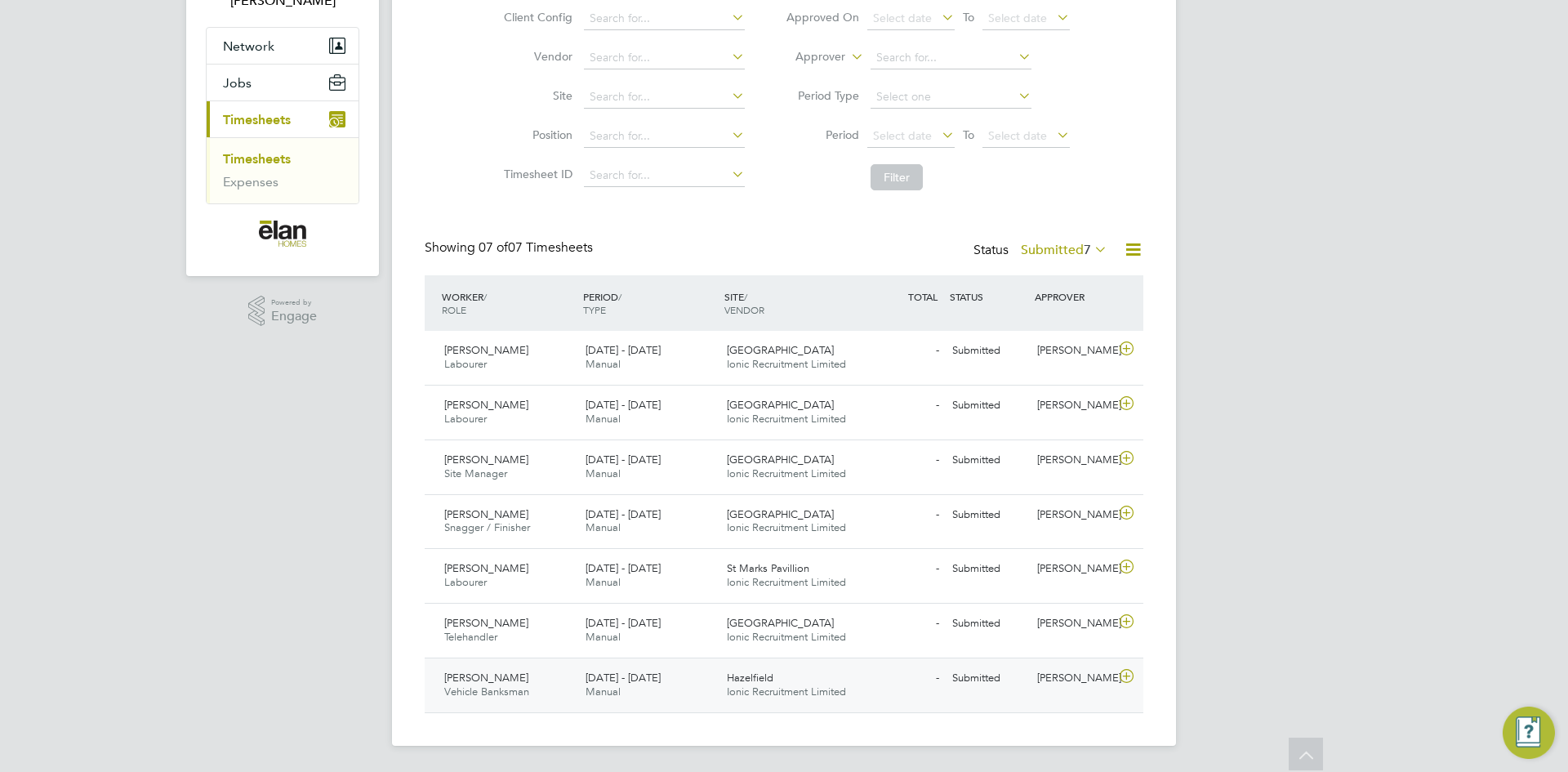
click at [1131, 677] on icon at bounding box center [1126, 677] width 20 height 13
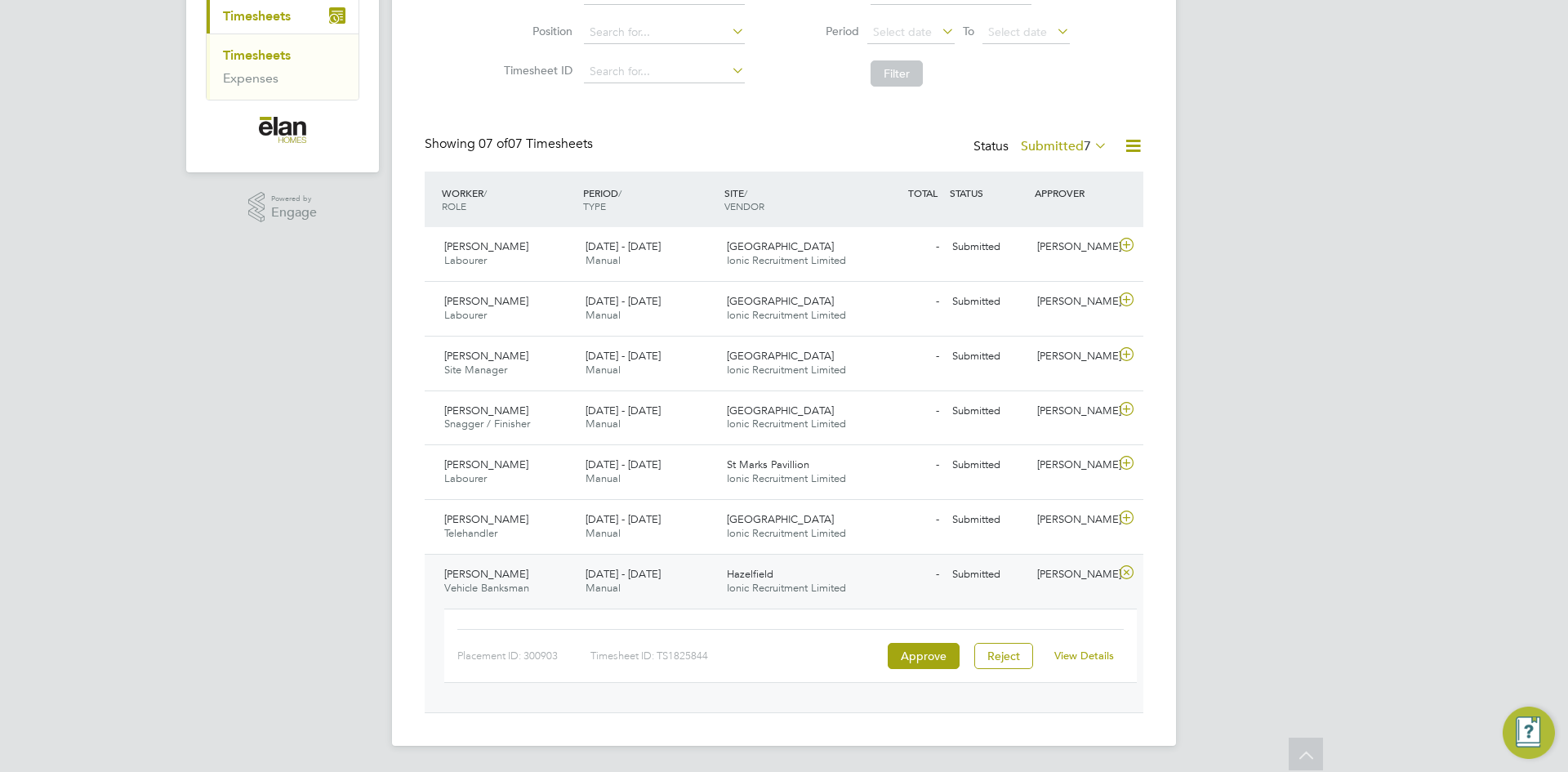
click at [1097, 658] on link "View Details" at bounding box center [1085, 656] width 60 height 13
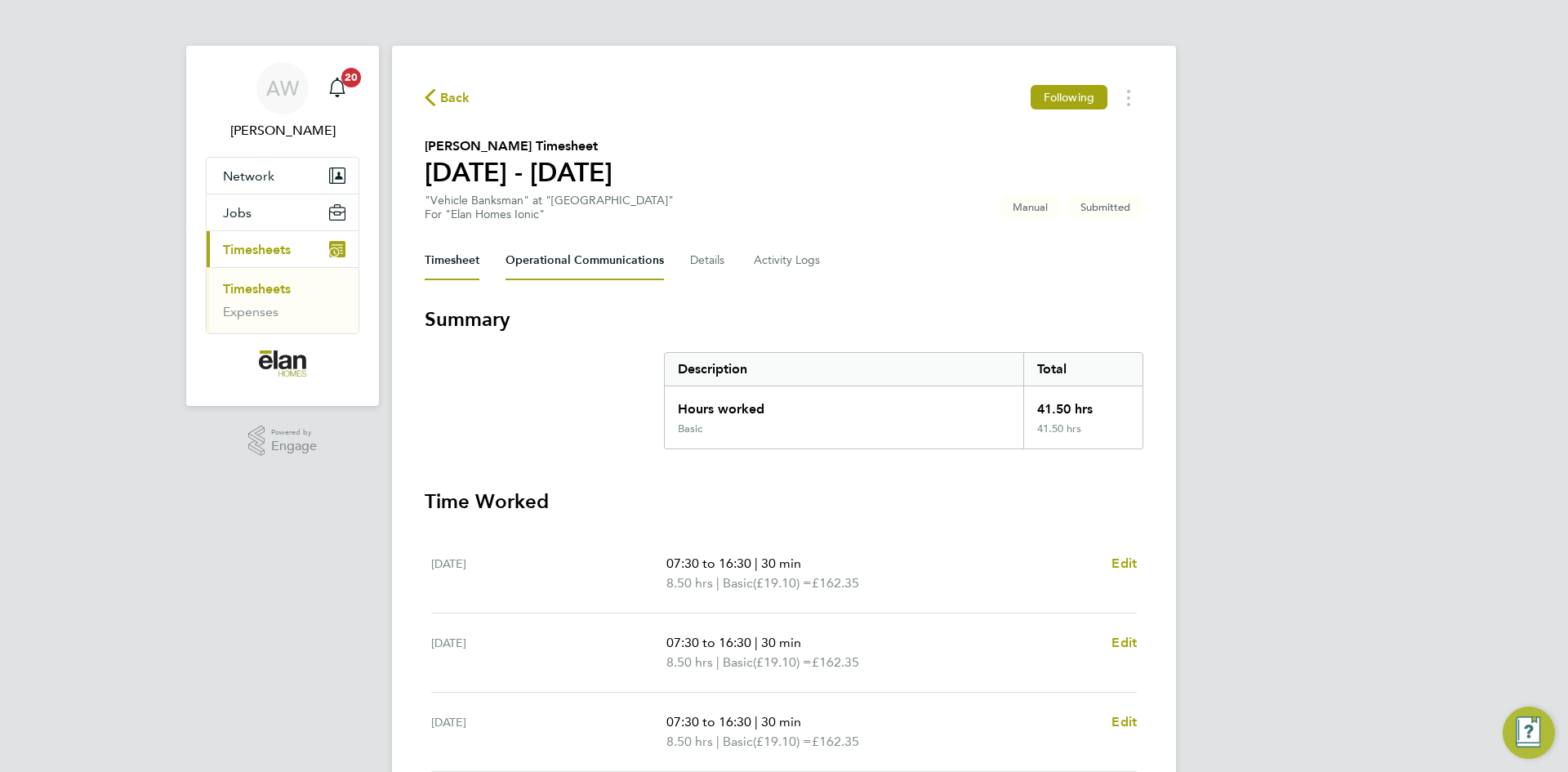
click at [580, 270] on Communications-tab "Operational Communications" at bounding box center [584, 260] width 159 height 39
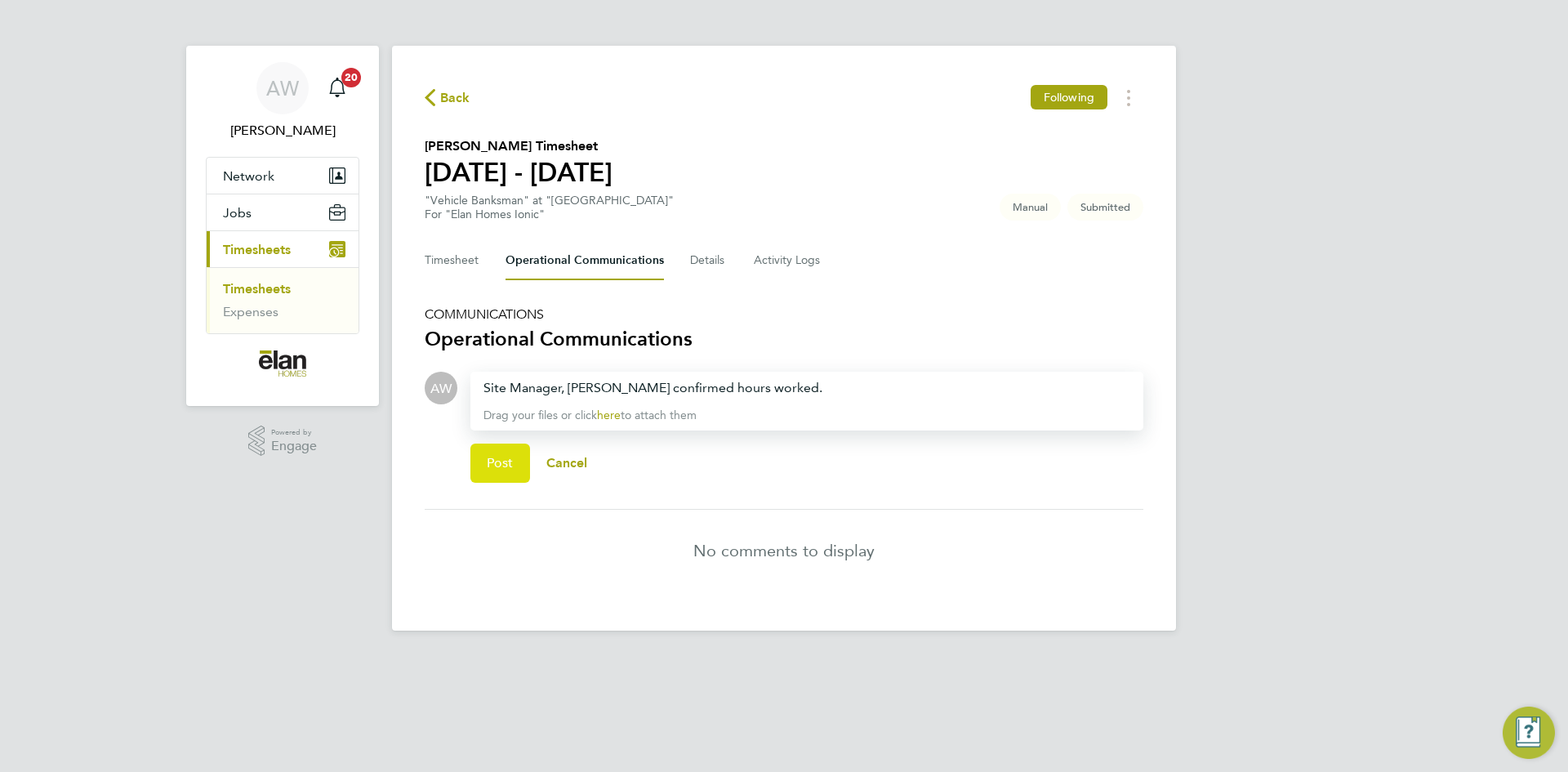
click span "Post"
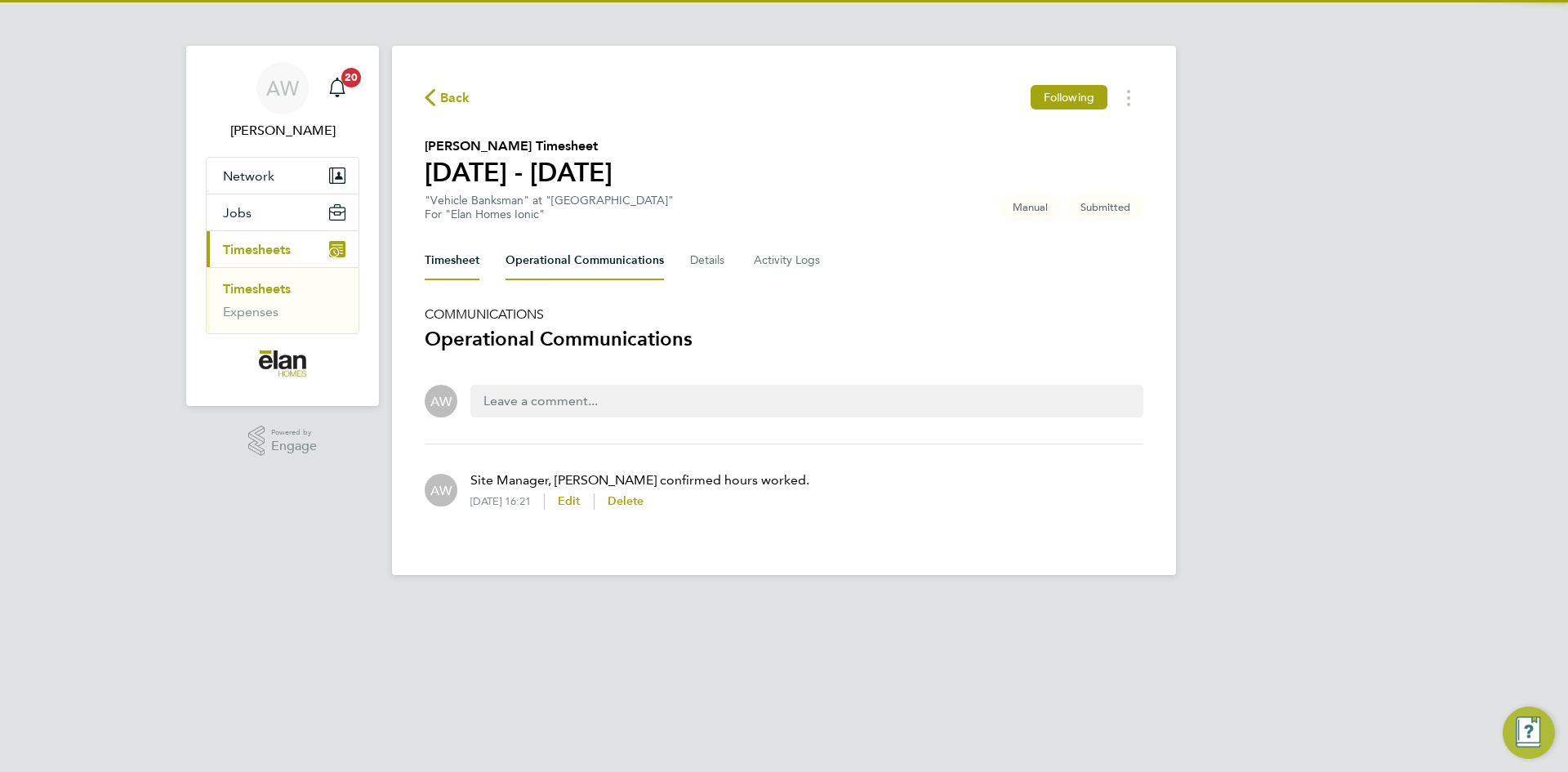
click button "Timesheet"
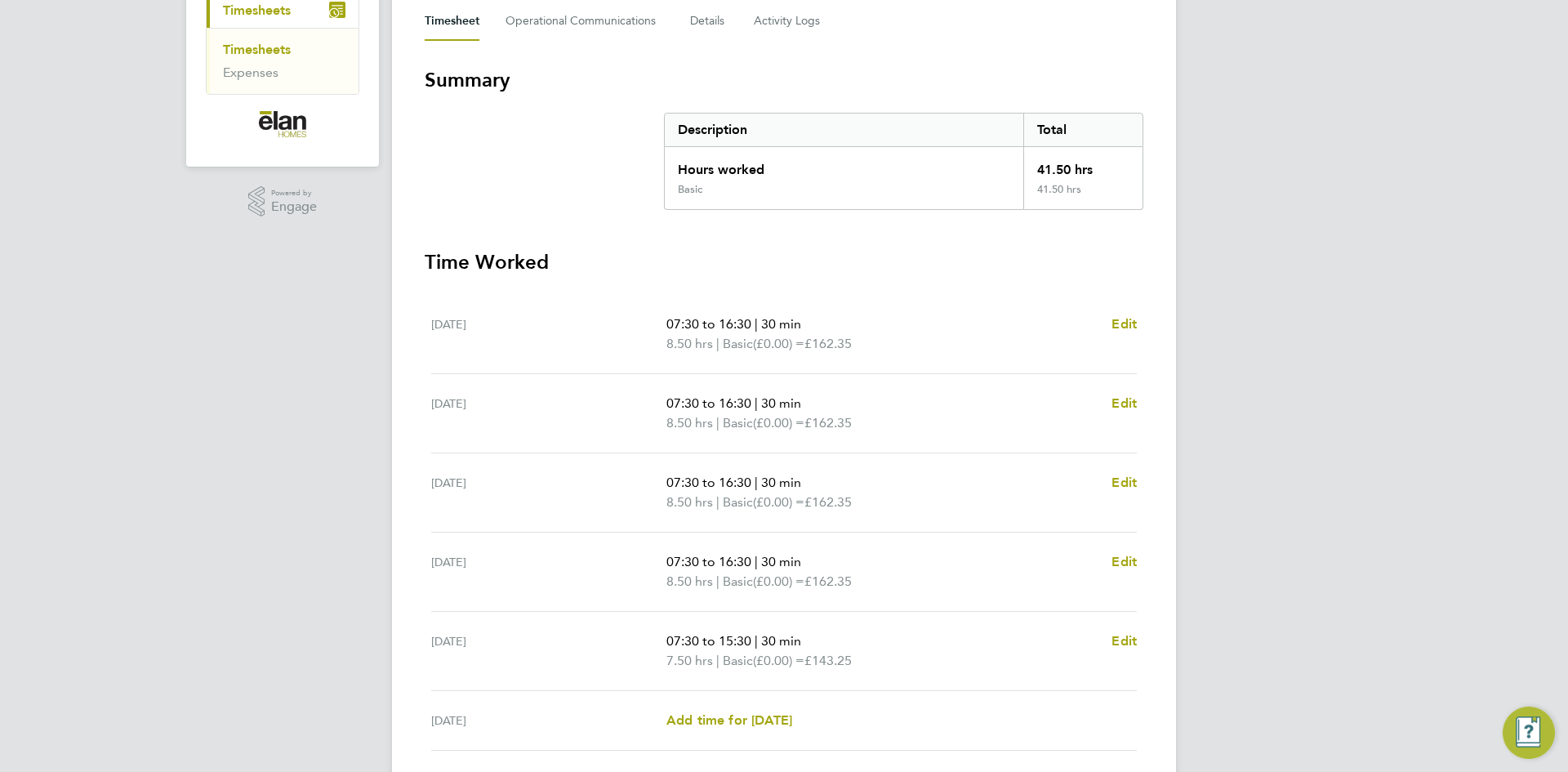
scroll to position [422, 0]
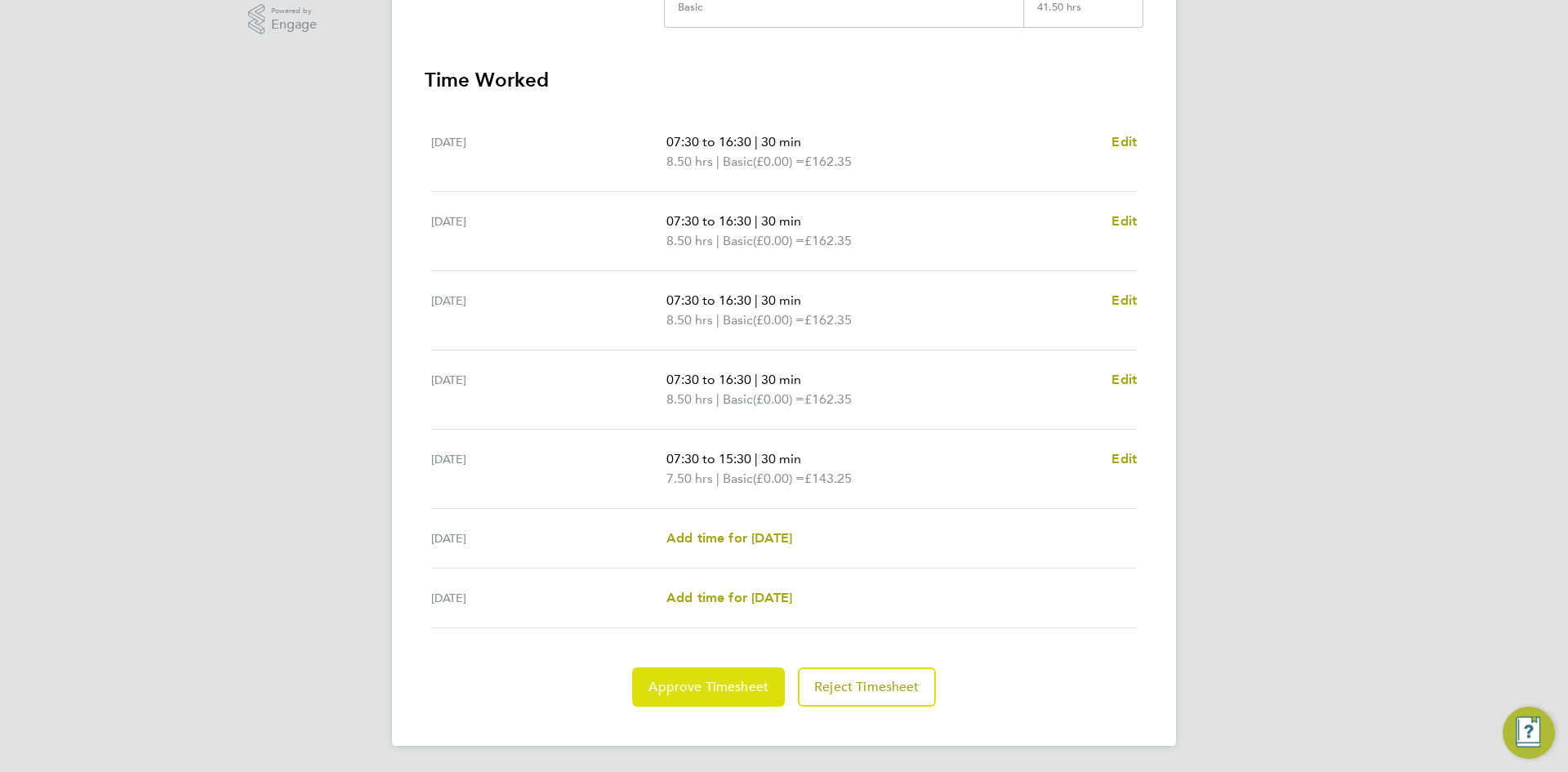
click span "Approve Timesheet"
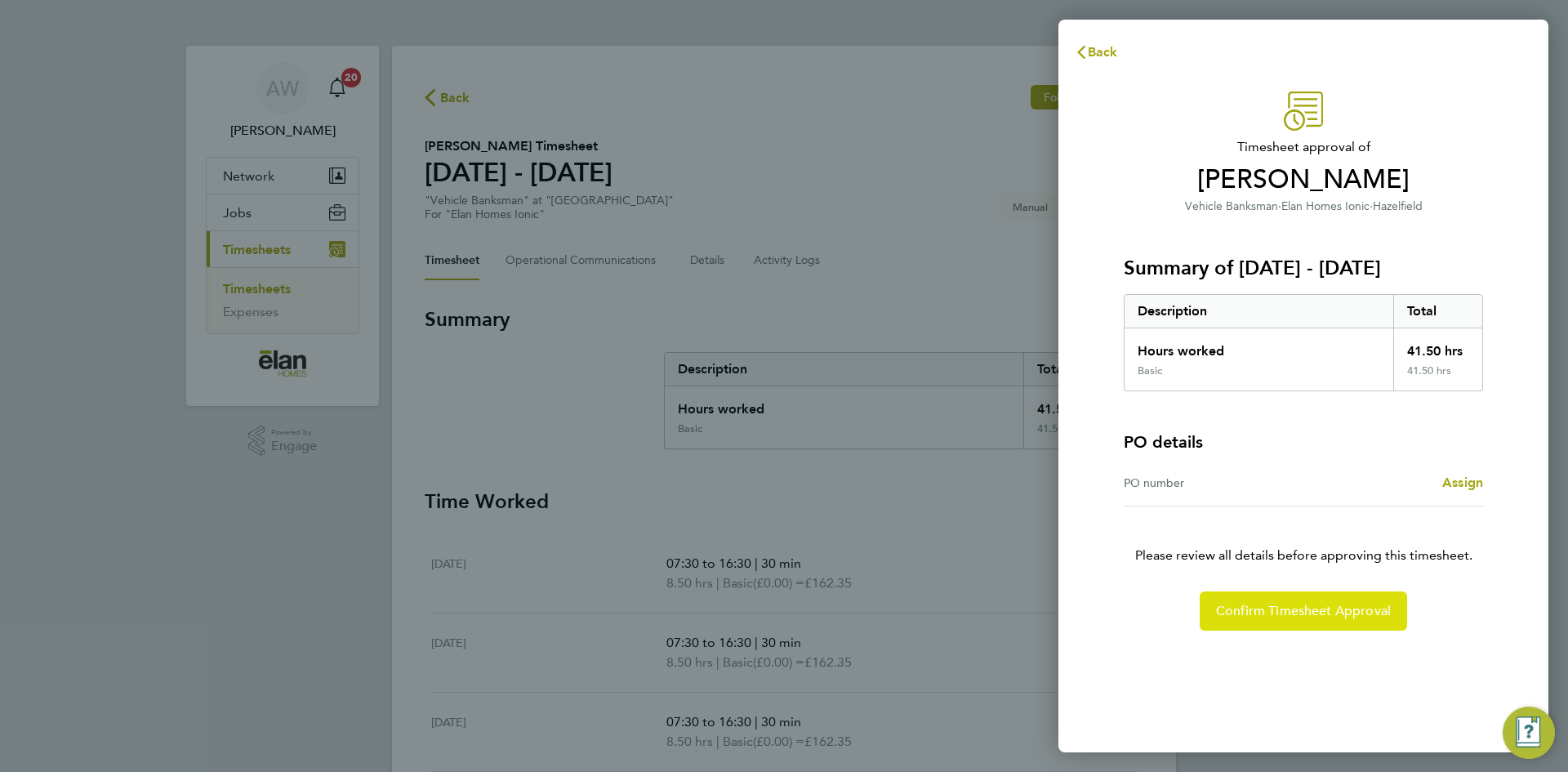
click span "Confirm Timesheet Approval"
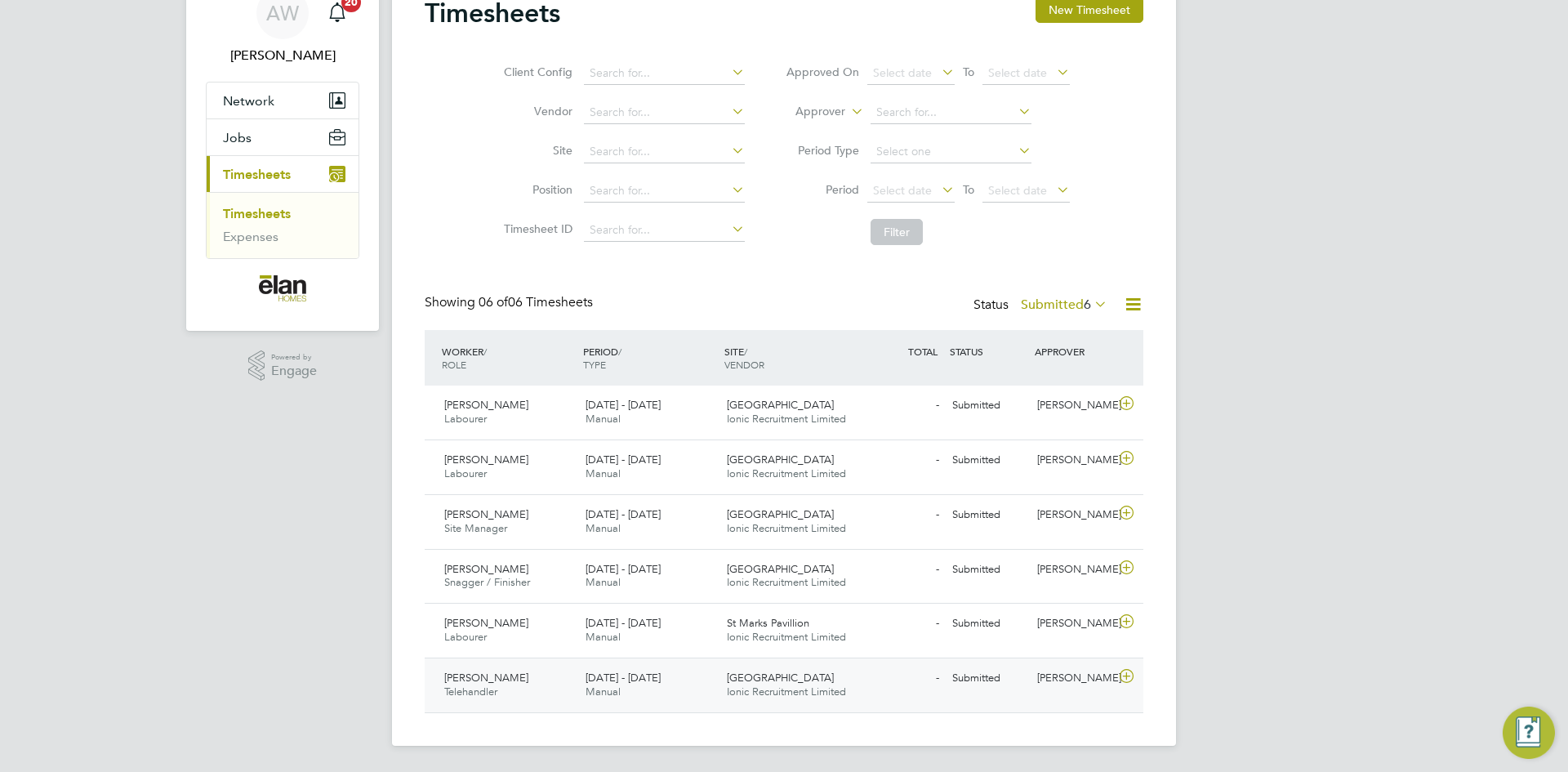
click at [1130, 677] on icon at bounding box center [1126, 677] width 20 height 13
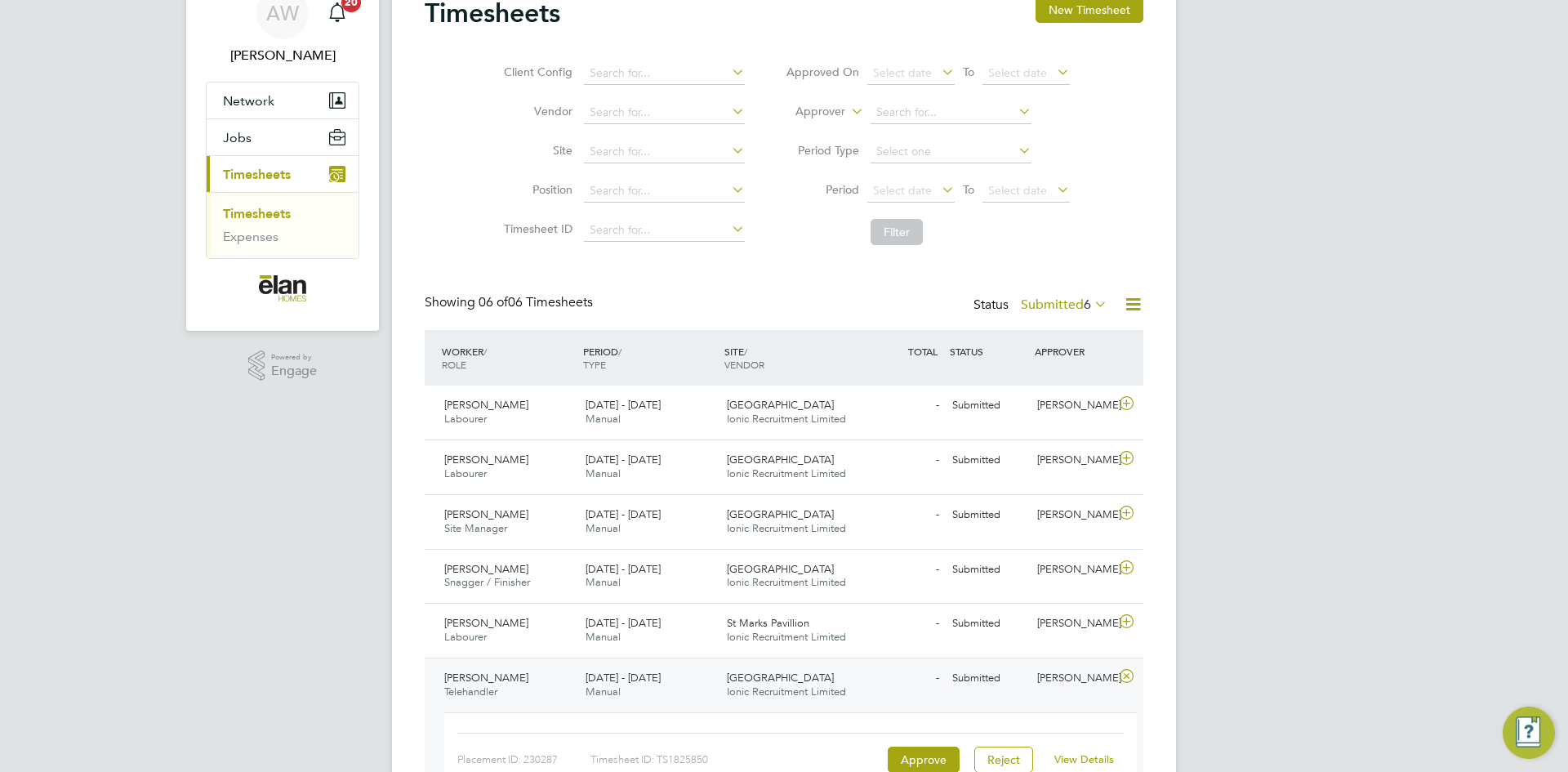
click at [1077, 767] on div "View Details" at bounding box center [1084, 759] width 80 height 26
click at [1076, 760] on link "View Details" at bounding box center [1085, 759] width 60 height 13
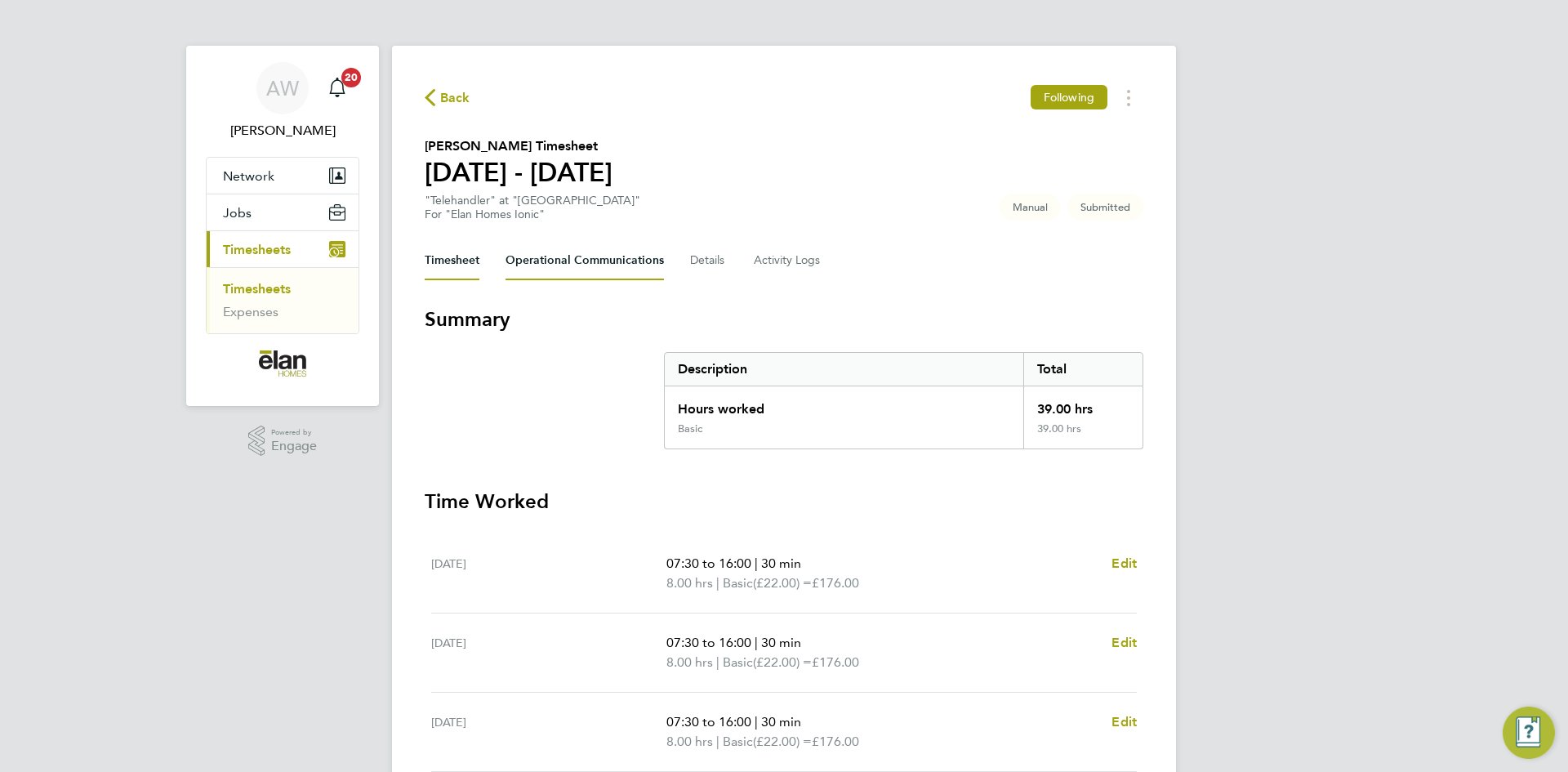
click at [552, 272] on Communications-tab "Operational Communications" at bounding box center [584, 260] width 159 height 39
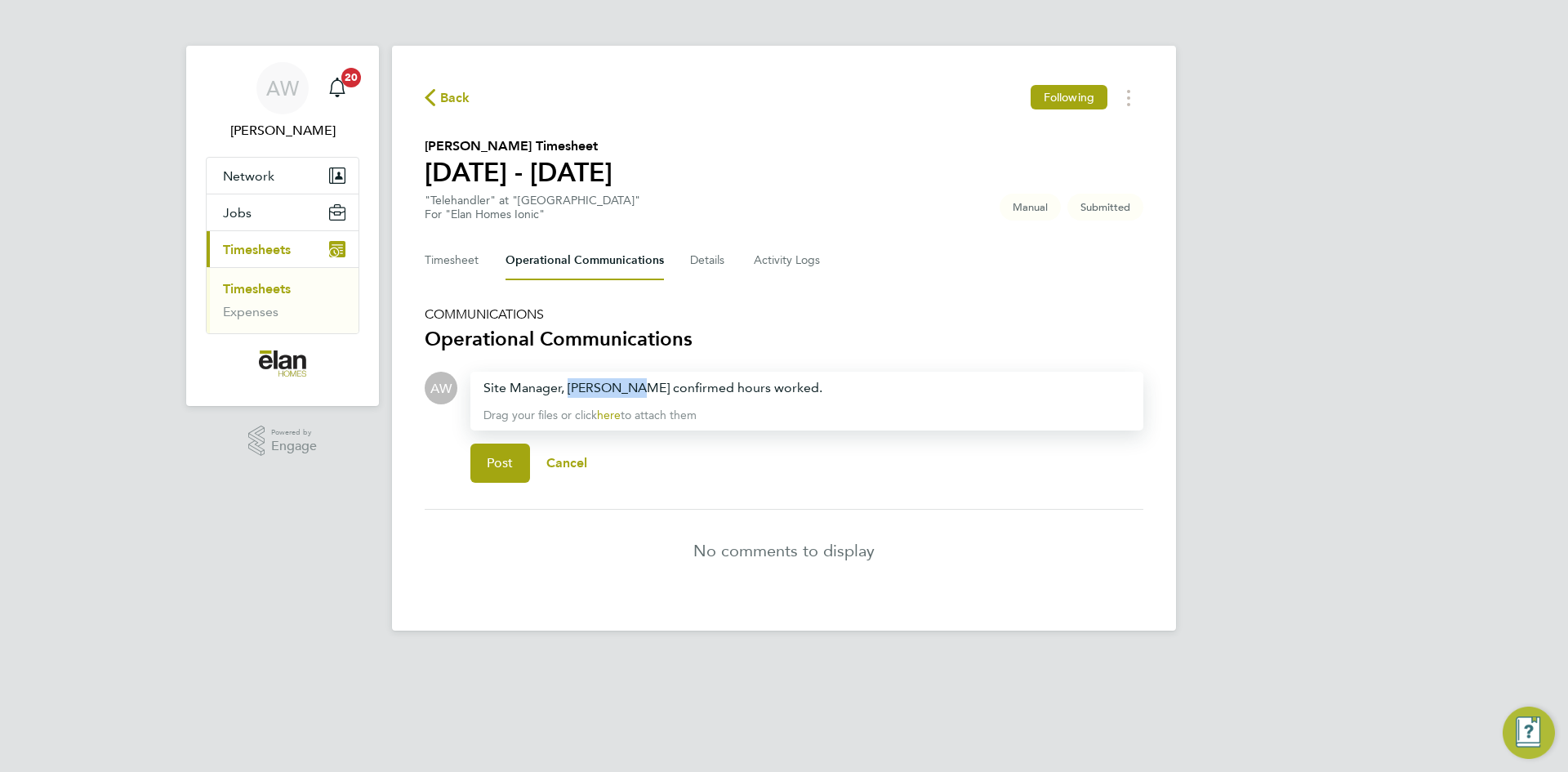
drag, startPoint x: 638, startPoint y: 388, endPoint x: 570, endPoint y: 380, distance: 68.5
click at [569, 379] on div "Site Manager, [PERSON_NAME] confirmed hours worked." at bounding box center [807, 388] width 647 height 19
drag, startPoint x: 885, startPoint y: 391, endPoint x: 193, endPoint y: 347, distance: 693.4
click at [195, 348] on div "AW Alex Williams Notifications 20 Applications: Network Sites Jobs Placements C…" at bounding box center [784, 328] width 1568 height 656
copy div "Site Manager, Mark Barlow confirmed hours worked."
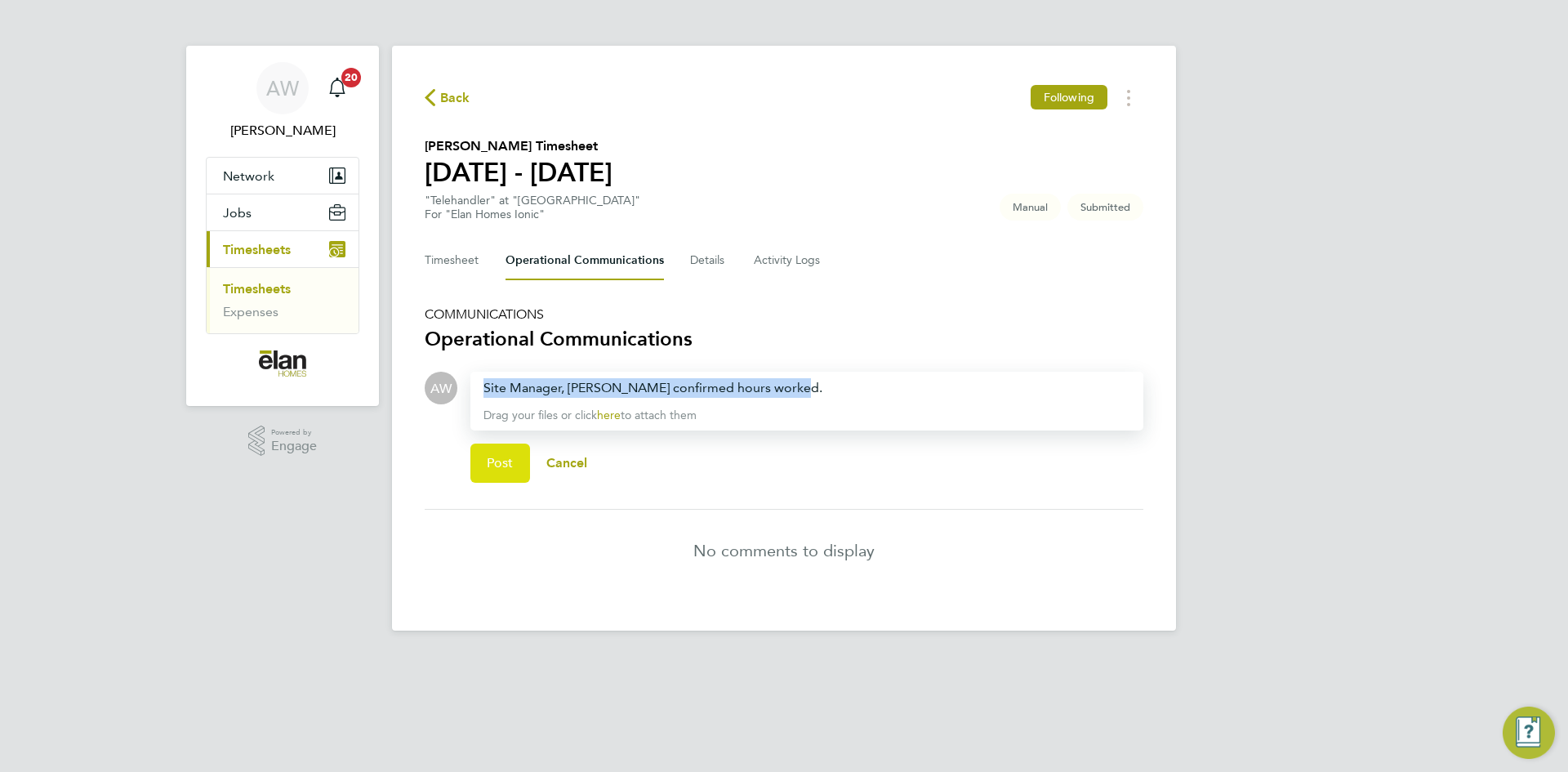
click at [499, 464] on span "Post" at bounding box center [501, 463] width 27 height 16
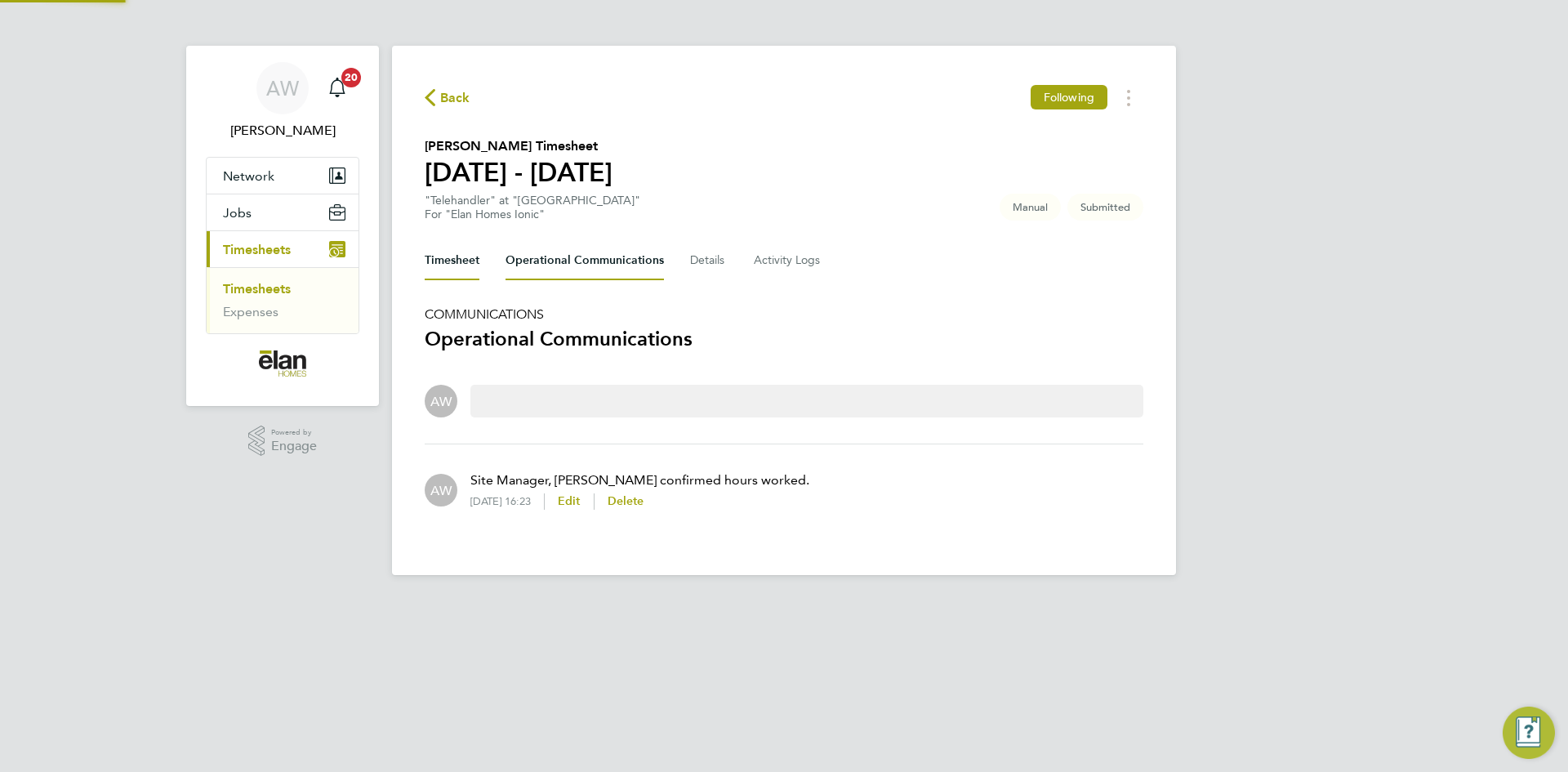
click at [470, 258] on button "Timesheet" at bounding box center [451, 260] width 55 height 39
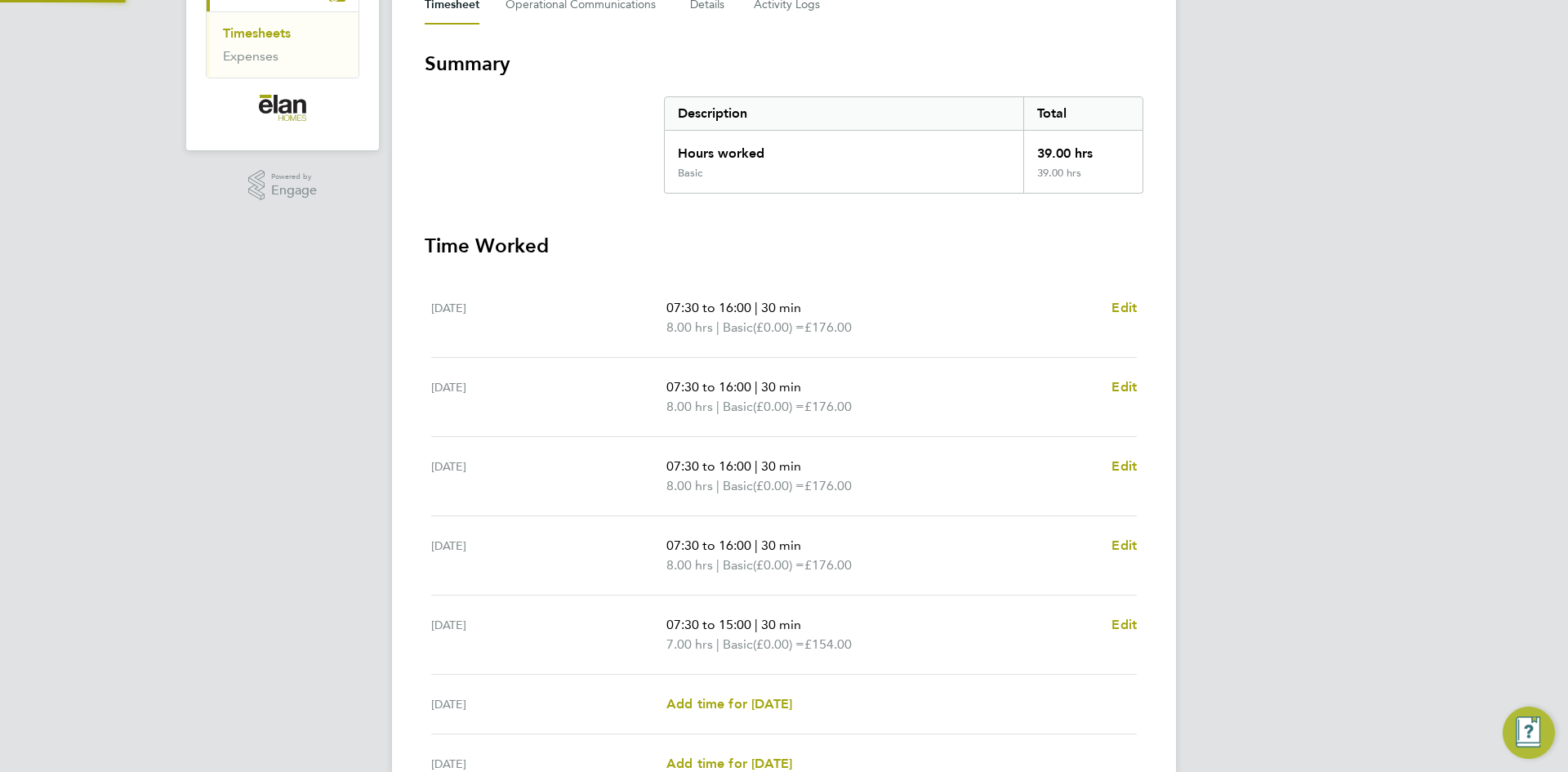
scroll to position [422, 0]
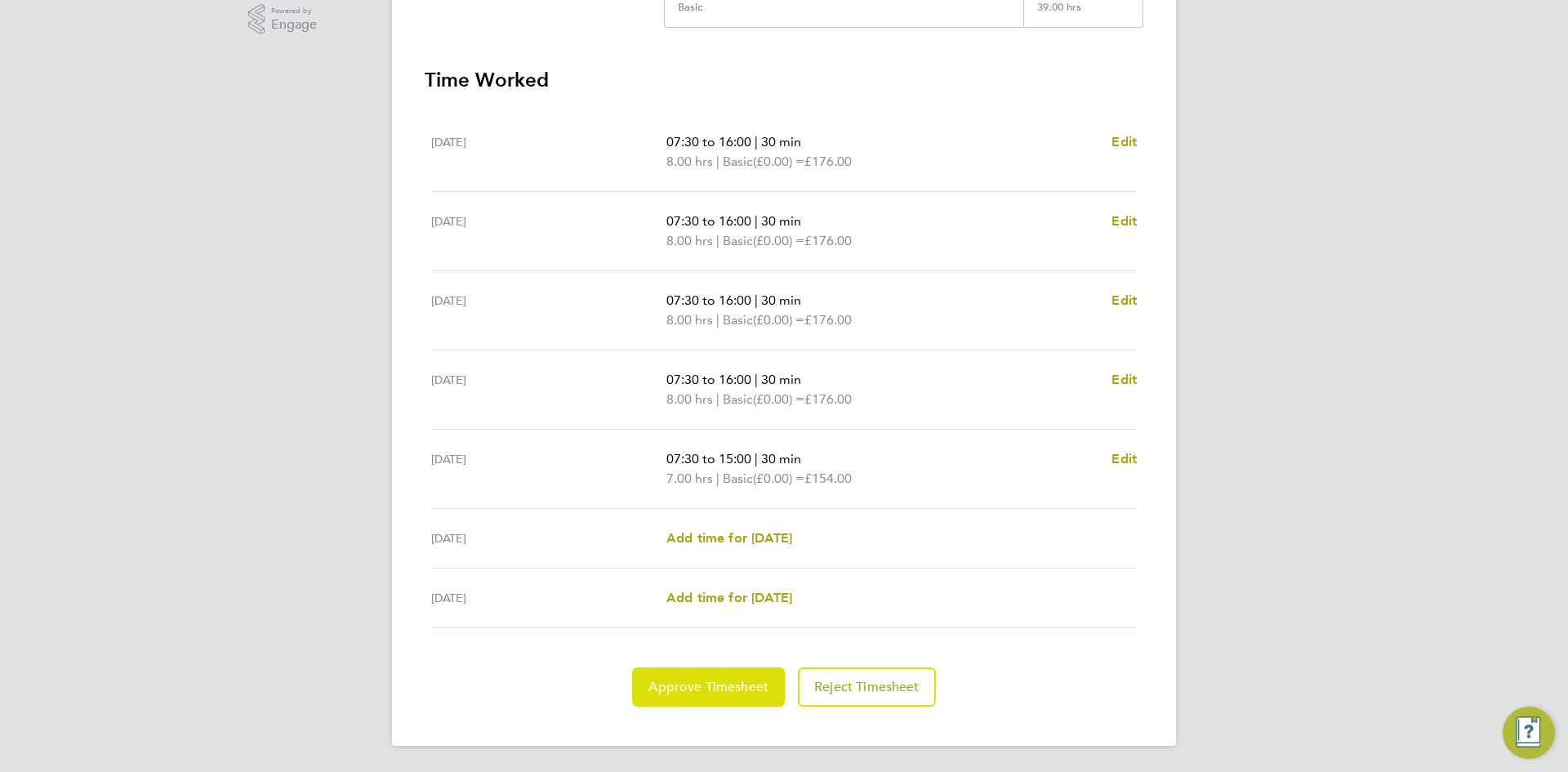
click at [693, 683] on span "Approve Timesheet" at bounding box center [708, 686] width 120 height 16
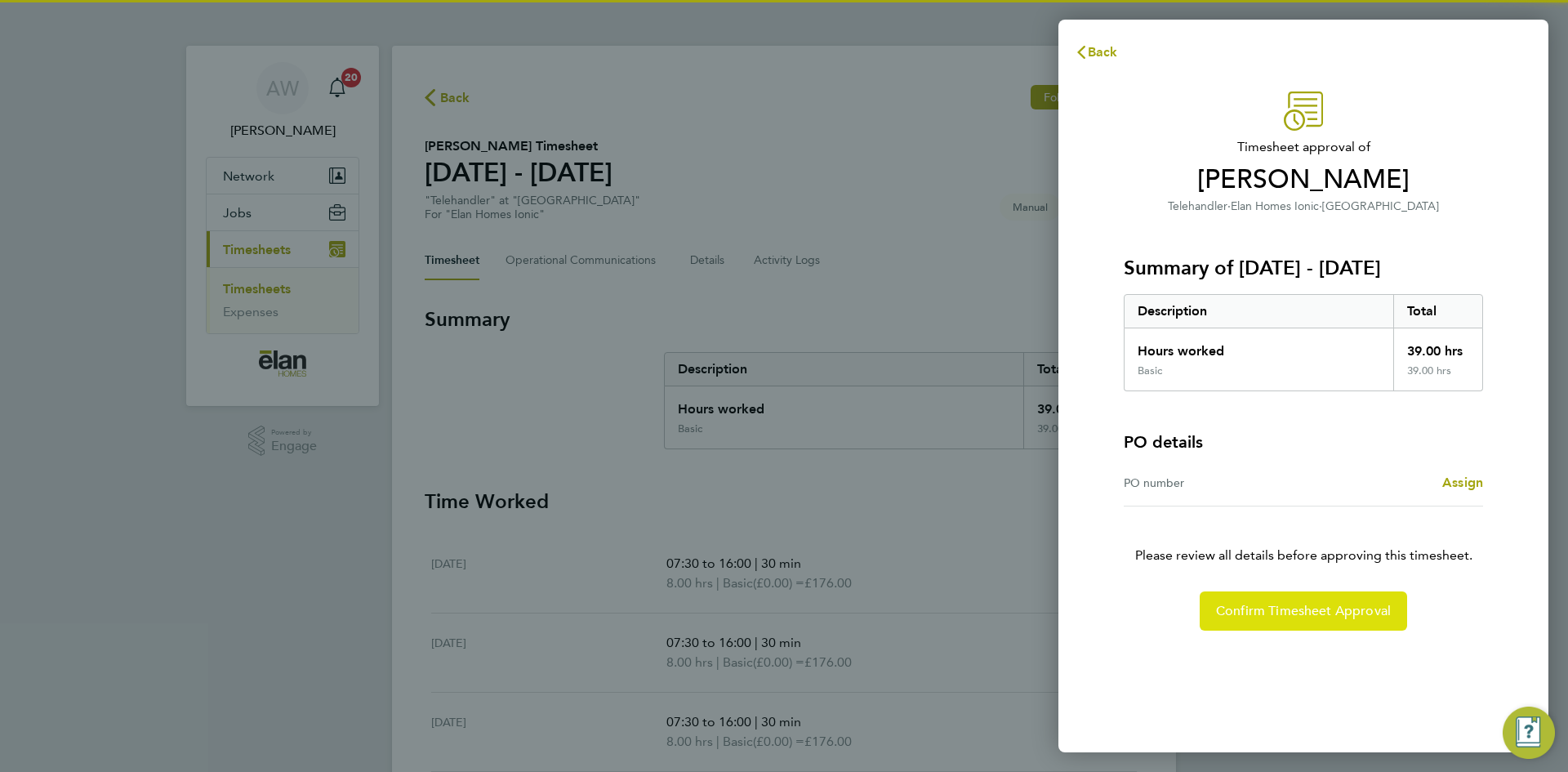
click at [1287, 605] on span "Confirm Timesheet Approval" at bounding box center [1304, 610] width 175 height 16
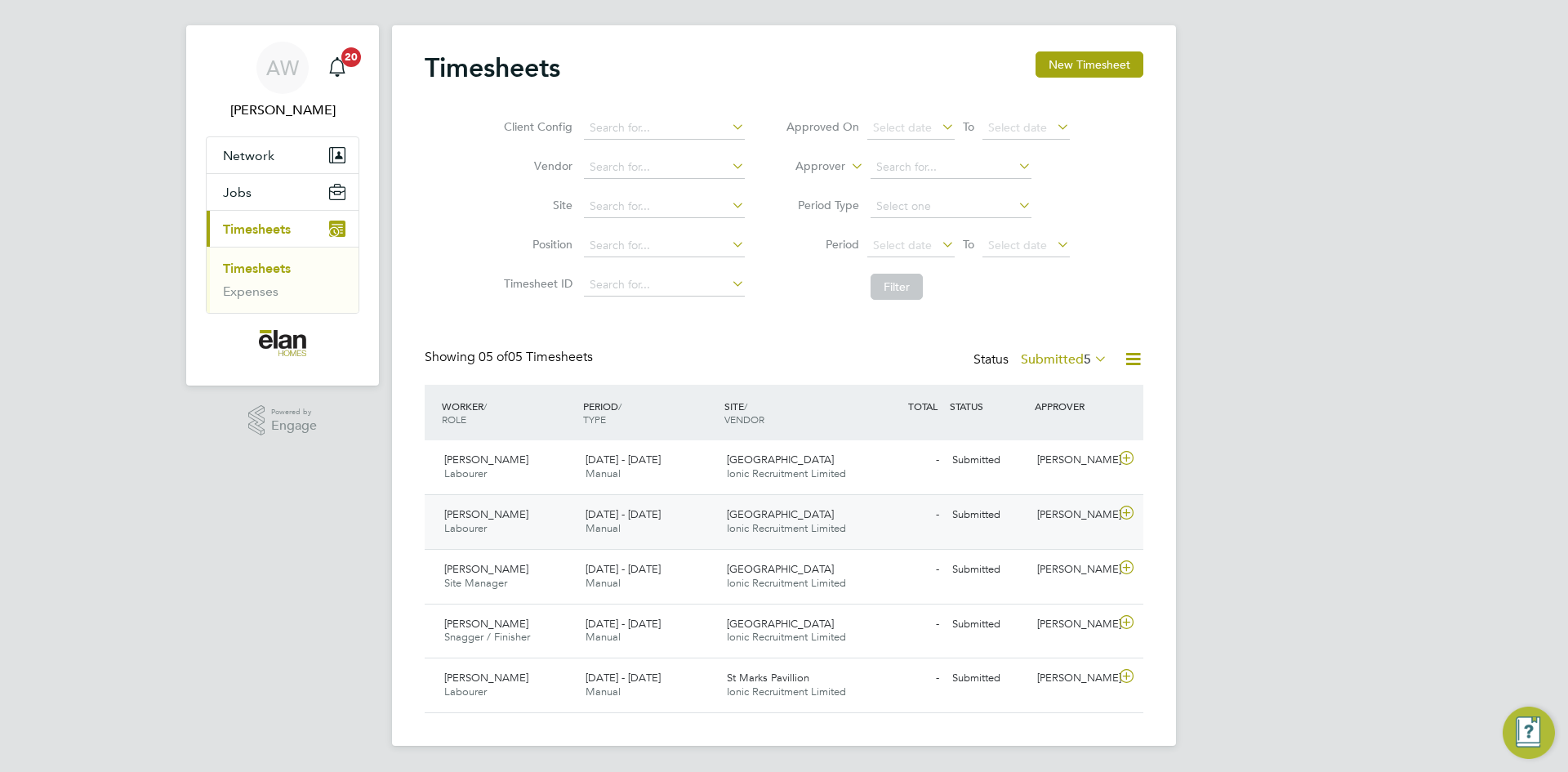
click at [1122, 513] on icon at bounding box center [1126, 513] width 20 height 13
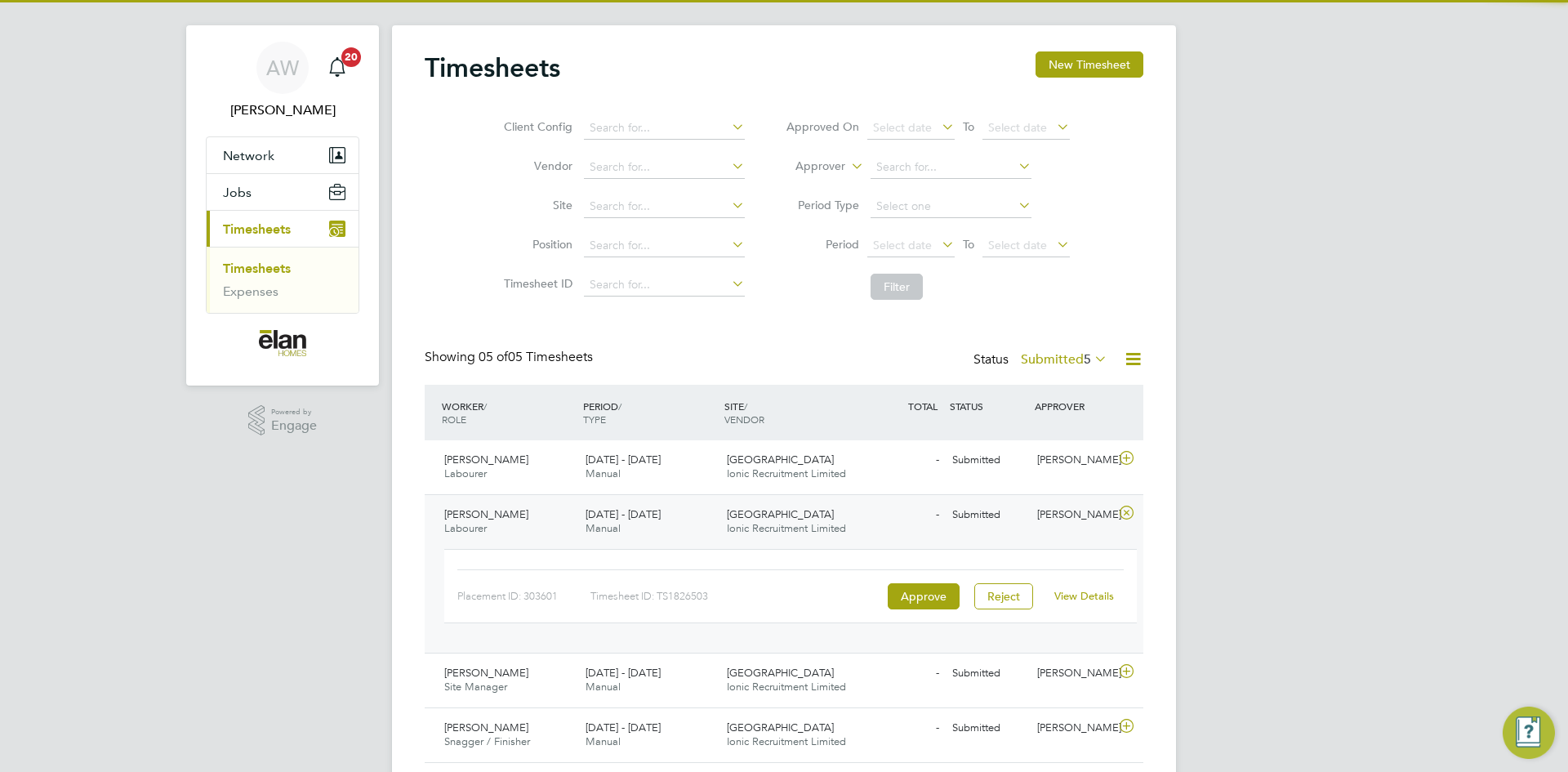
click at [1068, 595] on link "View Details" at bounding box center [1085, 596] width 60 height 13
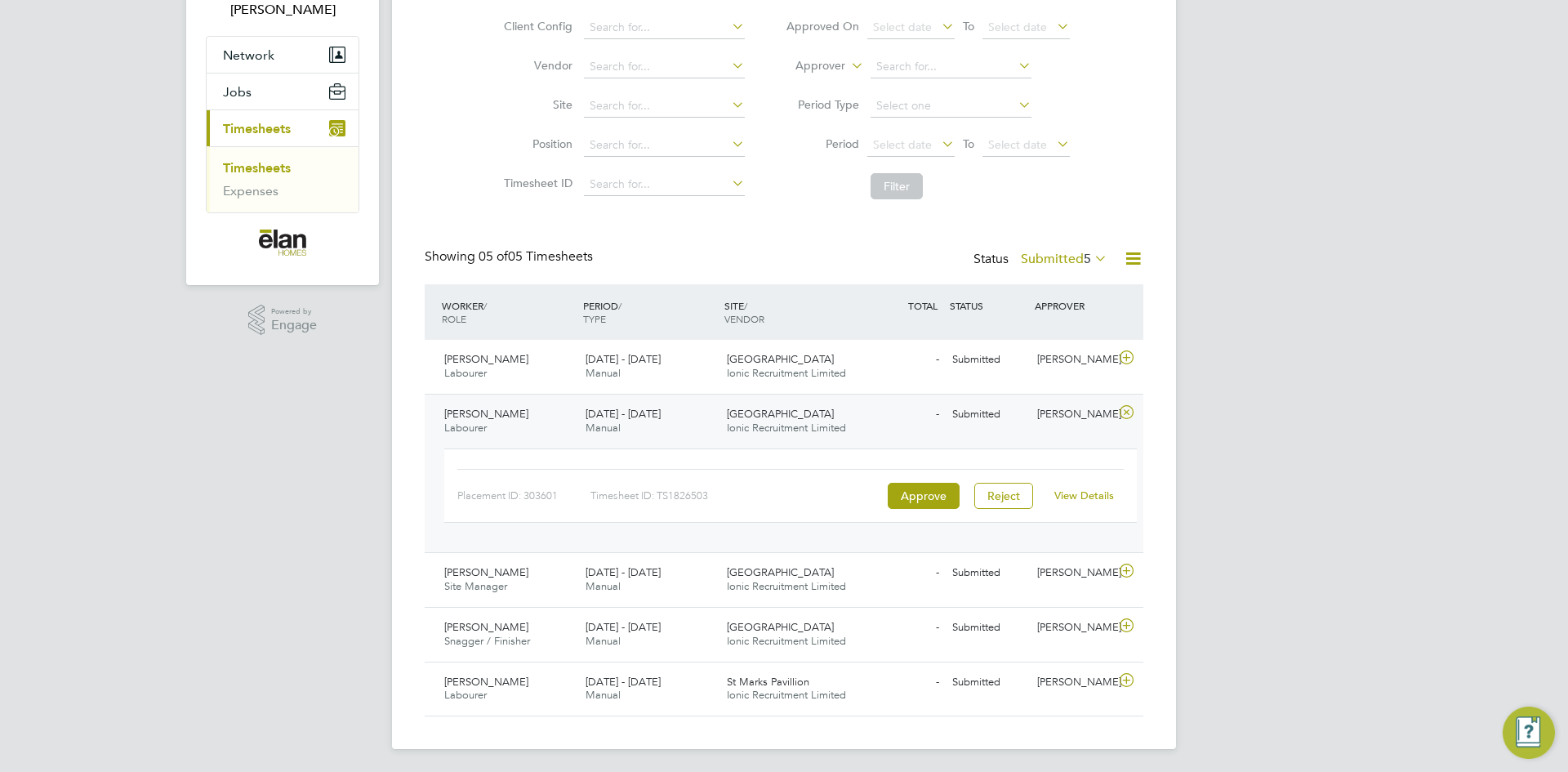
scroll to position [124, 0]
click at [1125, 584] on div "[PERSON_NAME] Site Manager [DATE] - [DATE] [DATE] - [DATE] Manual [GEOGRAPHIC_D…" at bounding box center [784, 576] width 719 height 55
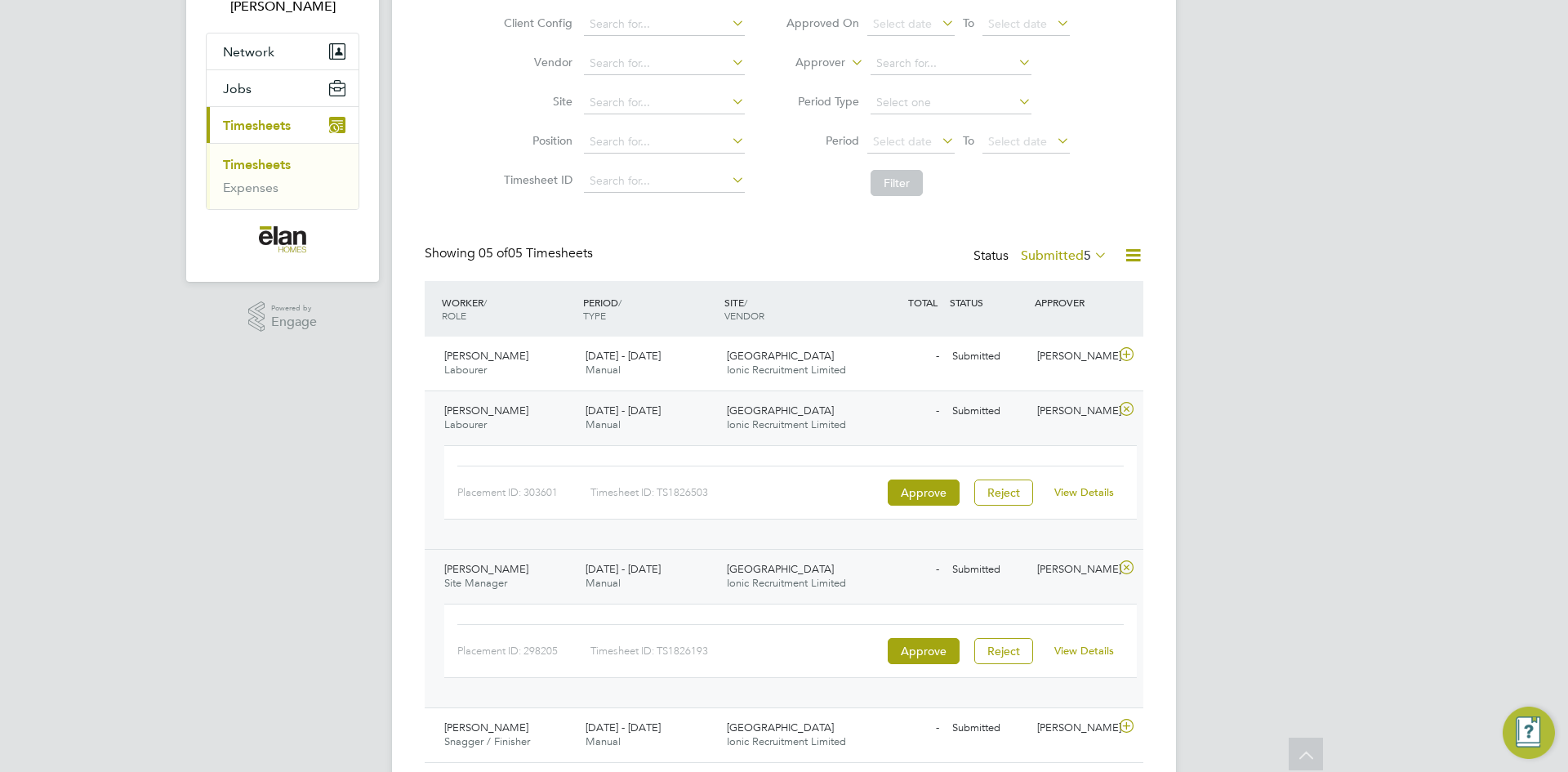
click at [1074, 652] on link "View Details" at bounding box center [1085, 651] width 60 height 13
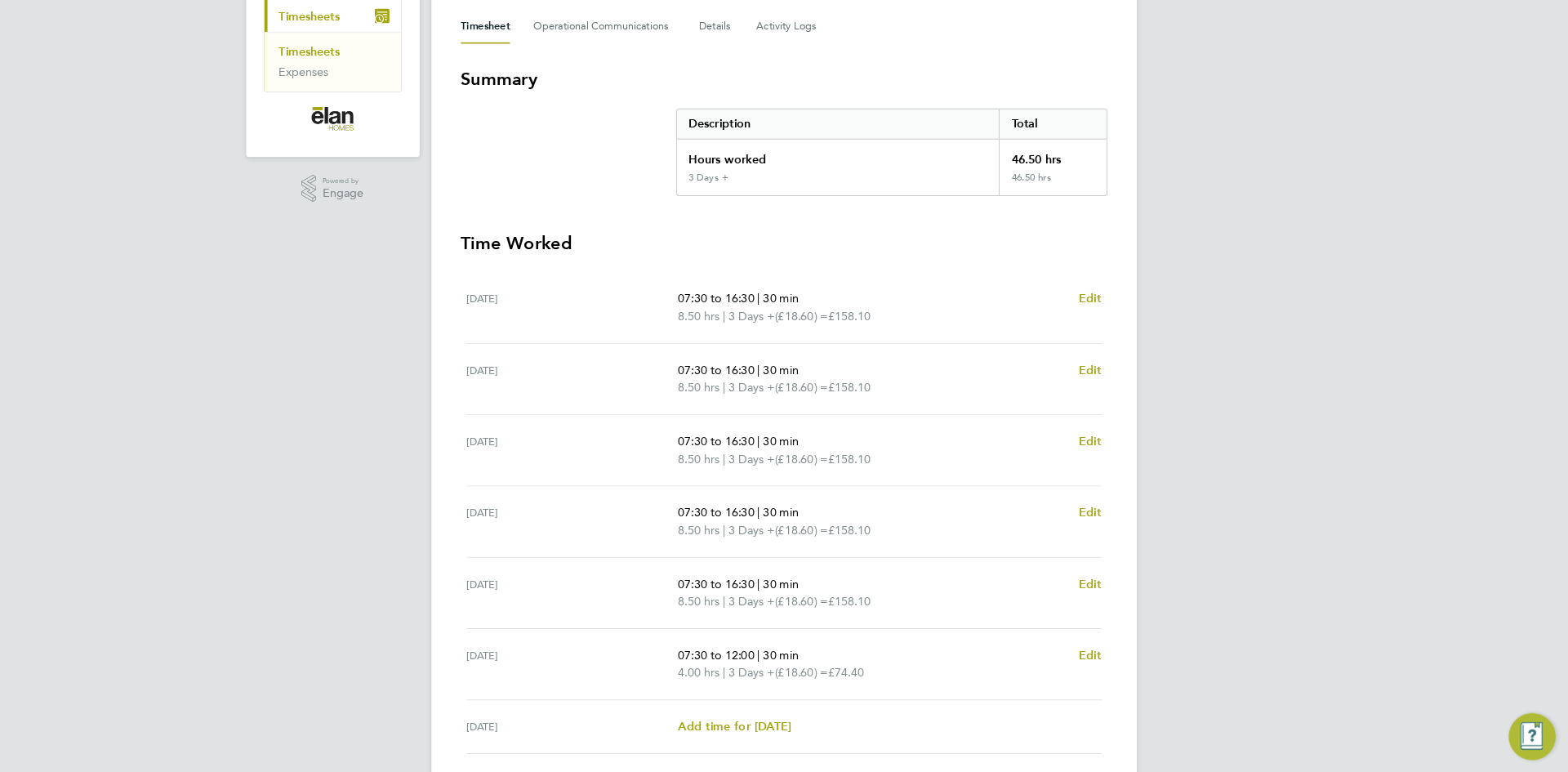
scroll to position [231, 0]
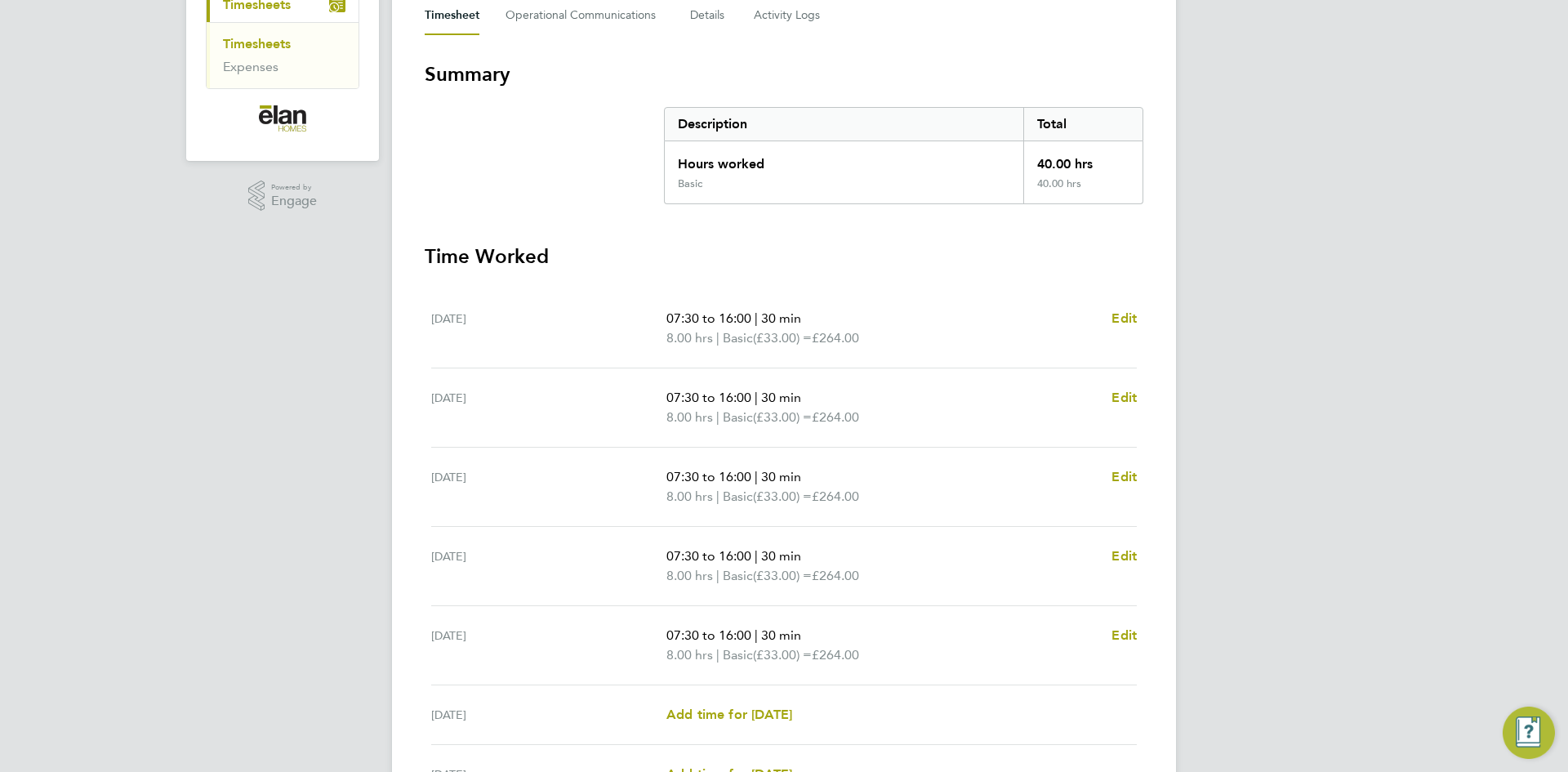
scroll to position [326, 0]
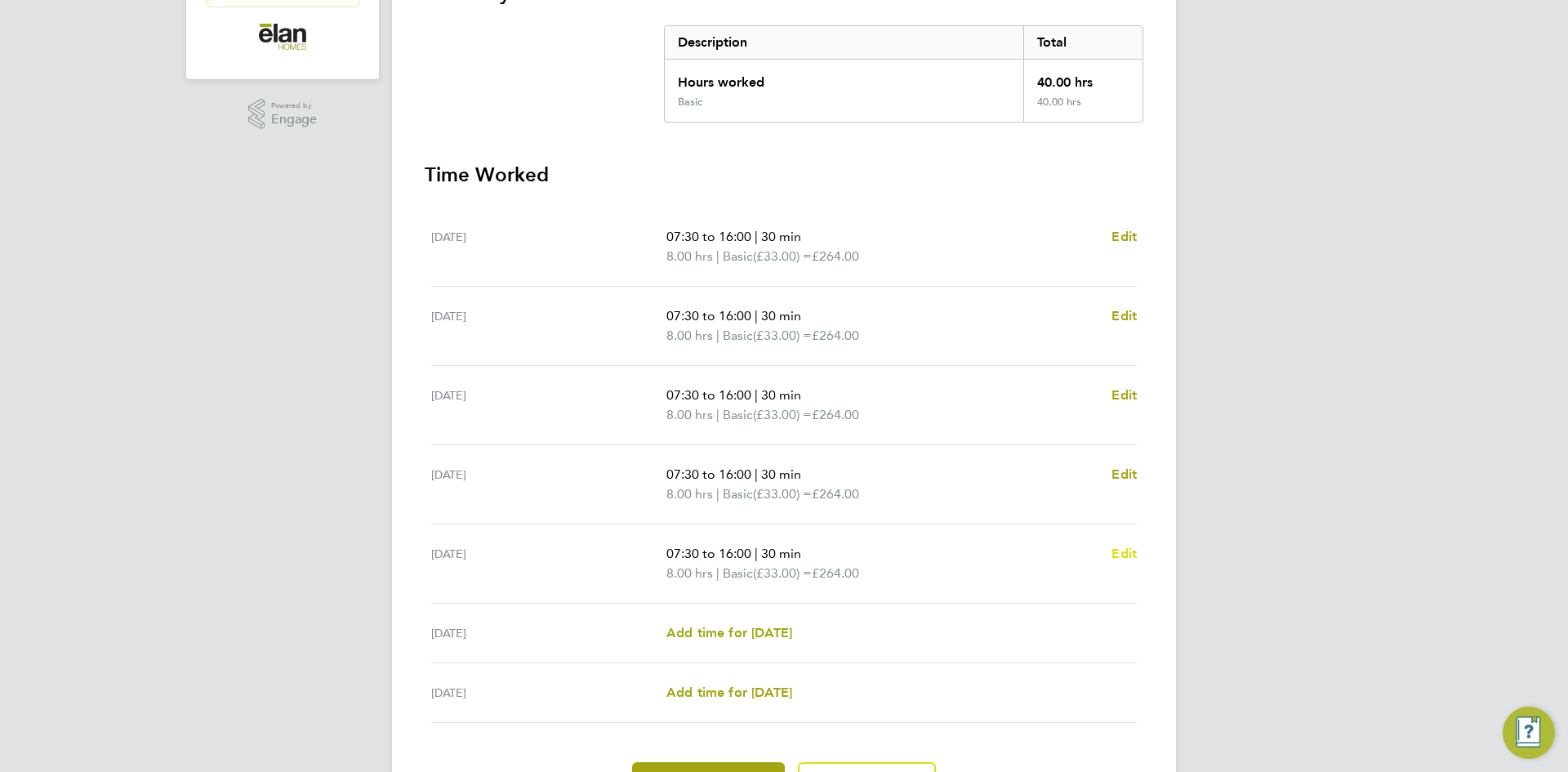
click at [1124, 554] on span "Edit" at bounding box center [1124, 553] width 25 height 15
select select "30"
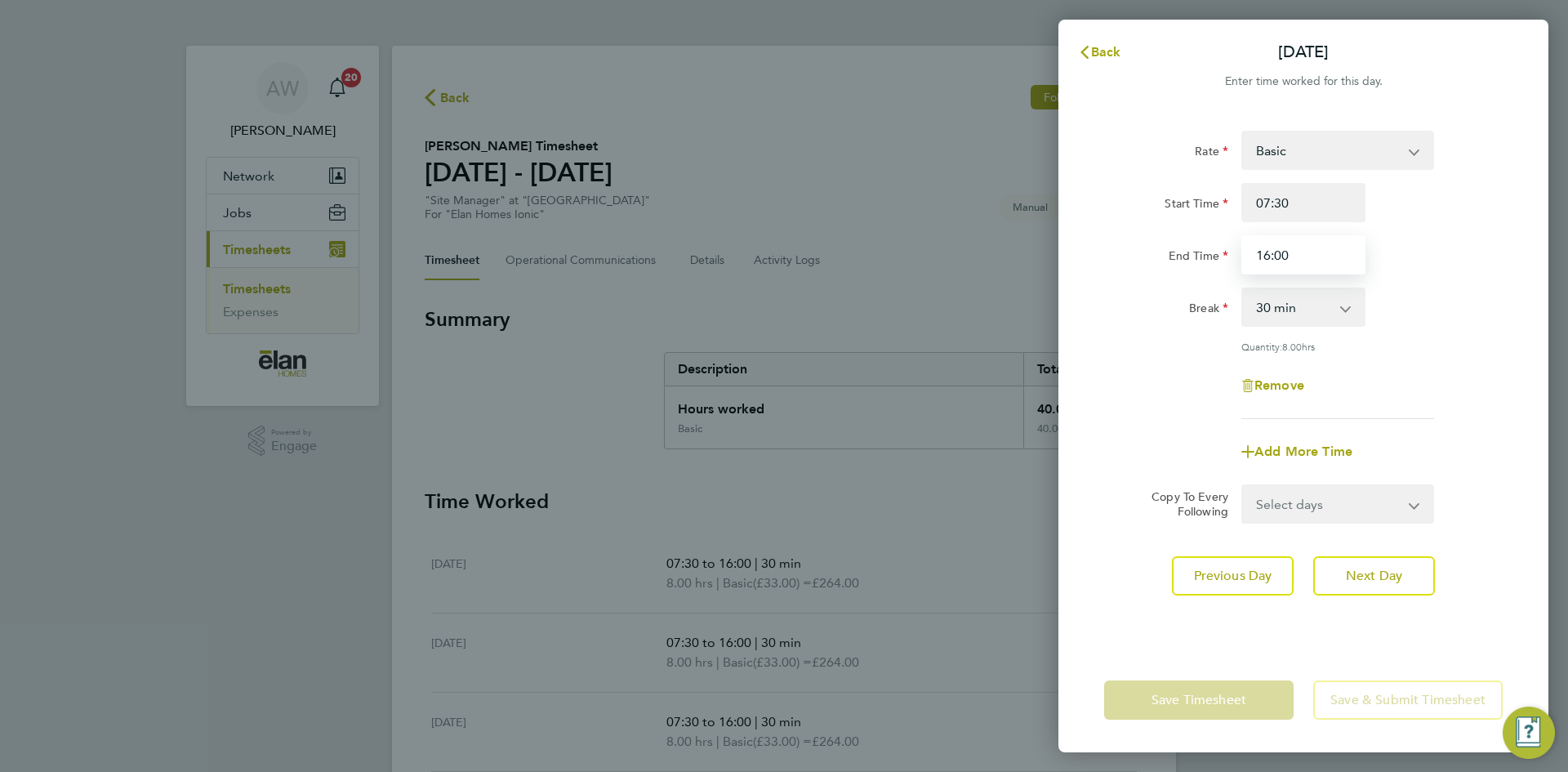
click at [1312, 255] on input "16:00" at bounding box center [1303, 254] width 124 height 39
type input "15:30"
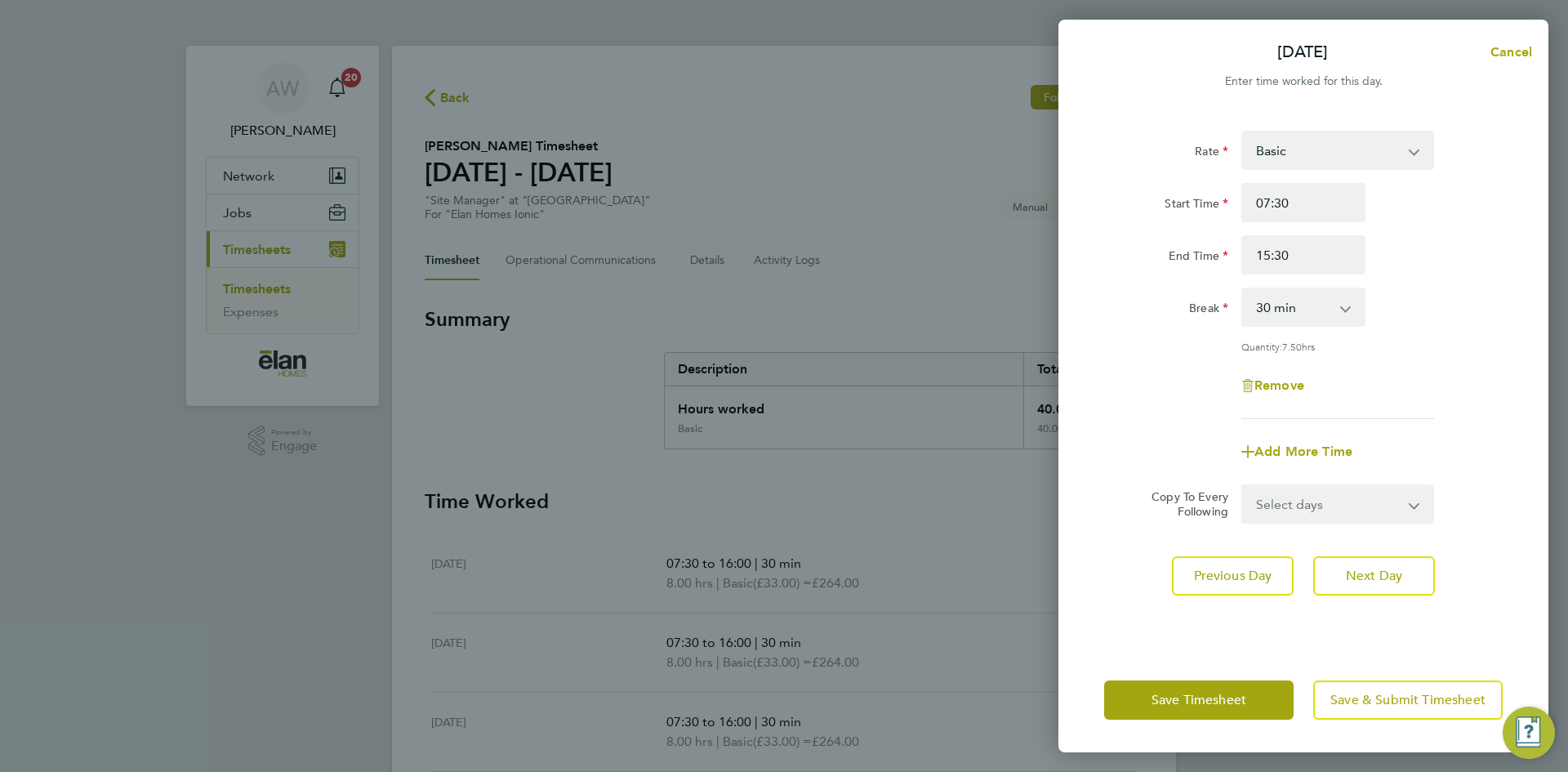
click at [1488, 275] on div "Rate Basic Start Time 07:30 End Time 15:30 Break 0 min 15 min 30 min 45 min 60 …" at bounding box center [1303, 275] width 398 height 289
click at [1368, 699] on span "Save & Submit Timesheet" at bounding box center [1407, 700] width 155 height 16
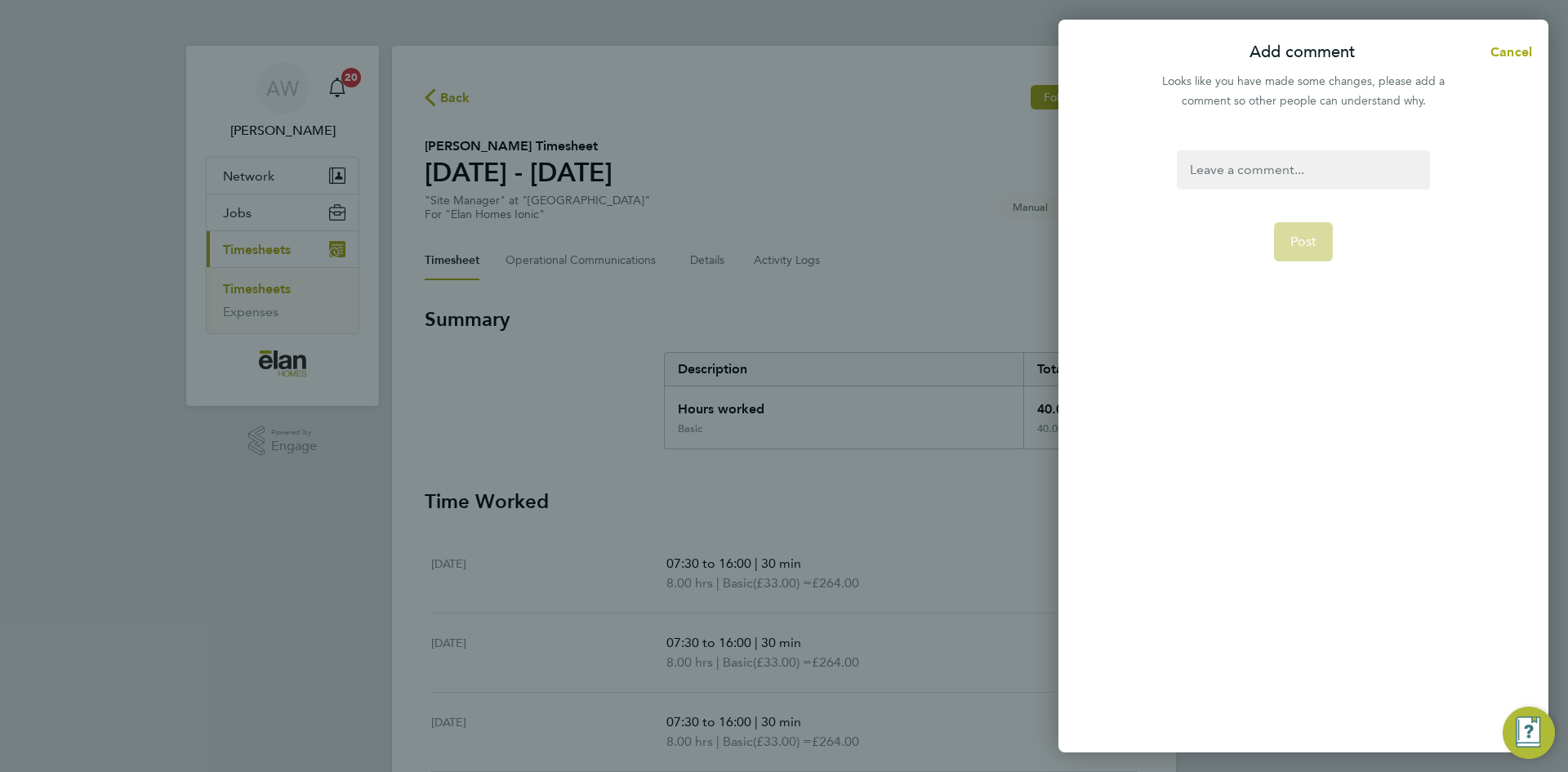
click at [1263, 165] on div at bounding box center [1303, 169] width 252 height 39
click at [1263, 166] on div at bounding box center [1303, 169] width 252 height 39
paste div
click at [1297, 181] on div at bounding box center [1303, 169] width 252 height 39
click at [1310, 302] on form "Contracts Manager, Mike Cook confirmed hours worked. Amended to suit. Post" at bounding box center [1303, 344] width 266 height 388
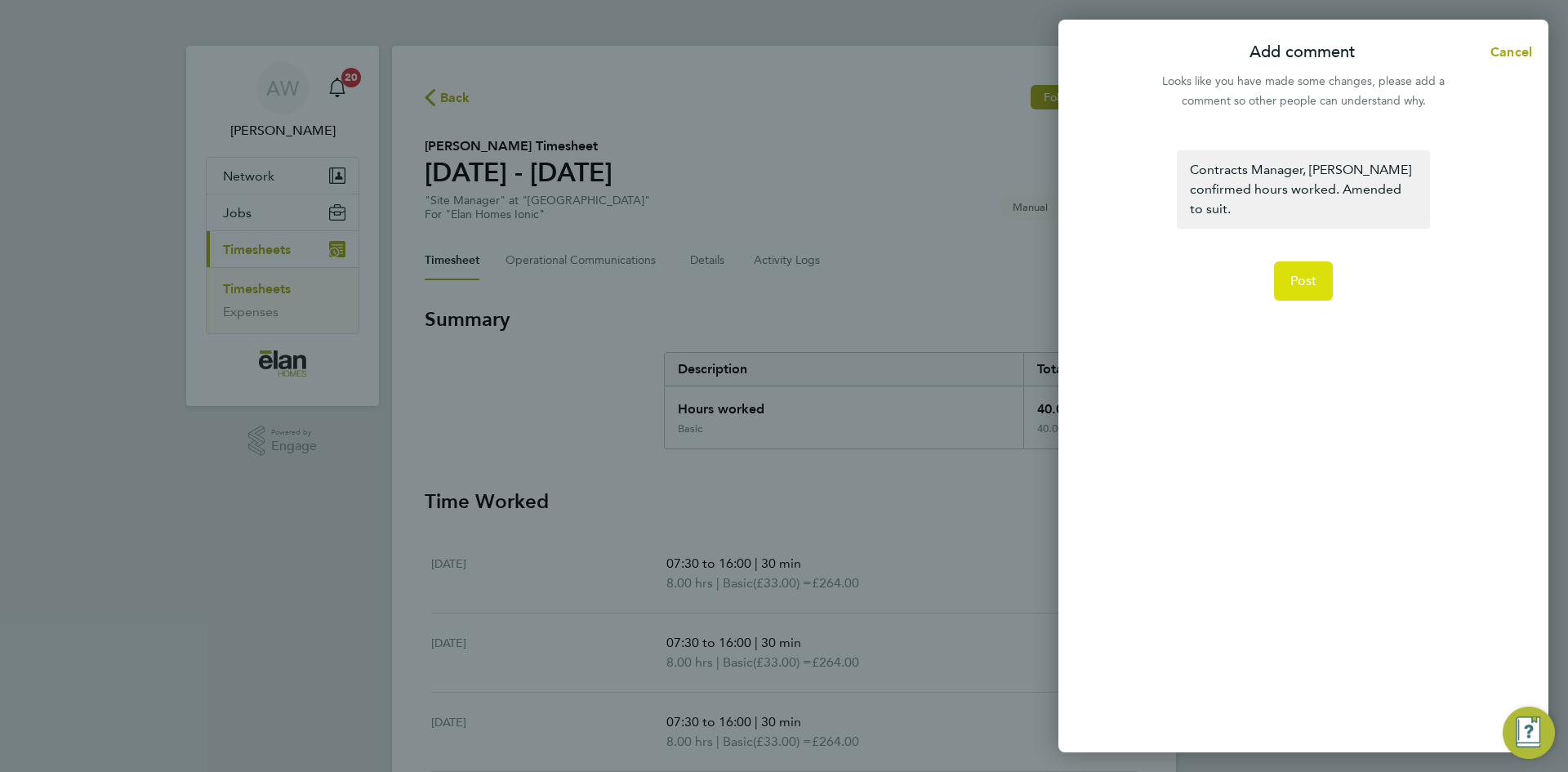
click at [1304, 283] on span "Post" at bounding box center [1304, 280] width 27 height 16
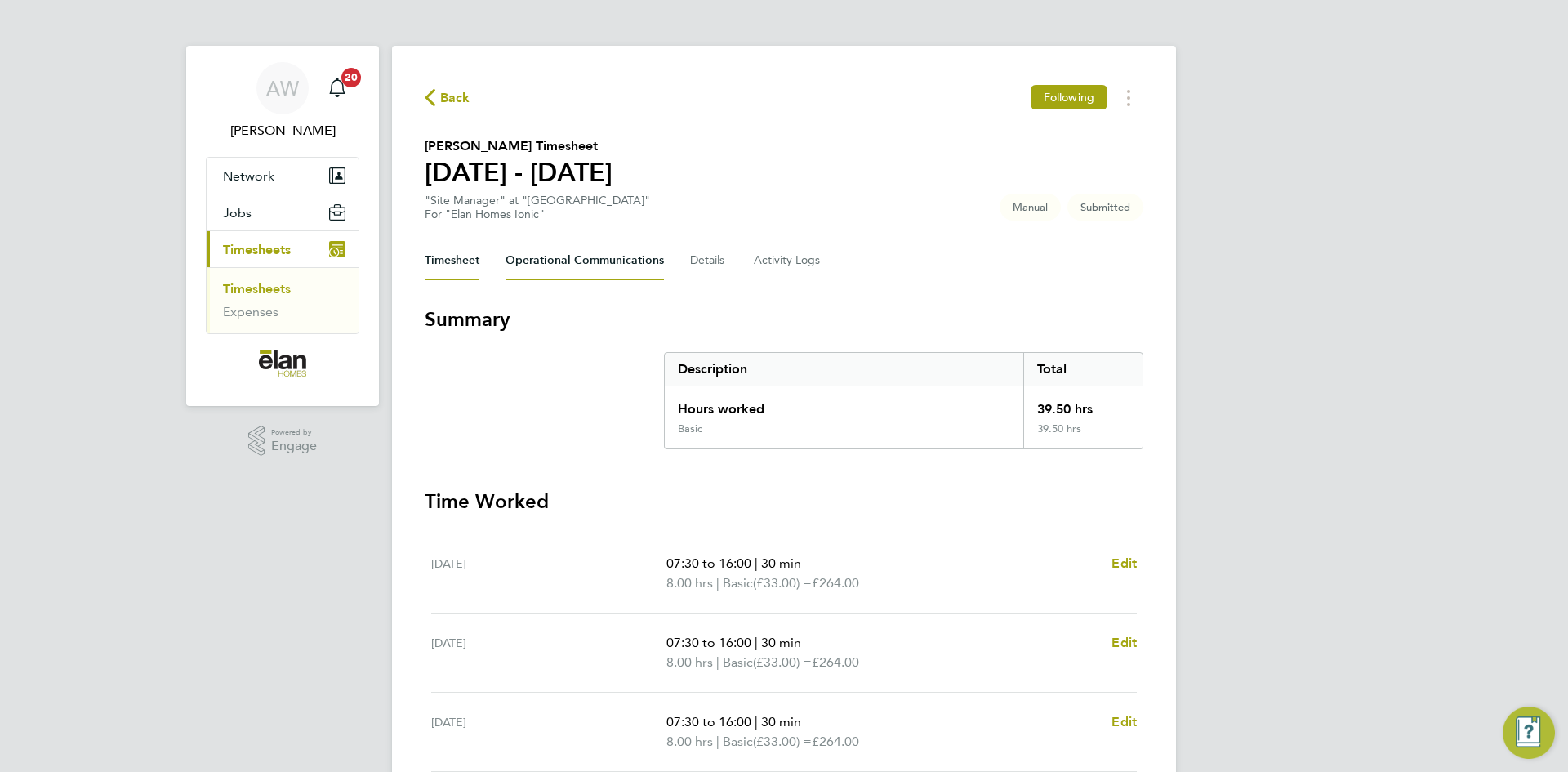
click at [569, 271] on Communications-tab "Operational Communications" at bounding box center [584, 260] width 159 height 39
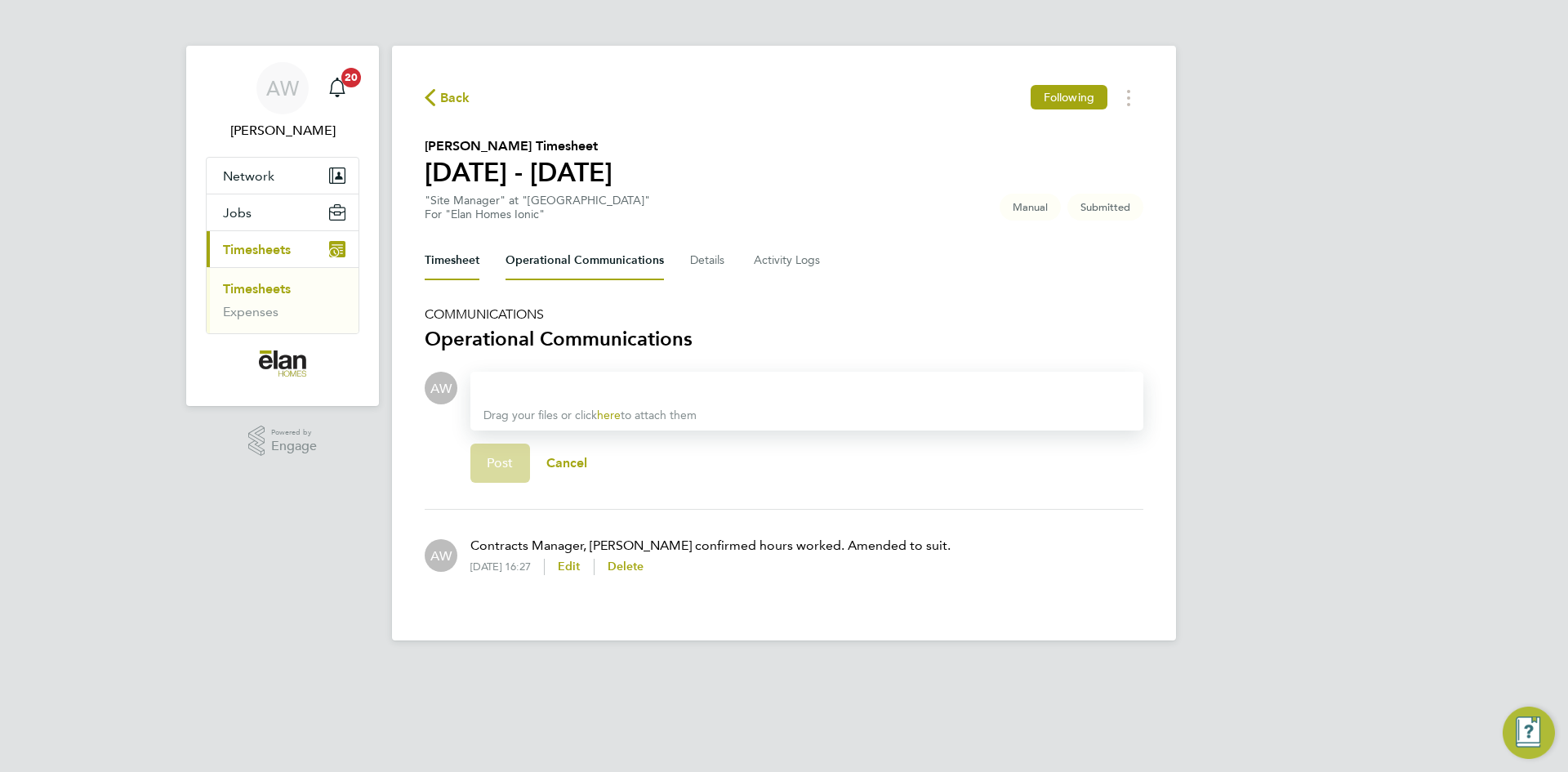
click at [445, 259] on button "Timesheet" at bounding box center [451, 260] width 55 height 39
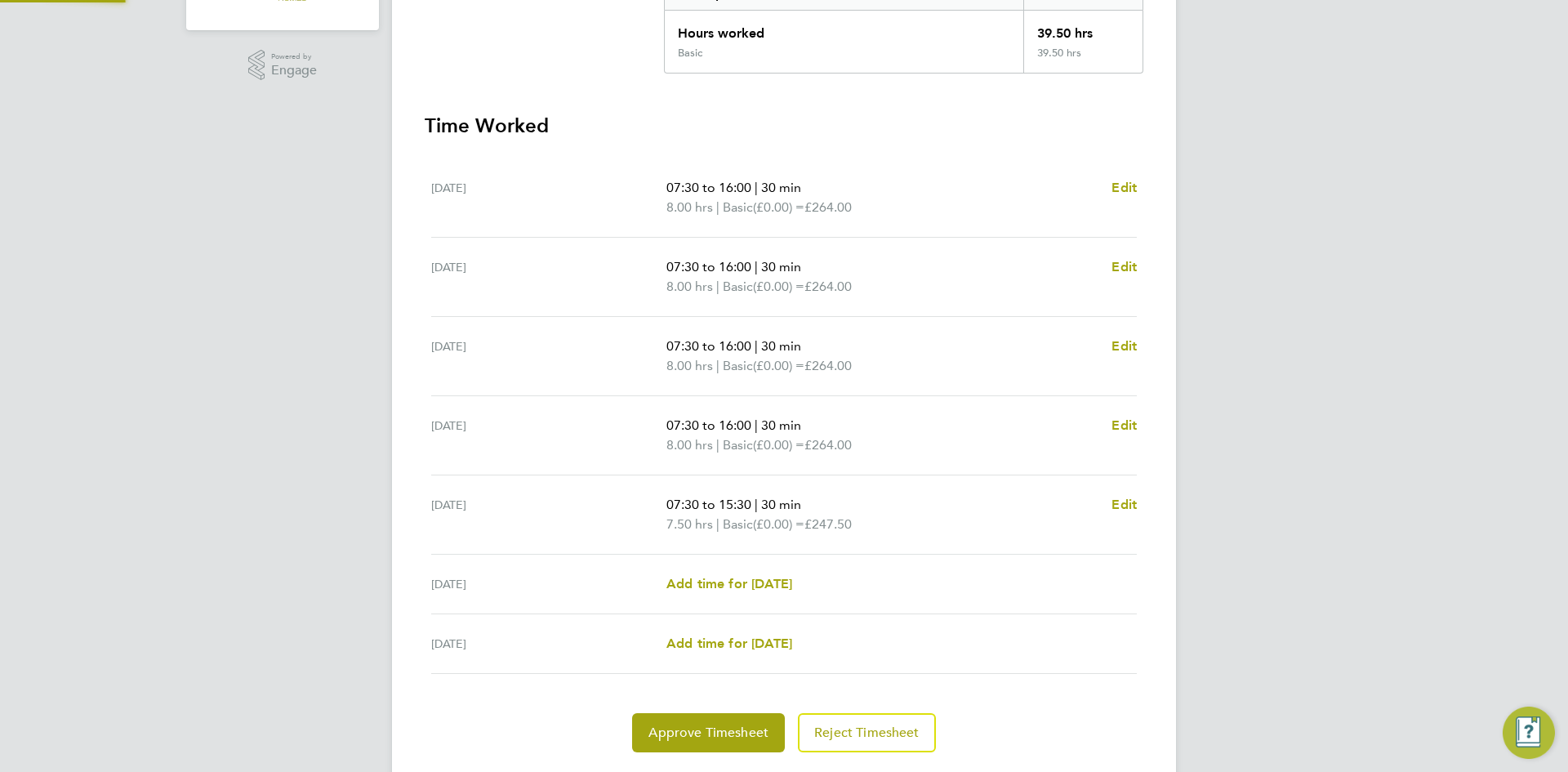
scroll to position [422, 0]
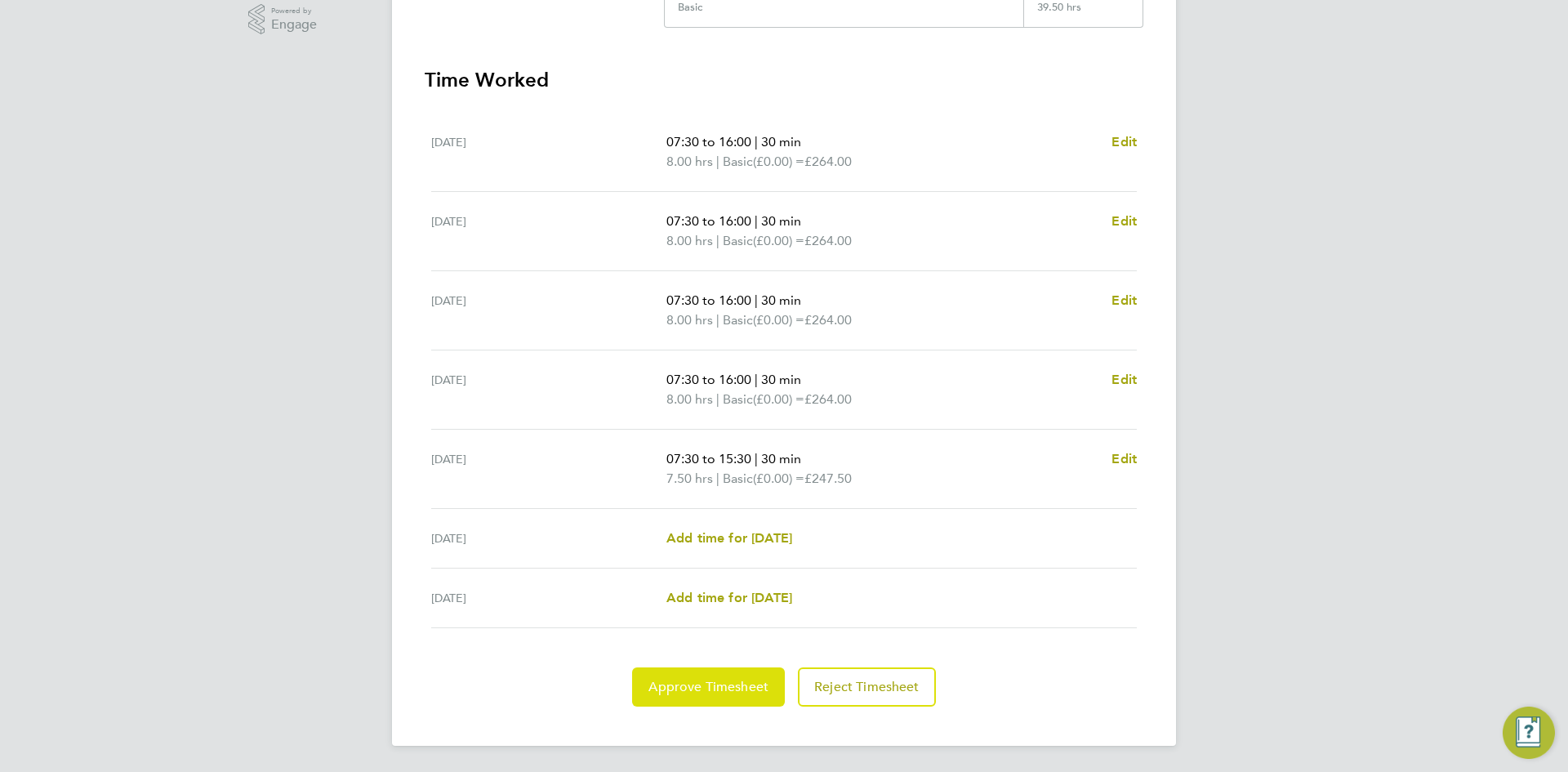
click at [723, 695] on button "Approve Timesheet" at bounding box center [708, 686] width 153 height 39
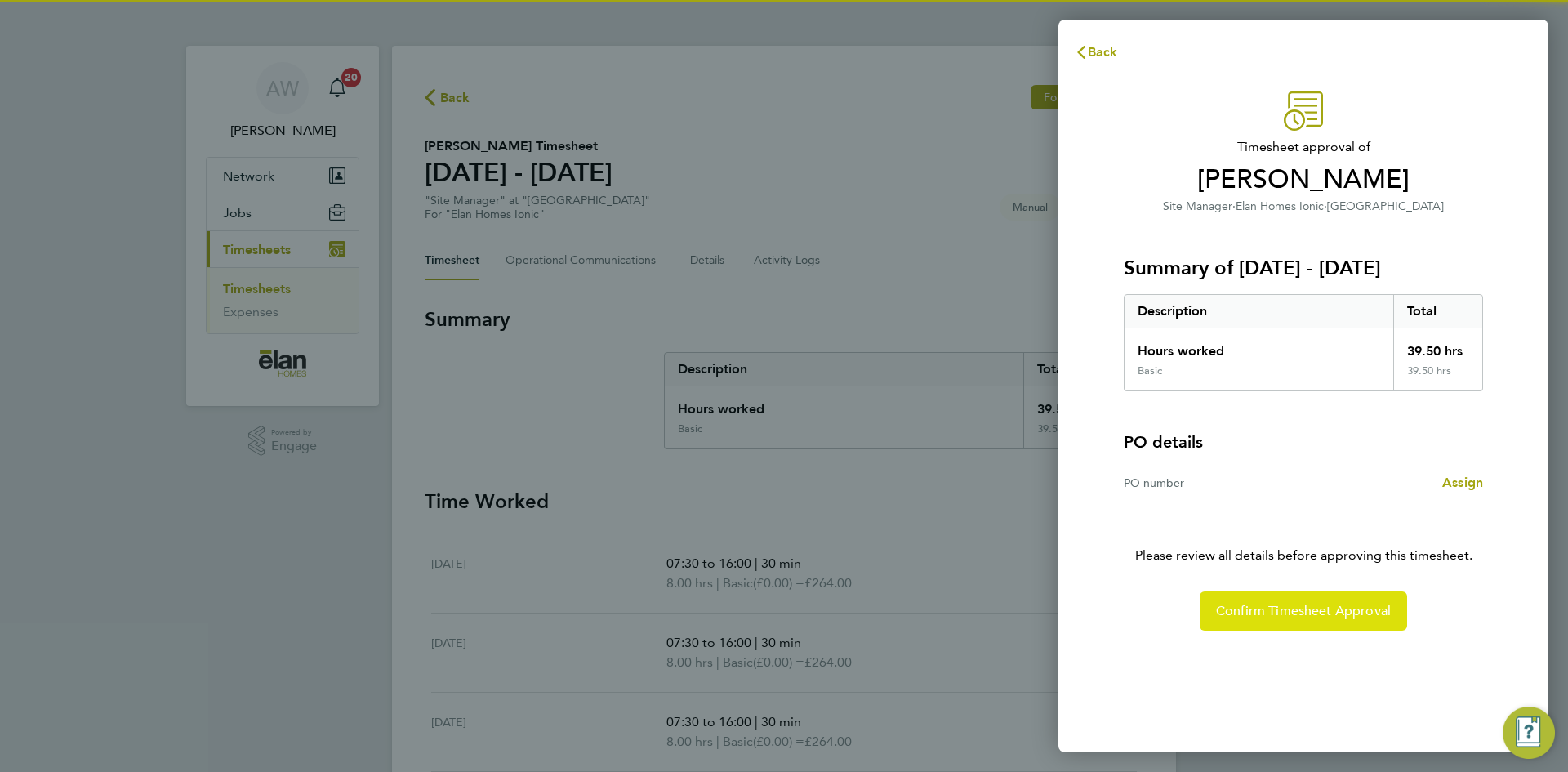
click at [1324, 597] on button "Confirm Timesheet Approval" at bounding box center [1304, 610] width 208 height 39
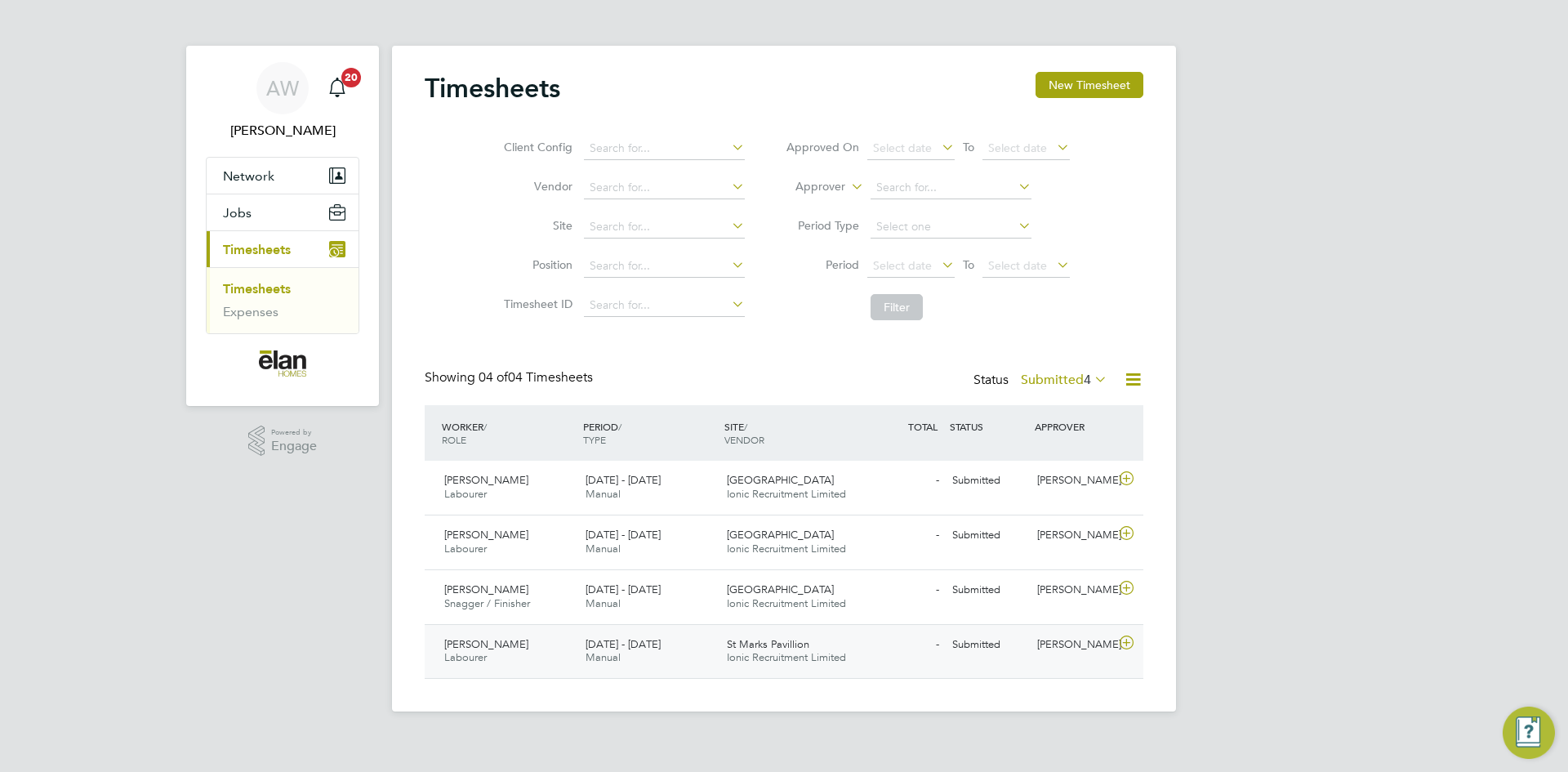
click at [1125, 641] on icon at bounding box center [1126, 643] width 20 height 13
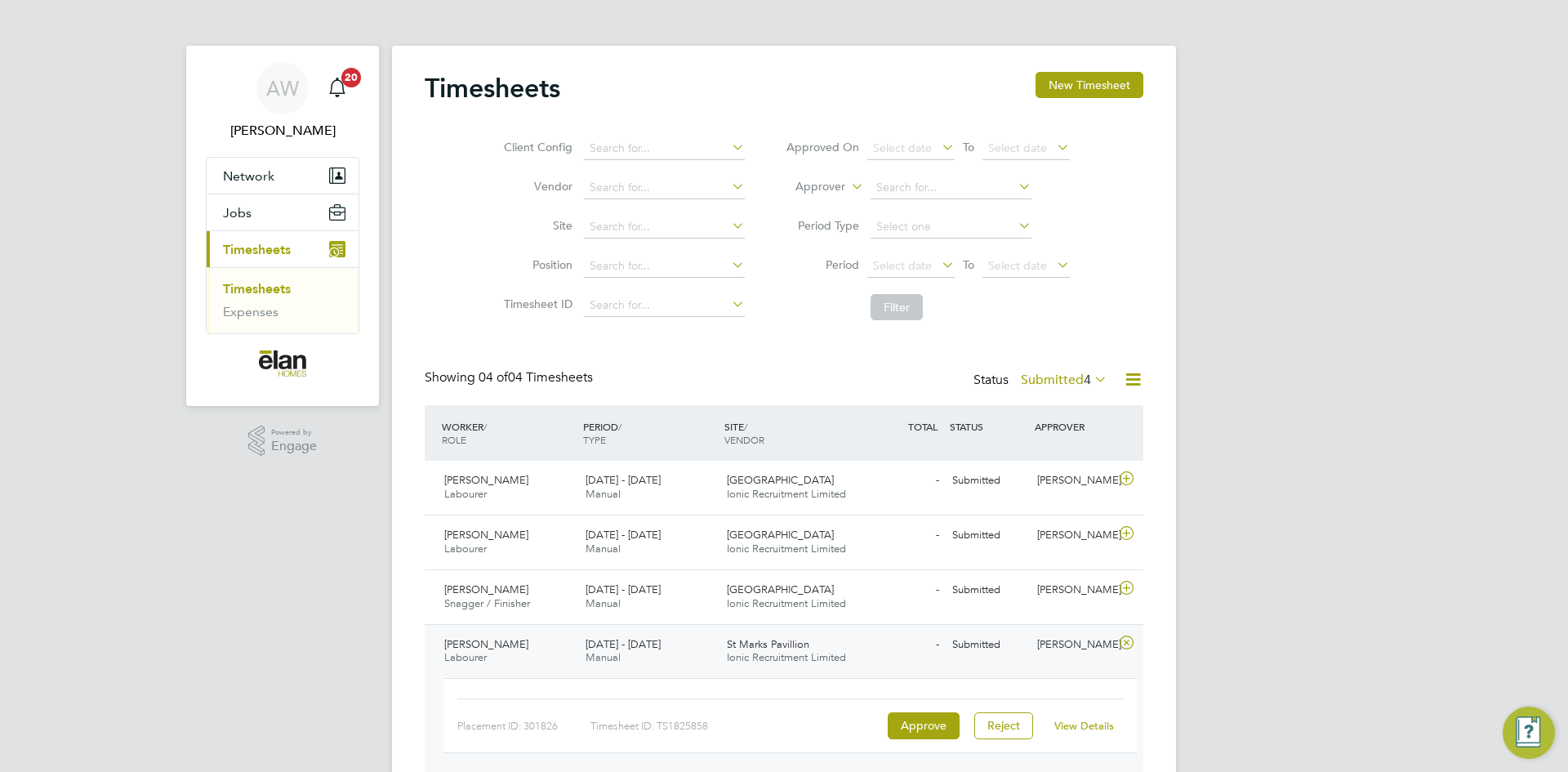
click at [1066, 727] on link "View Details" at bounding box center [1085, 726] width 60 height 13
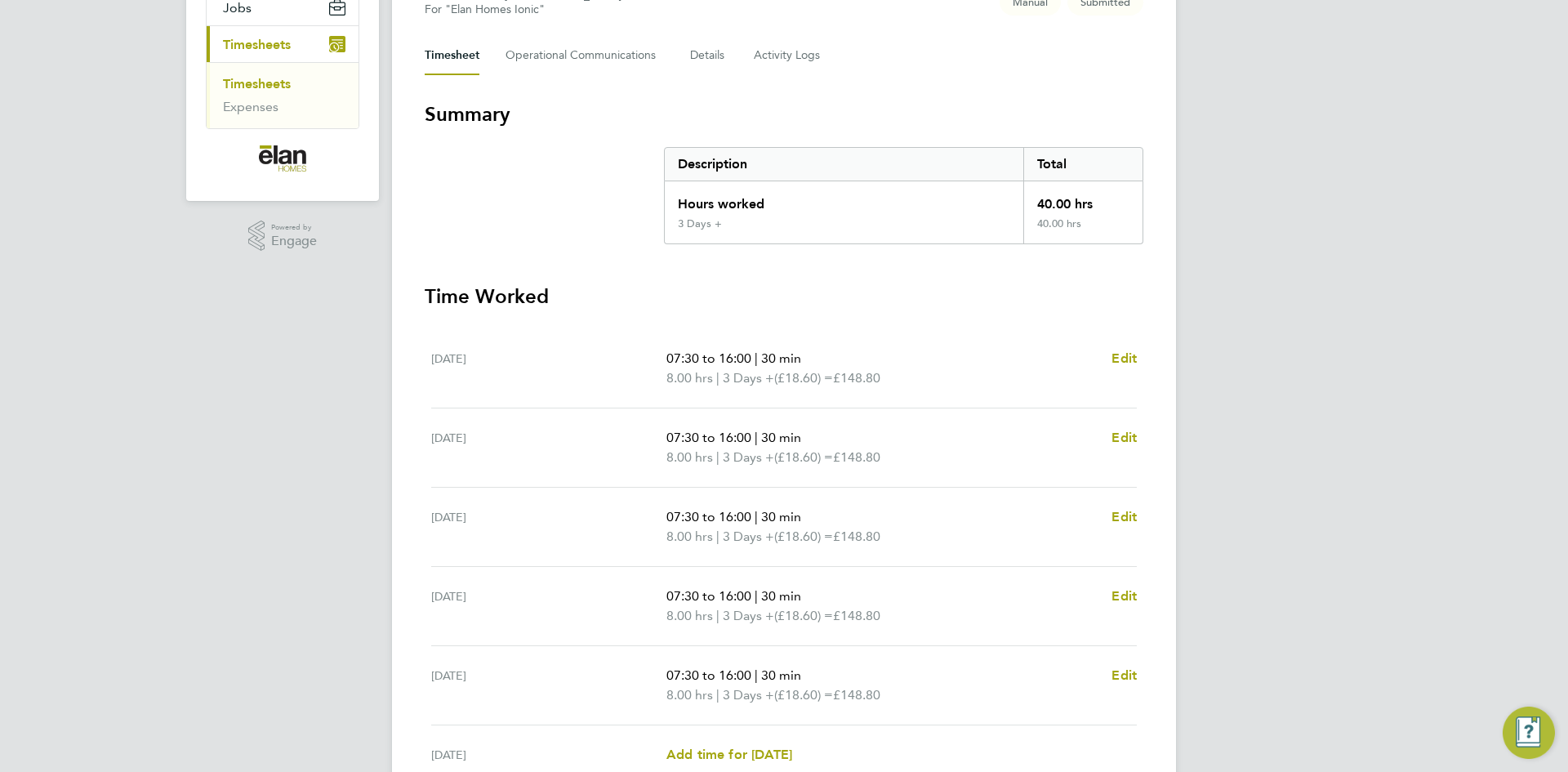
scroll to position [245, 0]
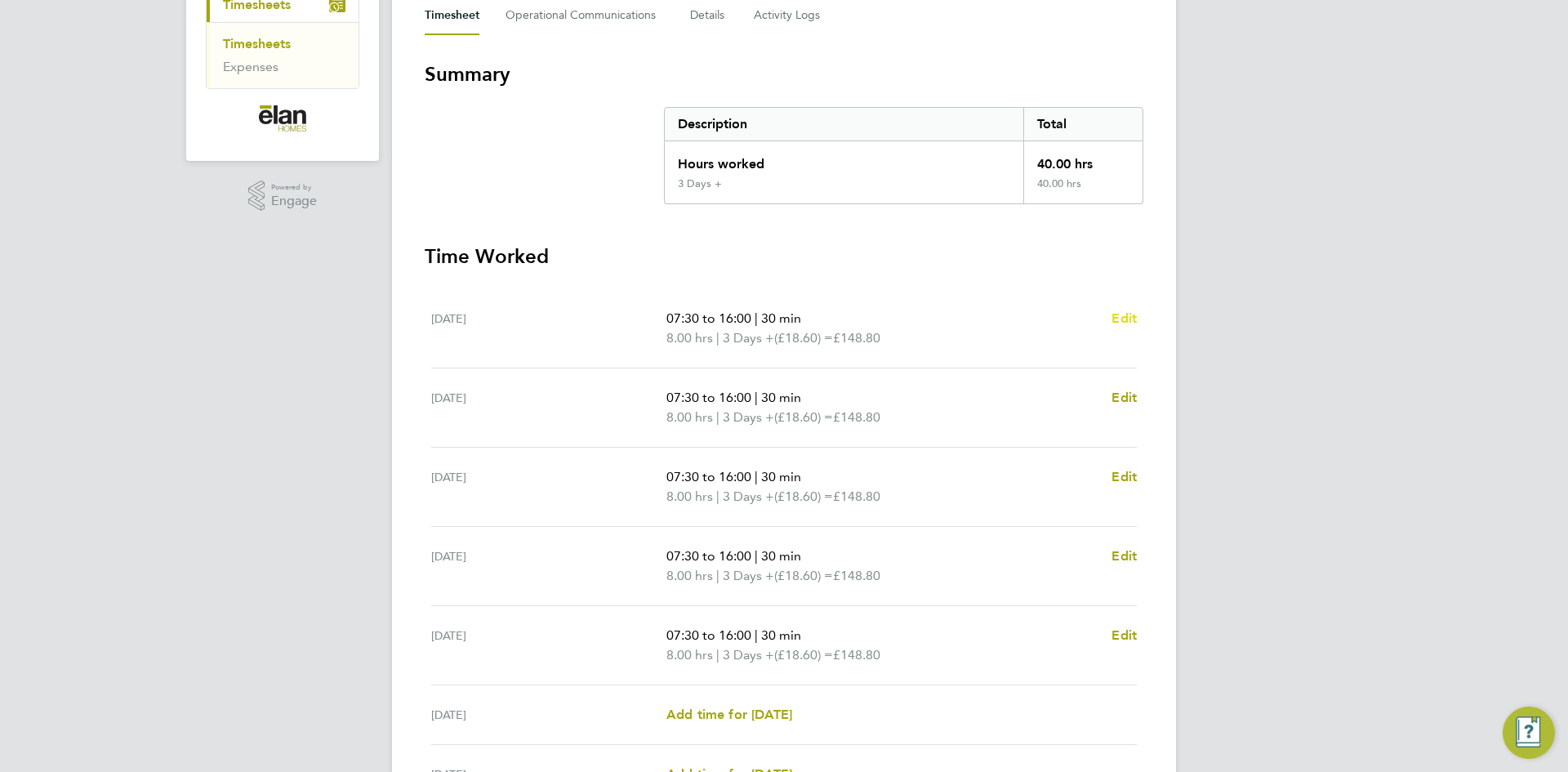
click at [1130, 317] on span "Edit" at bounding box center [1124, 318] width 25 height 15
select select "30"
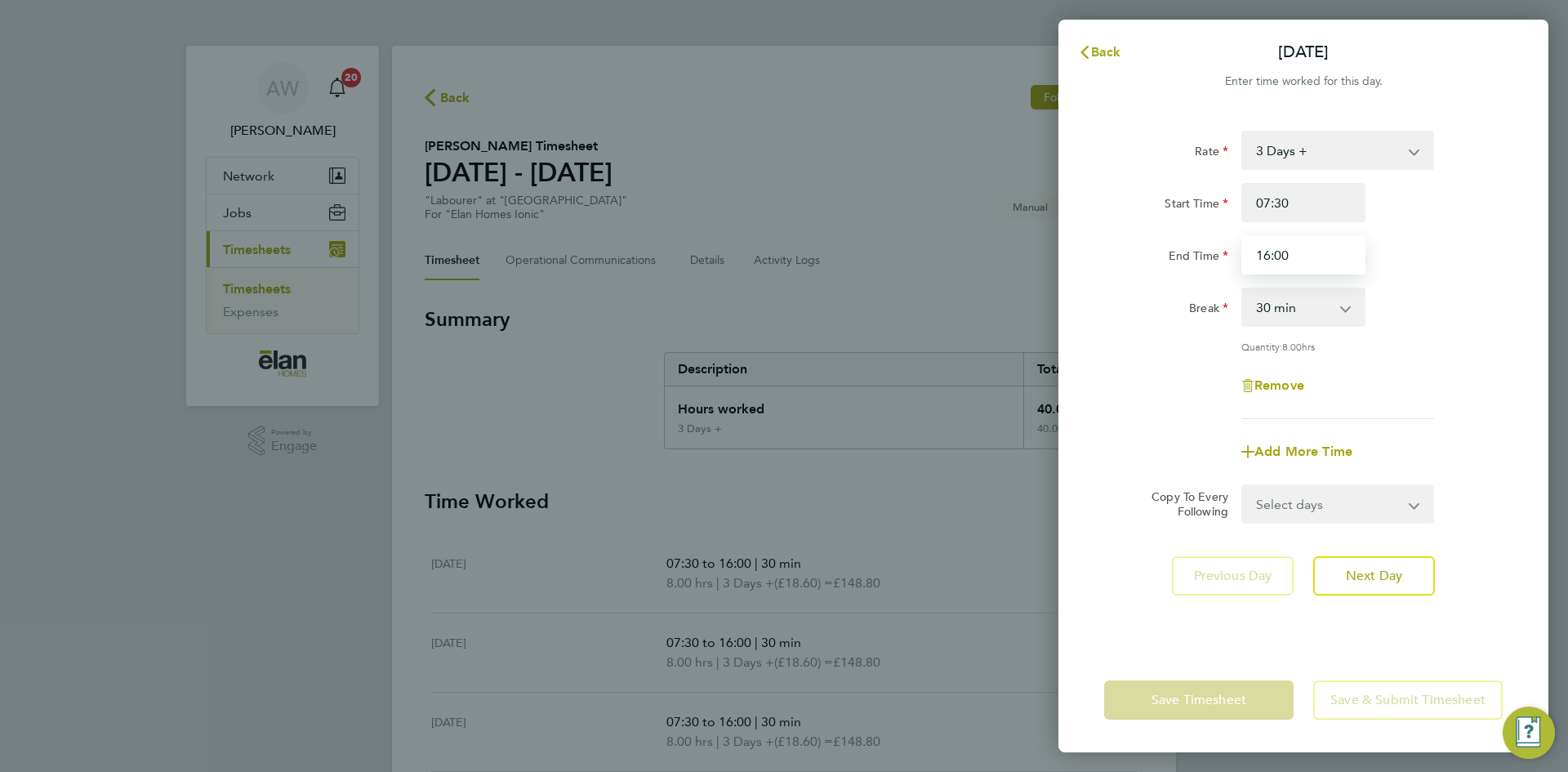
click at [1292, 258] on input "16:00" at bounding box center [1303, 254] width 124 height 39
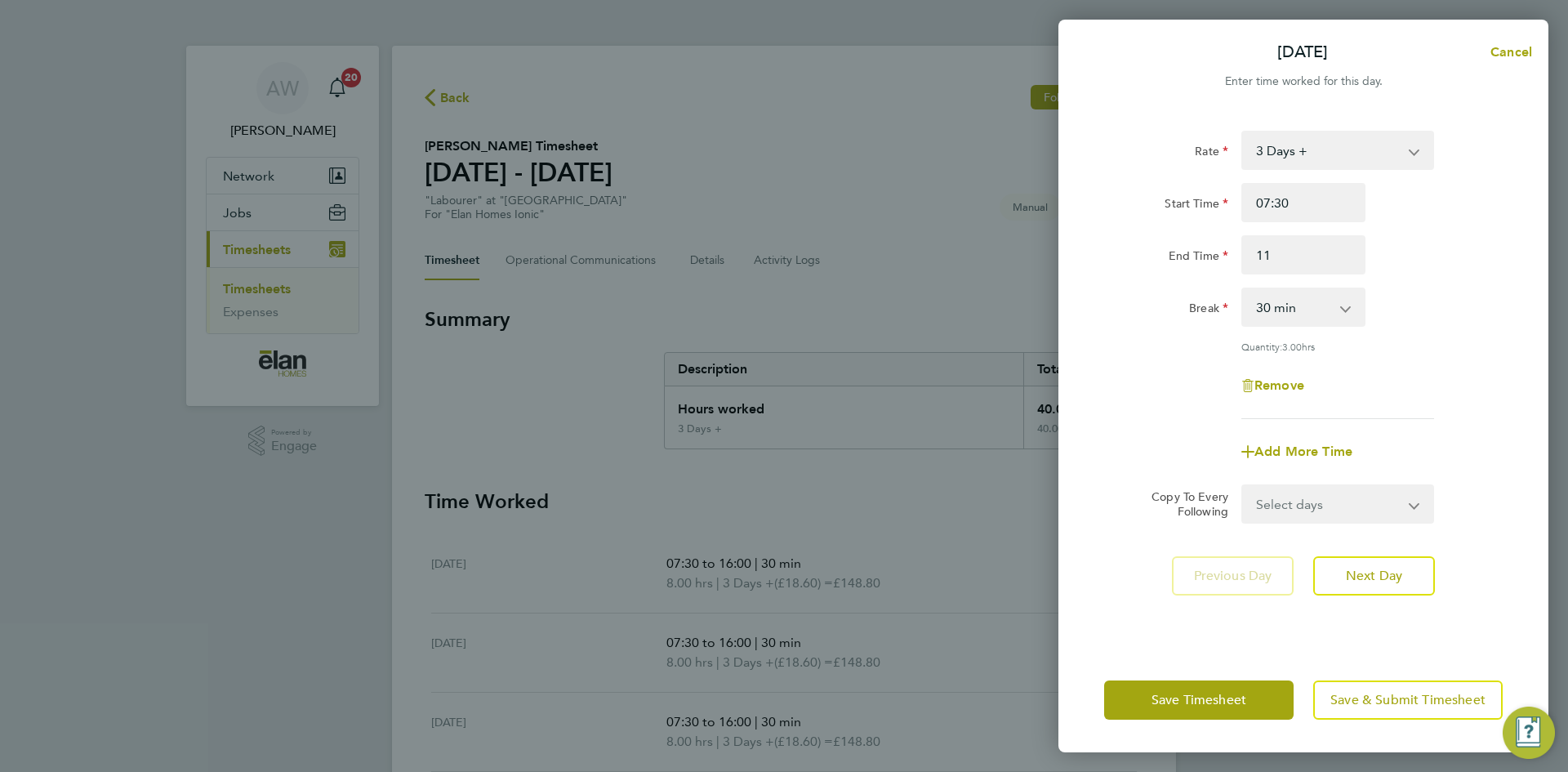
type input "11:00"
click at [1476, 304] on div "Break 0 min 15 min 30 min 45 min 60 min 75 min 90 min" at bounding box center [1304, 307] width 412 height 39
click at [1380, 575] on span "Next Day" at bounding box center [1374, 576] width 57 height 16
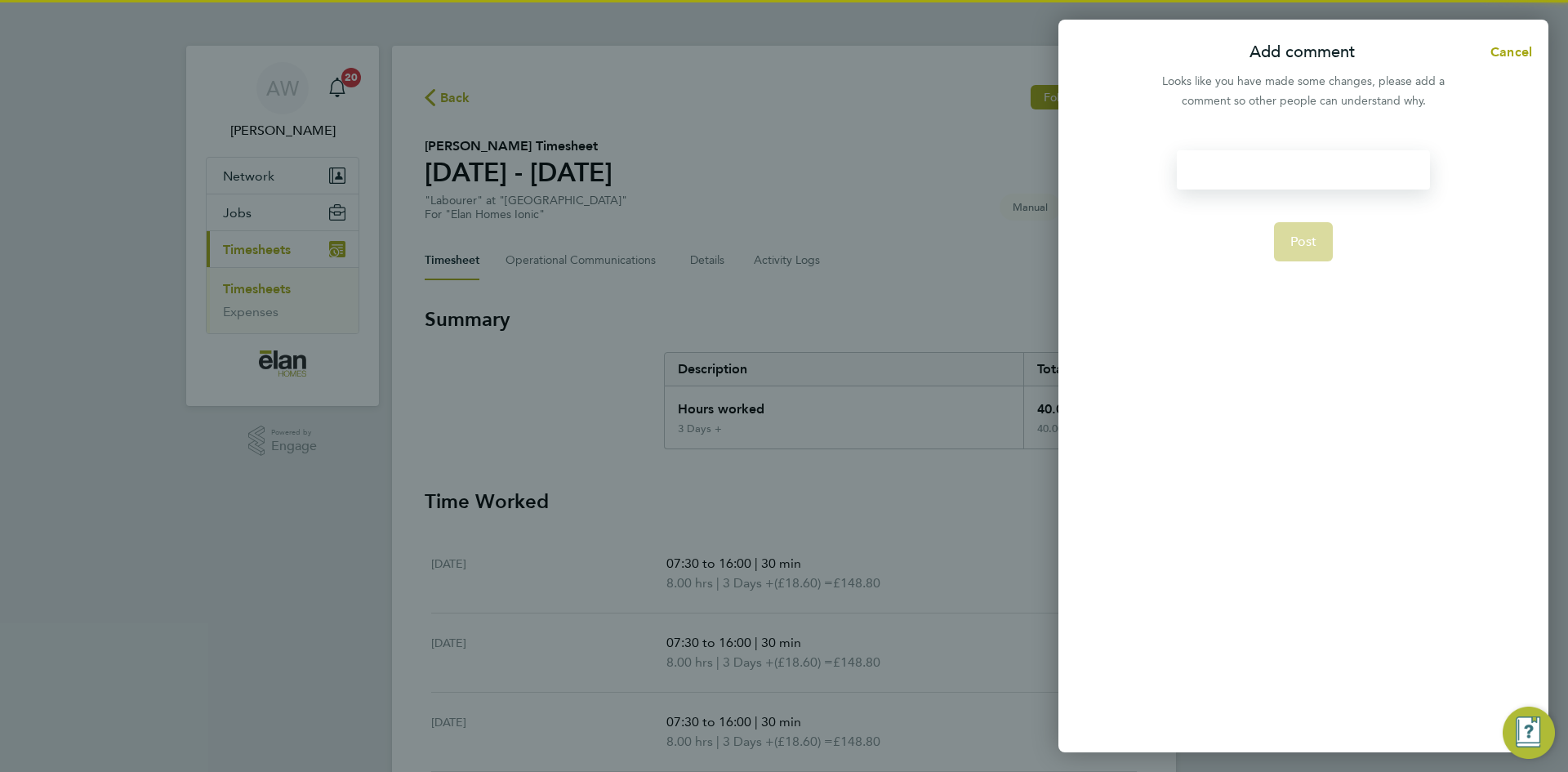
click at [1280, 175] on div at bounding box center [1303, 169] width 252 height 39
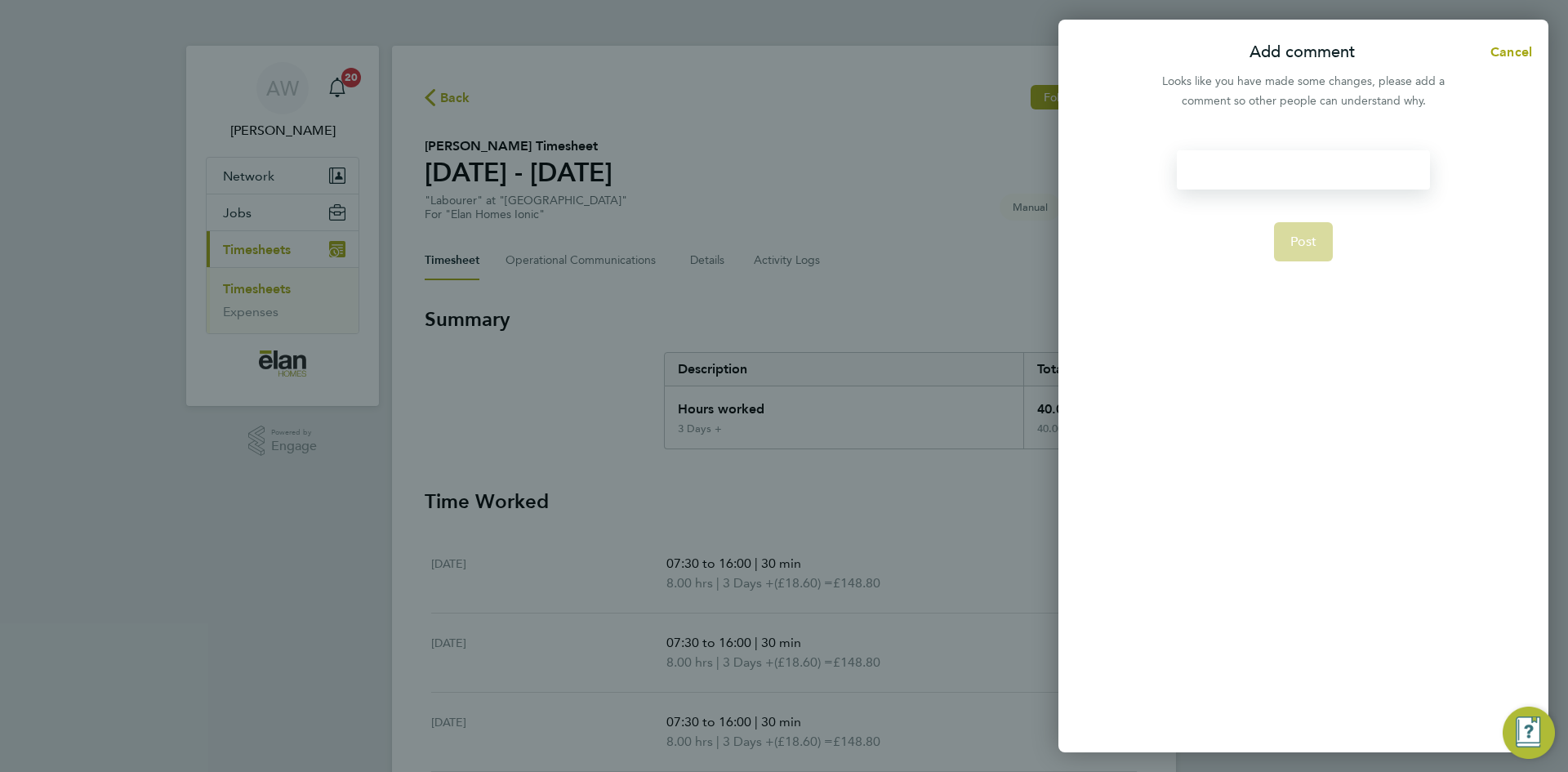
click at [1280, 173] on div at bounding box center [1303, 169] width 252 height 39
paste div
click at [1266, 185] on div at bounding box center [1303, 169] width 252 height 39
click at [1256, 162] on div at bounding box center [1303, 169] width 252 height 39
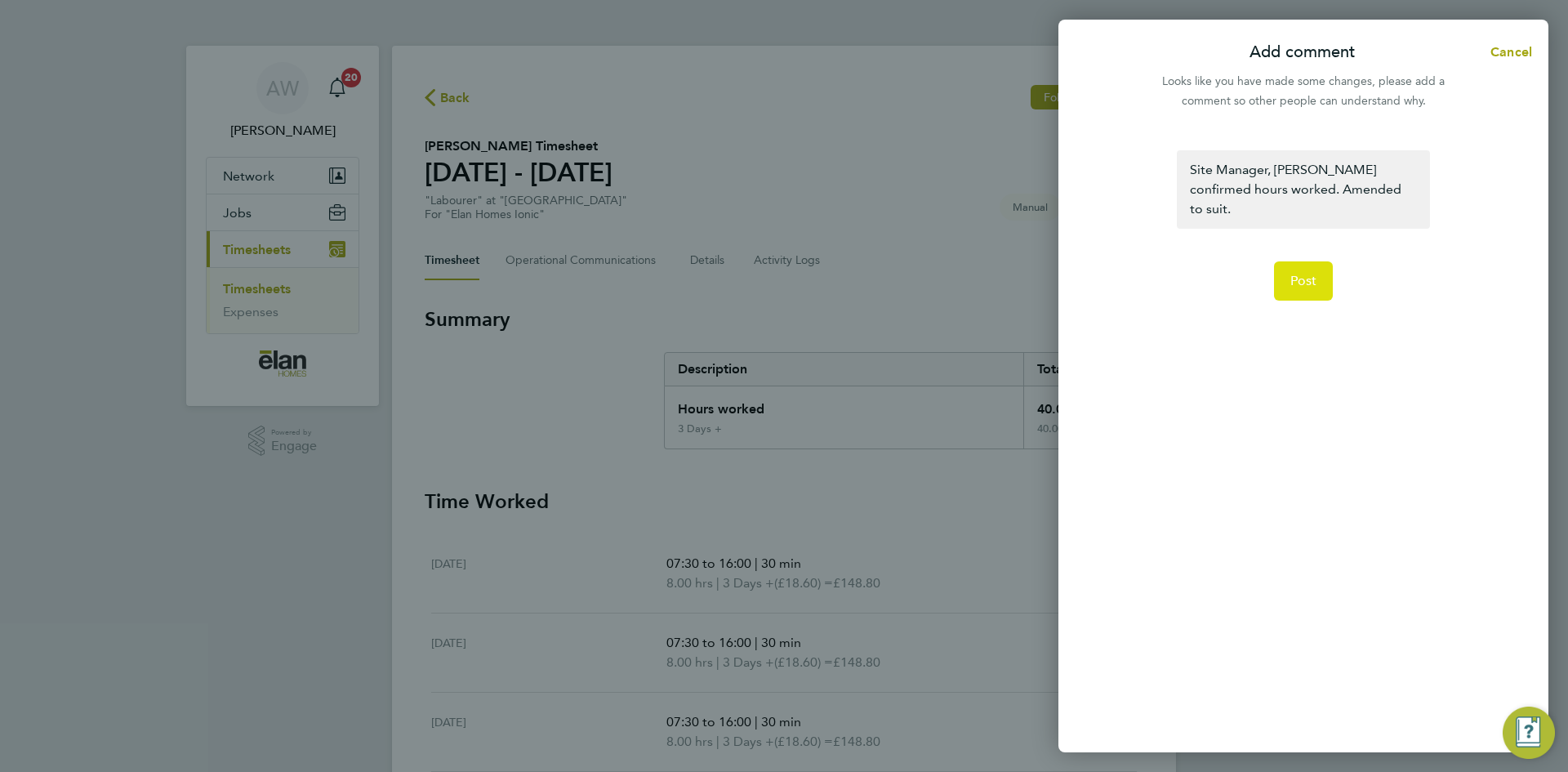
click at [1303, 272] on button "Post" at bounding box center [1304, 281] width 60 height 39
select select "30"
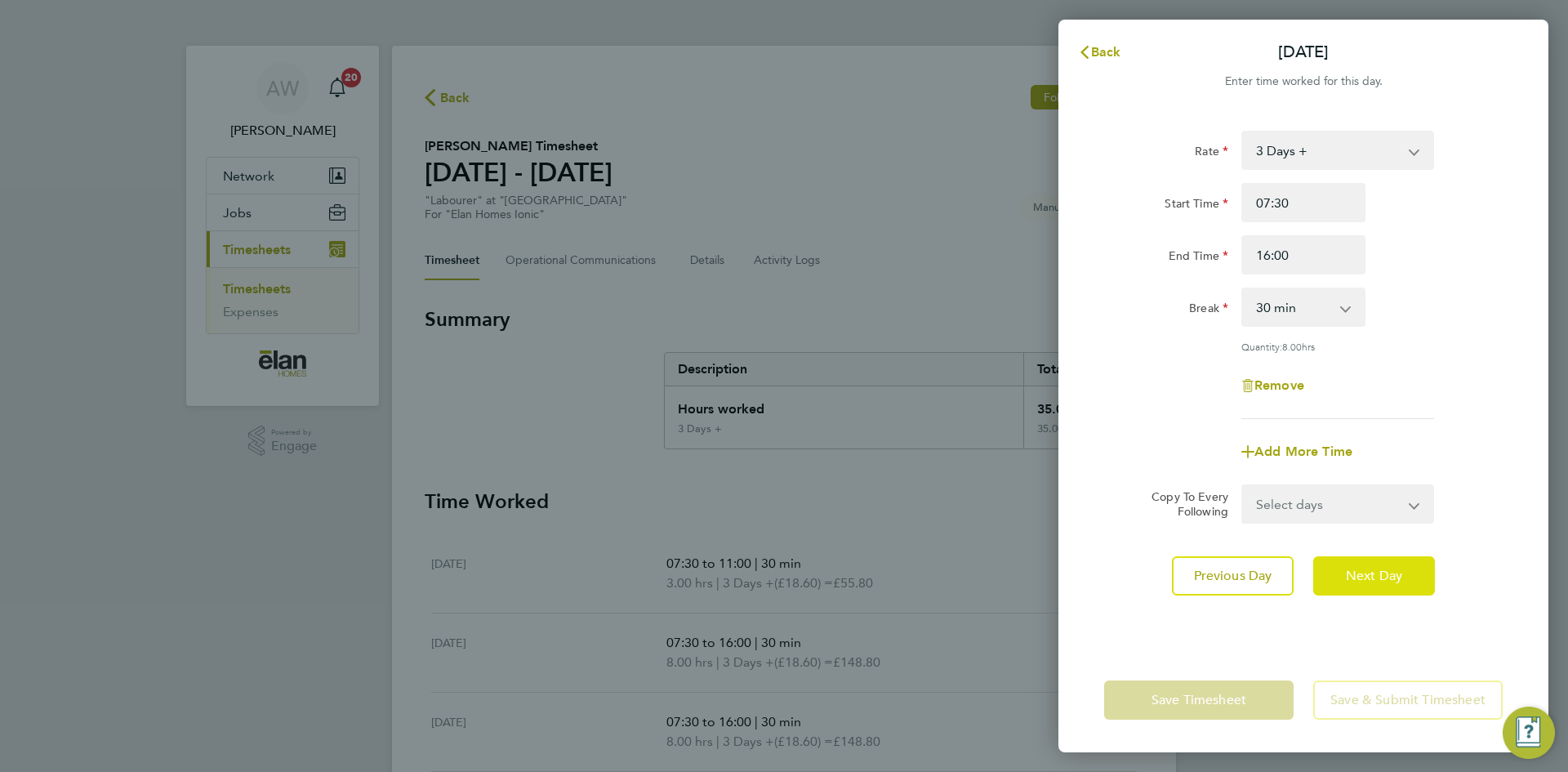
click at [1392, 575] on span "Next Day" at bounding box center [1374, 576] width 57 height 16
select select "30"
click at [1110, 51] on span "Back" at bounding box center [1106, 52] width 30 height 15
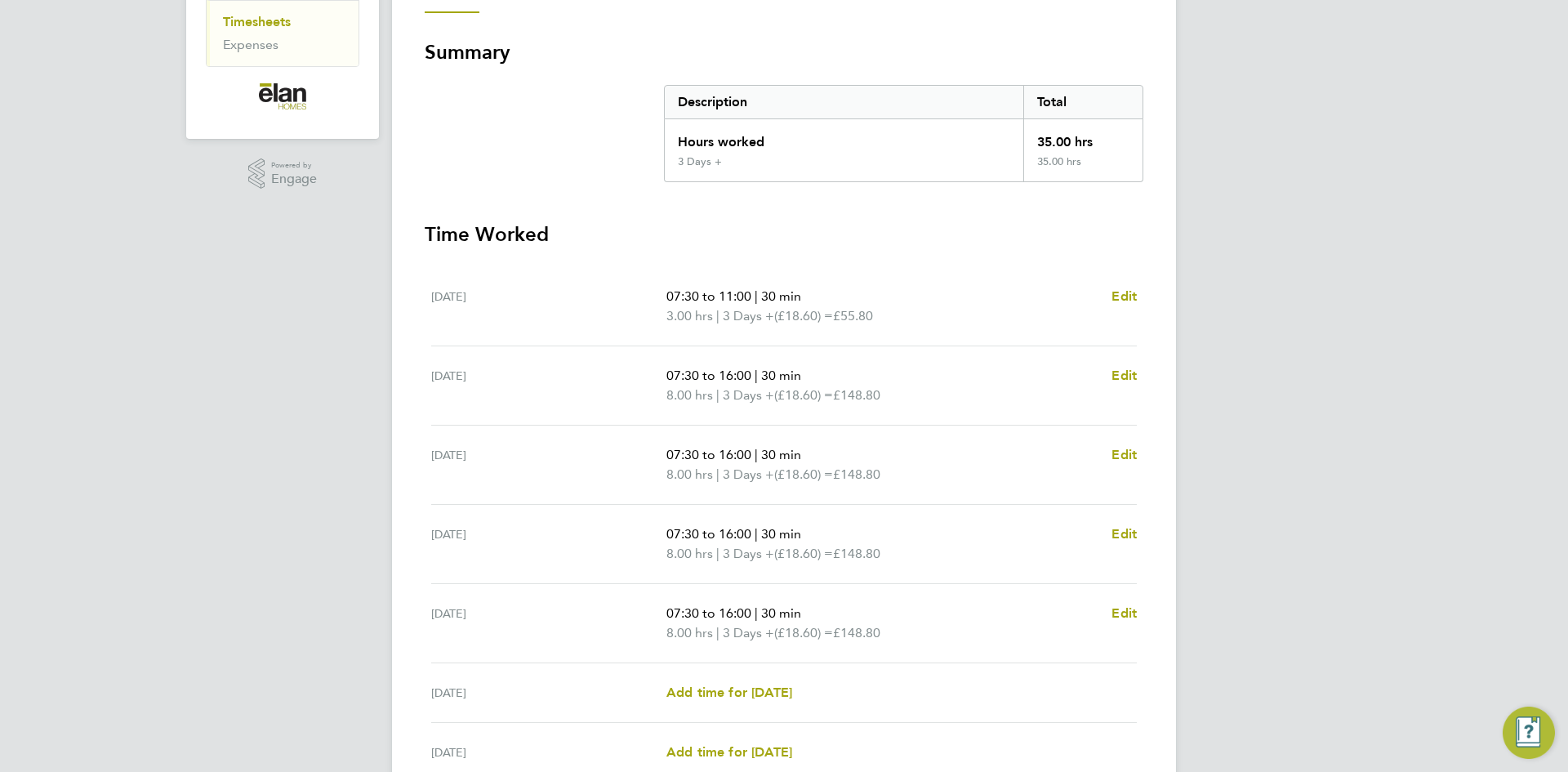
scroll to position [408, 0]
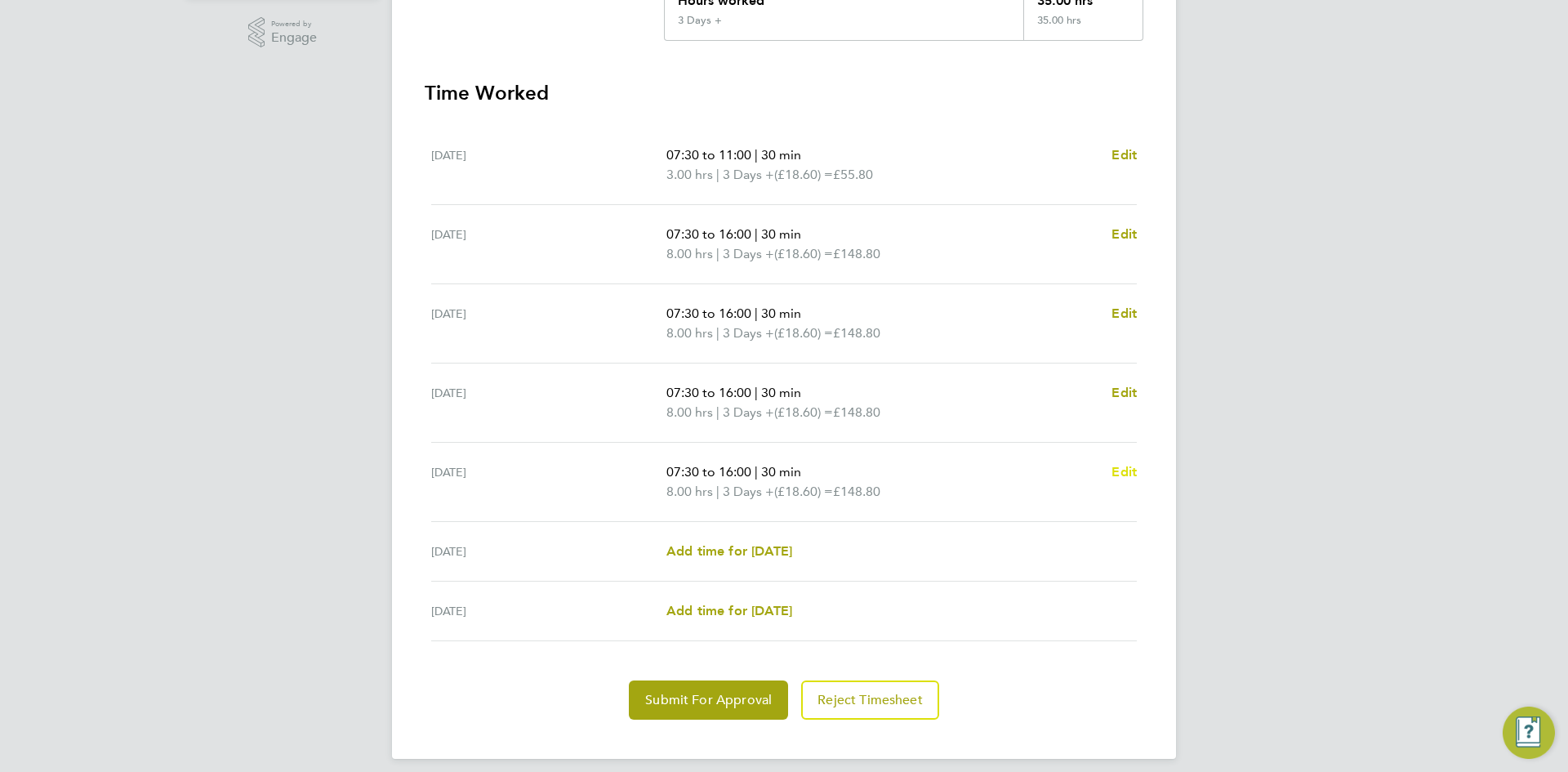
click at [1129, 472] on span "Edit" at bounding box center [1124, 472] width 25 height 15
select select "30"
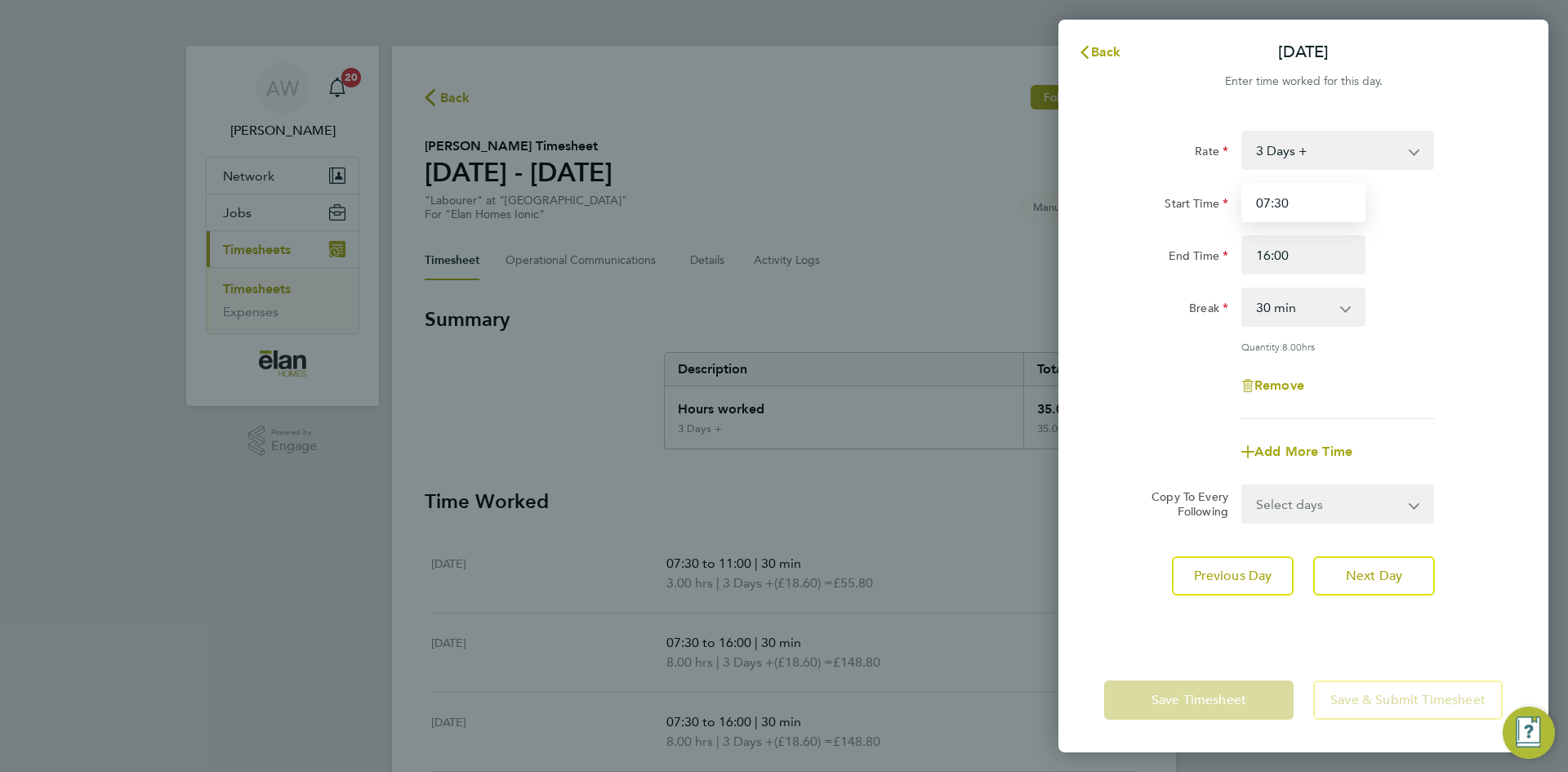
click at [1341, 197] on input "07:30" at bounding box center [1303, 202] width 124 height 39
type input "09:00"
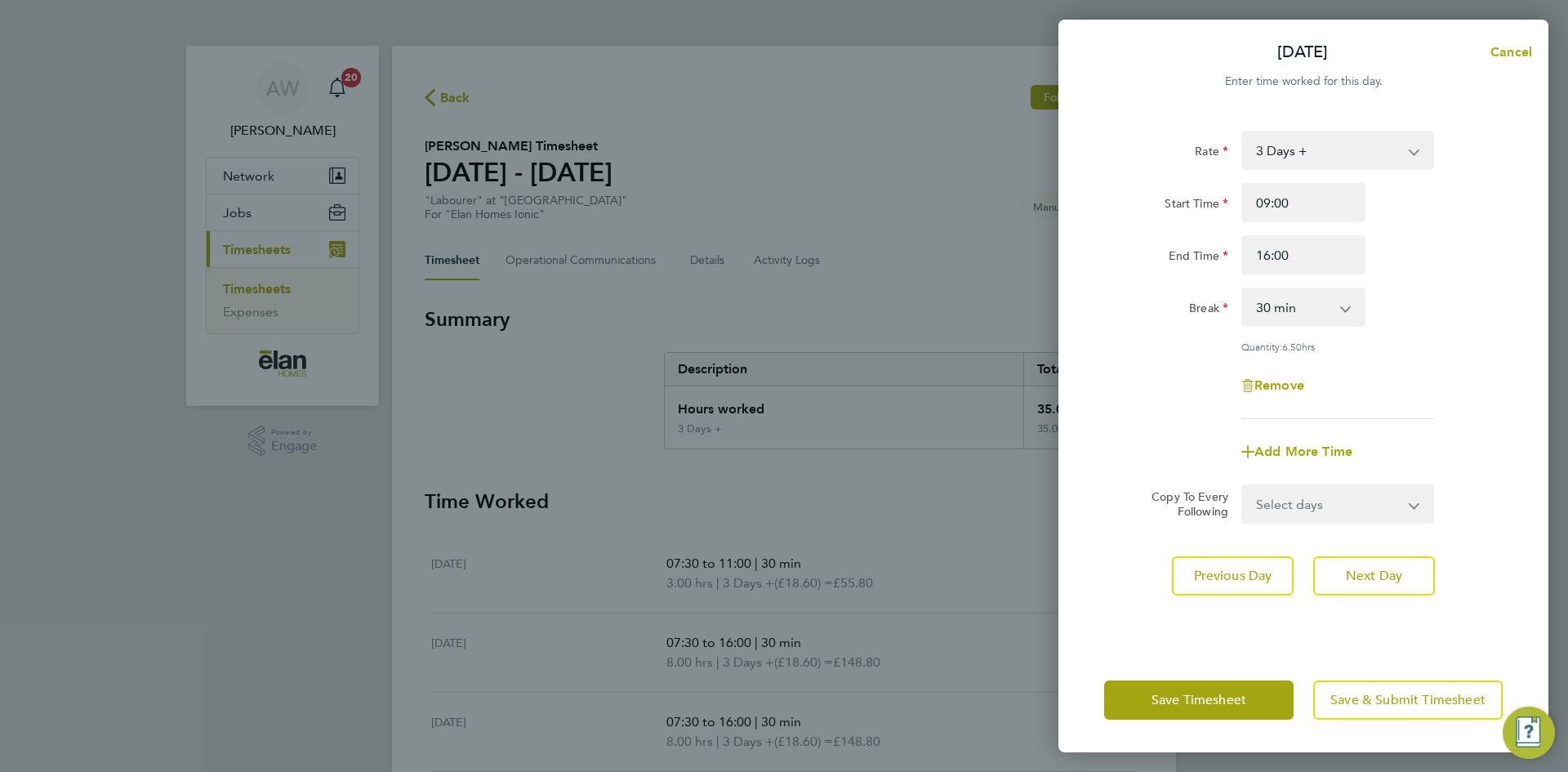
click at [1505, 338] on div "Rate 3 Days + 3 Days - Start Time 09:00 End Time 16:00 Break 0 min 15 min 30 mi…" at bounding box center [1303, 379] width 490 height 537
click at [1304, 259] on input "16:00" at bounding box center [1303, 254] width 124 height 39
type input "13:30"
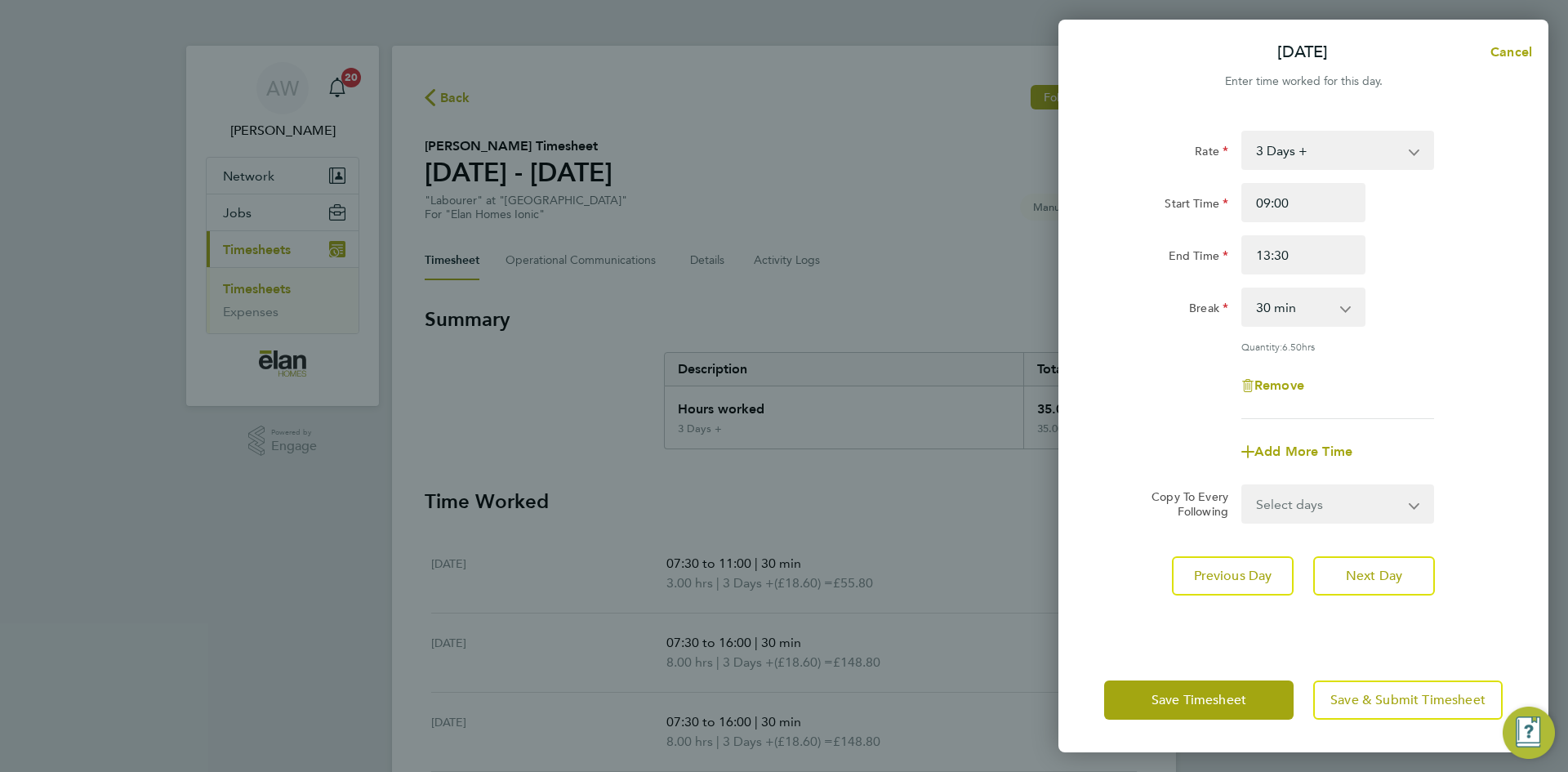
click at [1492, 334] on div "Rate 3 Days + 3 Days - Start Time 09:00 End Time 13:30 Break 0 min 15 min 30 mi…" at bounding box center [1303, 275] width 398 height 289
click at [1347, 704] on span "Save & Submit Timesheet" at bounding box center [1407, 700] width 155 height 16
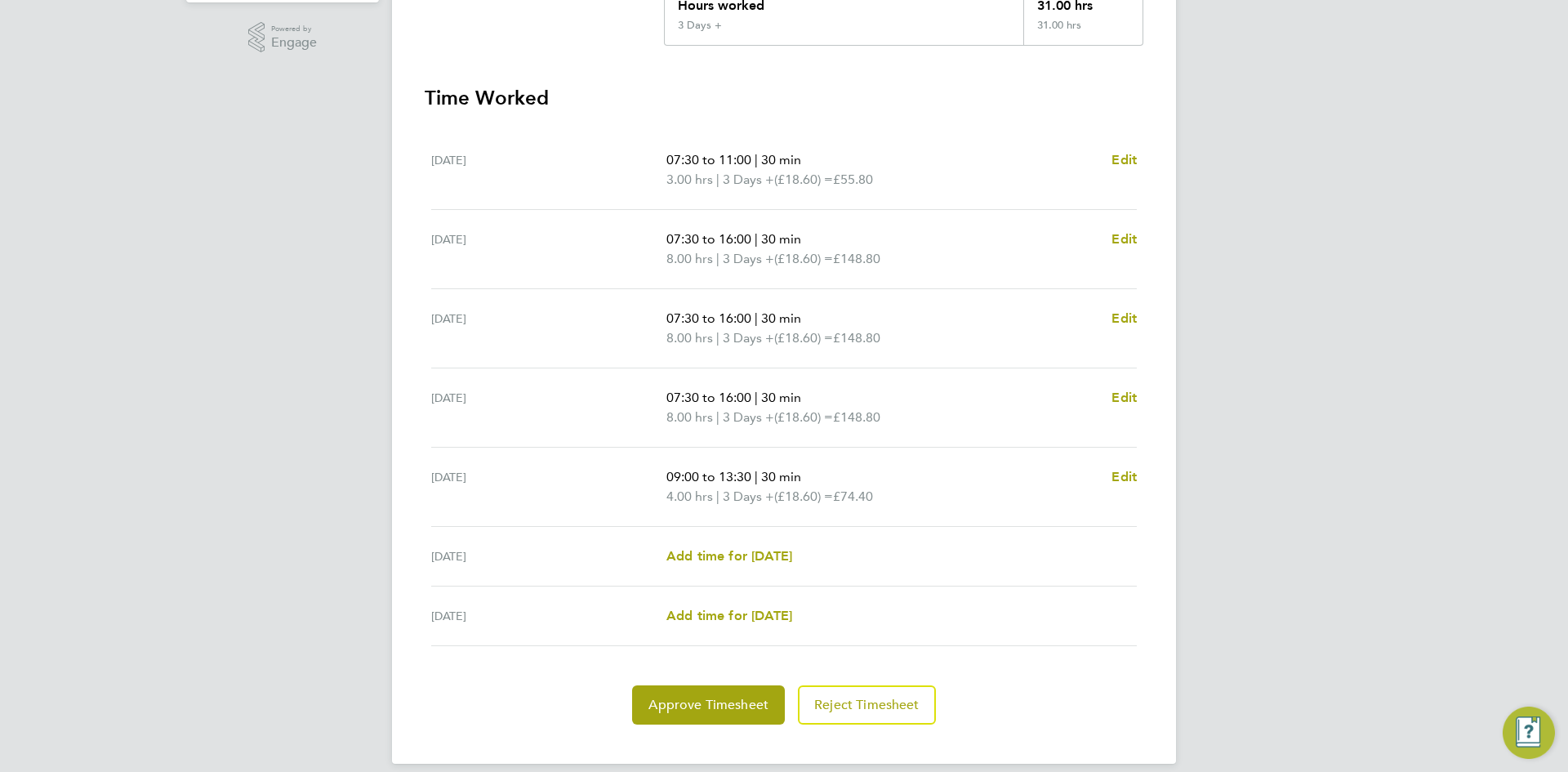
scroll to position [422, 0]
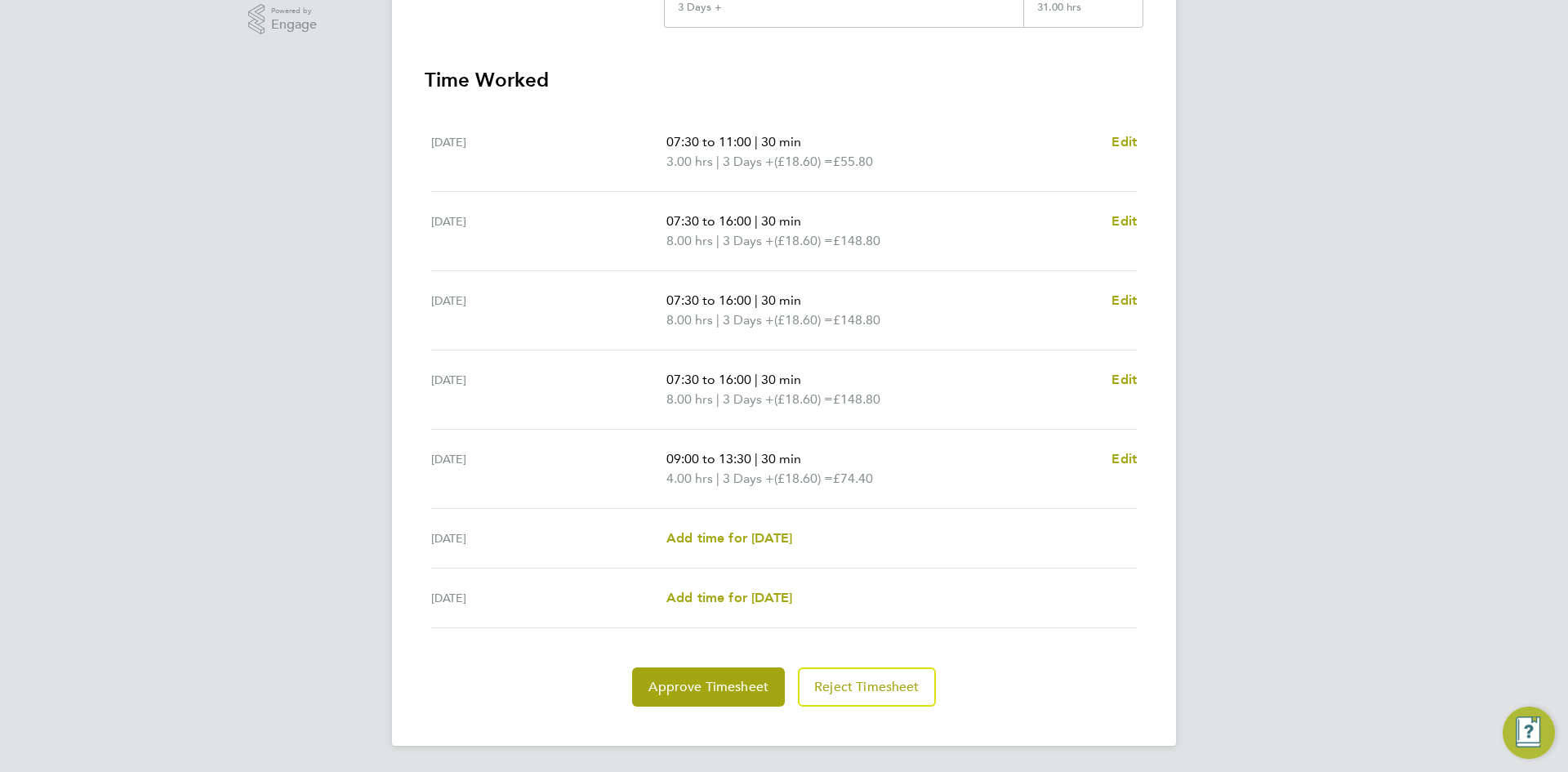
click at [751, 663] on section "Time Worked Mon 15 Sep 07:30 to 11:00 | 30 min 3.00 hrs | 3 Days + (£18.60) = £…" at bounding box center [784, 387] width 719 height 639
click at [766, 682] on span "Approve Timesheet" at bounding box center [708, 686] width 120 height 16
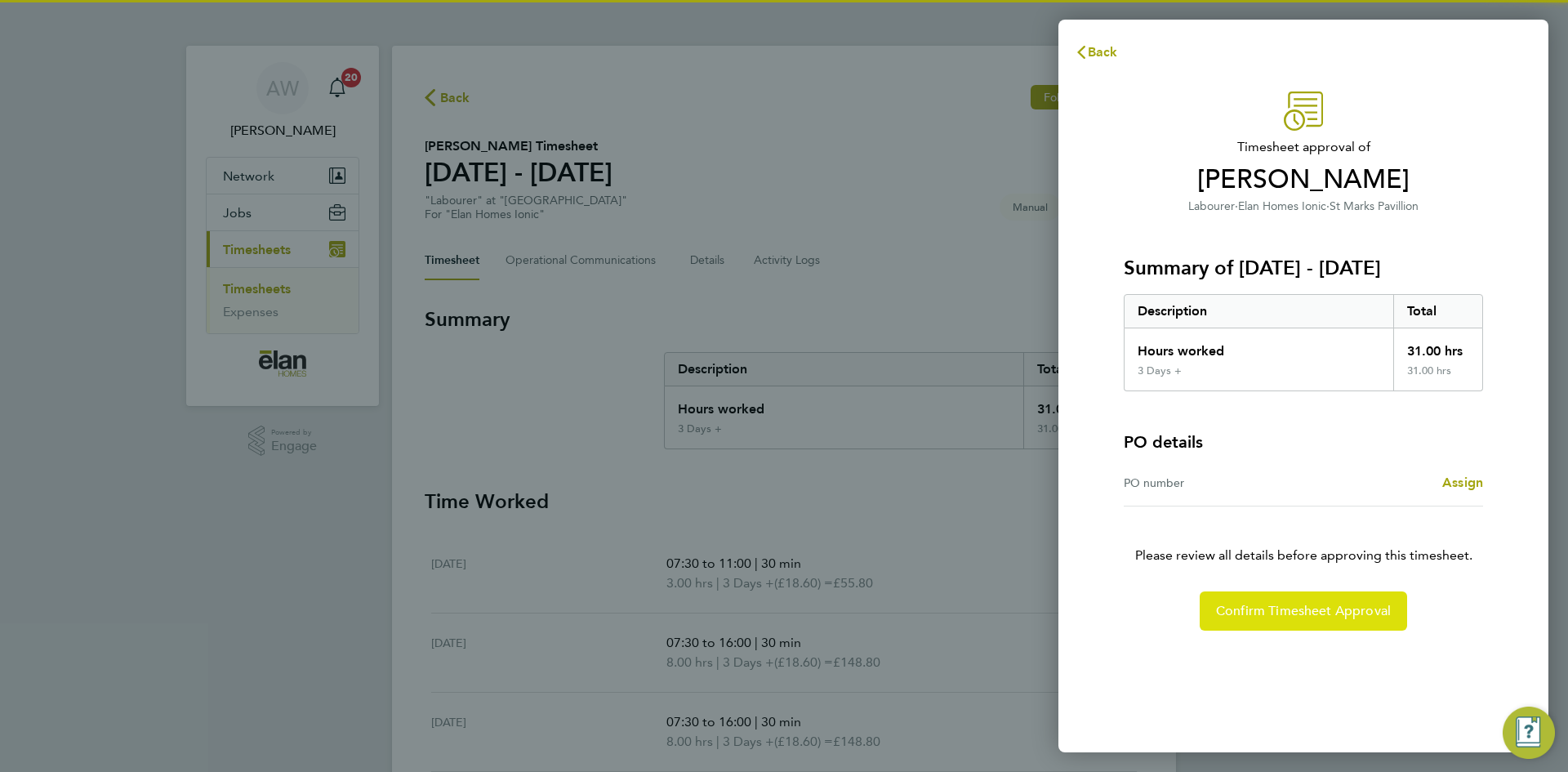
click at [1316, 607] on span "Confirm Timesheet Approval" at bounding box center [1304, 610] width 175 height 16
